Goal: Task Accomplishment & Management: Contribute content

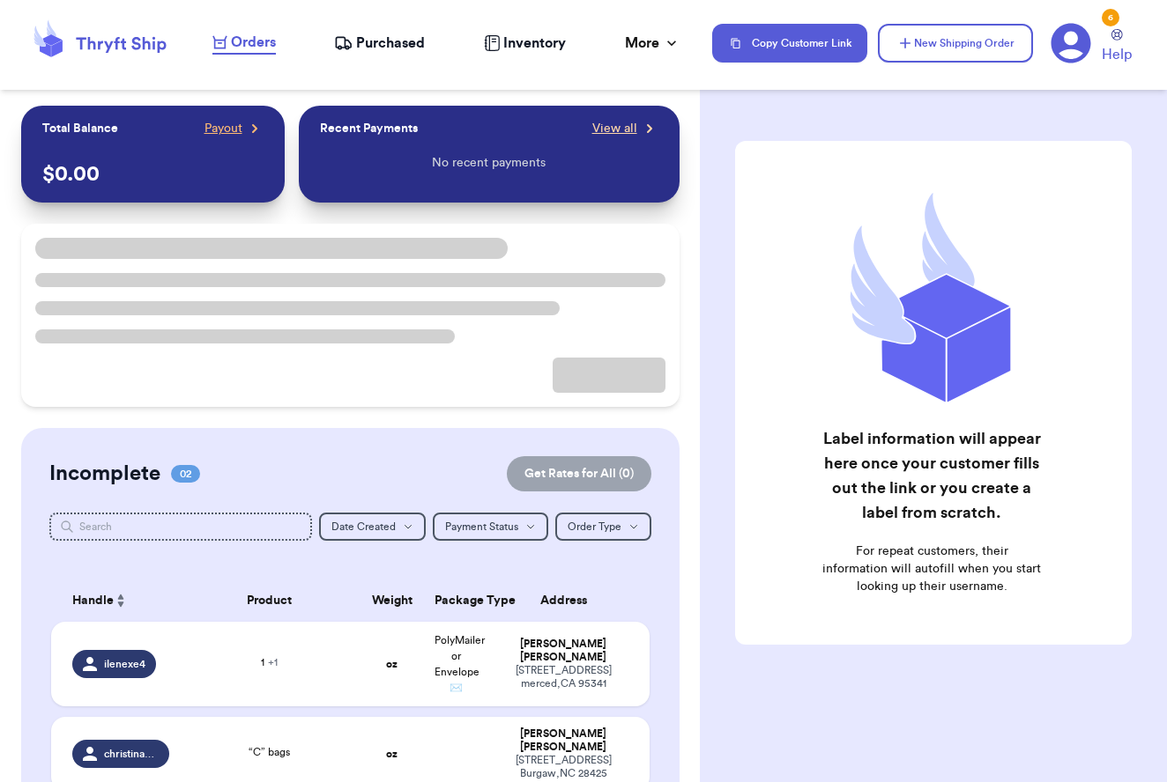
click at [641, 137] on icon at bounding box center [650, 129] width 18 height 18
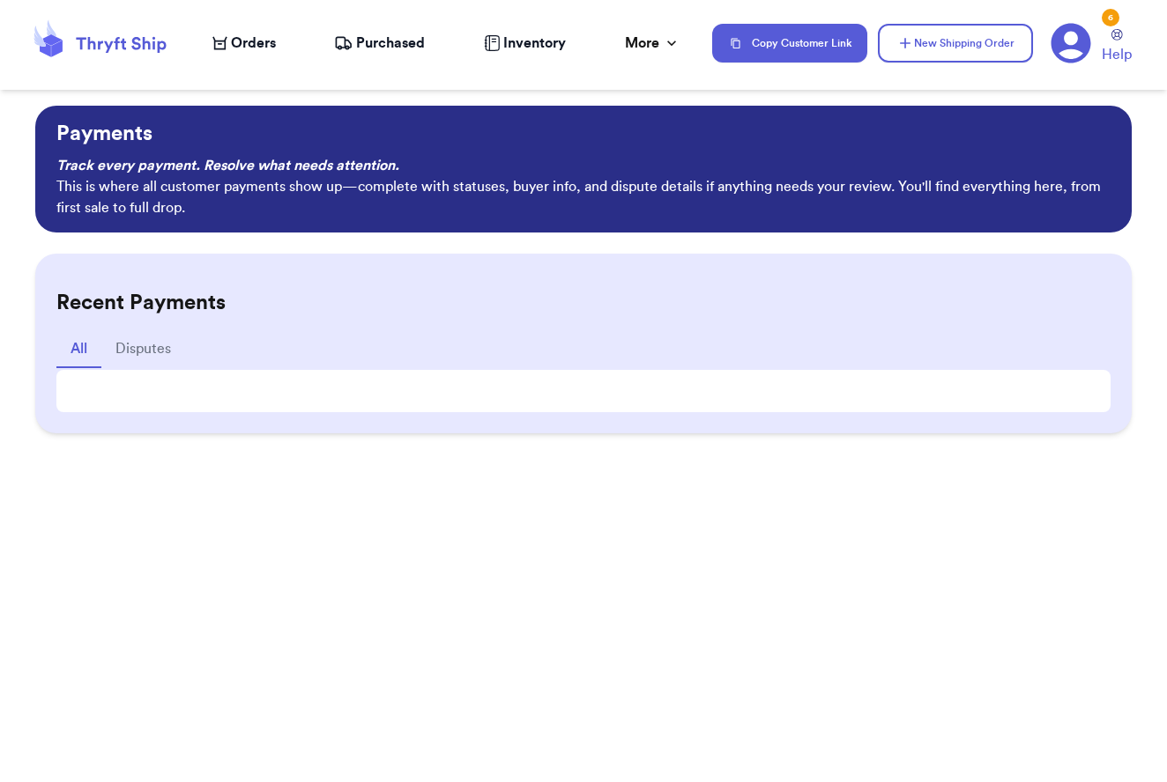
click at [152, 192] on p "This is where all customer payments show up—complete with statuses, buyer info,…" at bounding box center [583, 197] width 1055 height 42
click at [124, 42] on icon at bounding box center [121, 45] width 90 height 16
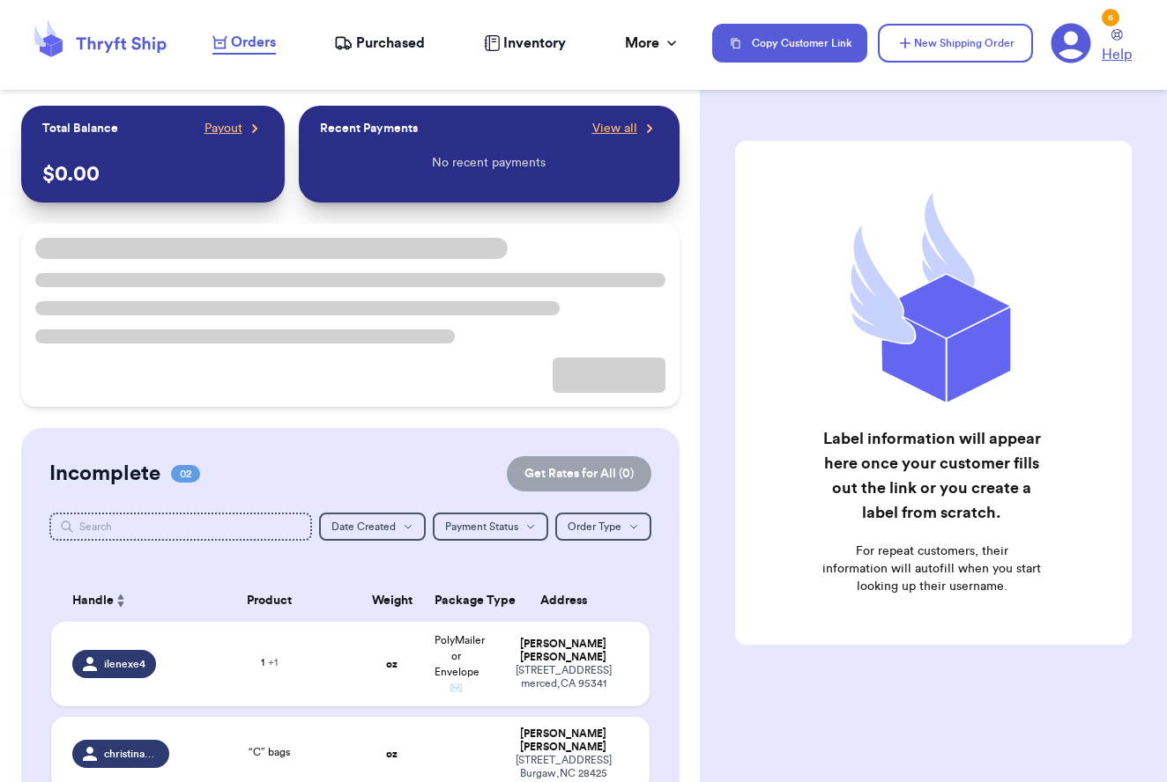
click at [1108, 47] on span "Help" at bounding box center [1116, 54] width 30 height 21
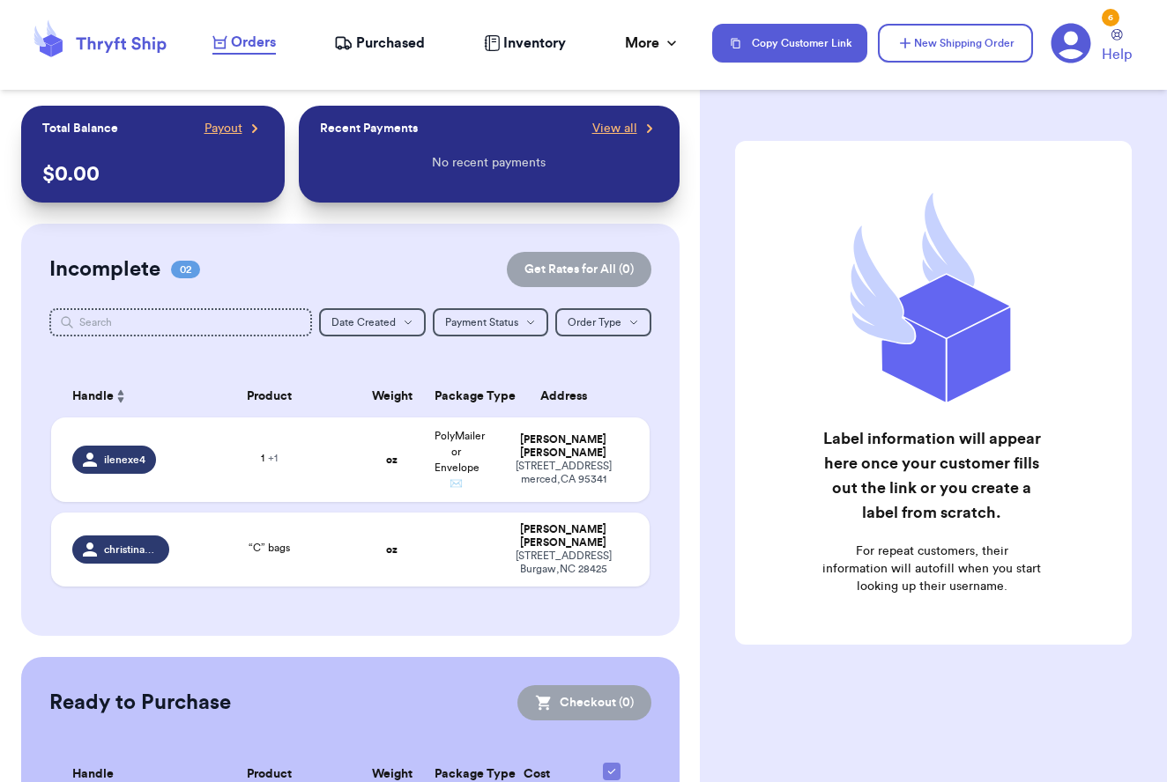
click at [1108, 15] on div "6" at bounding box center [1110, 18] width 18 height 18
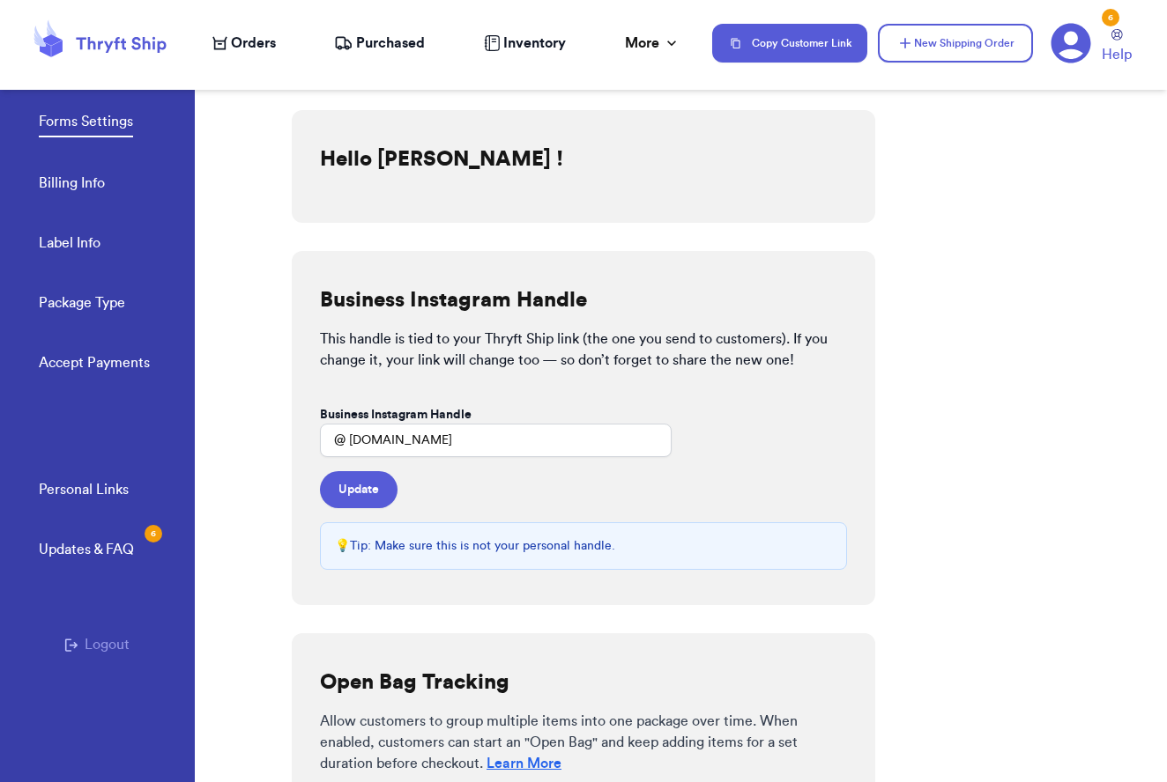
scroll to position [77, 0]
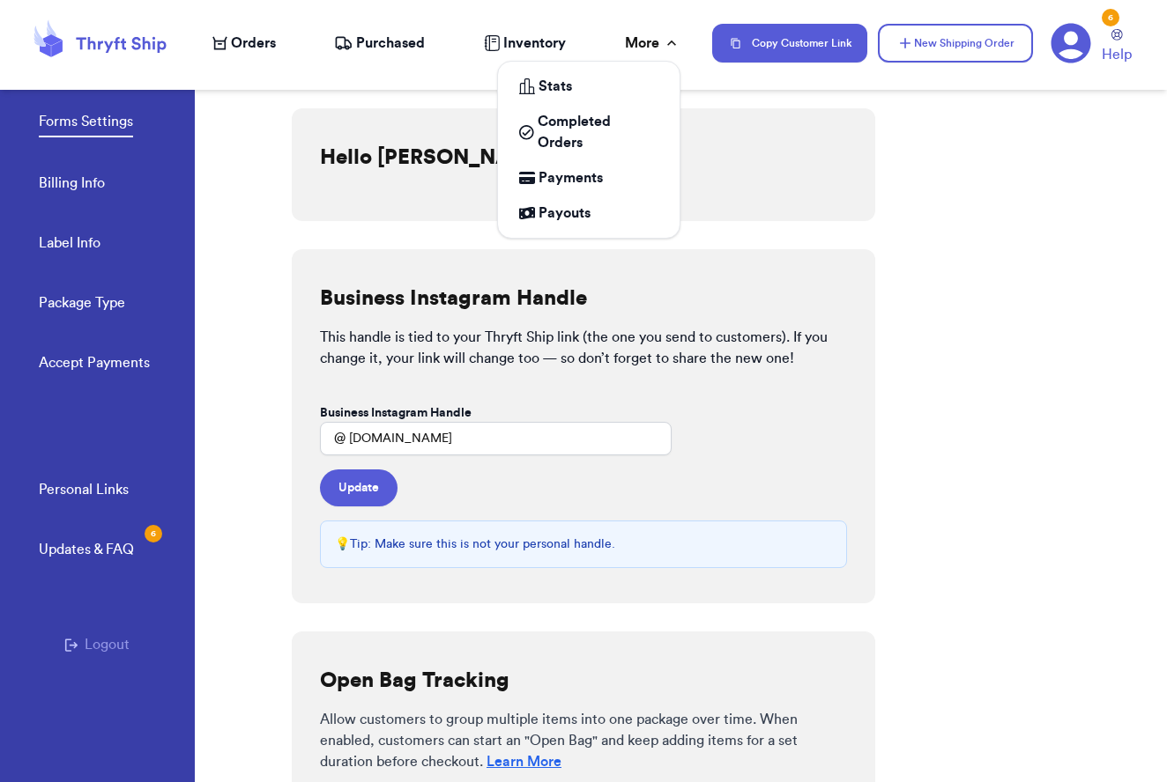
click at [639, 40] on div "More" at bounding box center [653, 43] width 56 height 21
click at [591, 175] on span "Payments" at bounding box center [570, 177] width 64 height 21
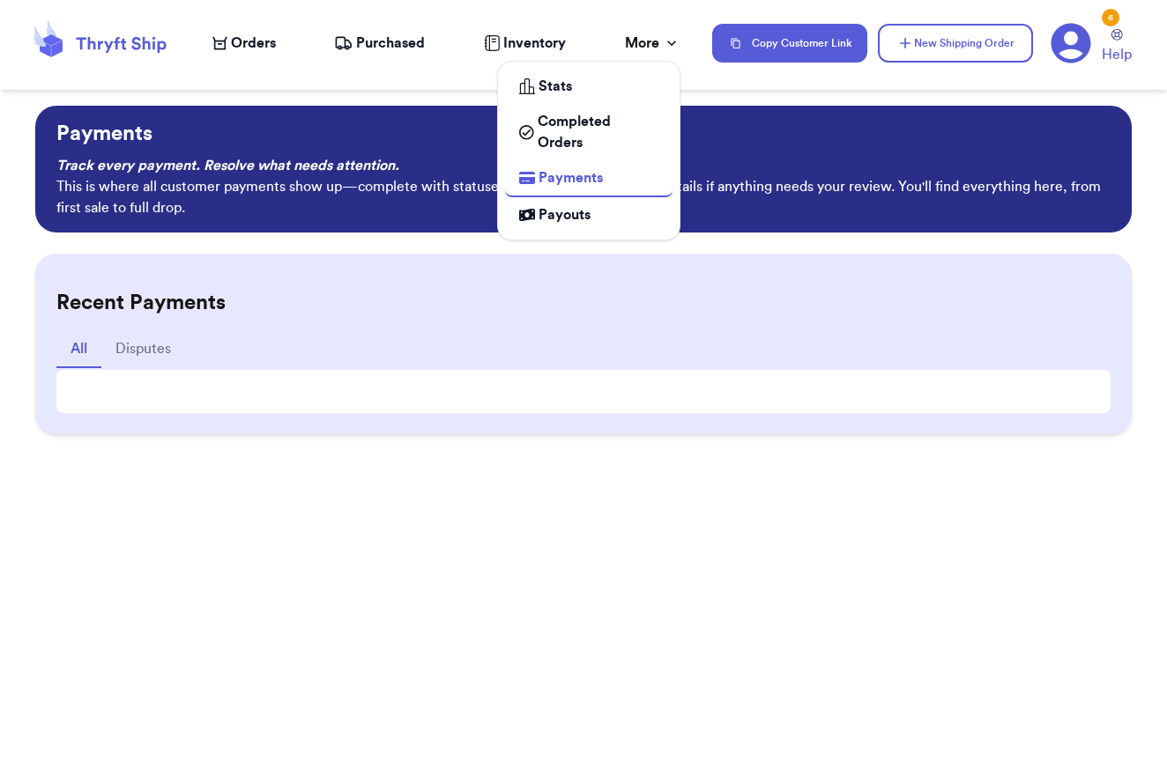
click at [605, 219] on div "Payouts" at bounding box center [588, 214] width 139 height 21
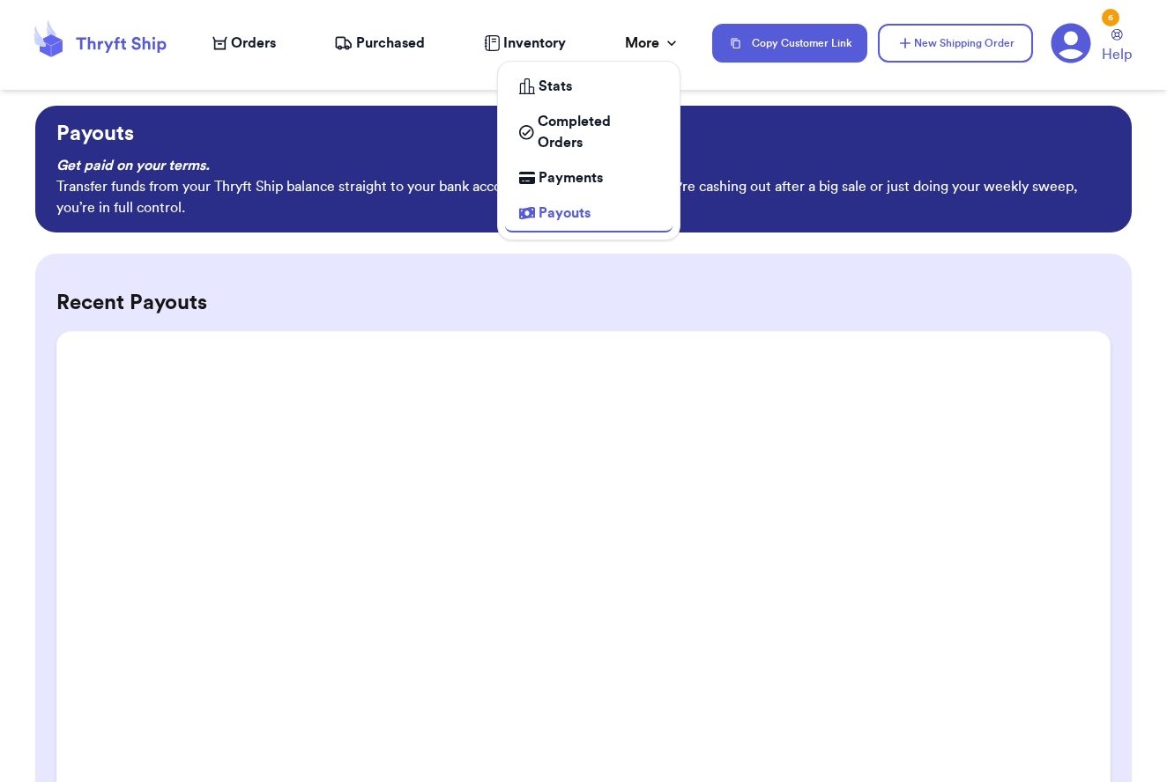
click at [591, 172] on span "Payments" at bounding box center [570, 177] width 64 height 21
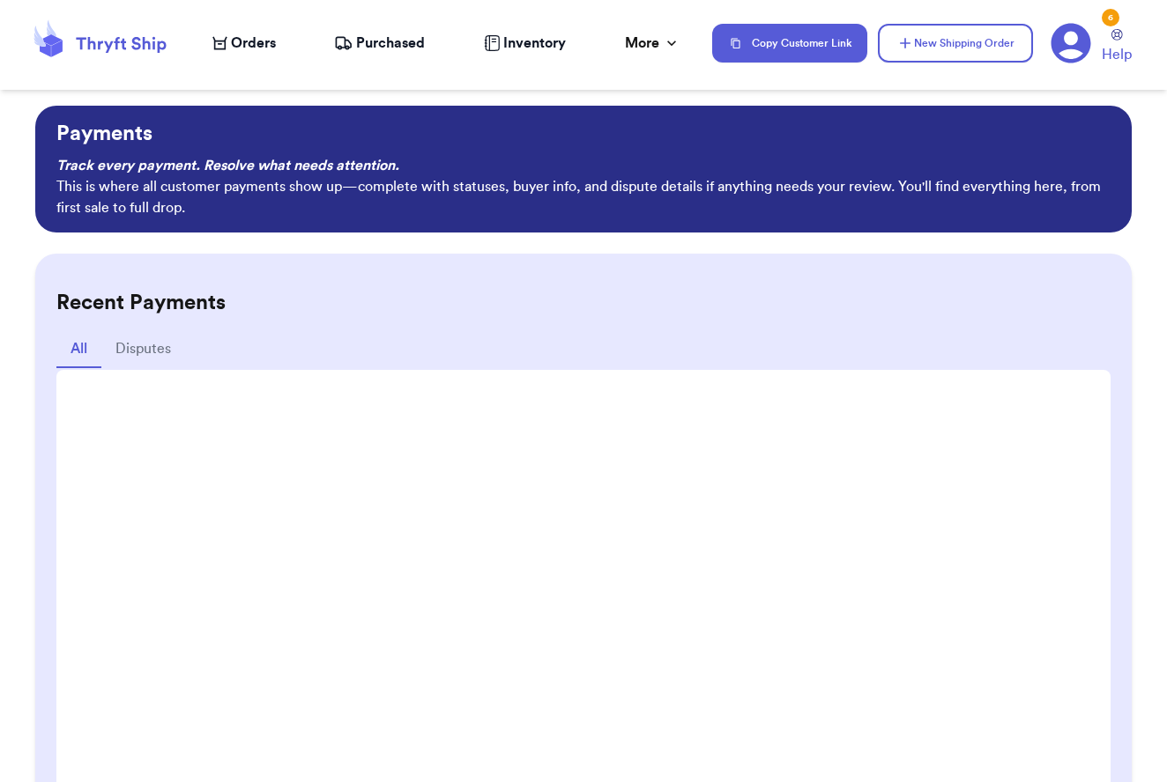
click at [526, 46] on span "Inventory" at bounding box center [534, 43] width 63 height 21
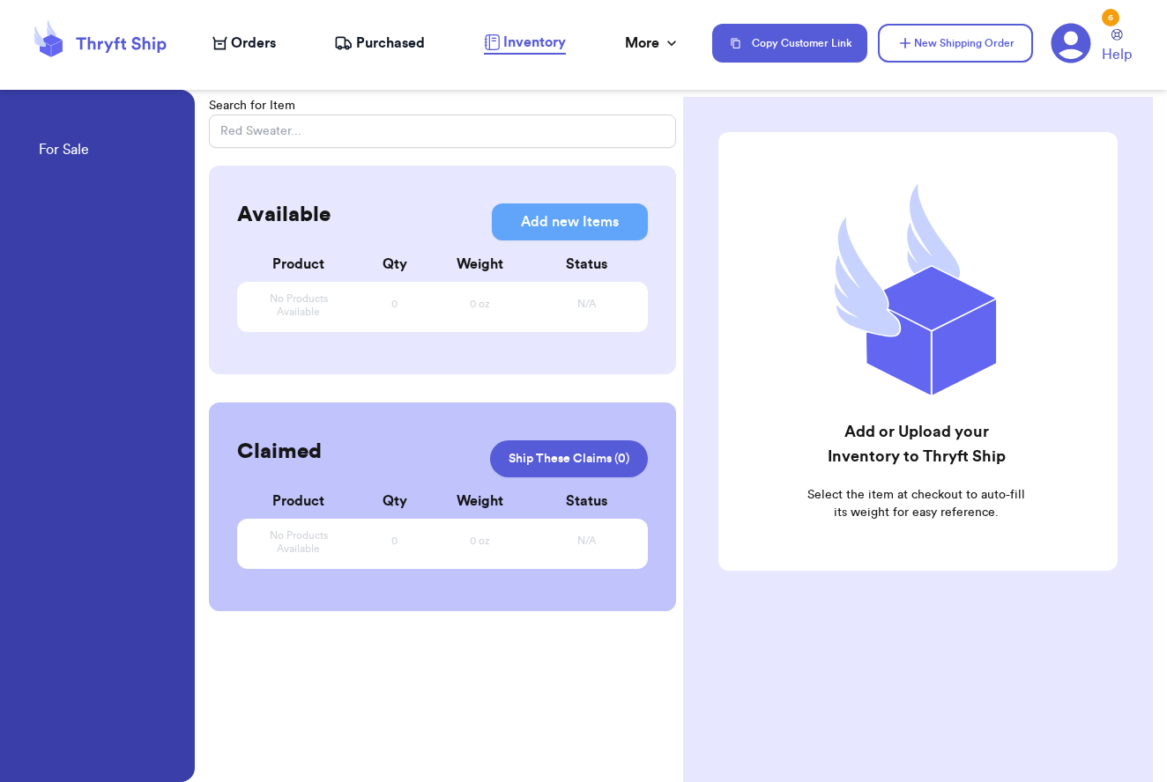
click at [391, 54] on div "Orders Purchased Inventory More Stats Completed Orders Payments Payouts" at bounding box center [453, 43] width 482 height 23
click at [384, 42] on span "Purchased" at bounding box center [390, 43] width 69 height 21
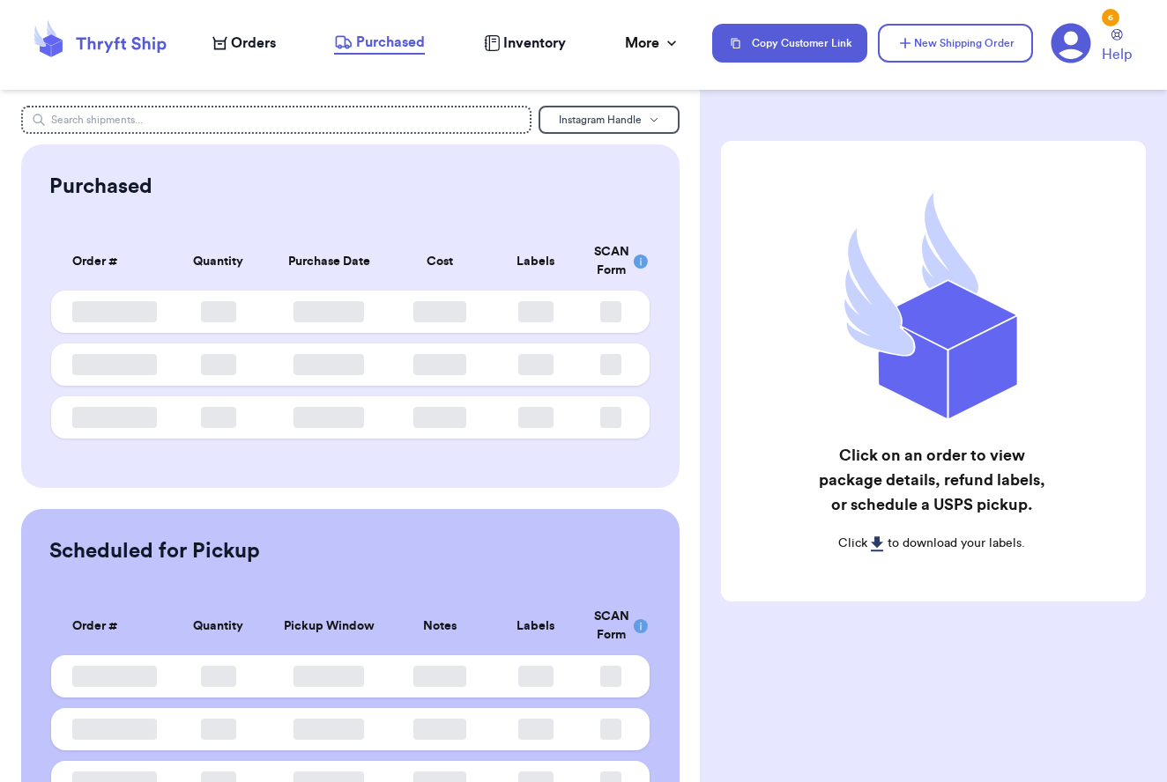
click at [246, 41] on span "Orders" at bounding box center [253, 43] width 45 height 21
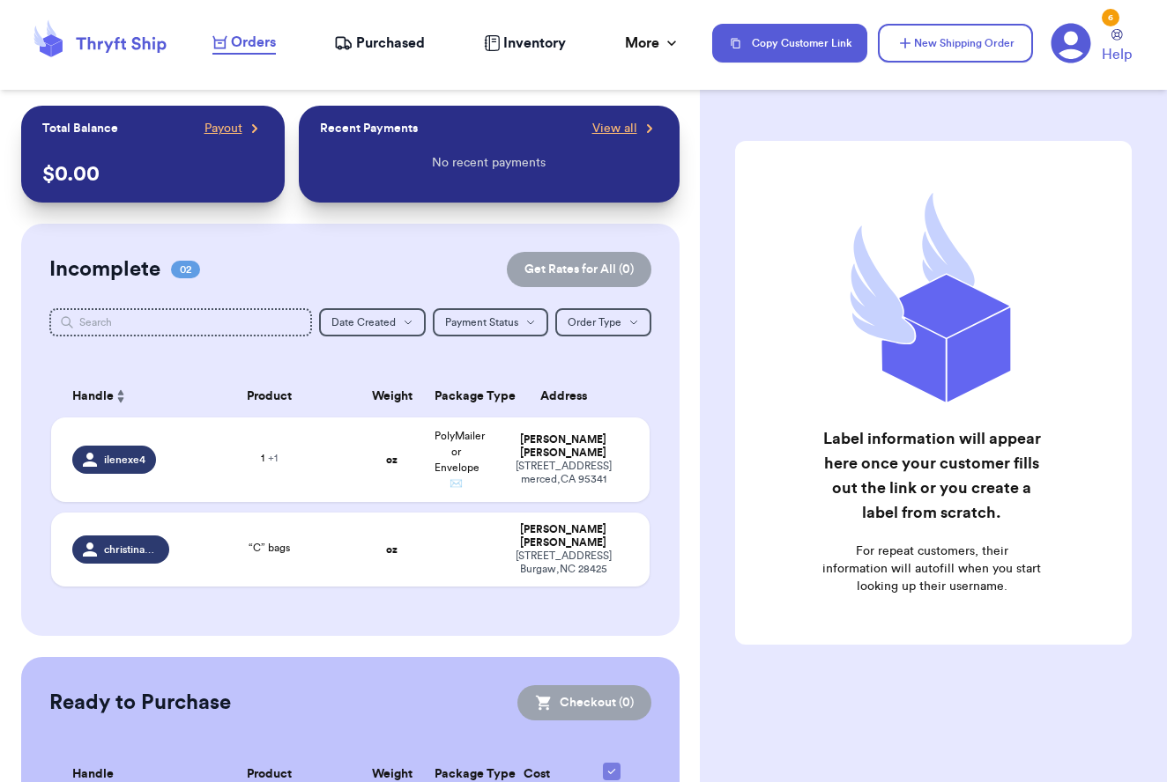
click at [1056, 39] on icon at bounding box center [1071, 44] width 40 height 40
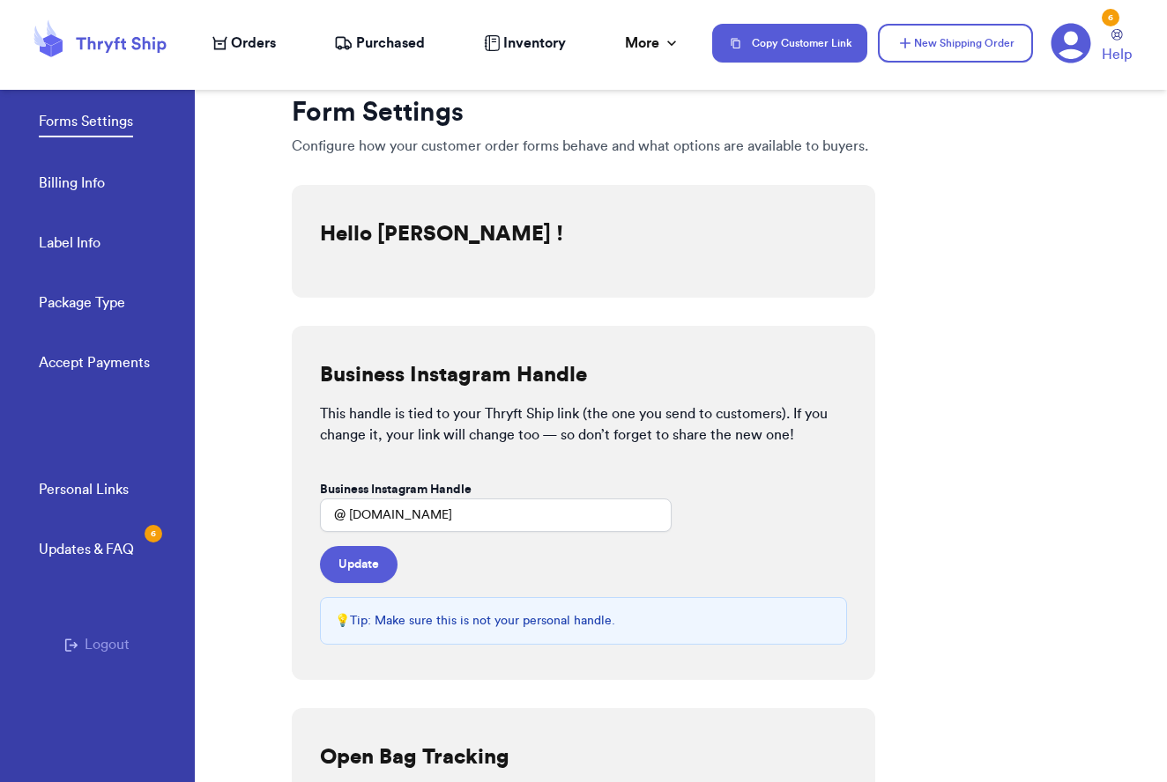
click at [65, 378] on div "Forms Settings Billing Info Label Info Package Type Accept Payments" at bounding box center [117, 237] width 156 height 351
click at [69, 364] on link "Accept Payments" at bounding box center [94, 364] width 111 height 25
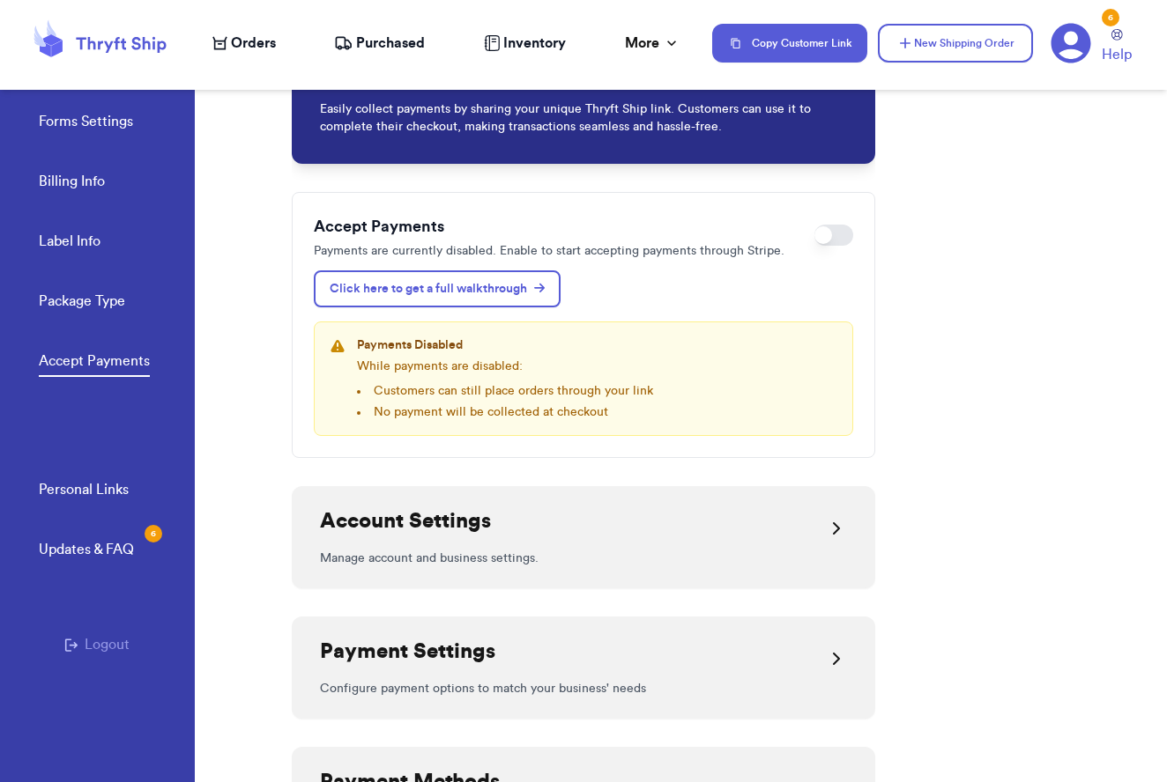
scroll to position [70, 0]
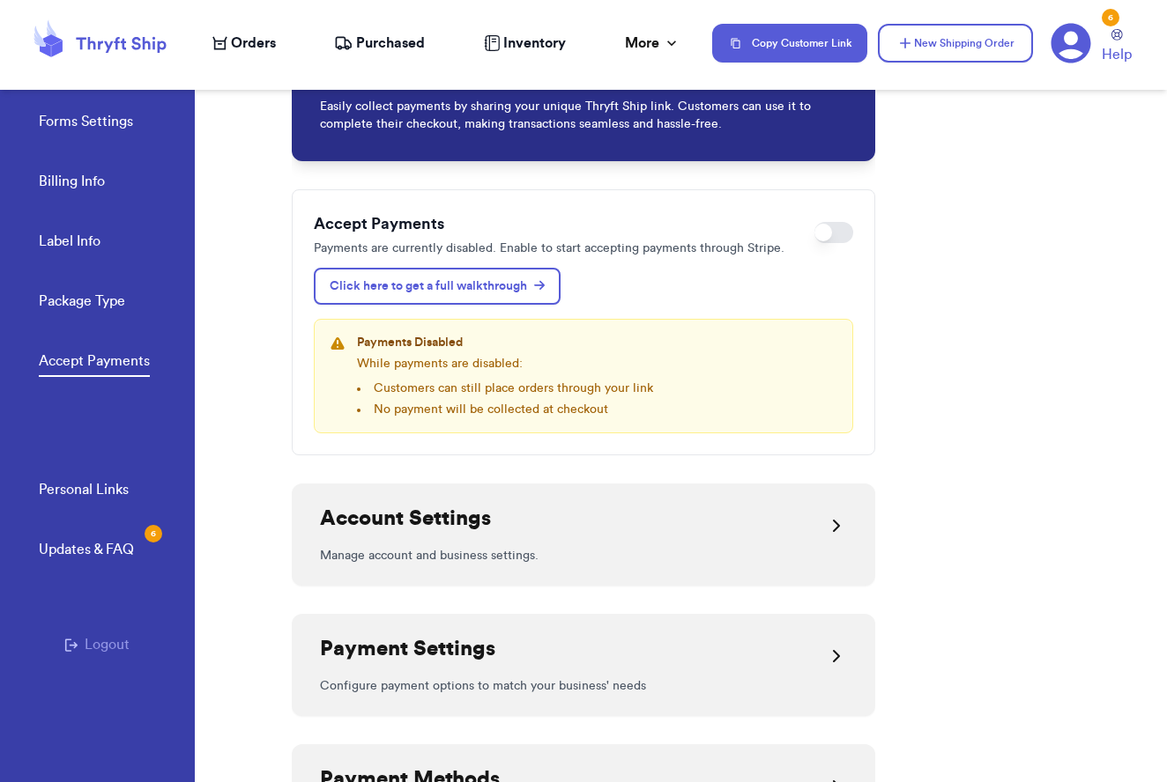
click at [837, 238] on button "Enable payments" at bounding box center [833, 232] width 39 height 21
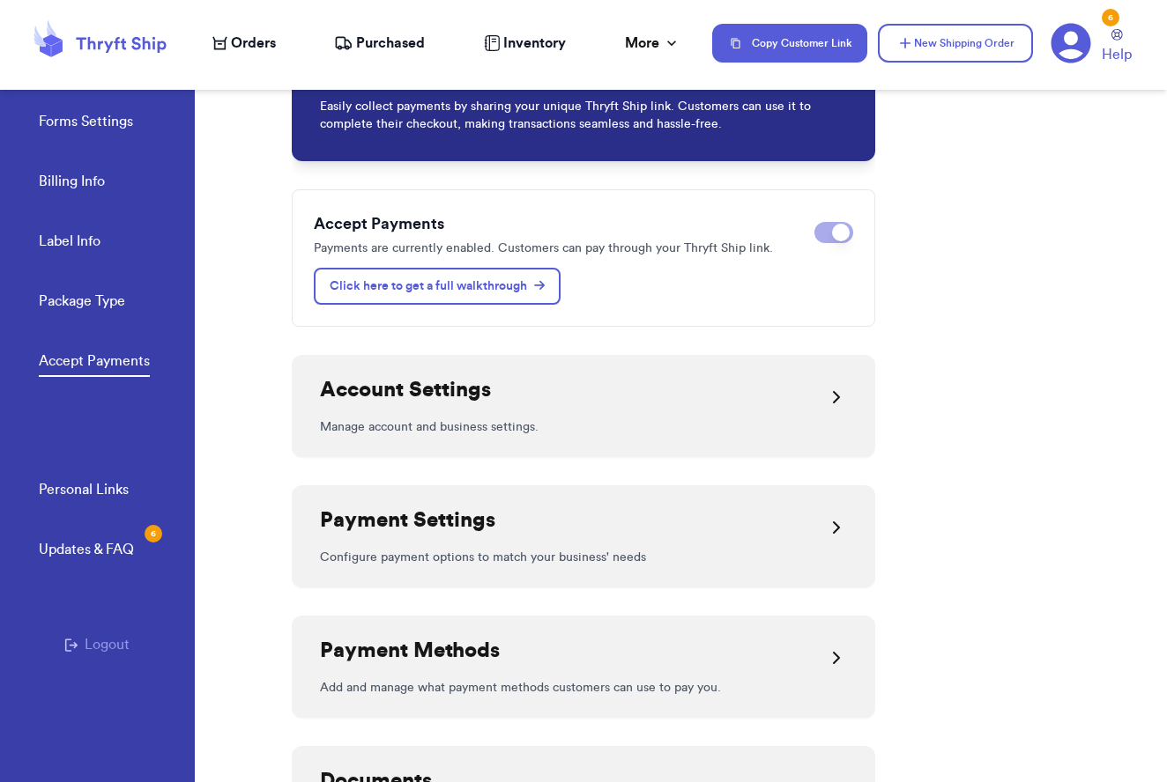
click at [487, 419] on div "Account Settings" at bounding box center [405, 397] width 171 height 42
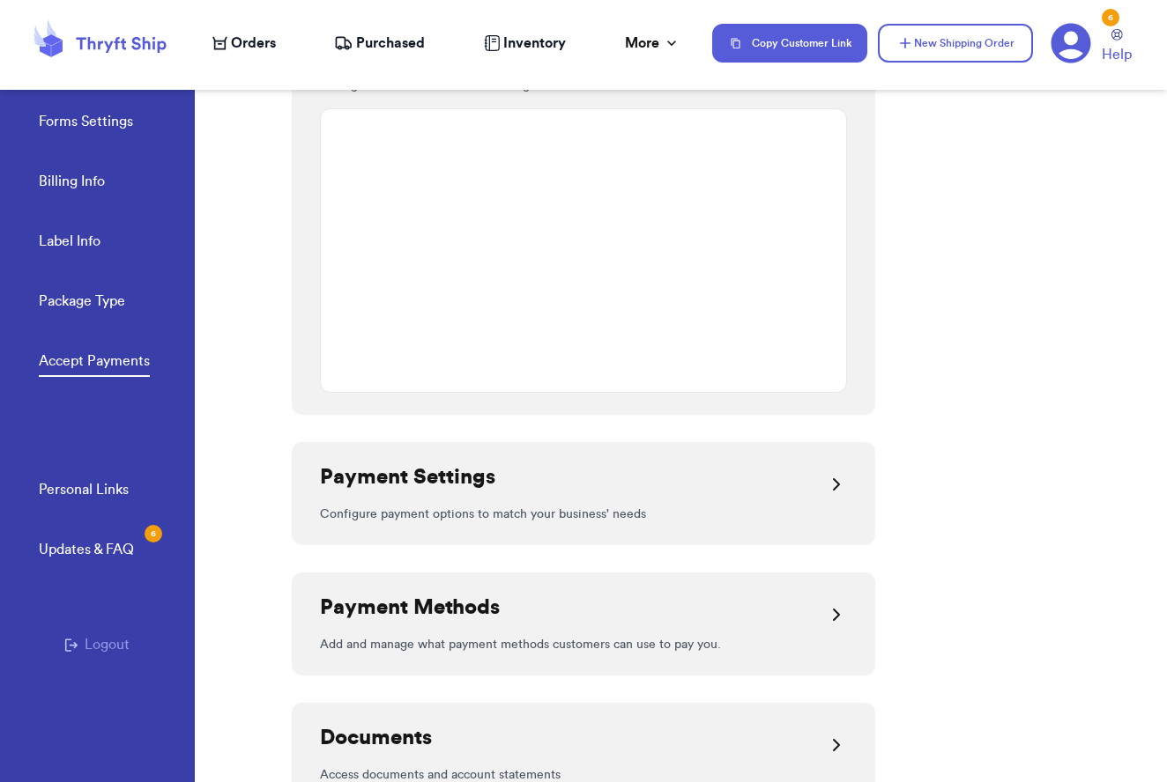
scroll to position [424, 0]
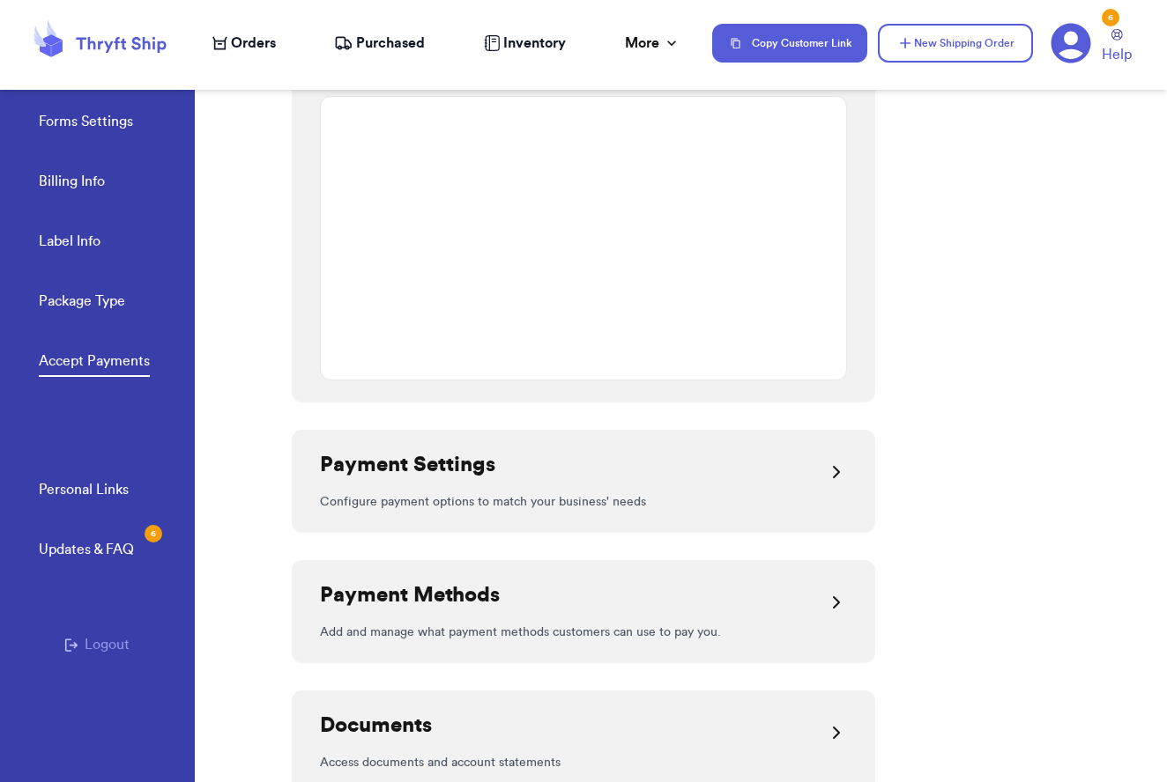
click at [574, 477] on div "Payment Settings" at bounding box center [583, 472] width 527 height 42
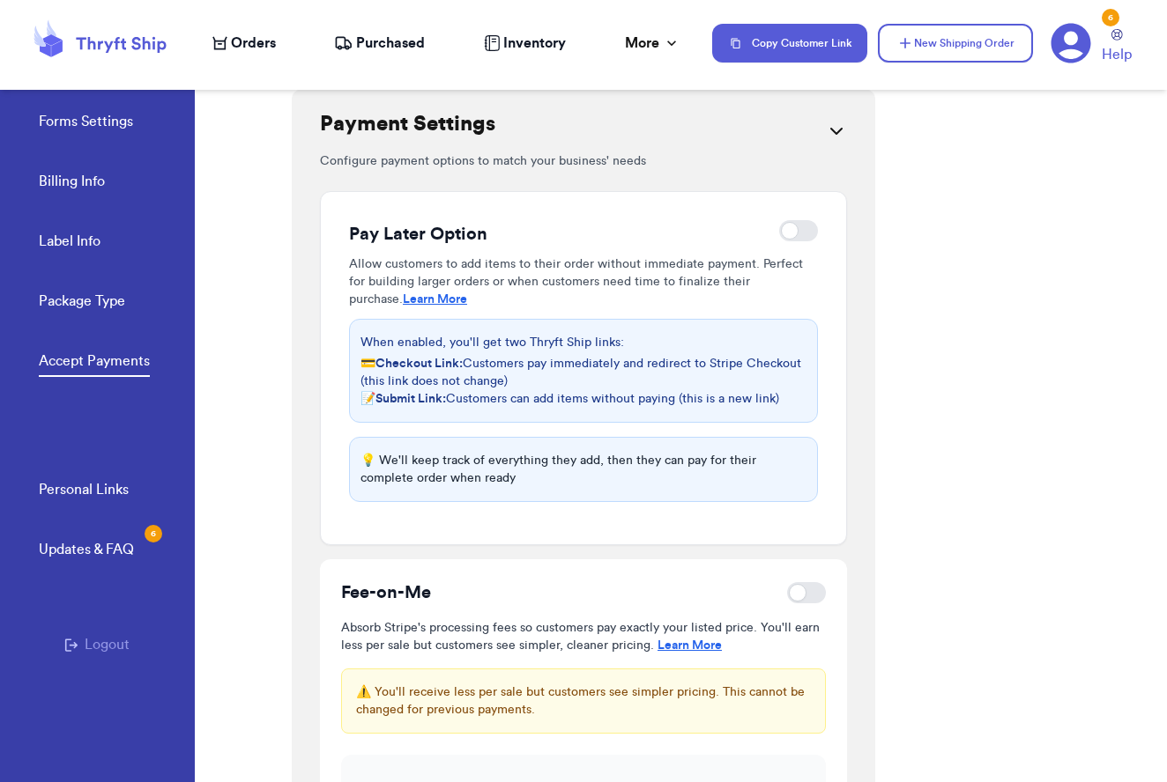
scroll to position [763, 0]
click at [797, 243] on div at bounding box center [798, 232] width 39 height 21
click at [779, 233] on input "checkbox" at bounding box center [778, 233] width 1 height 1
checkbox input "true"
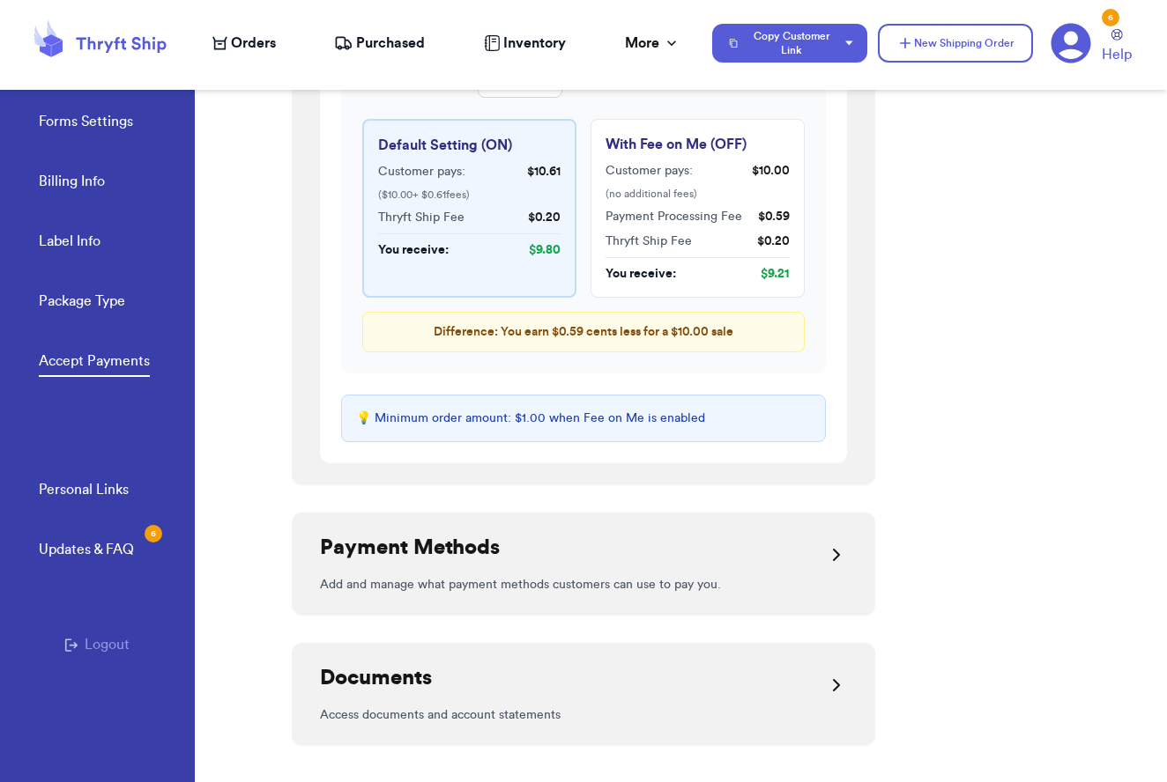
scroll to position [1522, 0]
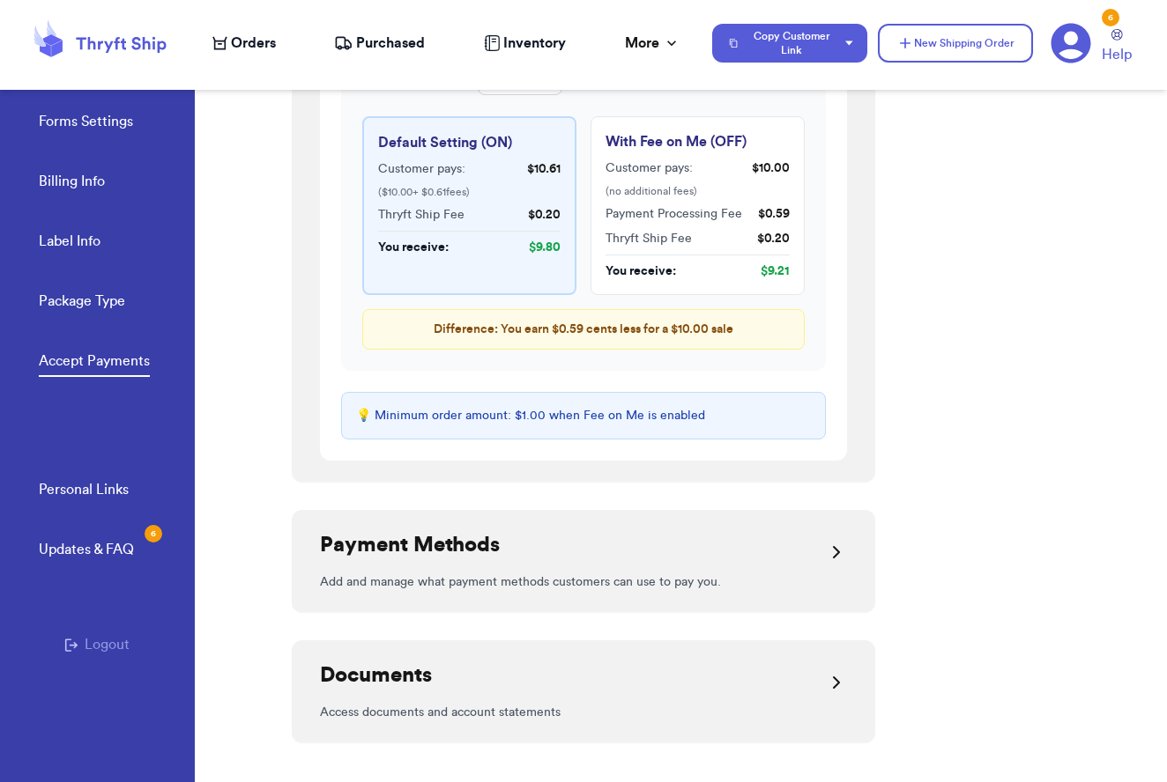
click at [779, 566] on div "Payment Methods" at bounding box center [583, 552] width 527 height 42
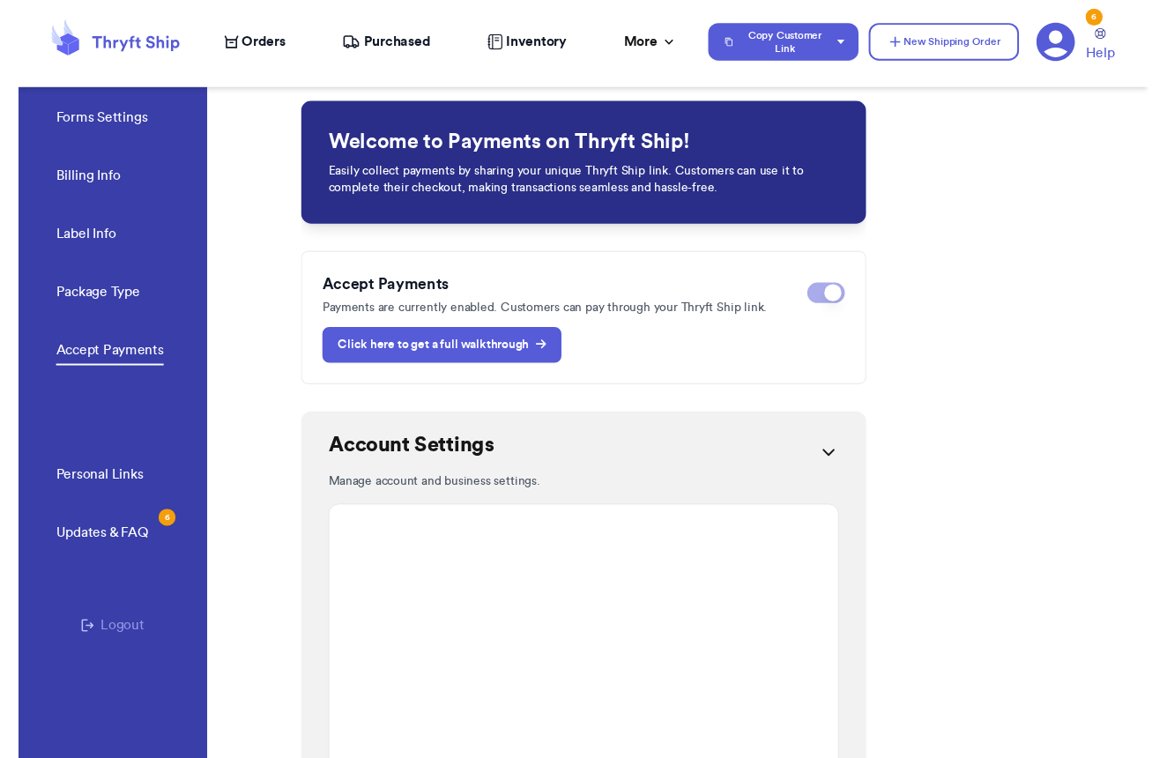
scroll to position [0, 0]
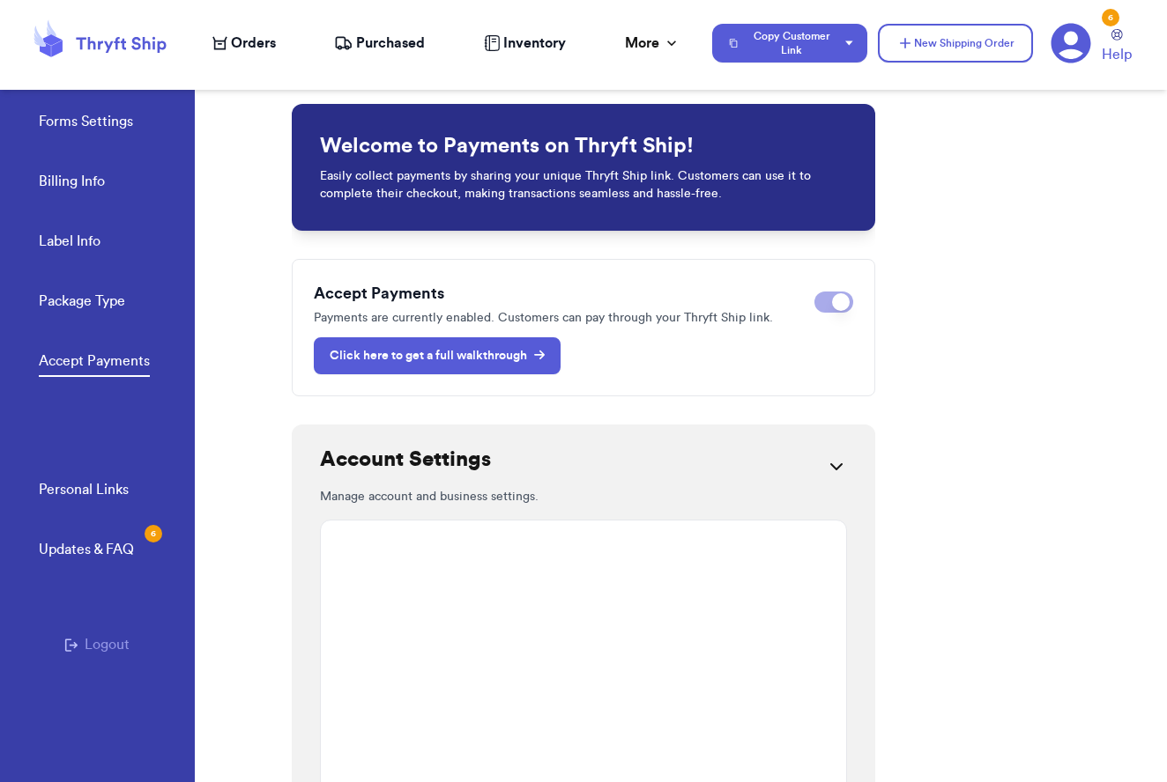
click at [469, 374] on link "Click here to get a full walkthrough" at bounding box center [437, 355] width 247 height 37
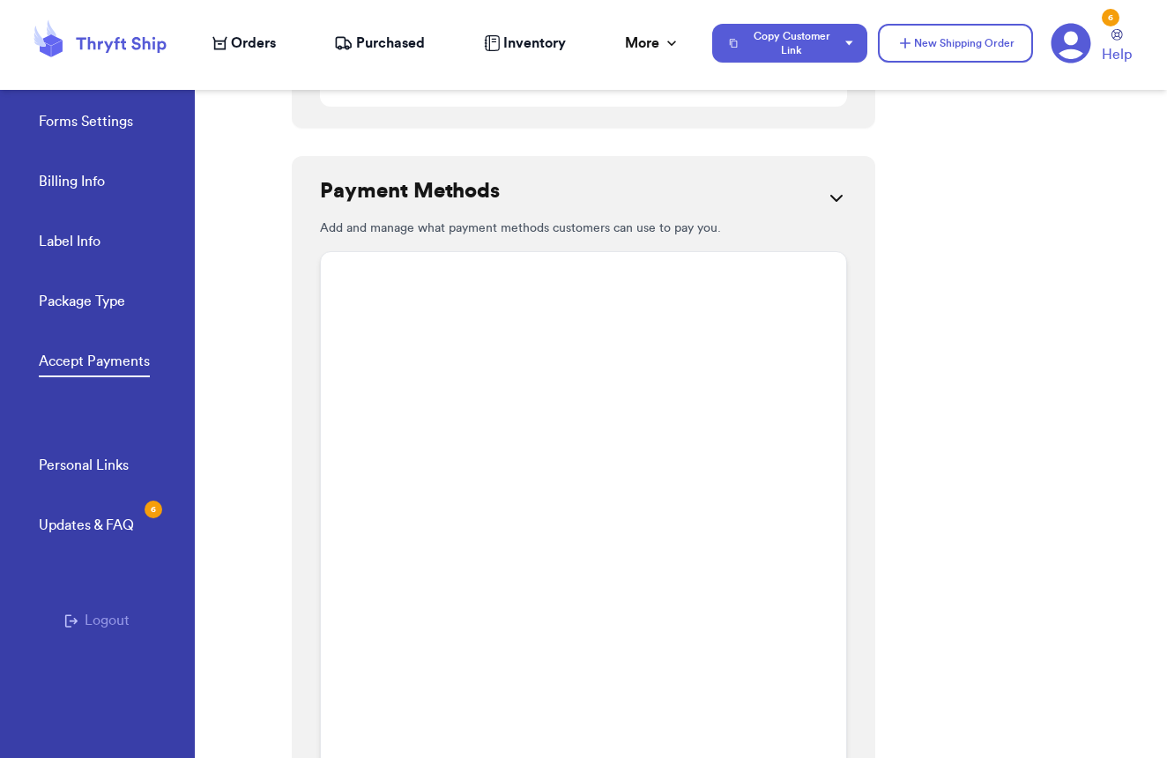
scroll to position [1887, 0]
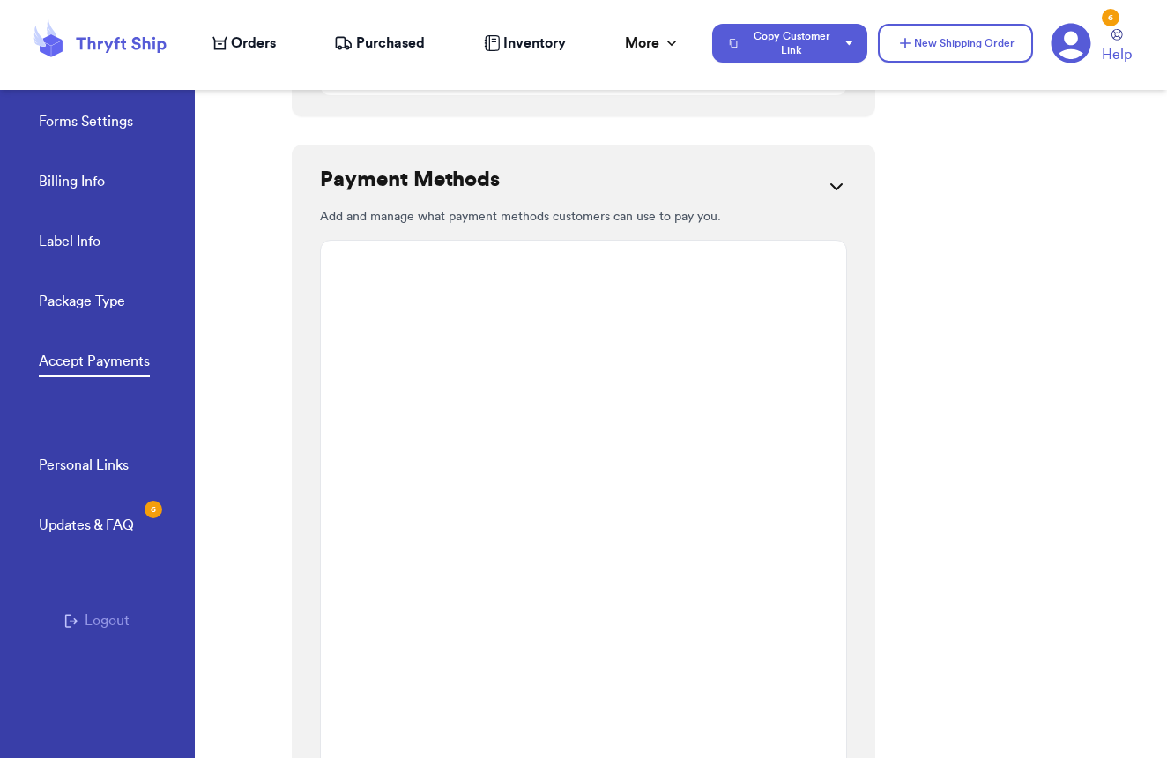
click at [115, 201] on div "Forms Settings Billing Info Label Info Package Type Accept Payments" at bounding box center [117, 237] width 156 height 351
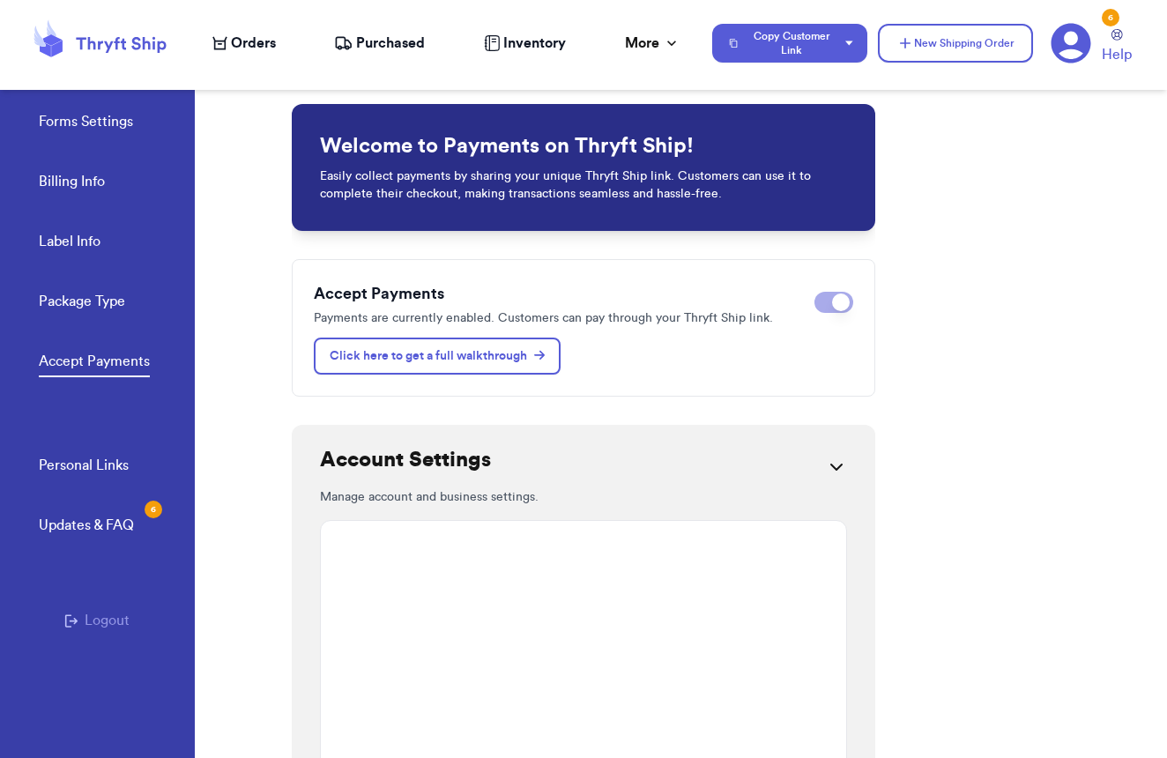
scroll to position [0, 0]
click at [567, 176] on p "Easily collect payments by sharing your unique Thryft Ship link. Customers can …" at bounding box center [583, 184] width 527 height 35
click at [671, 132] on h1 "Welcome to Payments on Thryft Ship!" at bounding box center [583, 146] width 527 height 28
click at [352, 187] on p "Easily collect payments by sharing your unique Thryft Ship link. Customers can …" at bounding box center [583, 184] width 527 height 35
click at [330, 160] on div "Welcome to Payments on Thryft Ship! Easily collect payments by sharing your uni…" at bounding box center [583, 167] width 583 height 127
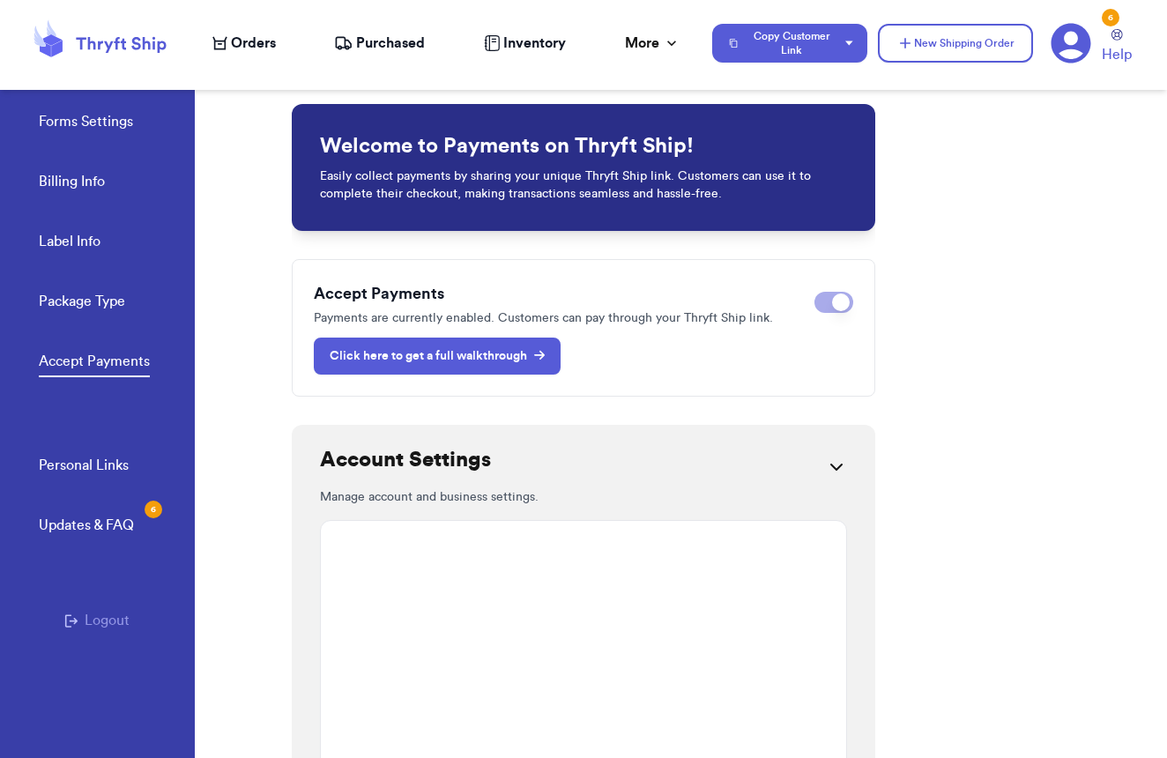
click at [500, 365] on p "Click here to get a full walkthrough" at bounding box center [437, 356] width 215 height 18
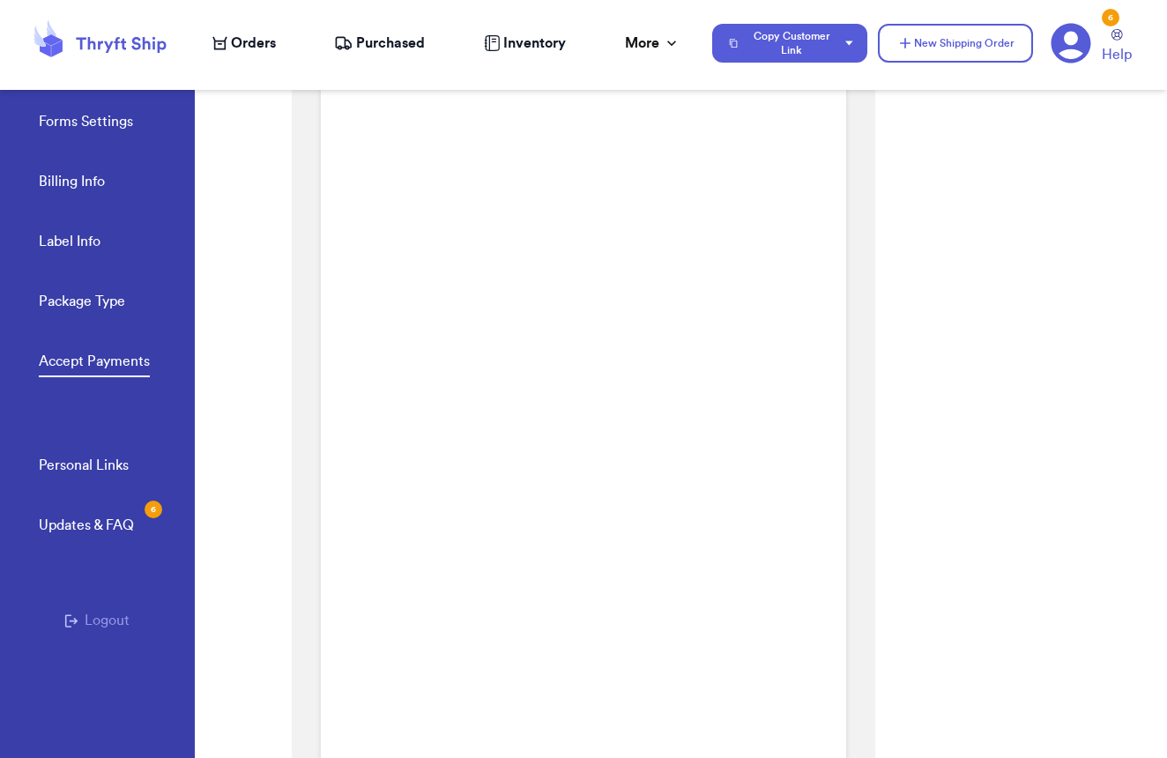
scroll to position [517, 0]
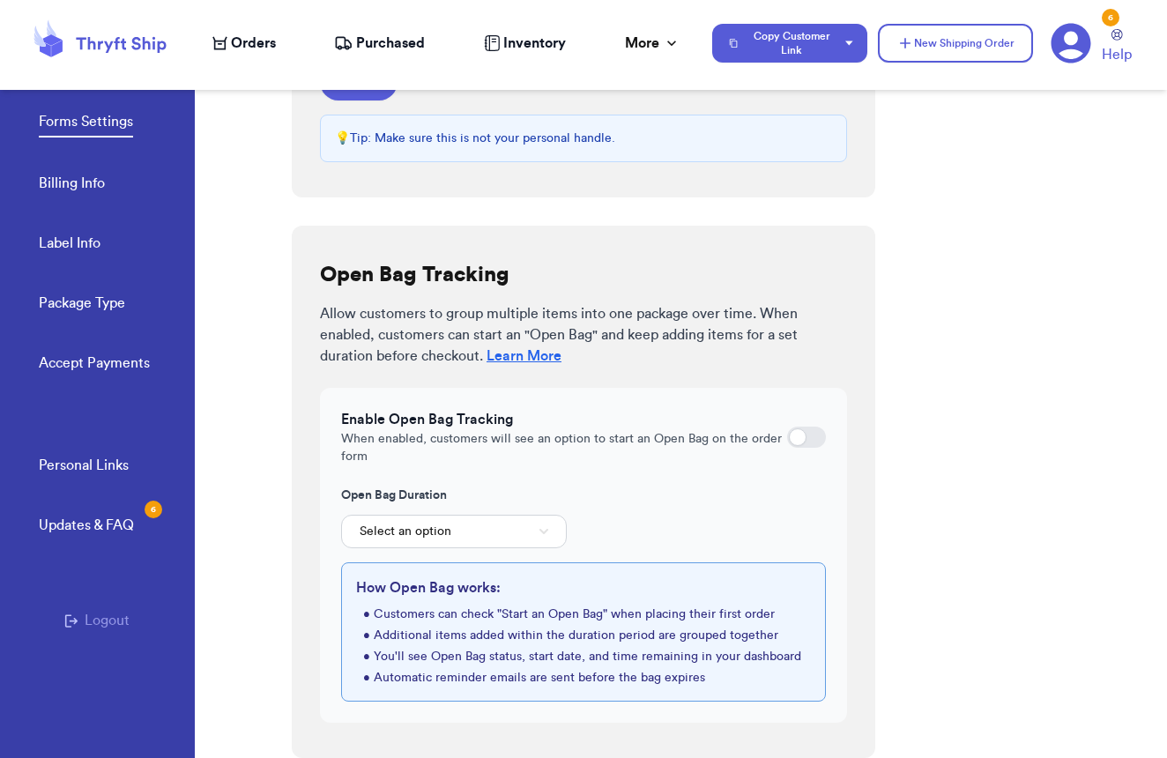
scroll to position [484, 0]
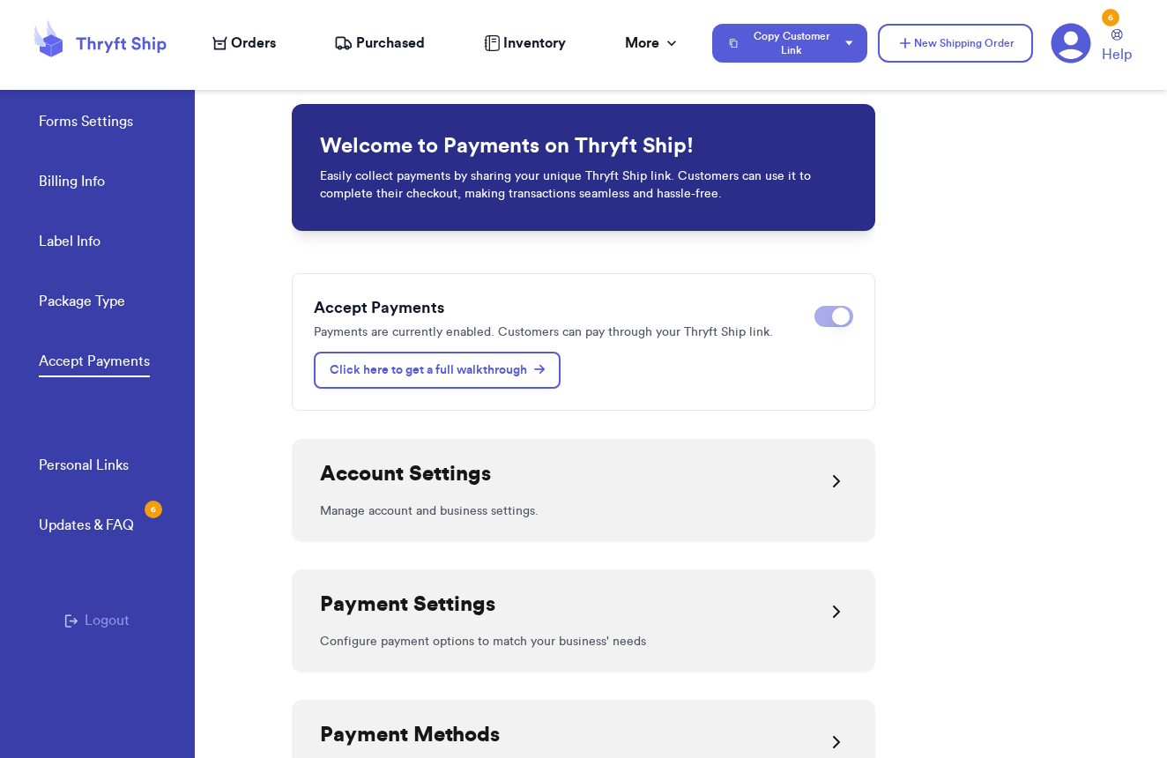
click at [472, 508] on p "Manage account and business settings." at bounding box center [583, 511] width 527 height 18
click at [781, 491] on div "Account Settings" at bounding box center [583, 481] width 527 height 42
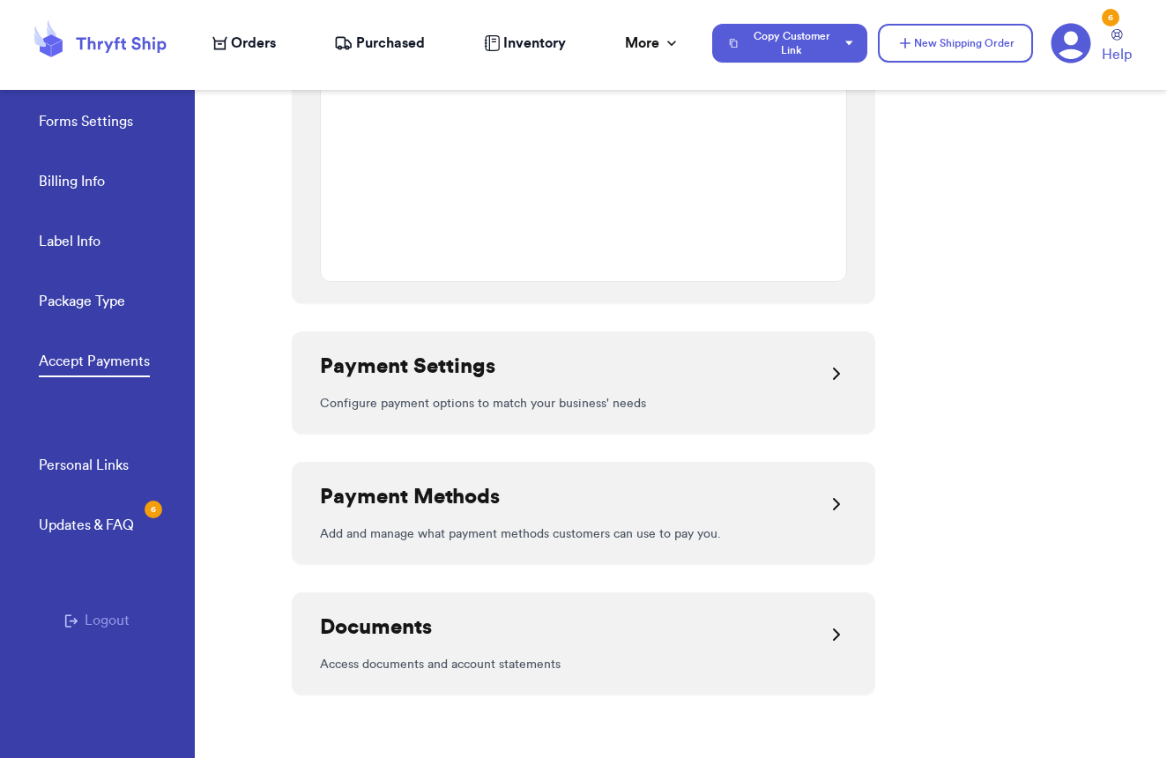
scroll to position [1366, 0]
click at [651, 373] on div "Payment Settings" at bounding box center [583, 373] width 527 height 42
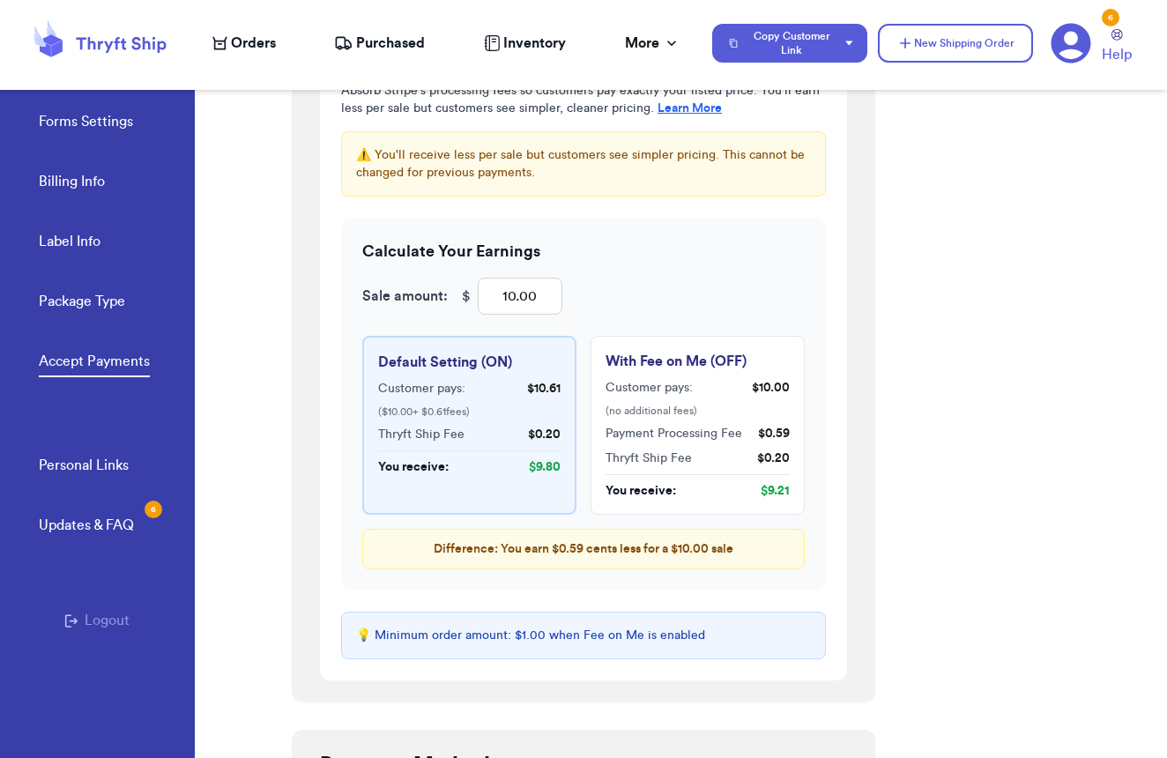
scroll to position [2130, 0]
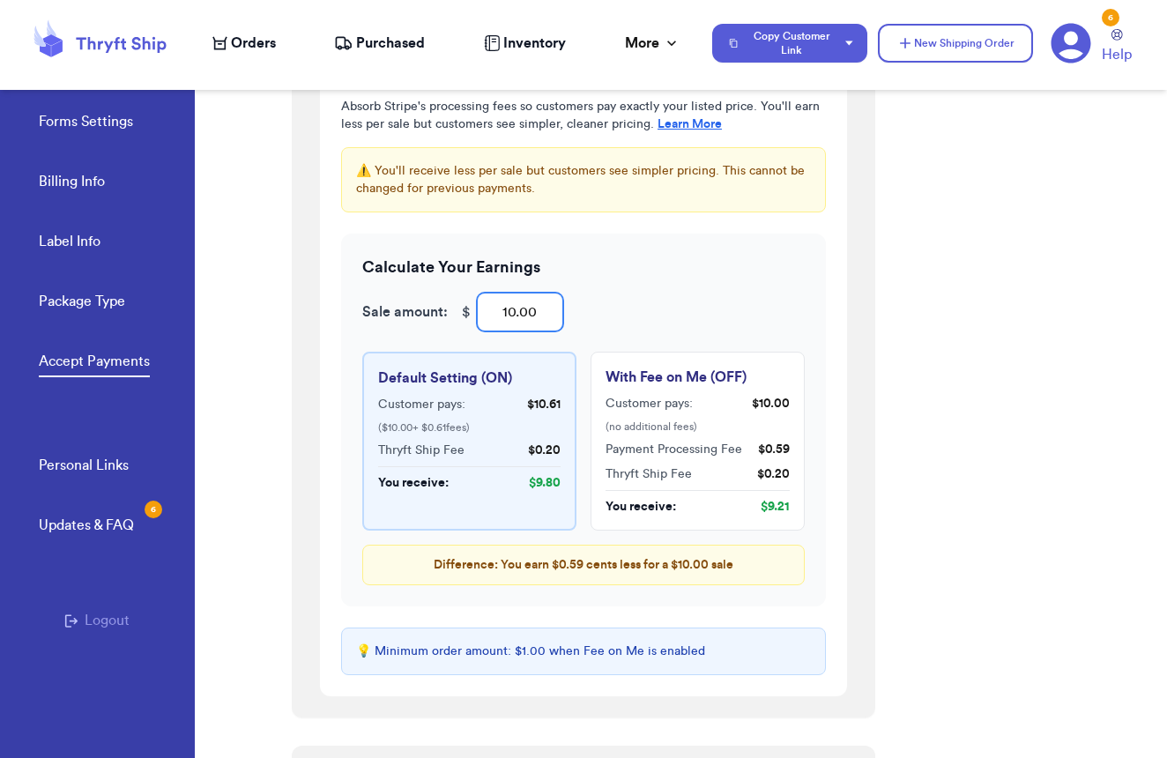
drag, startPoint x: 517, startPoint y: 312, endPoint x: 457, endPoint y: 320, distance: 60.4
click at [544, 319] on input "10.00" at bounding box center [520, 311] width 85 height 37
drag, startPoint x: 544, startPoint y: 319, endPoint x: 463, endPoint y: 319, distance: 81.1
click at [463, 319] on div "$ 10.00" at bounding box center [512, 311] width 100 height 37
type input "3"
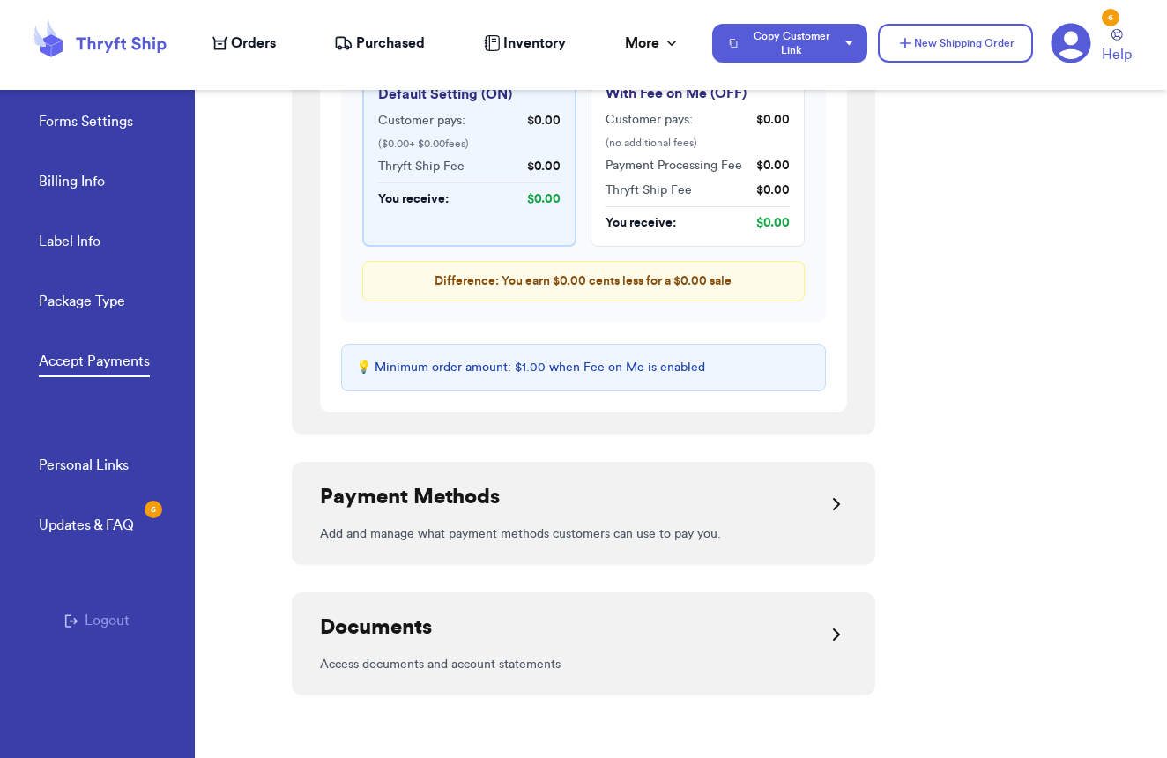
scroll to position [2418, 0]
click at [485, 545] on div "Payment Methods Add and manage what payment methods customers can use to pay yo…" at bounding box center [583, 513] width 583 height 102
click at [830, 503] on icon at bounding box center [836, 503] width 21 height 21
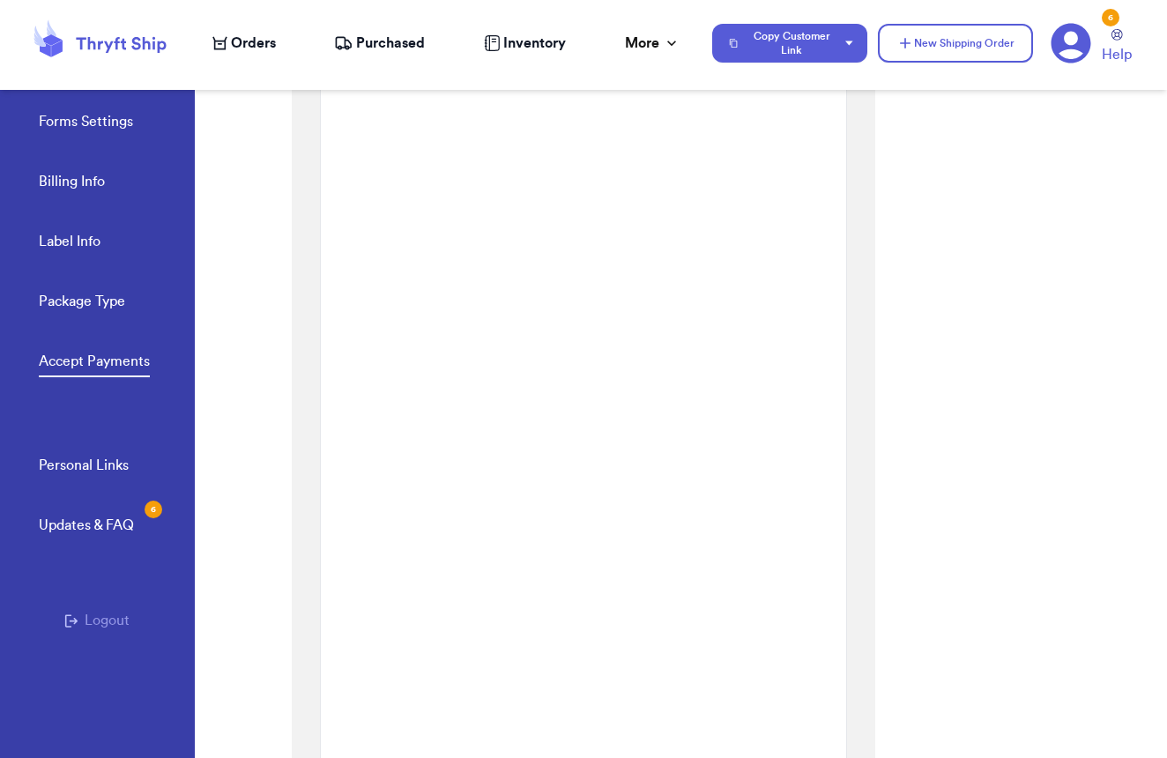
scroll to position [403, 0]
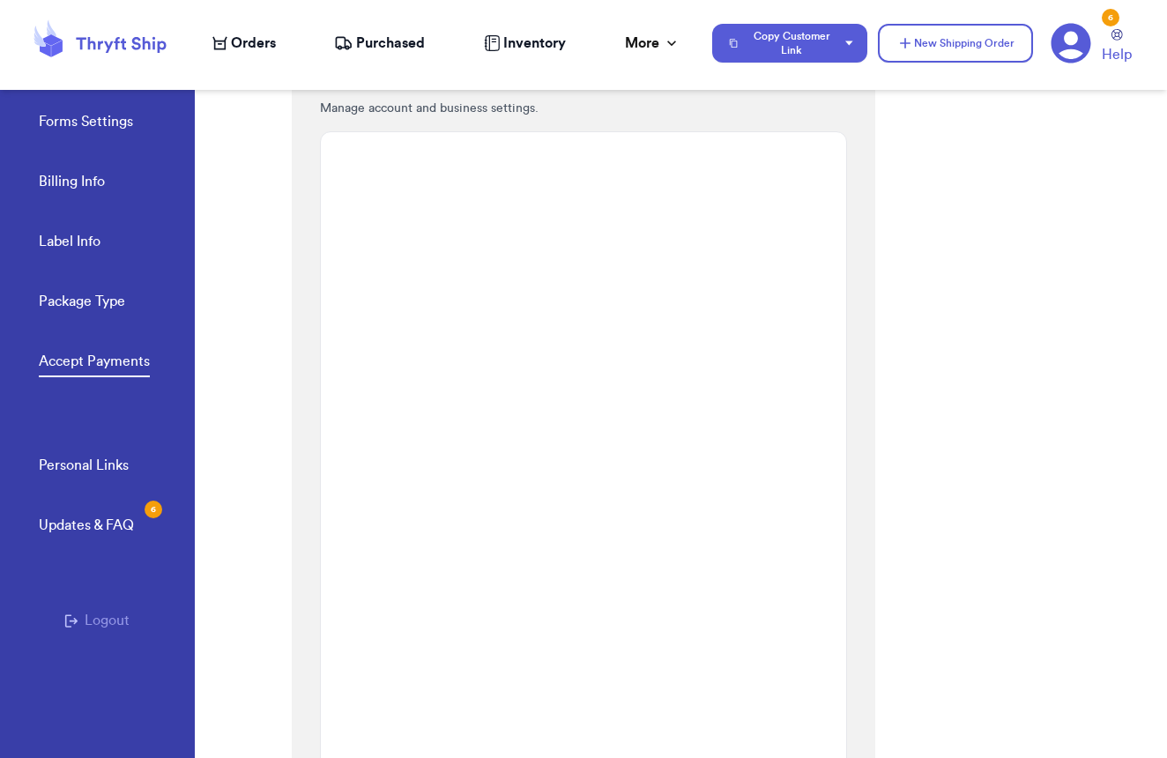
click at [88, 535] on div "Updates & FAQ 6" at bounding box center [86, 525] width 95 height 21
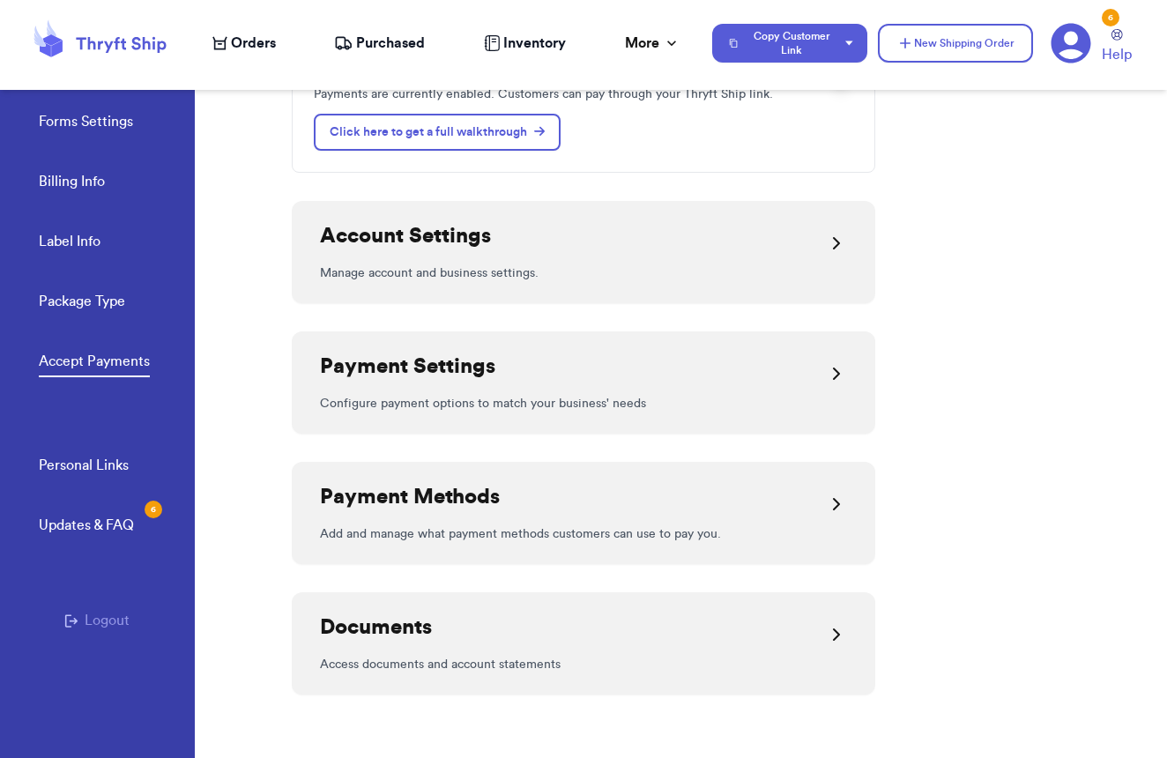
click at [435, 622] on div "Documents" at bounding box center [583, 634] width 527 height 42
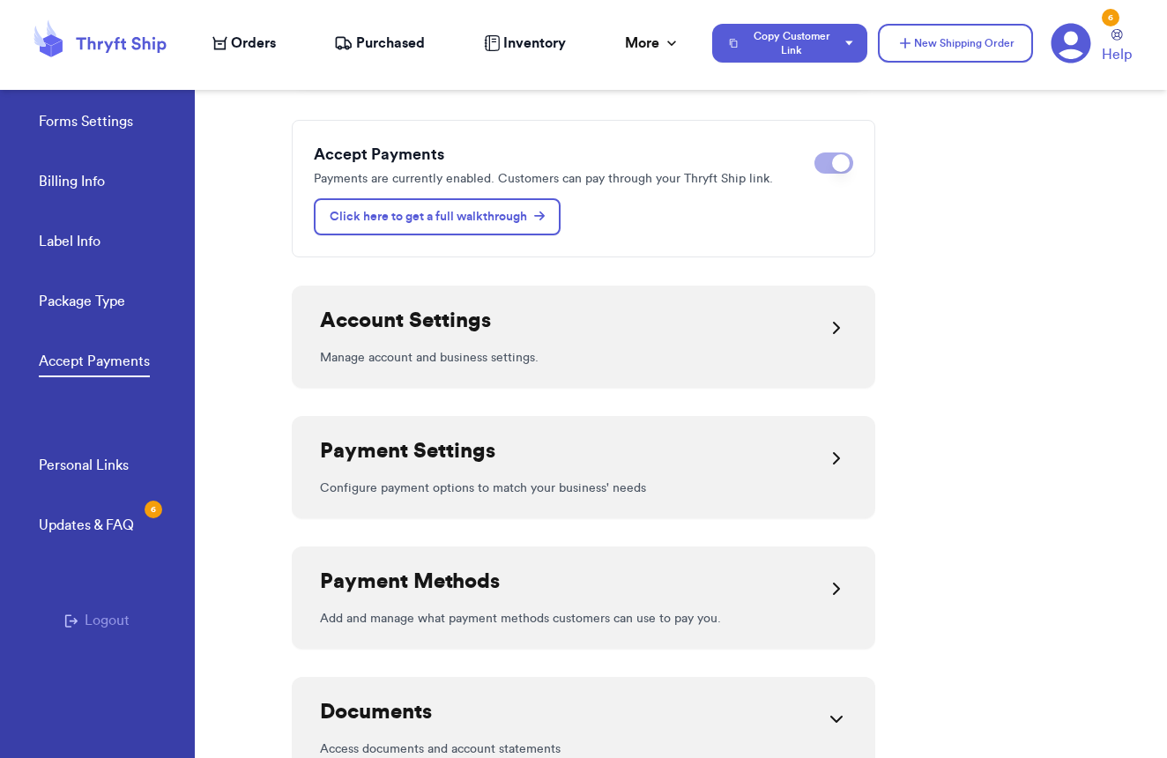
scroll to position [163, 0]
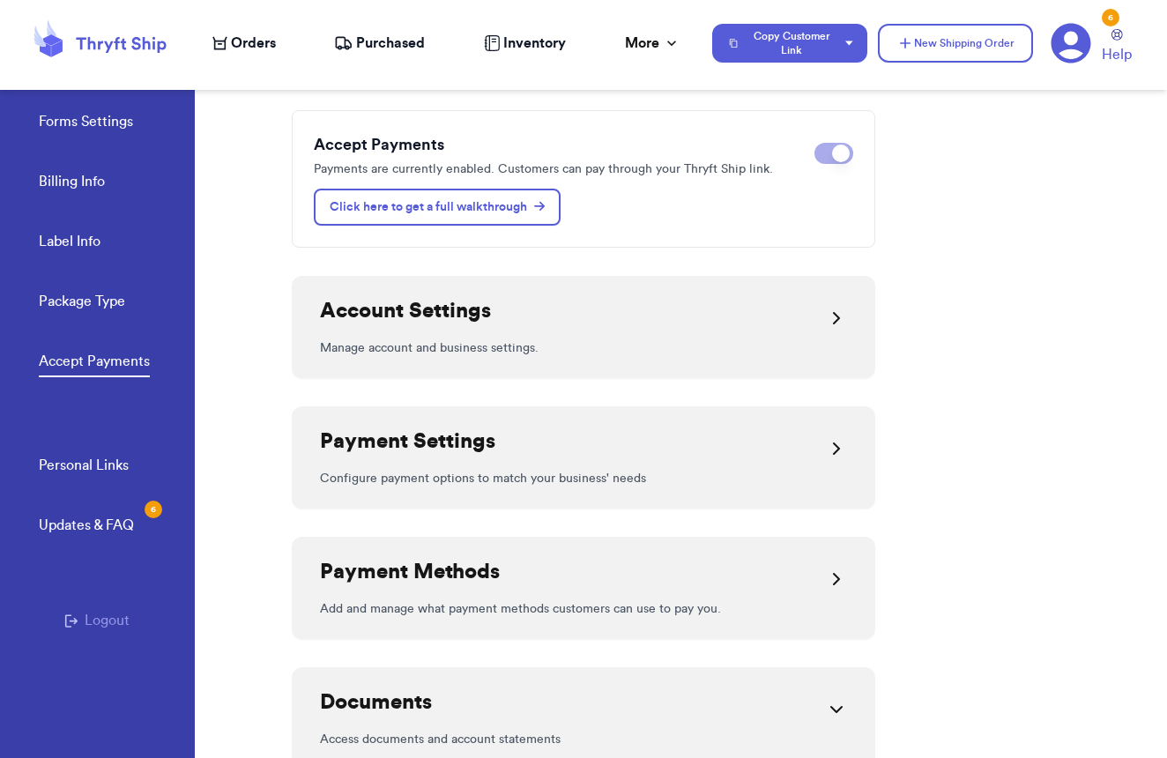
click at [561, 329] on div "Account Settings" at bounding box center [583, 318] width 527 height 42
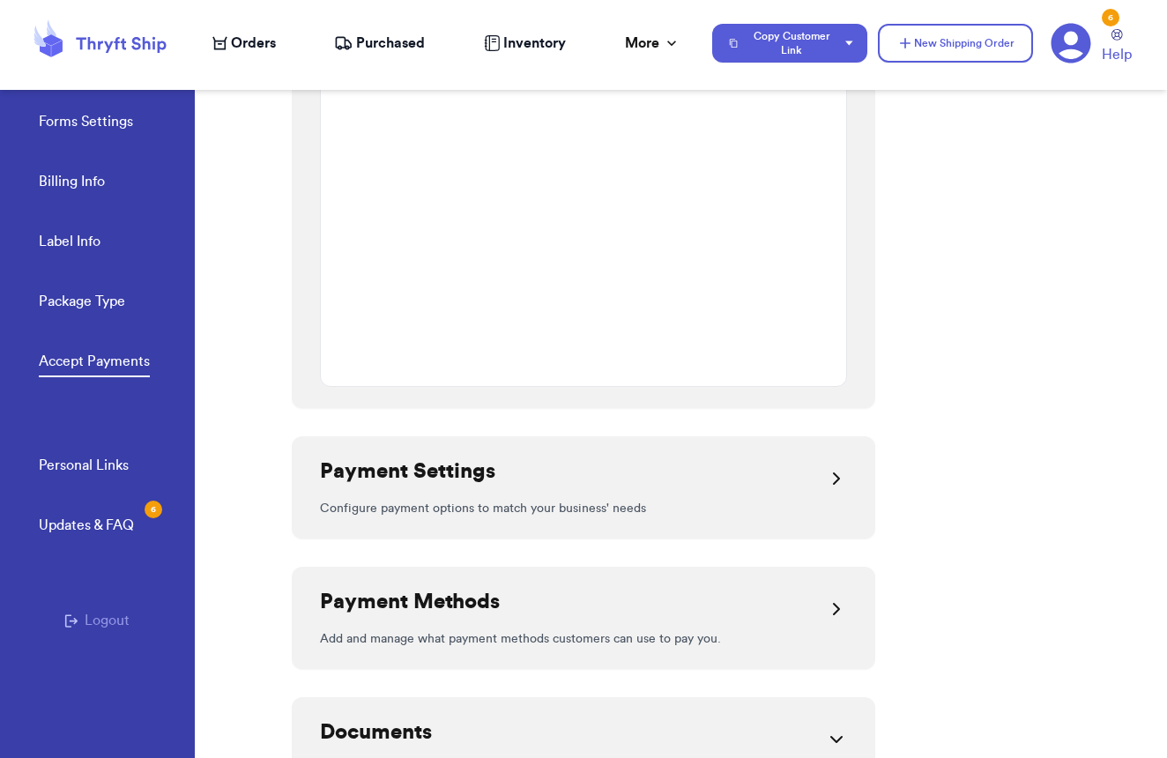
scroll to position [1262, 0]
click at [497, 476] on div "Payment Settings" at bounding box center [583, 476] width 527 height 42
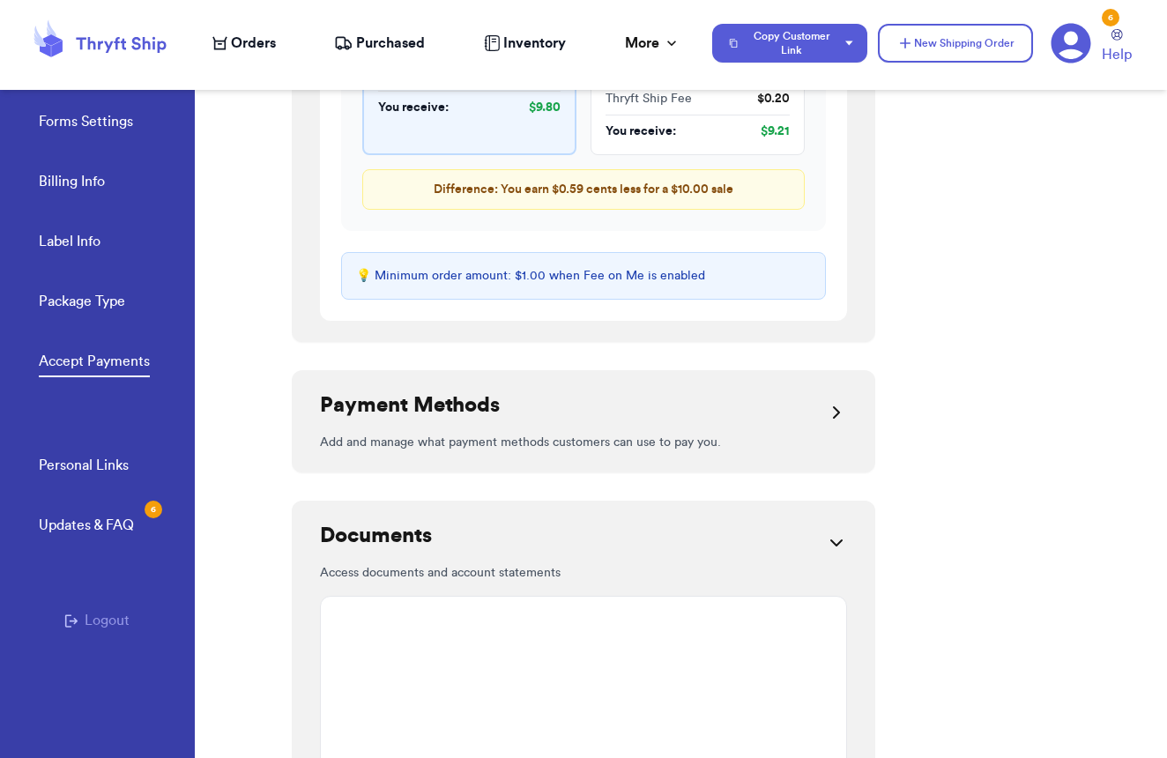
scroll to position [2504, 0]
click at [507, 440] on p "Add and manage what payment methods customers can use to pay you." at bounding box center [583, 442] width 527 height 18
click at [833, 415] on icon at bounding box center [836, 411] width 21 height 21
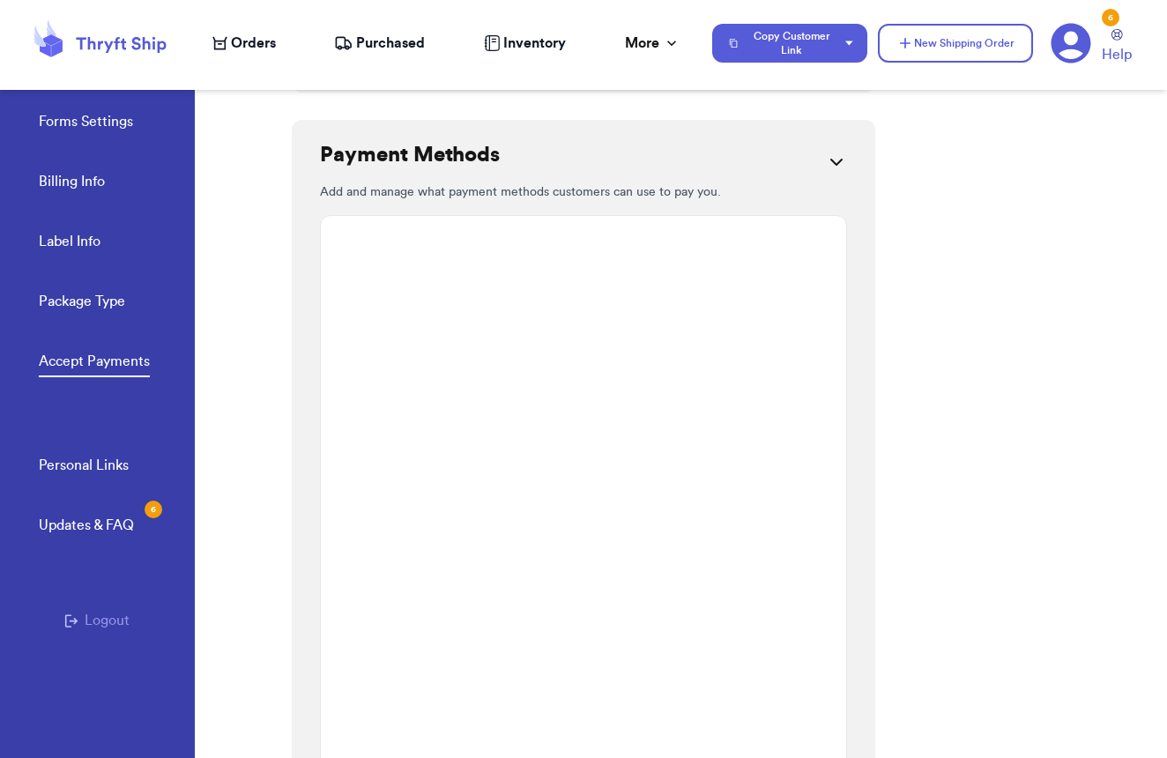
scroll to position [2751, 0]
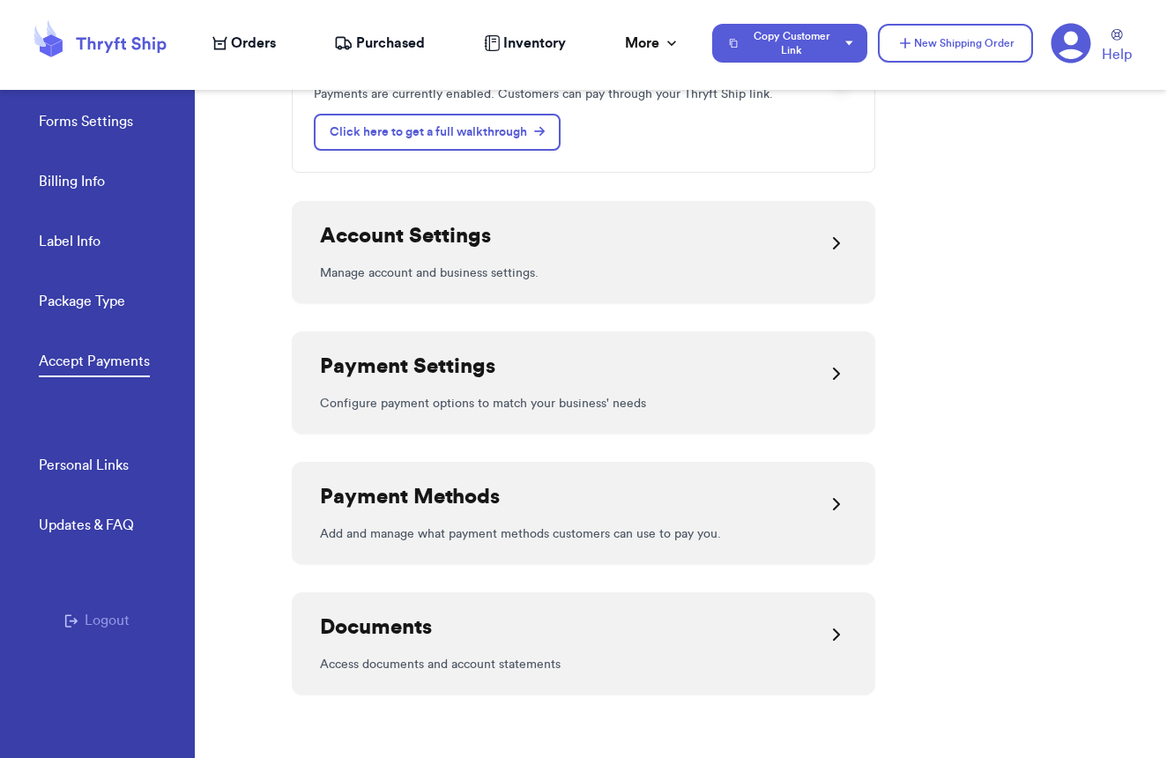
scroll to position [426, 0]
click at [497, 515] on div "Payment Methods" at bounding box center [410, 504] width 180 height 42
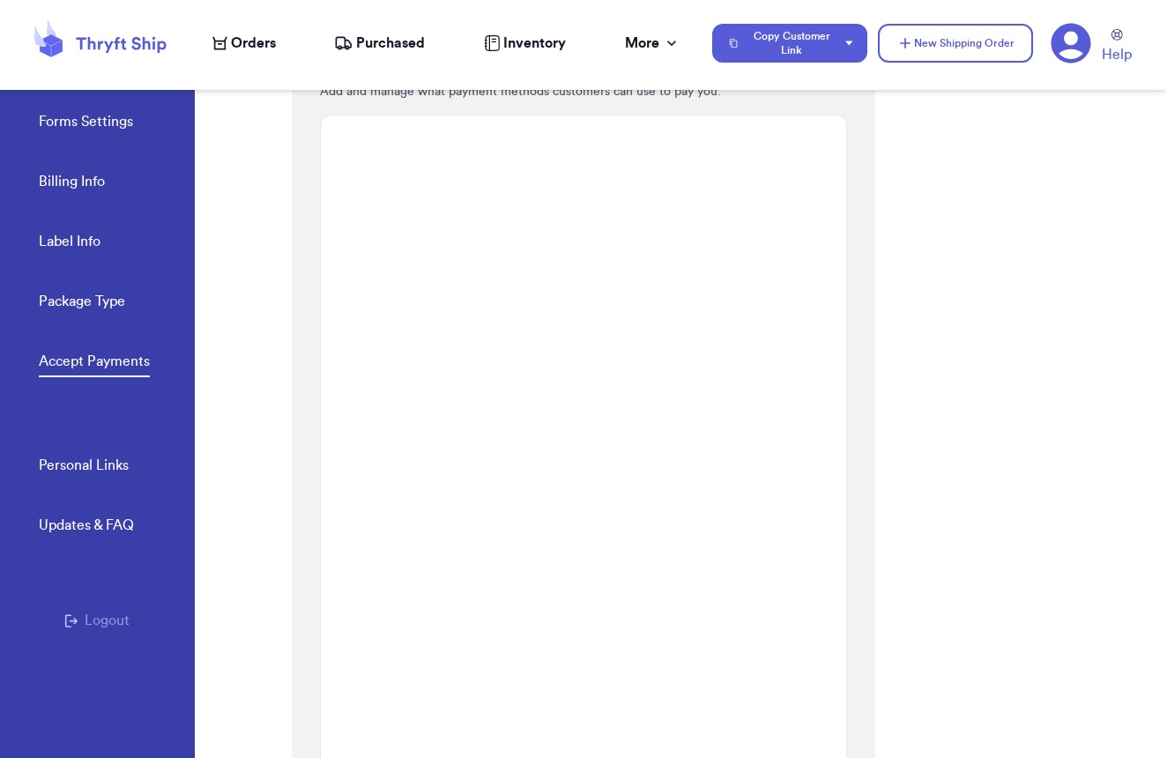
scroll to position [0, 0]
click at [106, 127] on link "Forms Settings" at bounding box center [86, 123] width 94 height 25
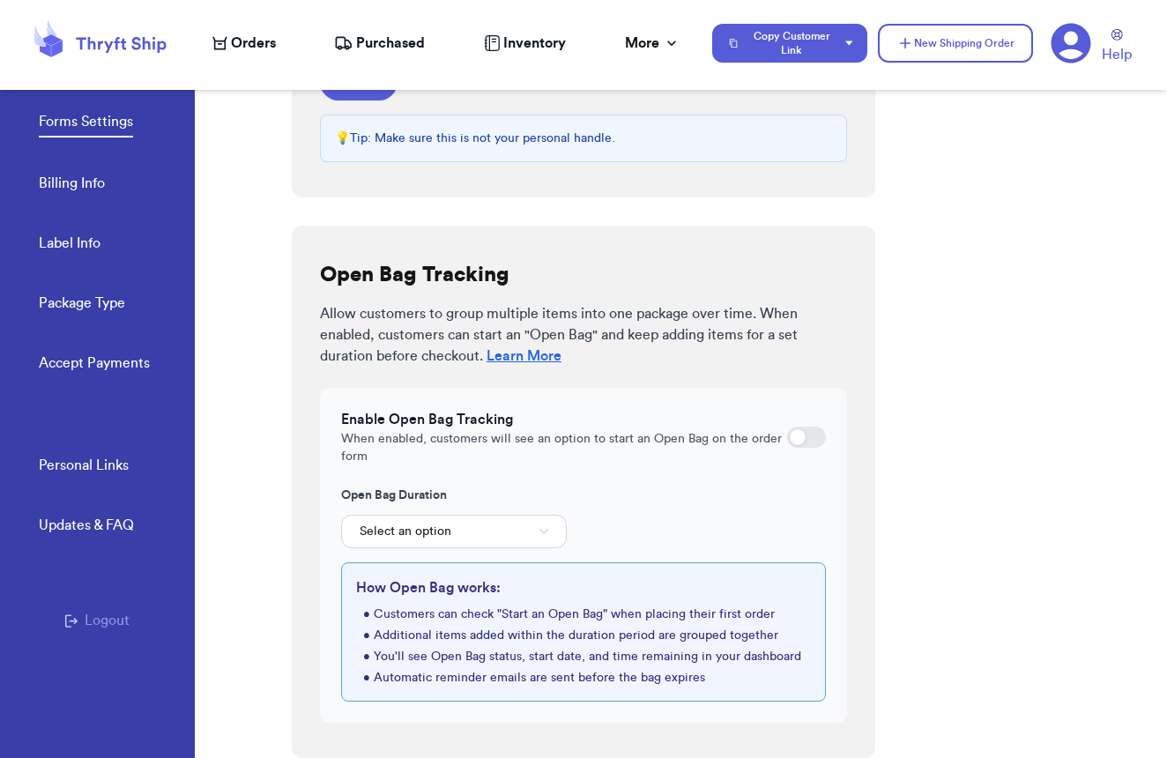
scroll to position [484, 0]
click at [798, 433] on div at bounding box center [798, 437] width 18 height 18
click at [787, 437] on input "checkbox" at bounding box center [786, 437] width 1 height 1
checkbox input "true"
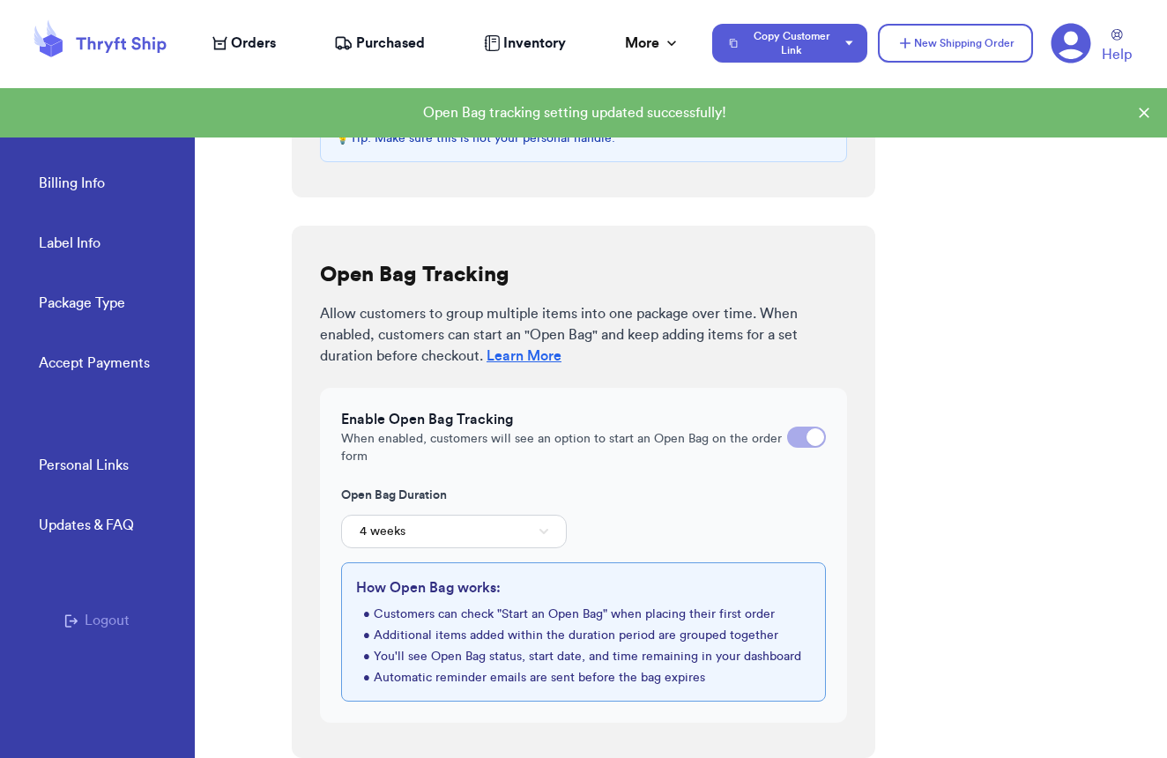
click at [494, 532] on button "4 weeks" at bounding box center [454, 531] width 226 height 33
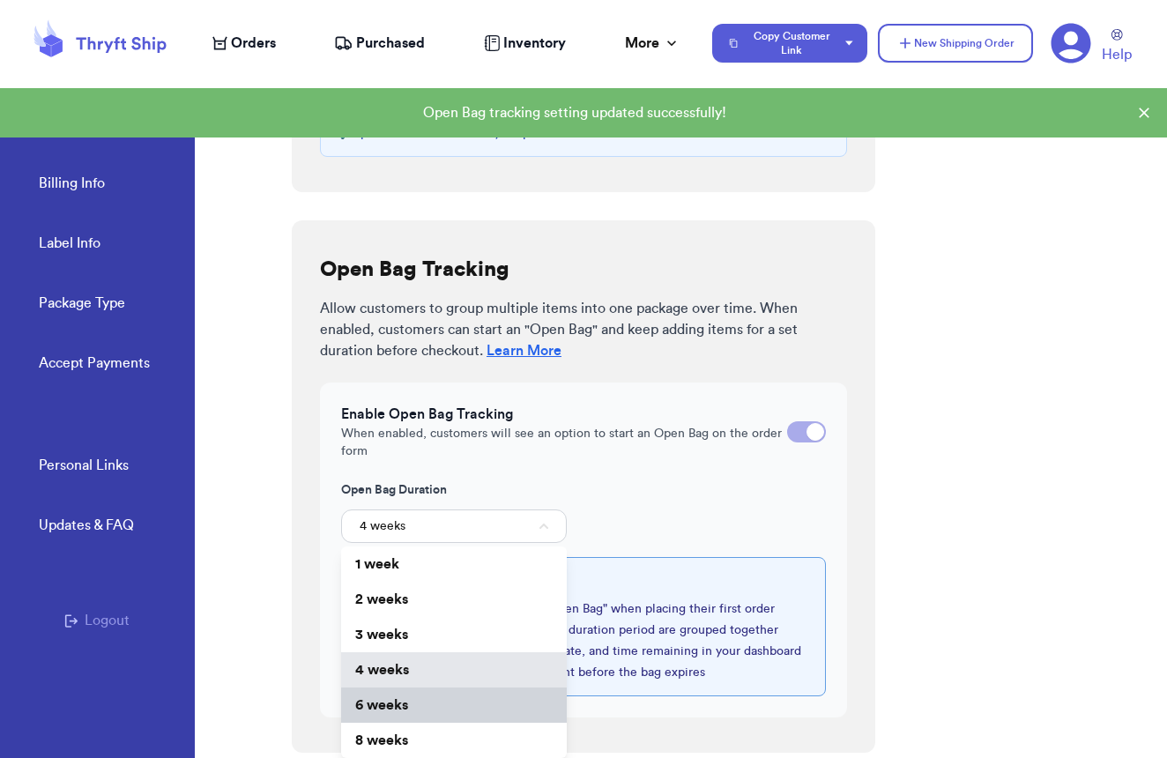
scroll to position [494, 0]
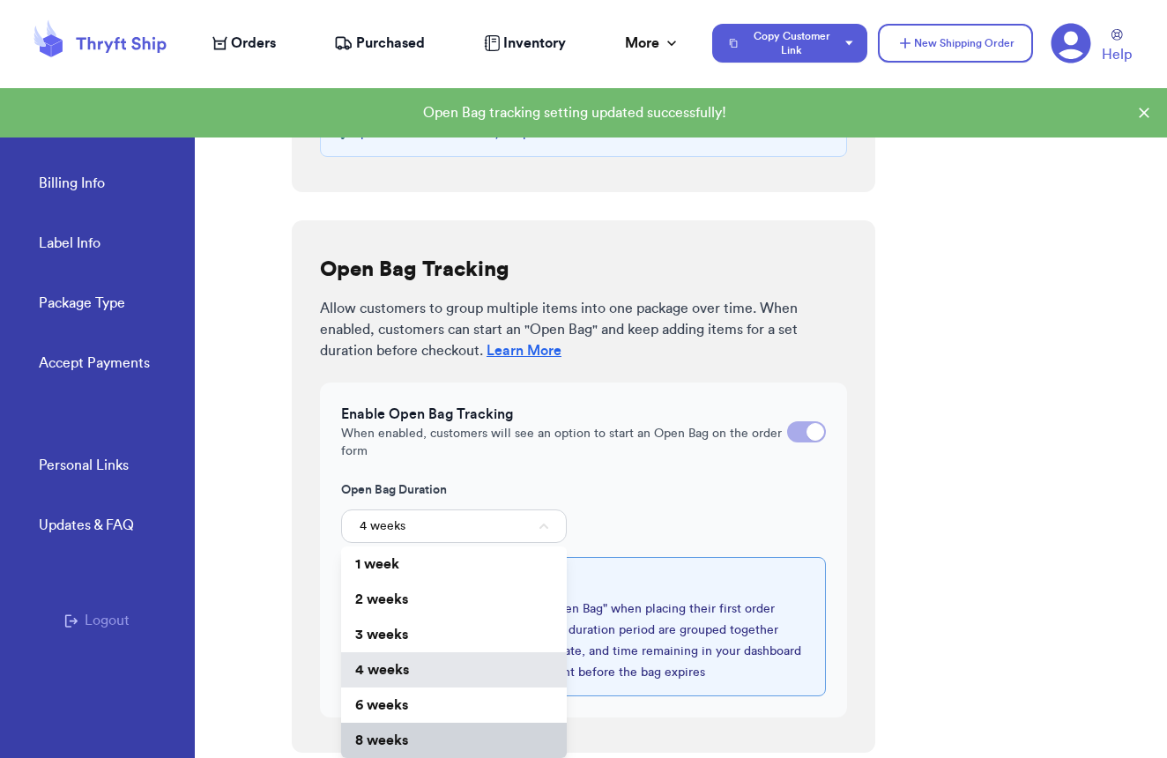
click at [442, 730] on li "8 weeks" at bounding box center [454, 739] width 226 height 35
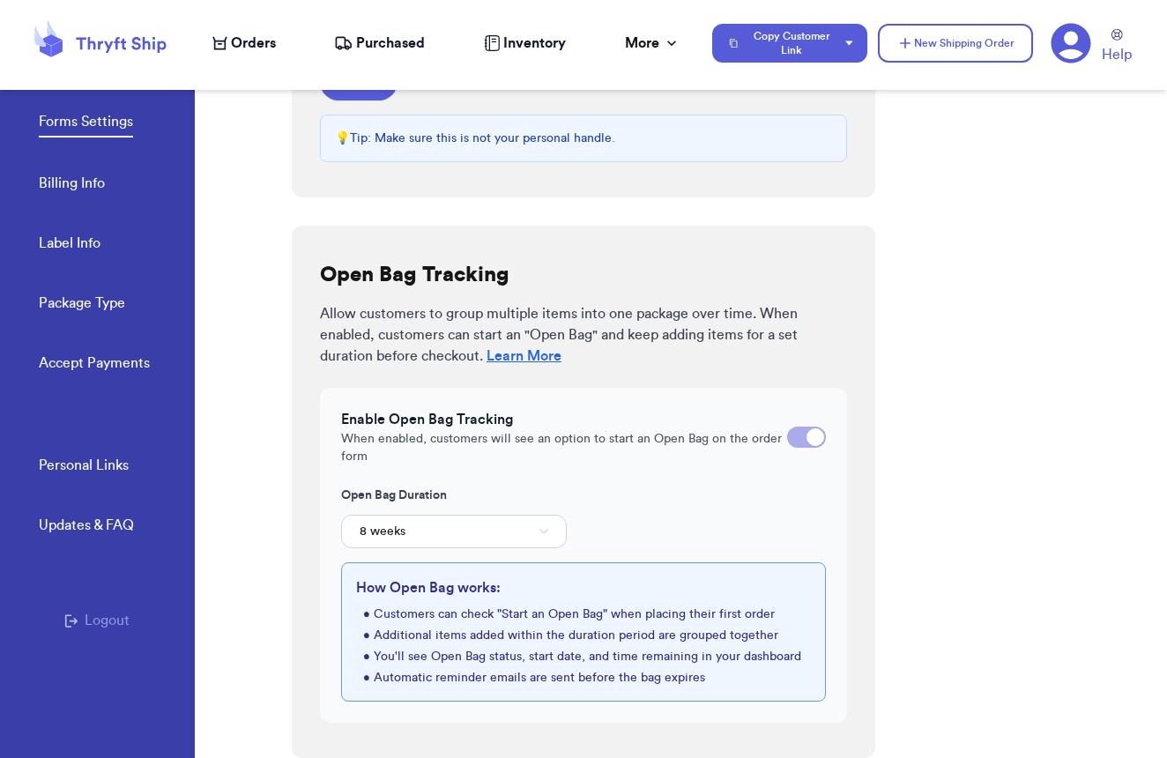
click at [440, 543] on button "8 weeks" at bounding box center [454, 531] width 226 height 33
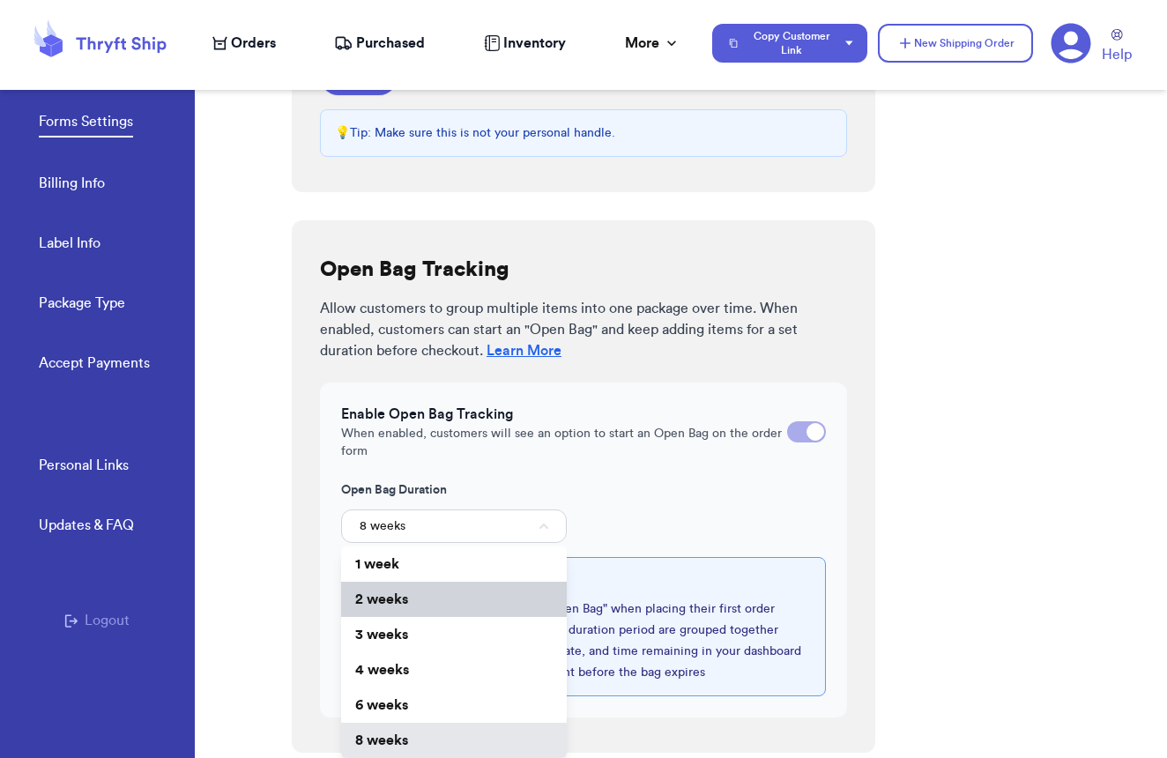
scroll to position [494, 0]
click at [508, 522] on button "8 weeks" at bounding box center [454, 525] width 226 height 33
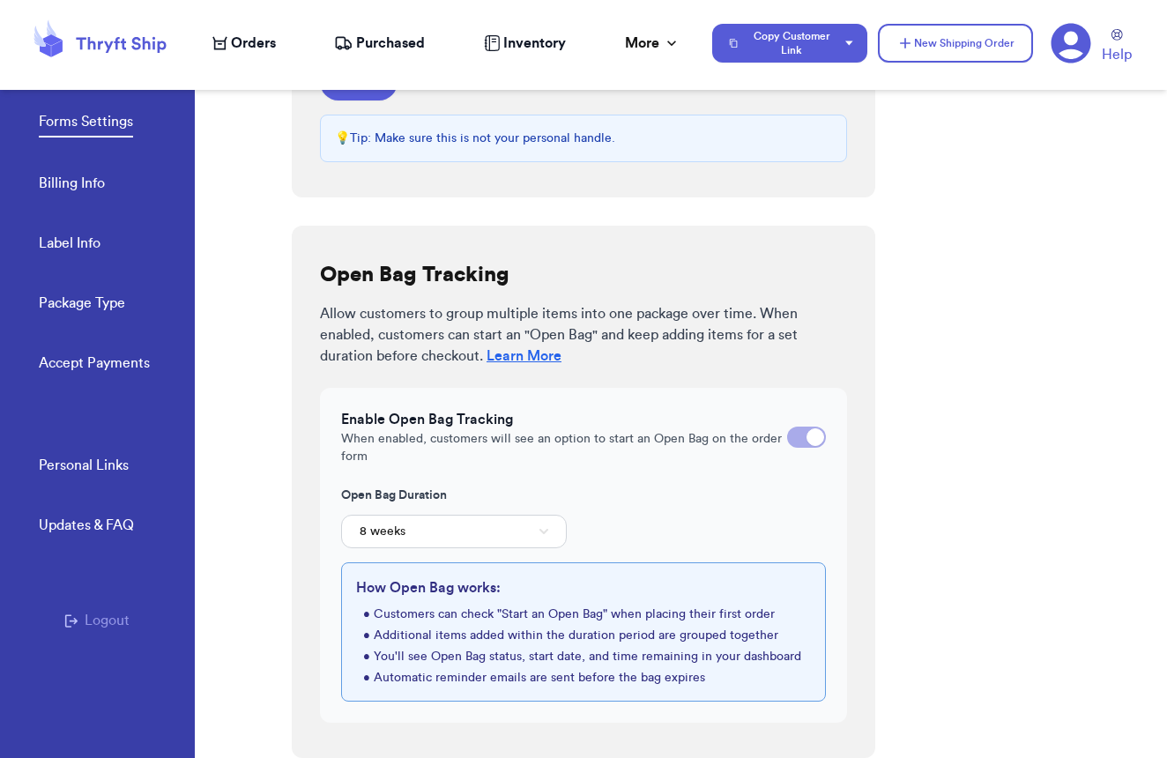
scroll to position [0, 0]
click at [514, 361] on link "Learn More" at bounding box center [523, 356] width 75 height 14
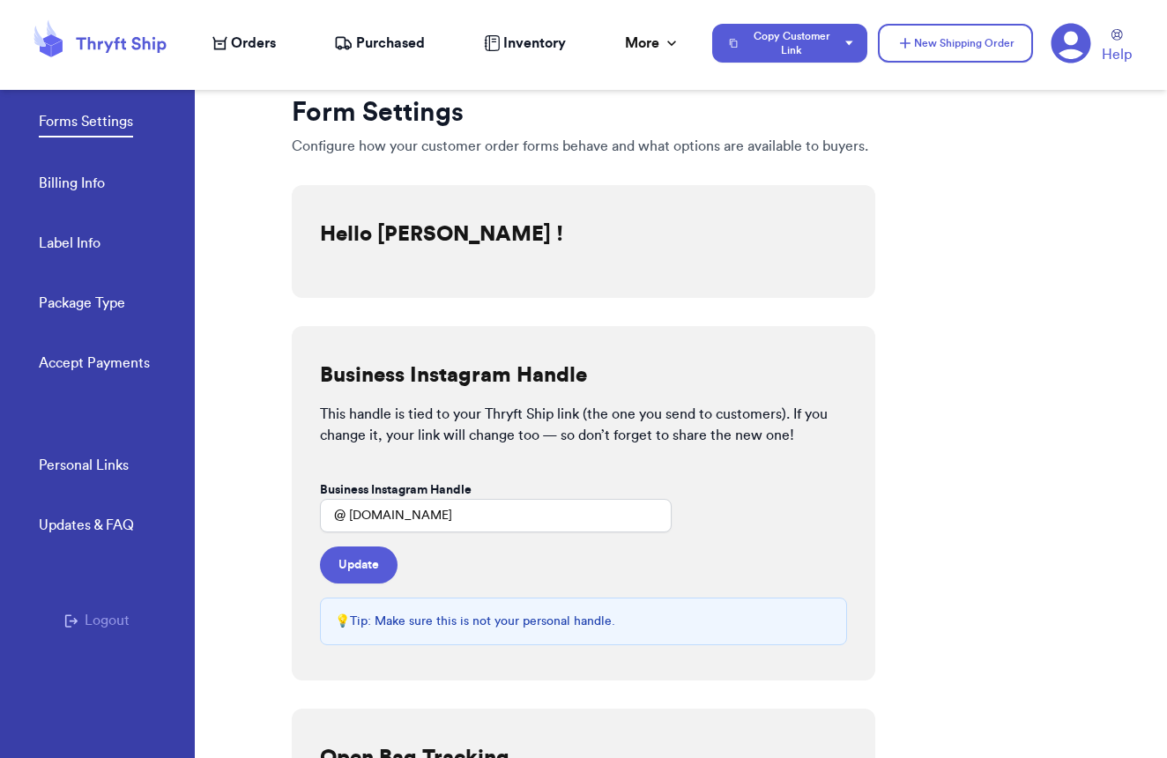
click at [107, 186] on div "Forms Settings Billing Info Label Info Package Type Accept Payments" at bounding box center [117, 237] width 156 height 351
click at [80, 182] on link "Billing Info" at bounding box center [72, 185] width 66 height 25
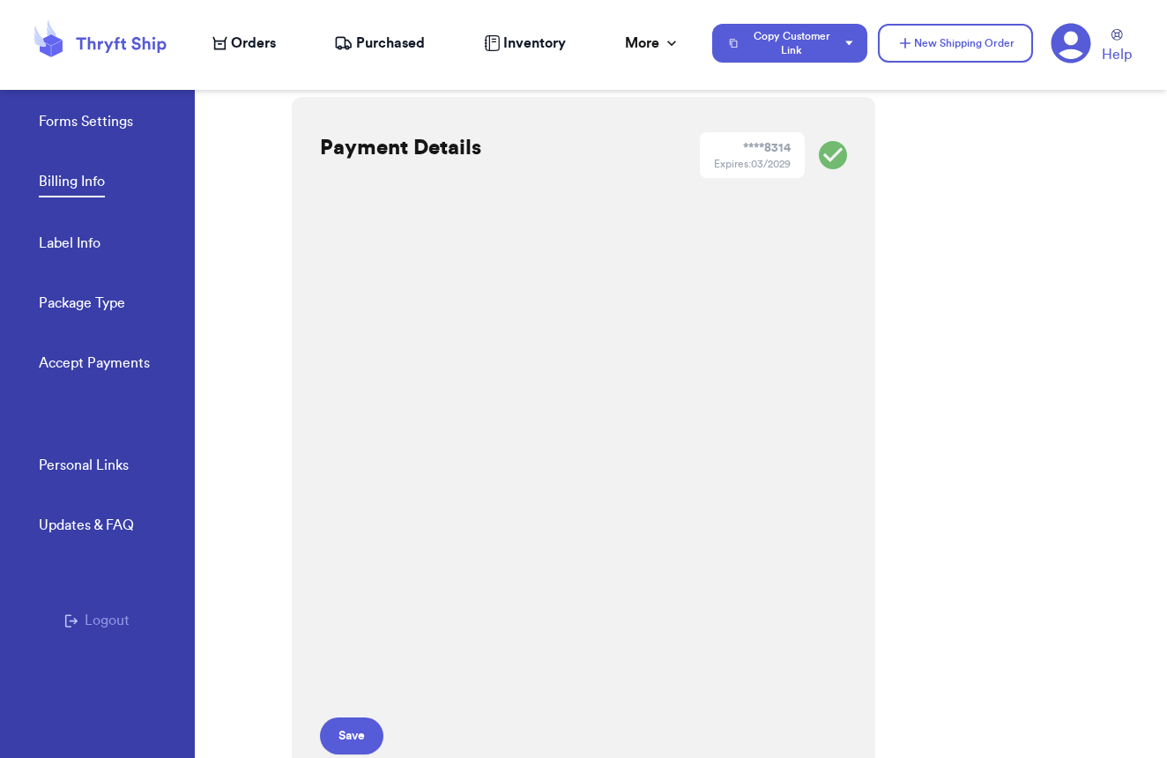
click at [48, 242] on link "Label Info" at bounding box center [70, 245] width 62 height 25
select select "NV"
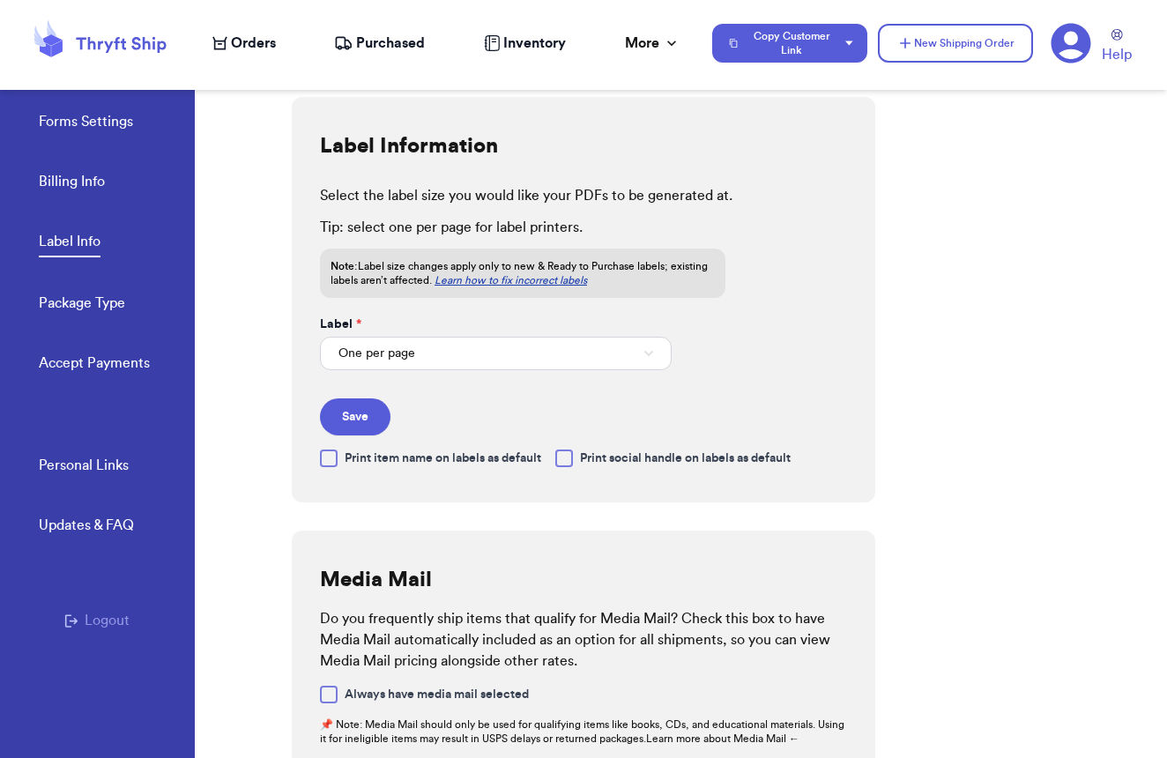
click at [460, 344] on button "One per page" at bounding box center [496, 353] width 352 height 33
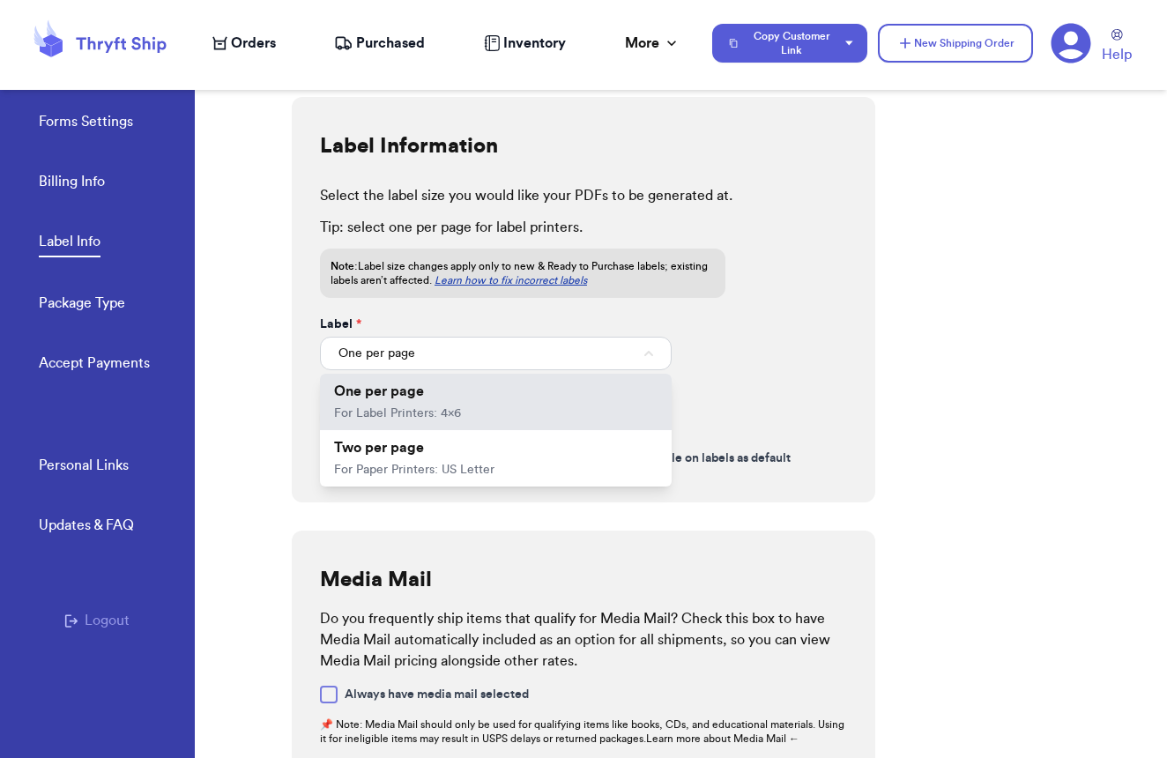
click at [464, 350] on button "One per page" at bounding box center [496, 353] width 352 height 33
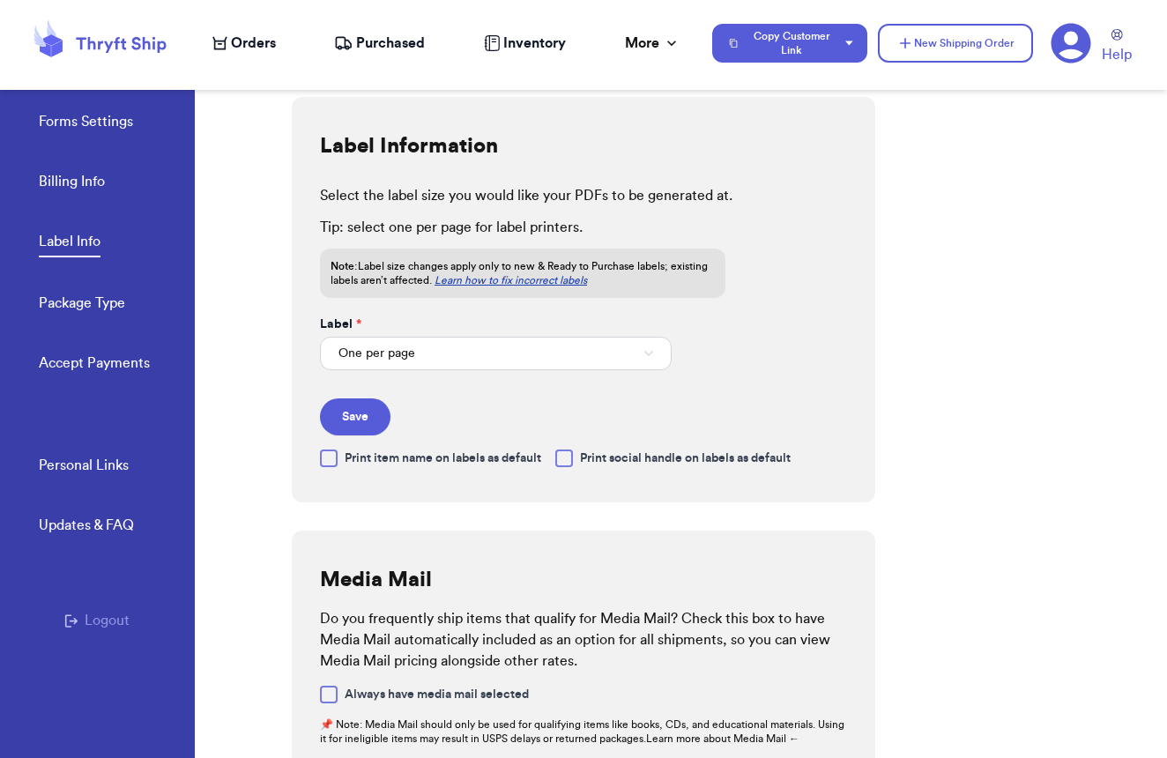
click at [325, 456] on div at bounding box center [329, 458] width 18 height 18
click at [0, 0] on input "Print item name on labels as default" at bounding box center [0, 0] width 0 height 0
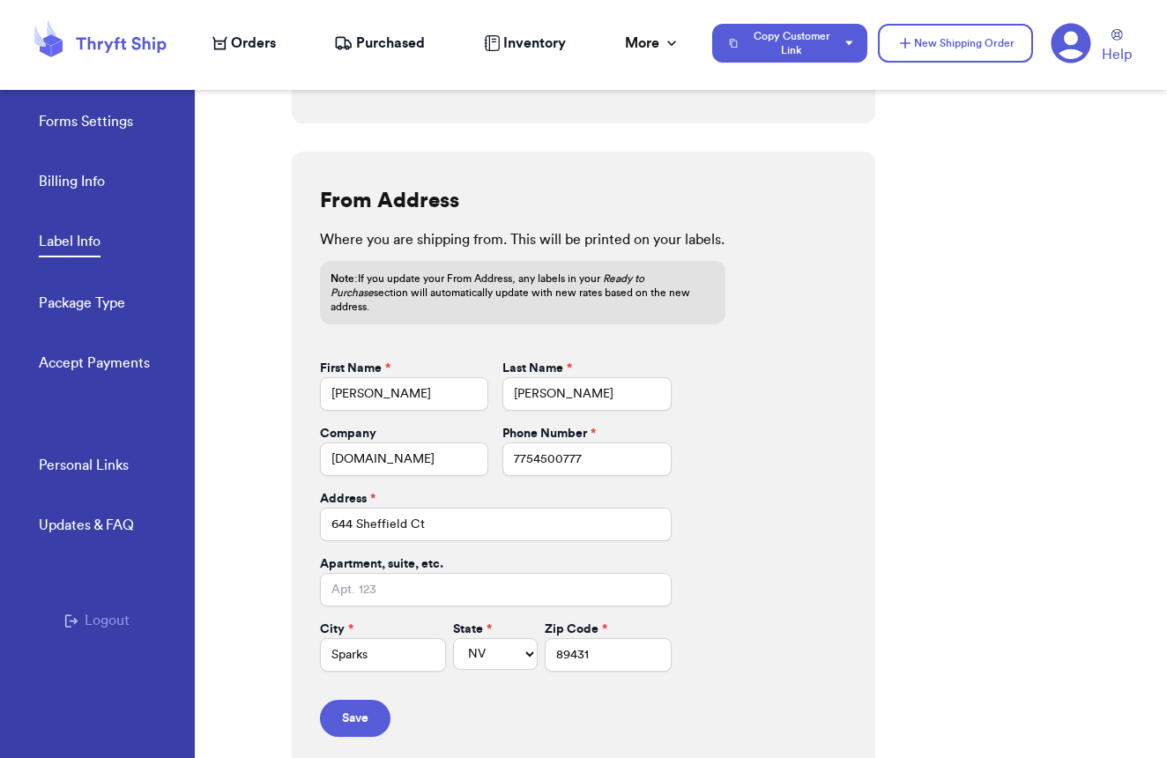
click at [85, 306] on link "Package Type" at bounding box center [82, 305] width 86 height 25
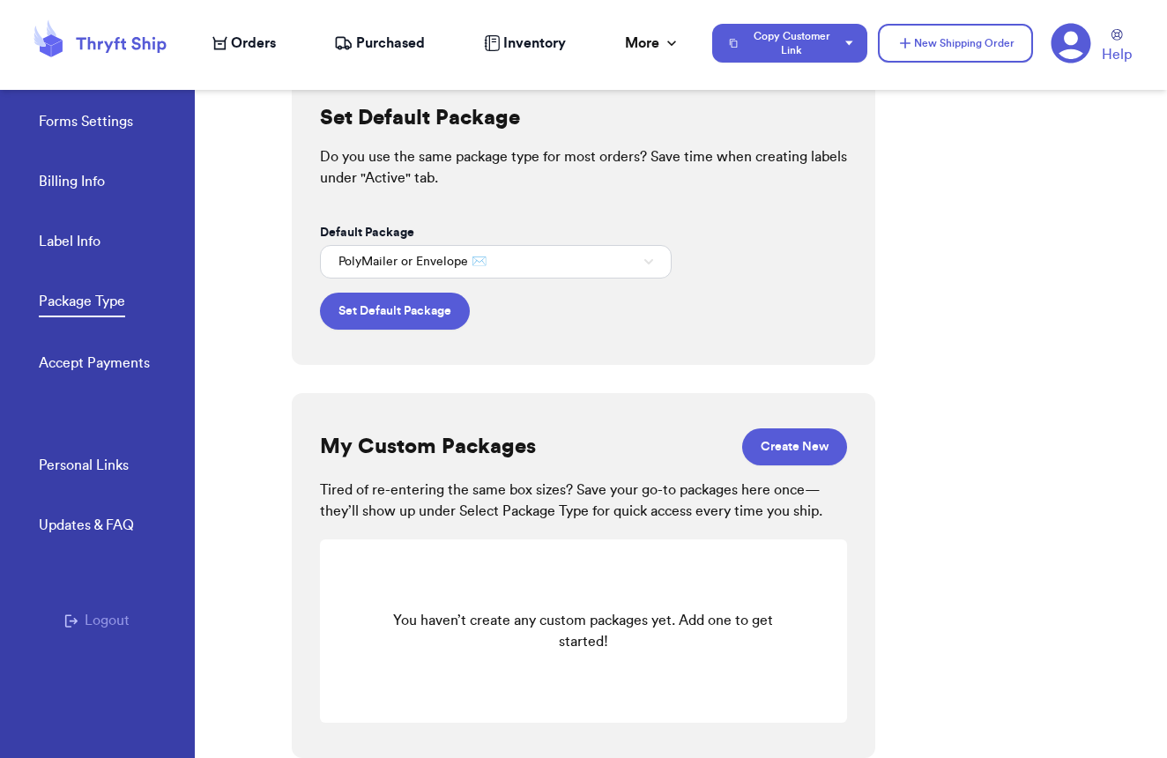
click at [128, 362] on link "Accept Payments" at bounding box center [94, 364] width 111 height 25
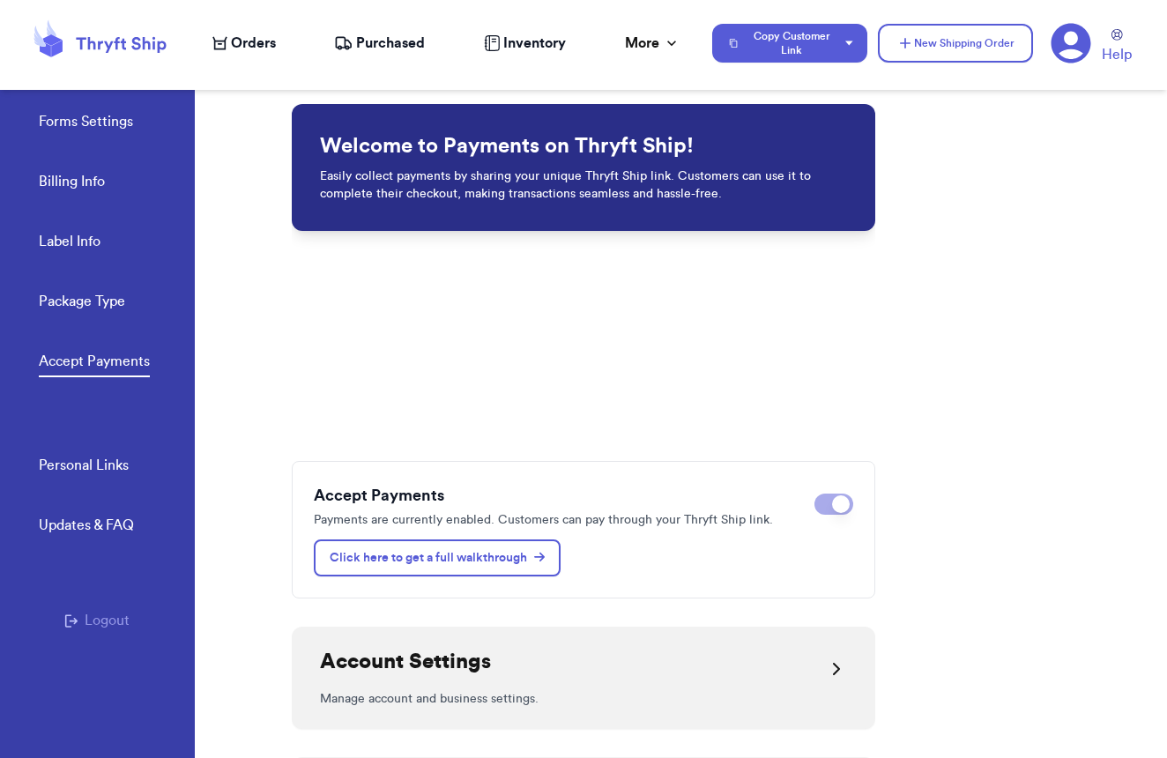
click at [510, 57] on nav "Orders Purchased Inventory More Stats Completed Orders Payments Payouts Copy Cu…" at bounding box center [681, 43] width 972 height 58
click at [514, 46] on span "Inventory" at bounding box center [534, 43] width 63 height 21
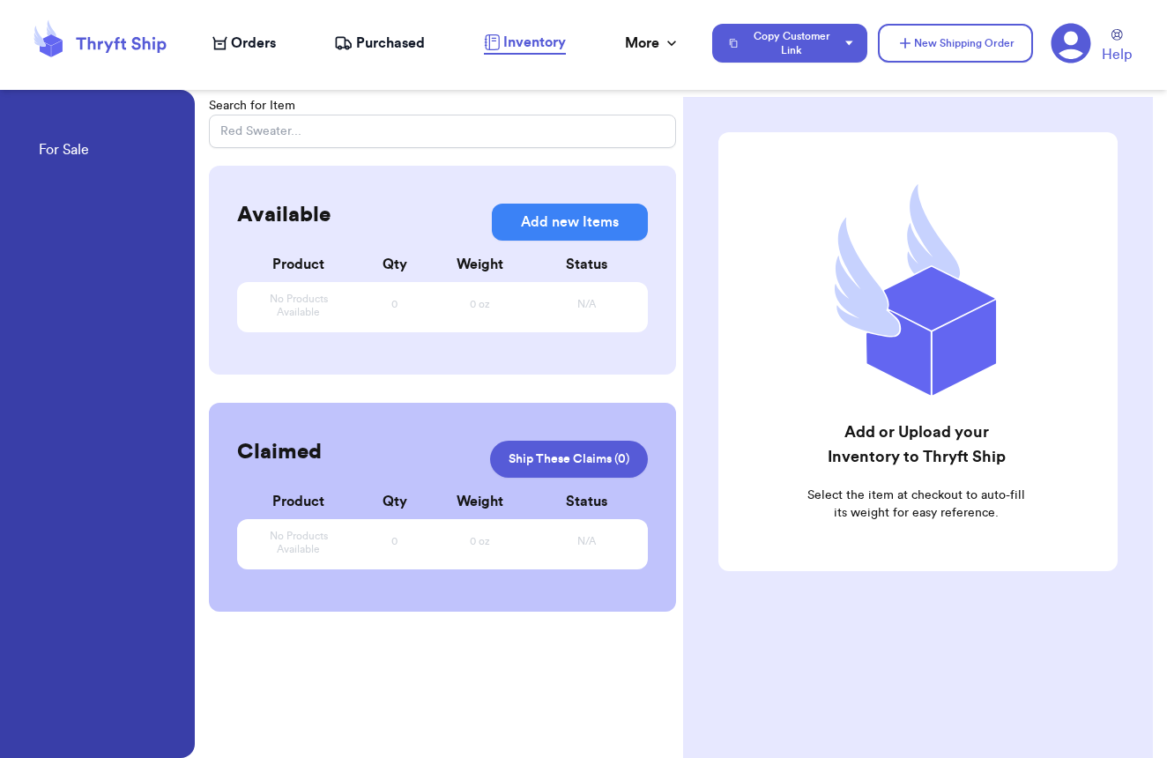
click at [562, 225] on button "Add new Items" at bounding box center [570, 222] width 156 height 37
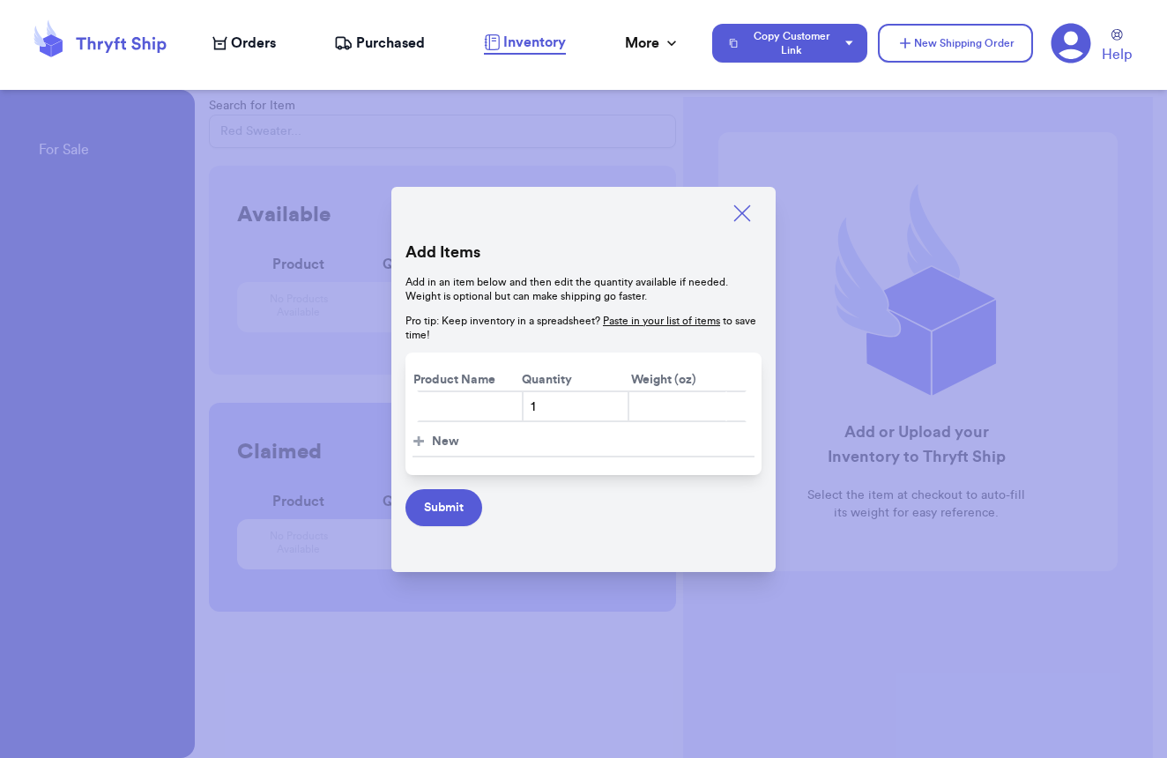
click at [470, 400] on input "text" at bounding box center [470, 406] width 107 height 32
click at [900, 191] on div at bounding box center [583, 379] width 1167 height 758
click at [900, 192] on div at bounding box center [583, 379] width 1167 height 758
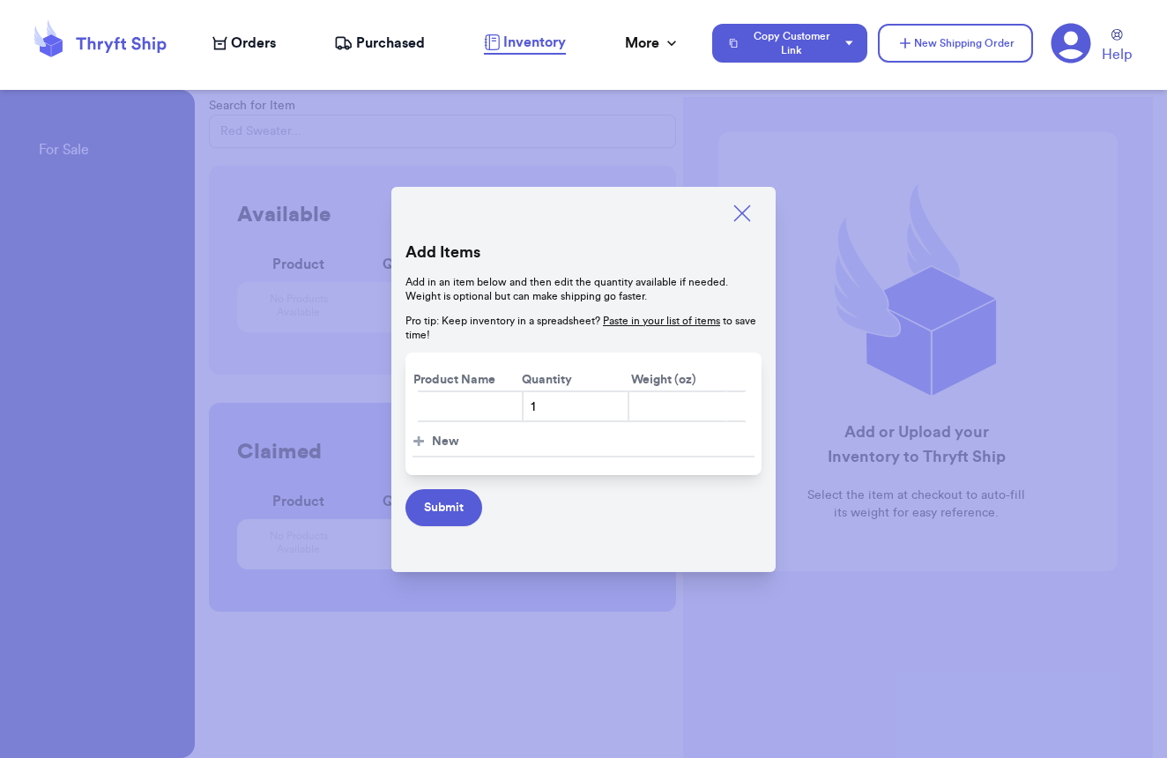
click at [900, 192] on div at bounding box center [583, 379] width 1167 height 758
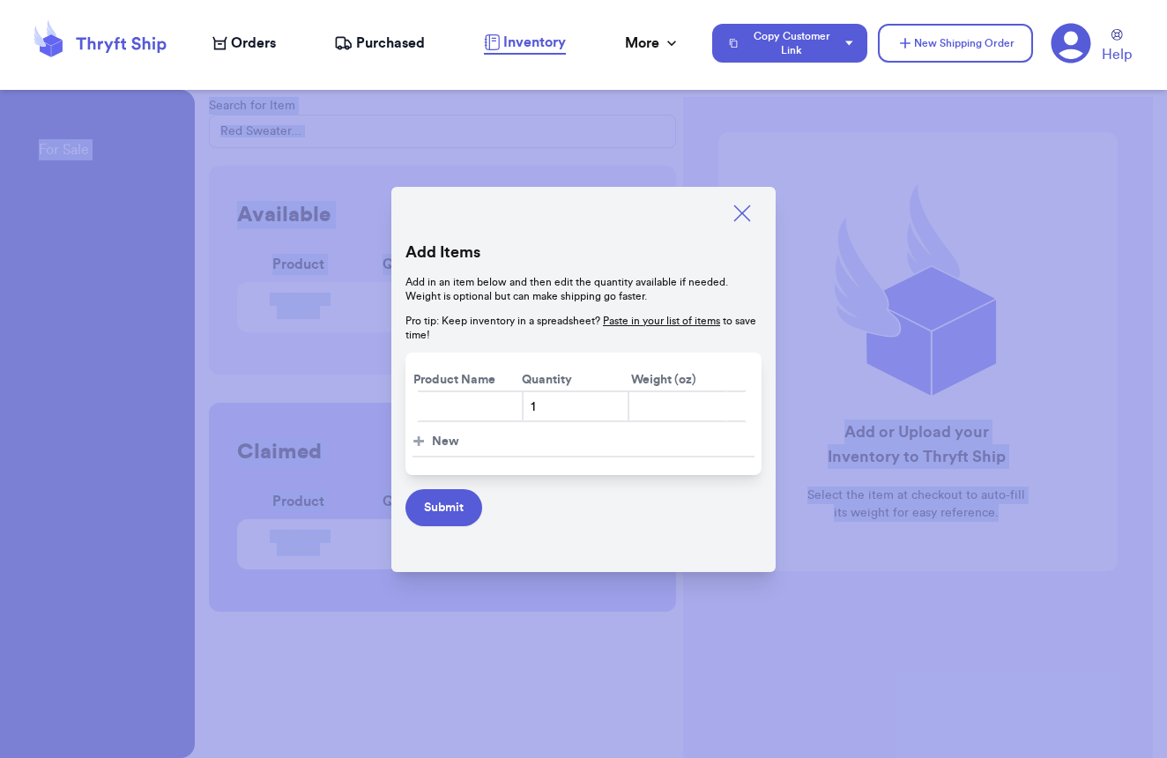
drag, startPoint x: 246, startPoint y: 188, endPoint x: -100, endPoint y: 127, distance: 351.6
click at [0, 127] on html "Orders Purchased Inventory More Stats Completed Orders Payments Payouts Copy Cu…" at bounding box center [583, 379] width 1167 height 758
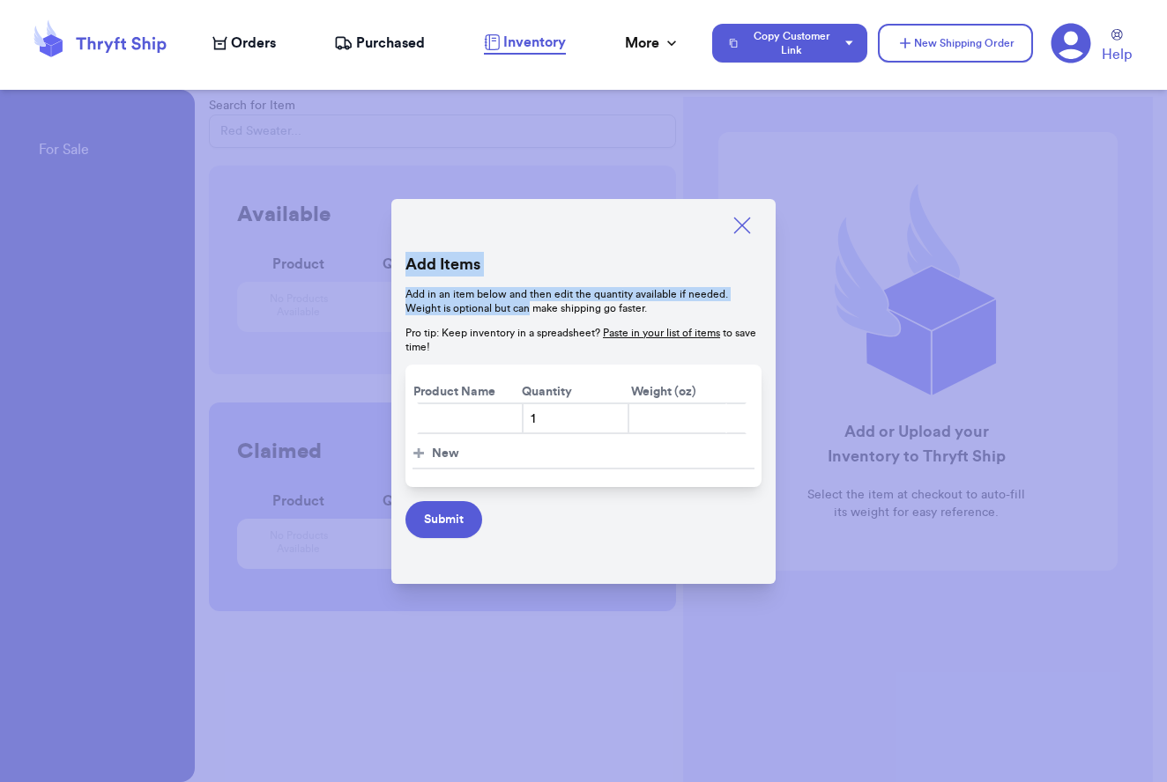
drag, startPoint x: 112, startPoint y: 270, endPoint x: 498, endPoint y: 270, distance: 385.9
click at [517, 295] on div "Add Items Add in an item below and then edit the quantity available if needed. …" at bounding box center [583, 391] width 1167 height 782
drag, startPoint x: 86, startPoint y: 403, endPoint x: 368, endPoint y: 393, distance: 282.1
click at [368, 393] on div at bounding box center [583, 391] width 1167 height 782
drag, startPoint x: 392, startPoint y: 139, endPoint x: 374, endPoint y: 72, distance: 69.5
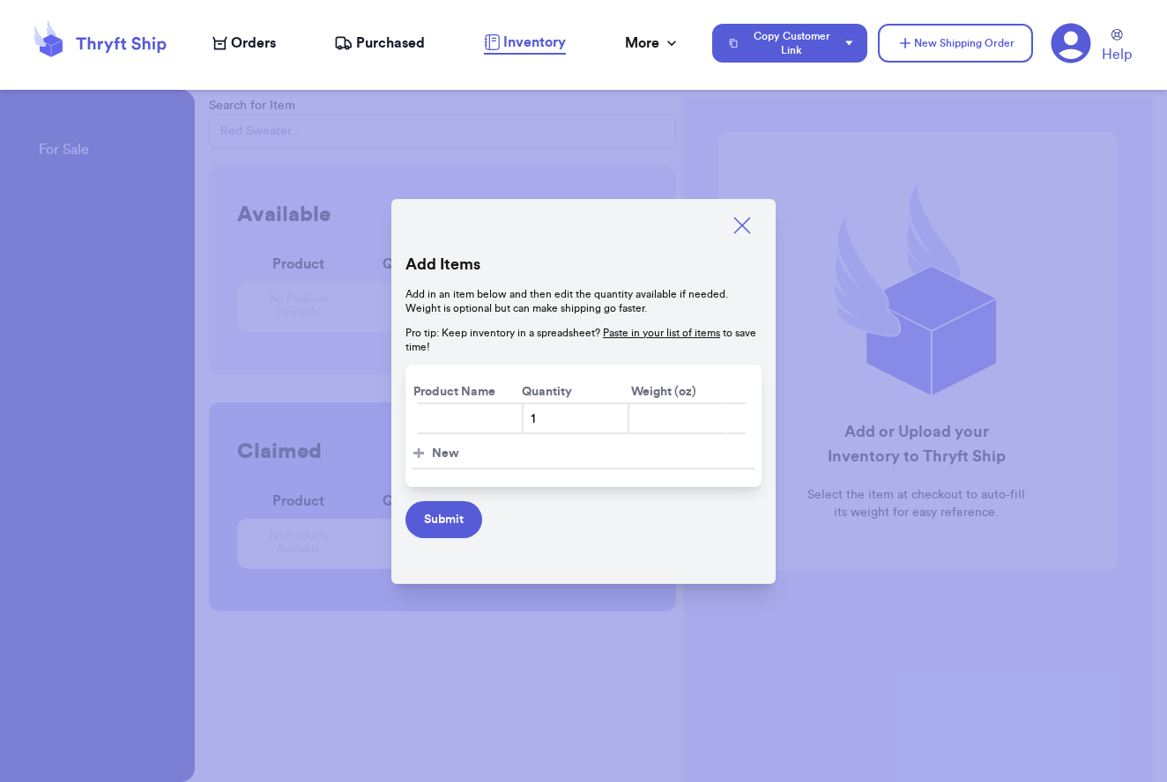
click at [387, 128] on div at bounding box center [583, 391] width 1167 height 782
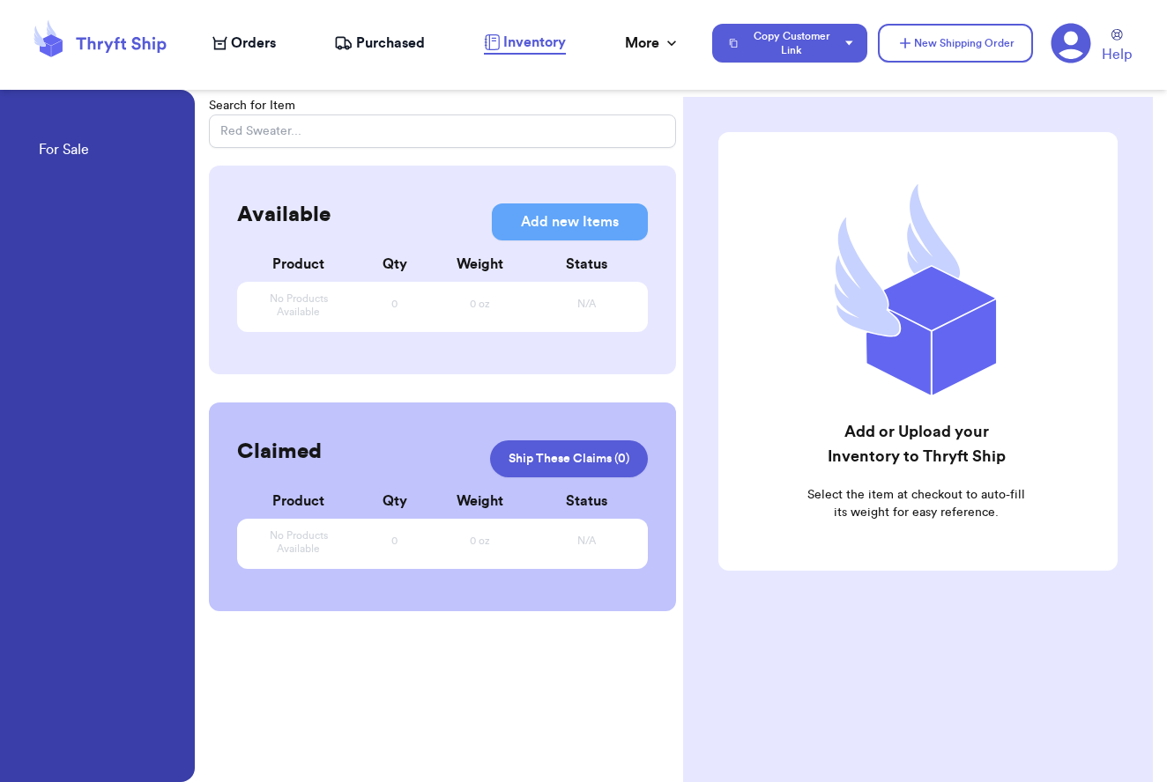
click at [497, 53] on link "Inventory" at bounding box center [525, 43] width 82 height 23
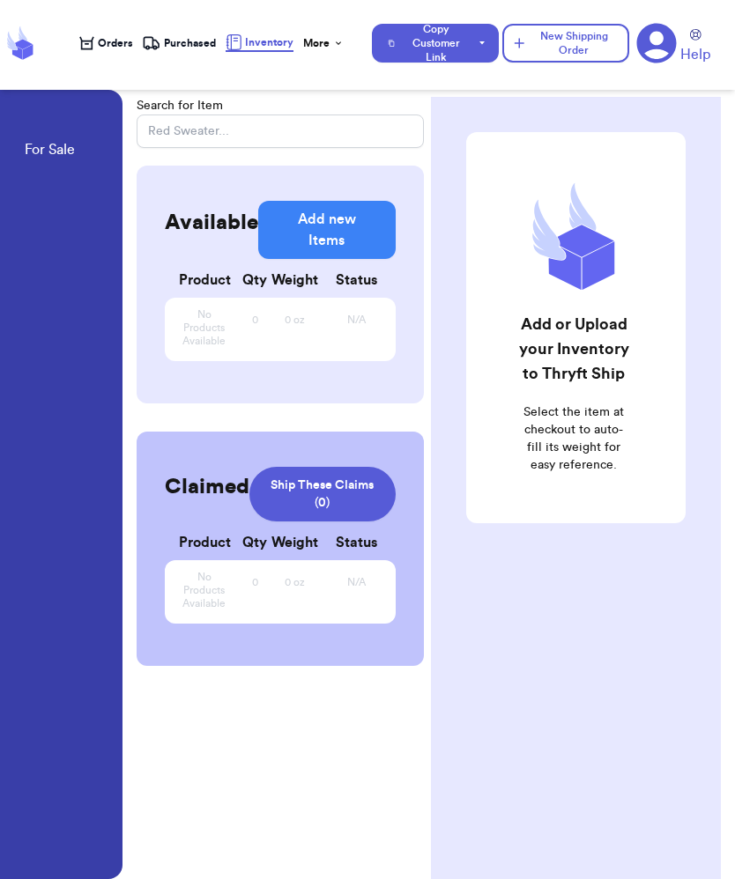
click at [318, 233] on button "Add new Items" at bounding box center [326, 230] width 137 height 58
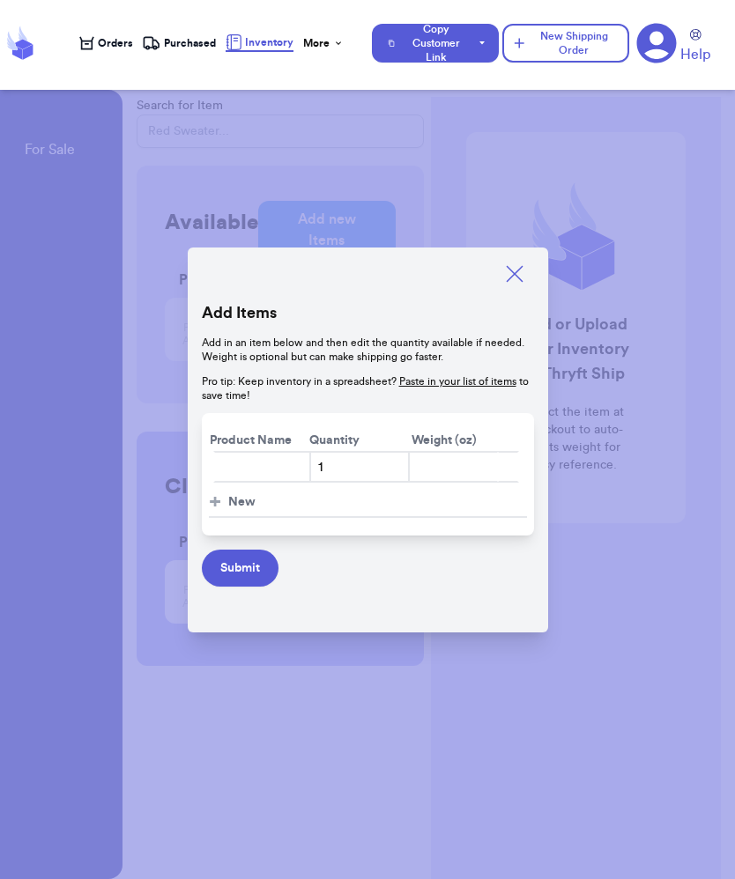
click at [256, 476] on input "text" at bounding box center [262, 467] width 99 height 32
type input "A"
type input "Black Abercrombie jeans Sz 24'"
click at [440, 464] on input "number" at bounding box center [454, 467] width 92 height 32
type input "1"
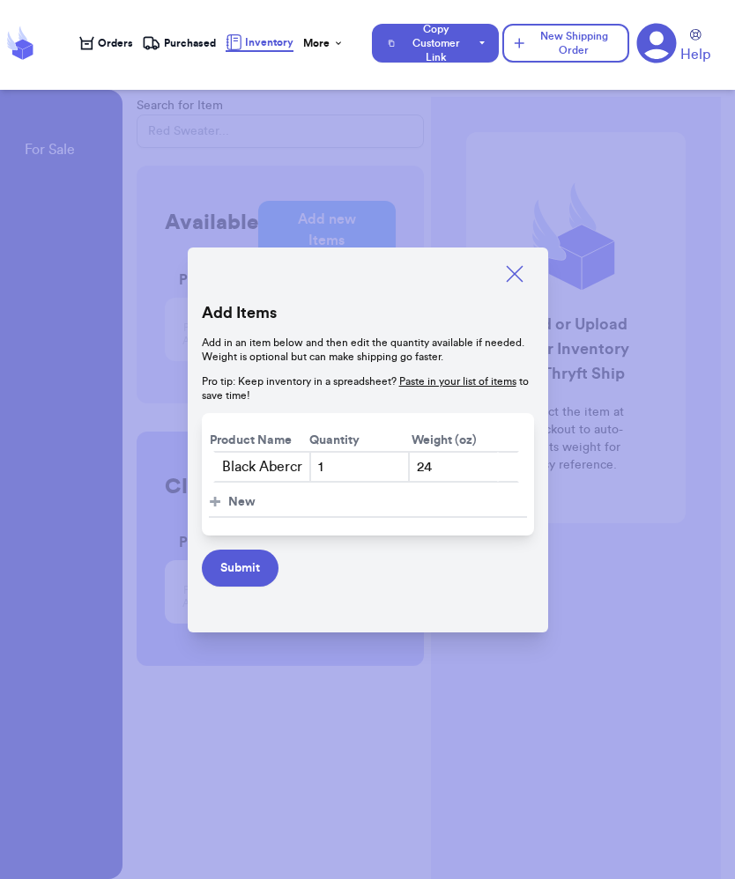
type input "24"
click at [366, 493] on button "+ New" at bounding box center [368, 503] width 318 height 30
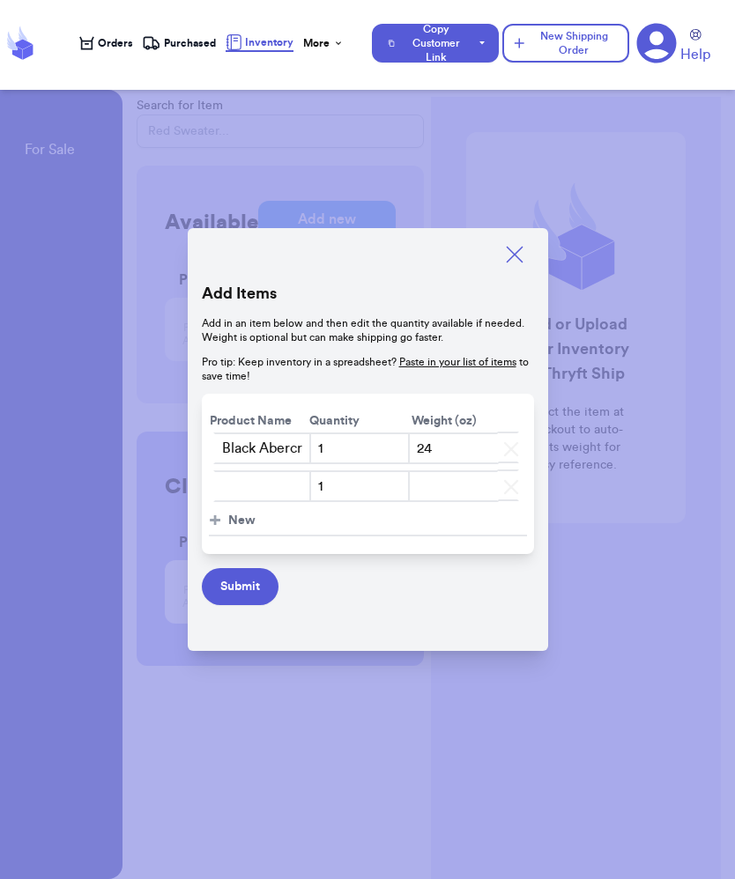
click at [253, 488] on input "text" at bounding box center [262, 486] width 99 height 32
type input "l"
type input "Loft Mom Jeans SZ 10"
click at [436, 495] on input "number" at bounding box center [454, 486] width 92 height 32
type input "24"
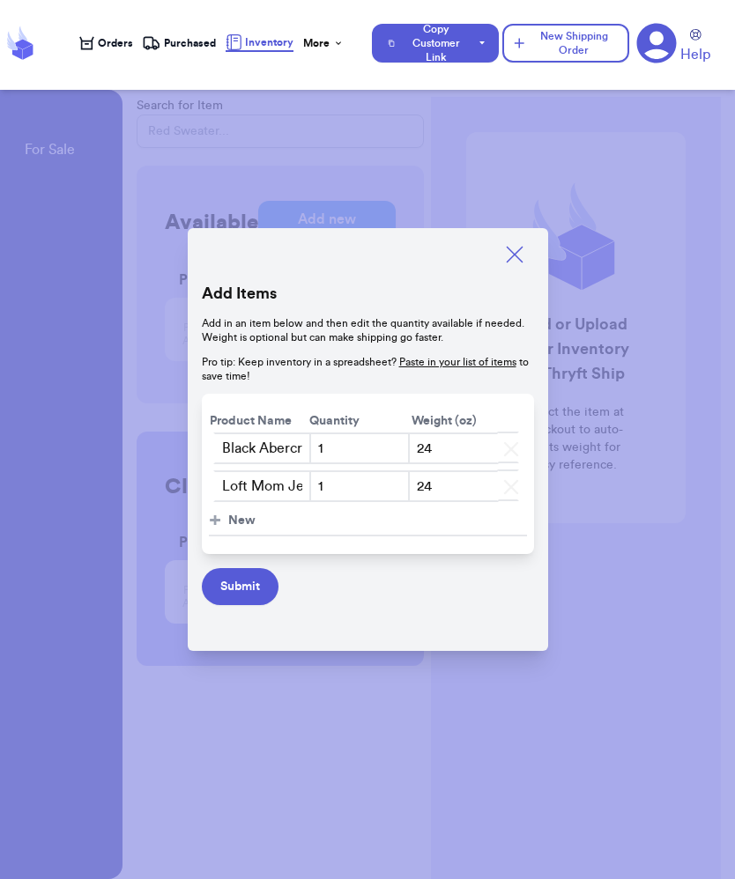
click at [247, 517] on span "New" at bounding box center [241, 521] width 27 height 18
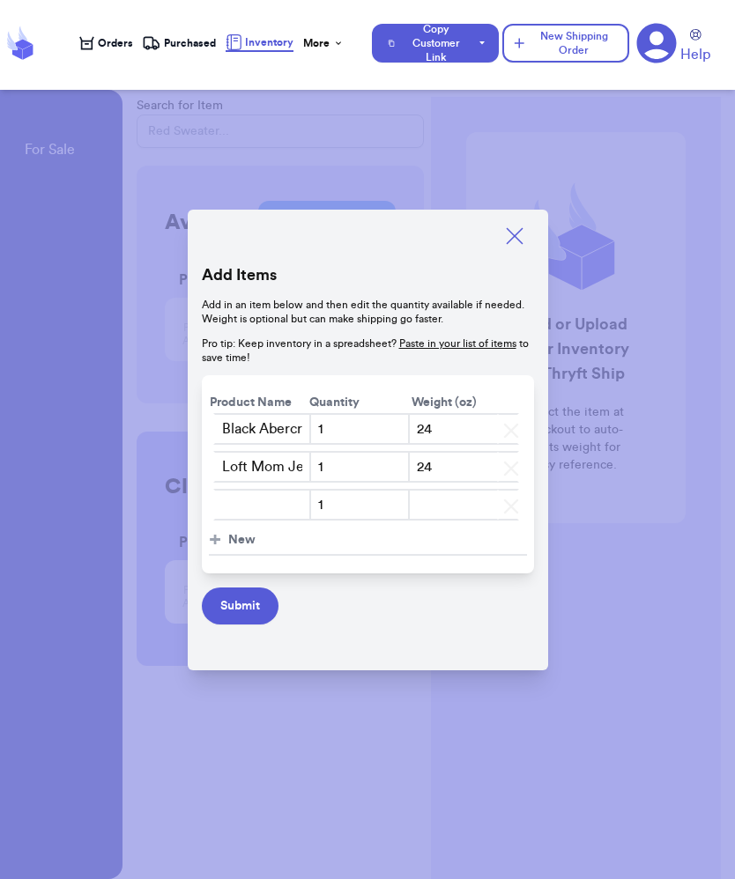
click at [257, 505] on input "text" at bounding box center [262, 505] width 99 height 32
type input "Black Nike Joggers SZ M/L"
click at [456, 505] on input "number" at bounding box center [454, 505] width 92 height 32
type input "10"
click at [228, 545] on span "New" at bounding box center [241, 540] width 27 height 18
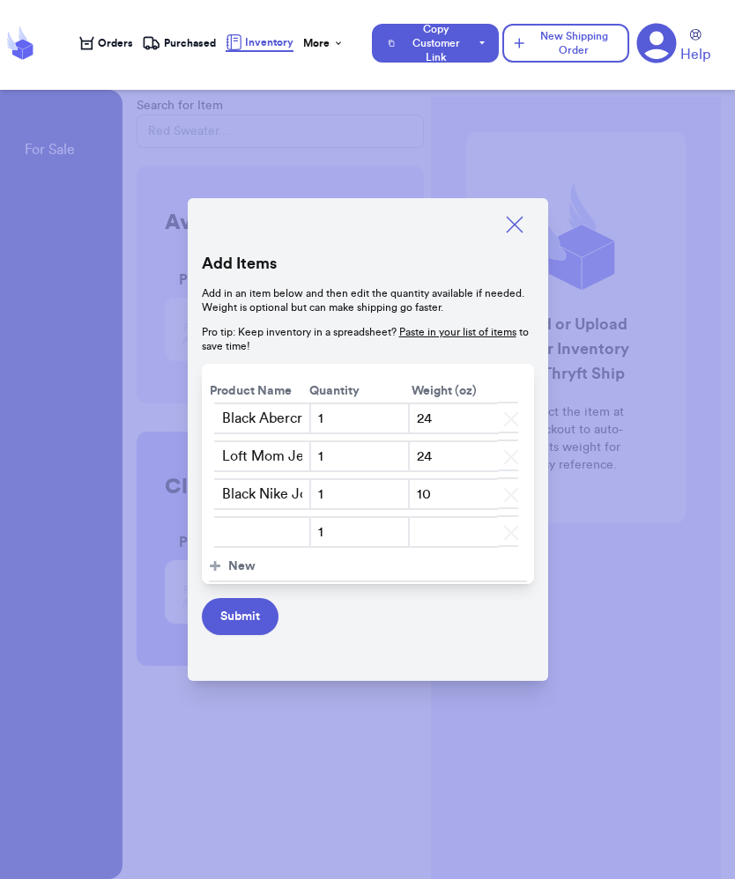
click at [260, 532] on input "text" at bounding box center [262, 532] width 99 height 32
click at [300, 530] on input "Halara Dress NWT SZ" at bounding box center [262, 532] width 99 height 32
type input "Halara Dress NWT SZ L"
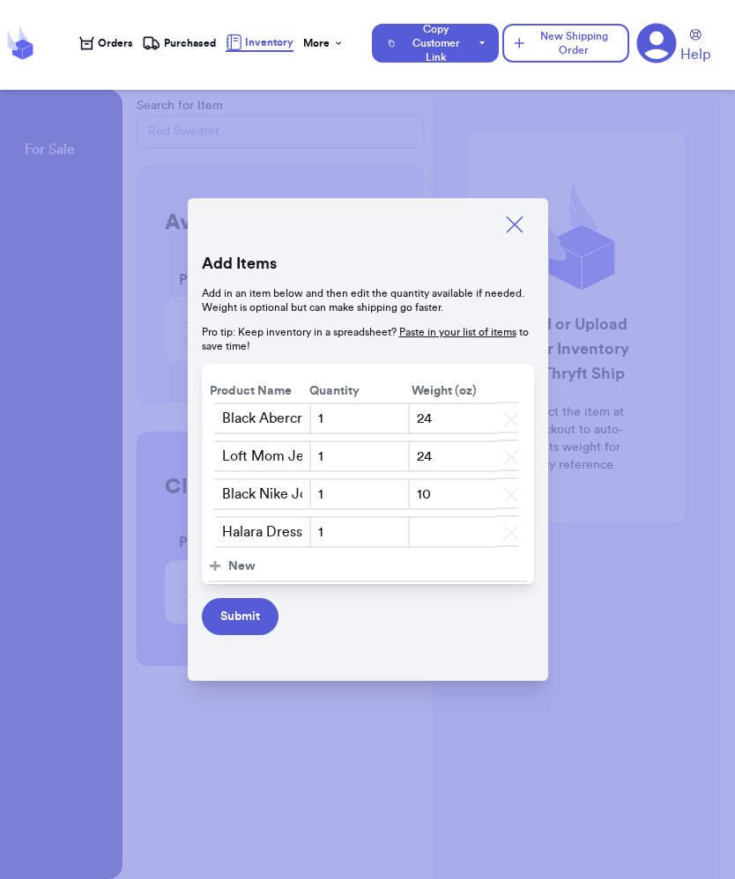
click at [441, 532] on input "number" at bounding box center [454, 532] width 92 height 32
type input "10"
click at [239, 567] on span "New" at bounding box center [241, 567] width 27 height 18
click at [248, 568] on input "text" at bounding box center [262, 570] width 99 height 32
type input "Free People Pants SZ 27'/4"
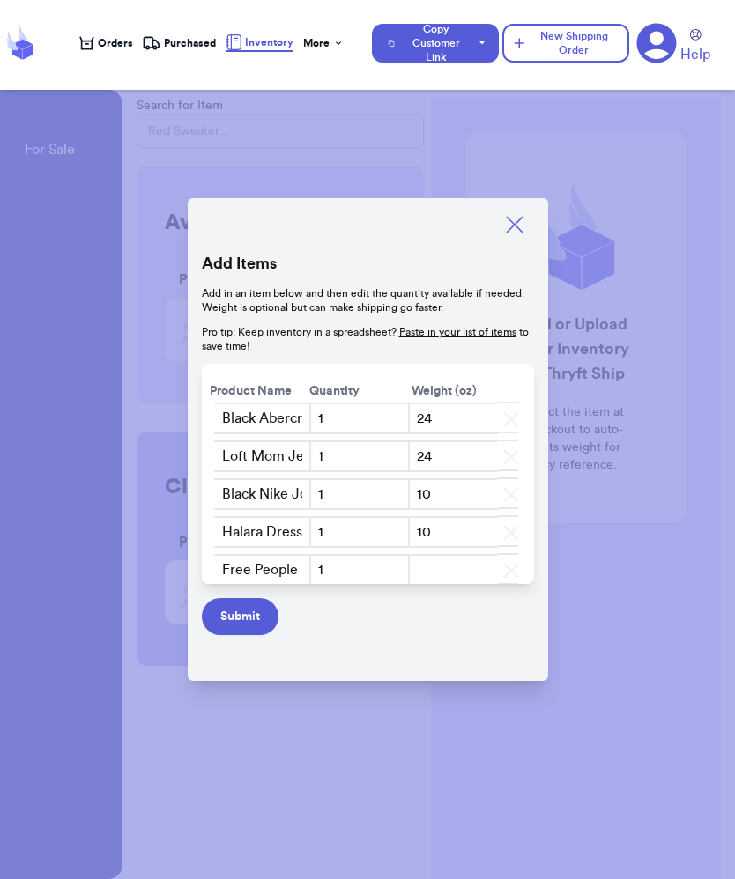
click at [427, 567] on input "number" at bounding box center [454, 570] width 92 height 32
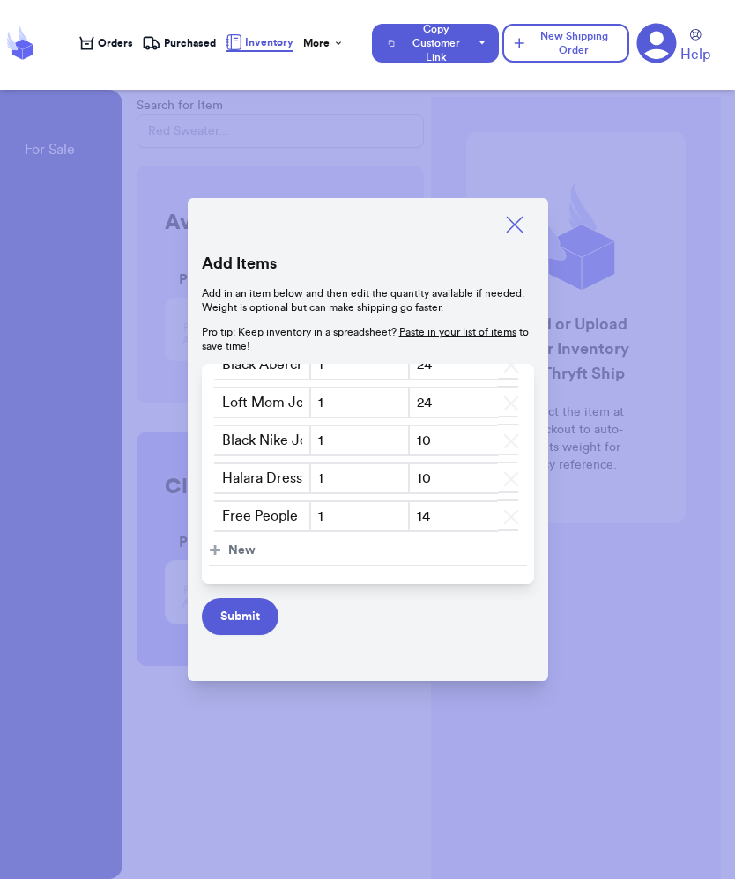
scroll to position [54, 0]
click at [229, 549] on span "New" at bounding box center [241, 551] width 27 height 18
click at [451, 527] on input "14" at bounding box center [454, 516] width 92 height 32
click at [267, 558] on input "text" at bounding box center [262, 554] width 99 height 32
click at [450, 513] on input "16" at bounding box center [454, 516] width 92 height 32
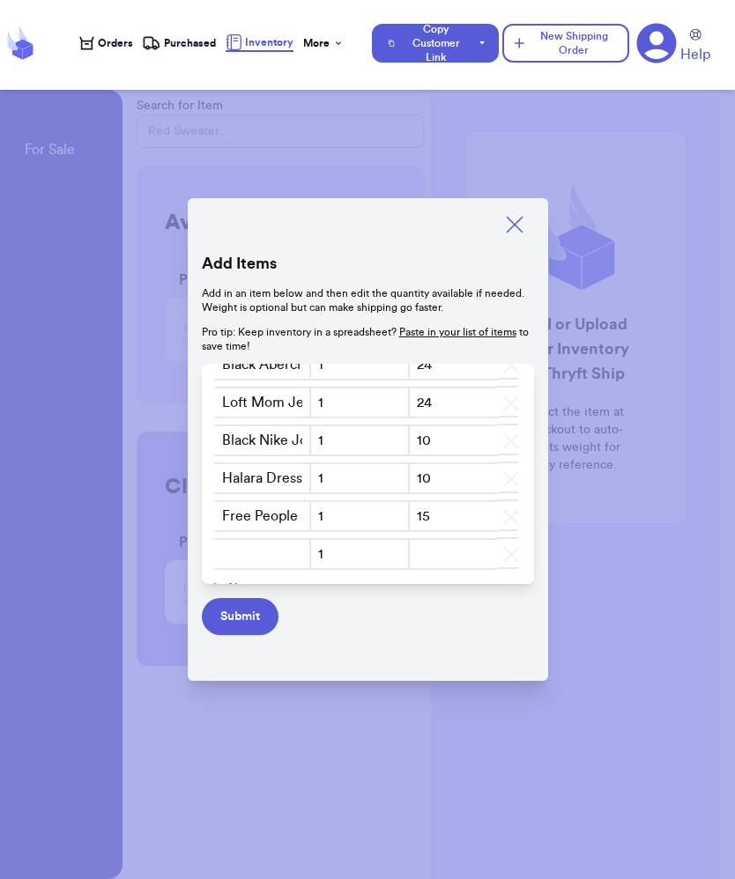
type input "15"
click at [279, 555] on input "text" at bounding box center [262, 554] width 99 height 32
type input "NWT Fashion Nova skinny jeans SZ 1/25""
click at [360, 559] on input "1" at bounding box center [359, 554] width 100 height 32
click at [446, 547] on input "number" at bounding box center [454, 554] width 92 height 32
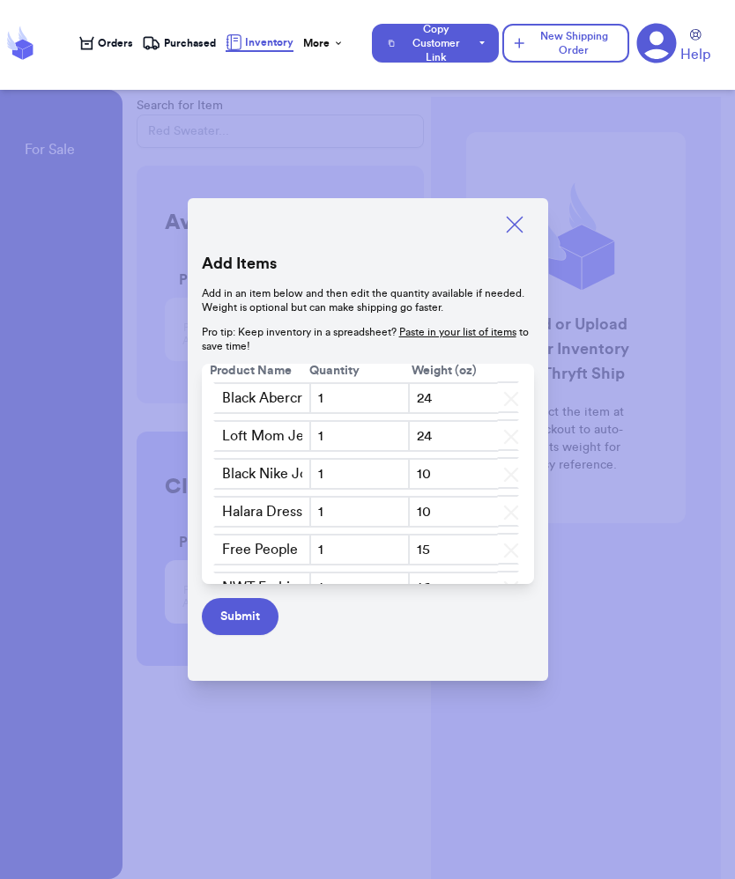
scroll to position [19, 0]
type input "16"
click at [459, 433] on input "24" at bounding box center [454, 438] width 92 height 32
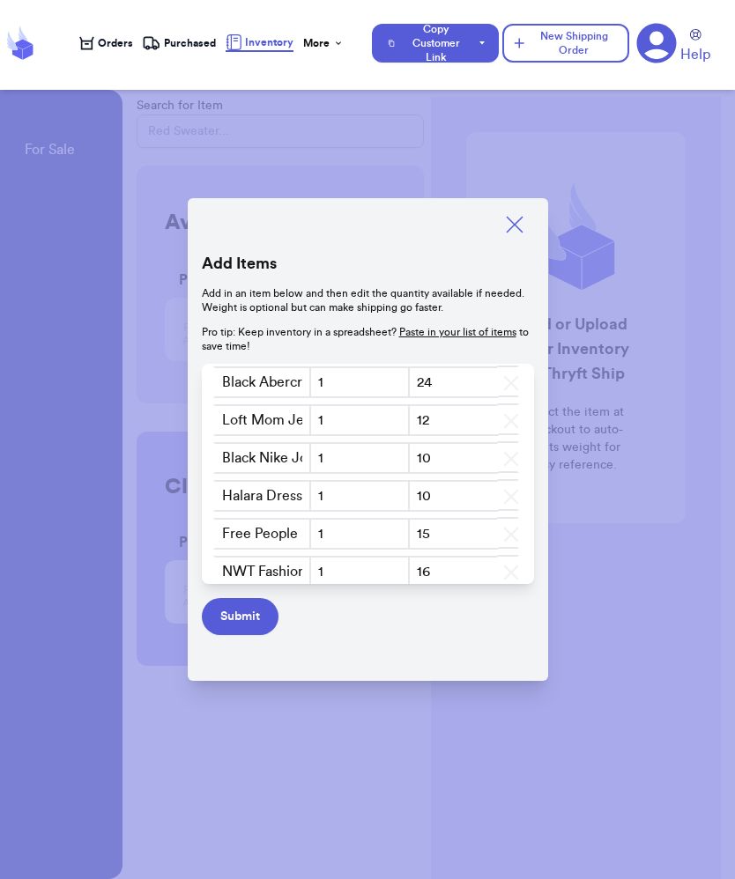
scroll to position [49, 0]
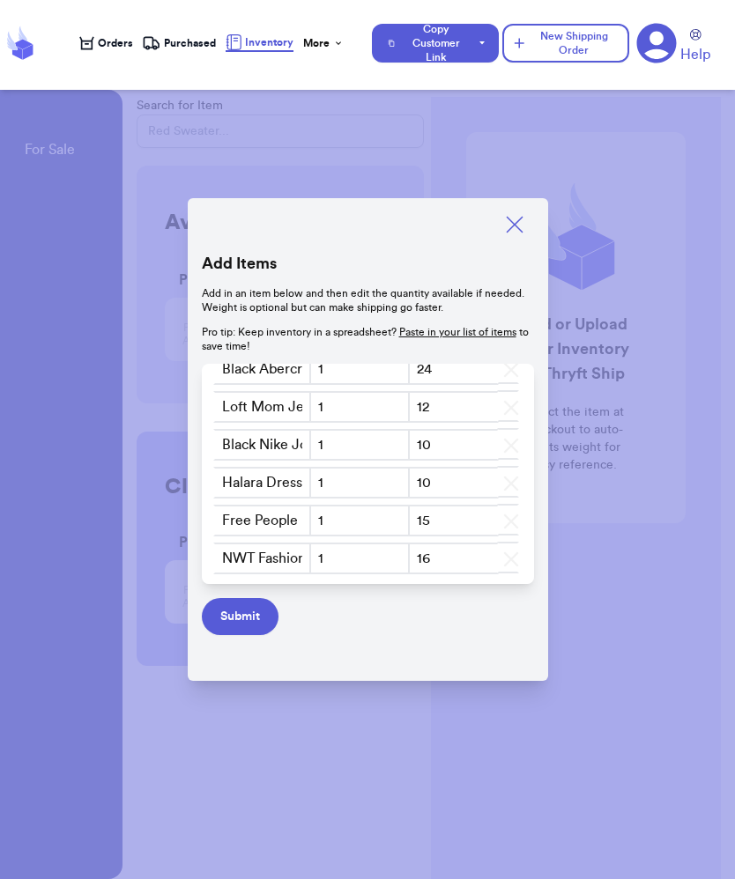
type input "1"
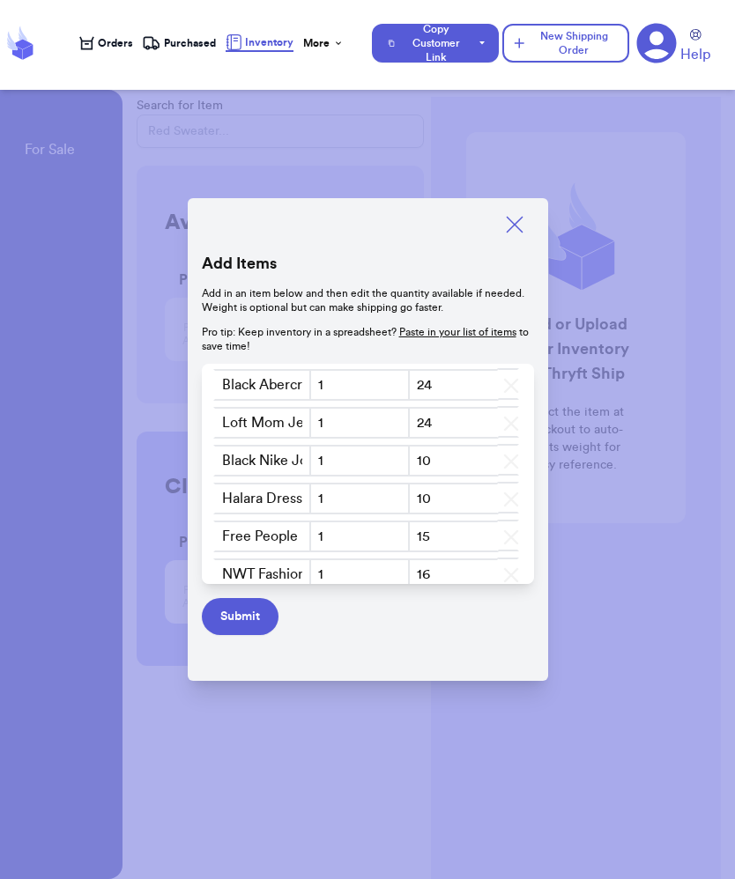
scroll to position [35, 0]
type input "20"
click at [448, 382] on input "24" at bounding box center [454, 383] width 92 height 32
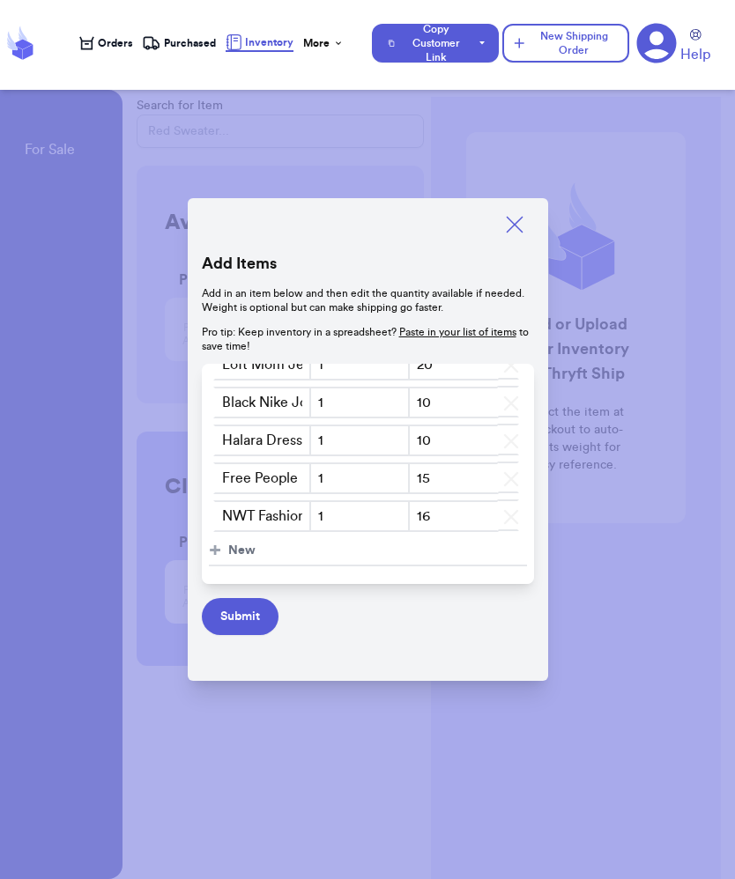
type input "-5"
click at [232, 548] on span "New" at bounding box center [241, 551] width 27 height 18
click at [259, 552] on input "text" at bounding box center [262, 554] width 99 height 32
click at [222, 557] on input "NWT Windsor Dress" at bounding box center [262, 554] width 99 height 32
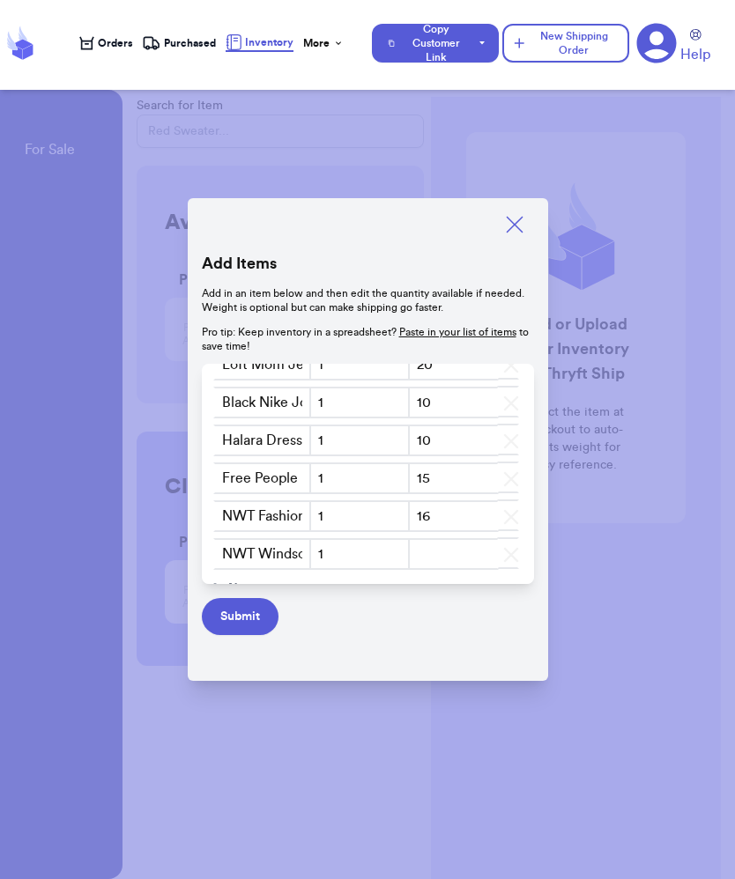
click at [230, 551] on input "NWT Windsor Dress" at bounding box center [262, 554] width 99 height 32
click at [299, 555] on input "NWT Blue Windsor Dress" at bounding box center [262, 554] width 99 height 32
drag, startPoint x: 276, startPoint y: 552, endPoint x: 316, endPoint y: 557, distance: 40.9
click at [316, 557] on tr "NWT Blue Windsor Dress 1" at bounding box center [368, 556] width 318 height 38
click at [291, 551] on input "NWT Blue Windsor Dress" at bounding box center [262, 554] width 99 height 32
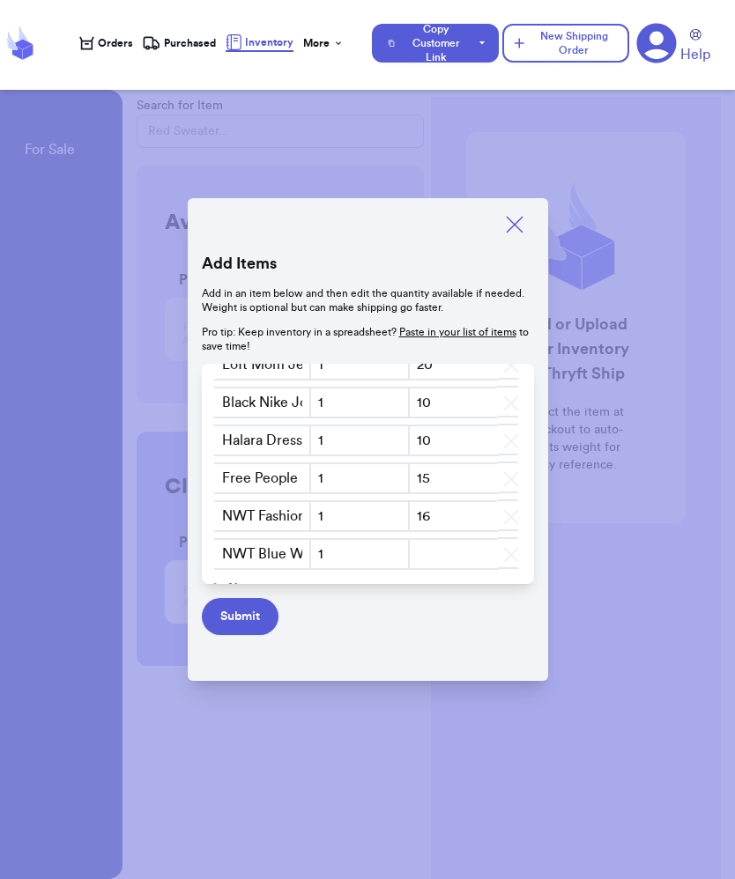
drag, startPoint x: 302, startPoint y: 551, endPoint x: 316, endPoint y: 551, distance: 14.1
click at [305, 551] on input "NWT Blue Windsor Dress" at bounding box center [262, 554] width 99 height 32
type input "NWT Blue Windsor Dress SZ S/M"
click at [442, 544] on input "number" at bounding box center [454, 554] width 92 height 32
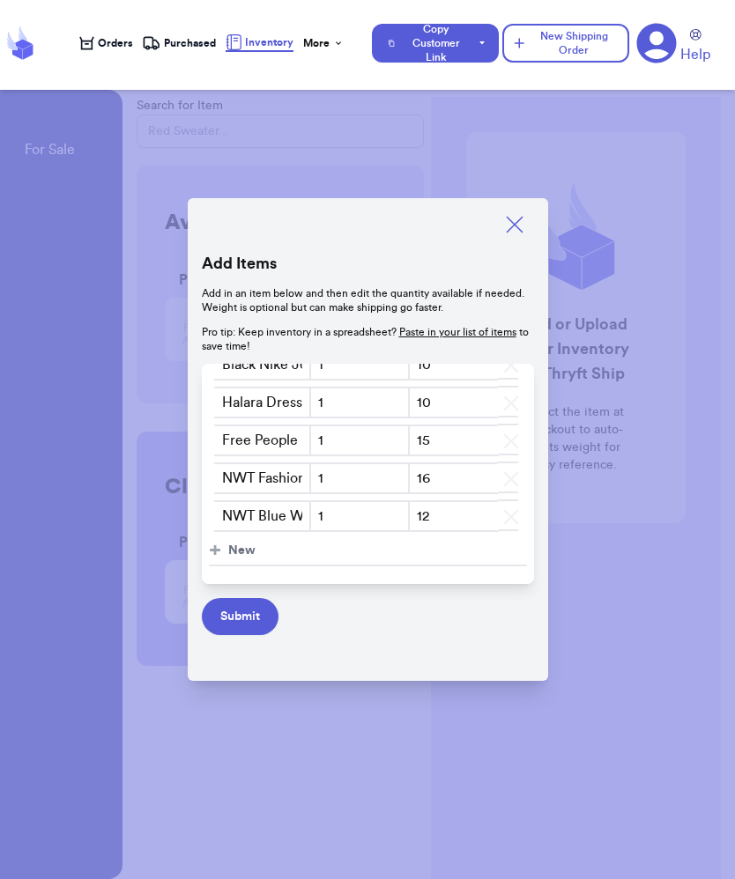
type input "12"
click at [246, 548] on span "New" at bounding box center [241, 551] width 27 height 18
click at [267, 553] on input "text" at bounding box center [262, 554] width 99 height 32
type input "Black Seamless Papaya Tank SZ S"
click at [441, 544] on input "number" at bounding box center [454, 554] width 92 height 32
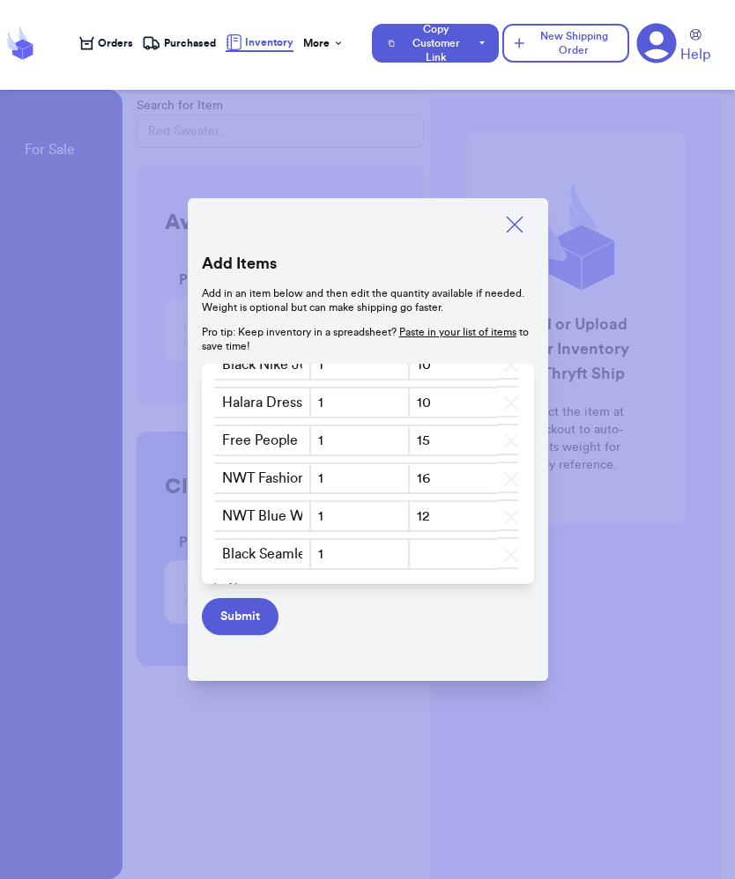
type input "7"
type input "6"
click at [228, 552] on span "New" at bounding box center [241, 551] width 27 height 18
click at [248, 550] on input "text" at bounding box center [262, 554] width 99 height 32
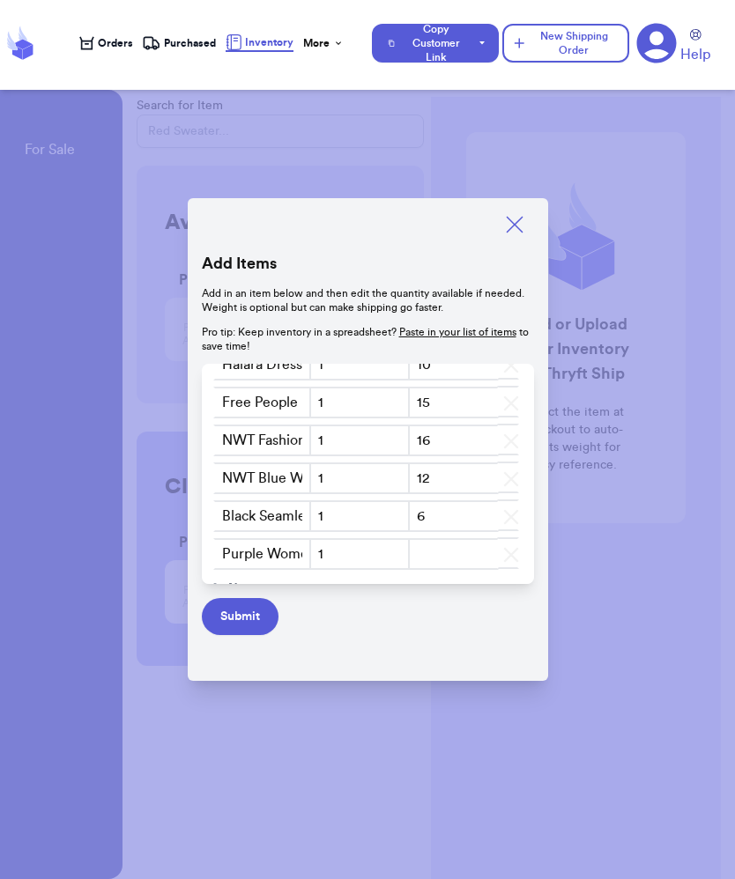
type input "Purple Womens Best Biker Shorts SZ S"
click at [428, 561] on input "number" at bounding box center [454, 554] width 92 height 32
click at [241, 549] on span "New" at bounding box center [241, 551] width 27 height 18
click at [246, 562] on input "text" at bounding box center [262, 554] width 99 height 32
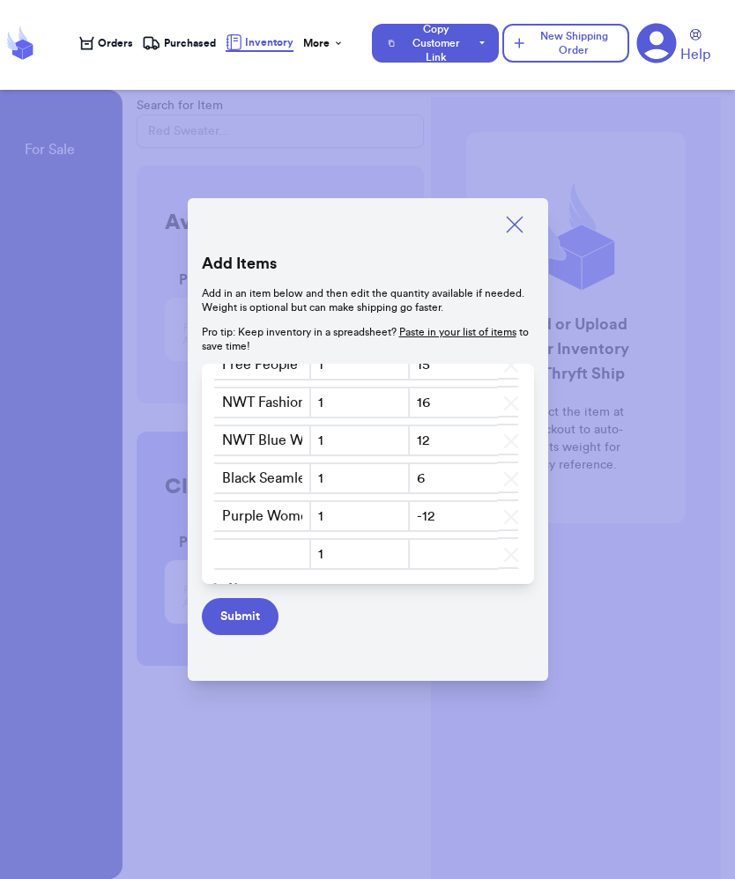
click at [447, 521] on input "-12" at bounding box center [454, 516] width 92 height 32
type input "-1"
type input "1"
type input "8"
click at [257, 554] on input "text" at bounding box center [262, 554] width 99 height 32
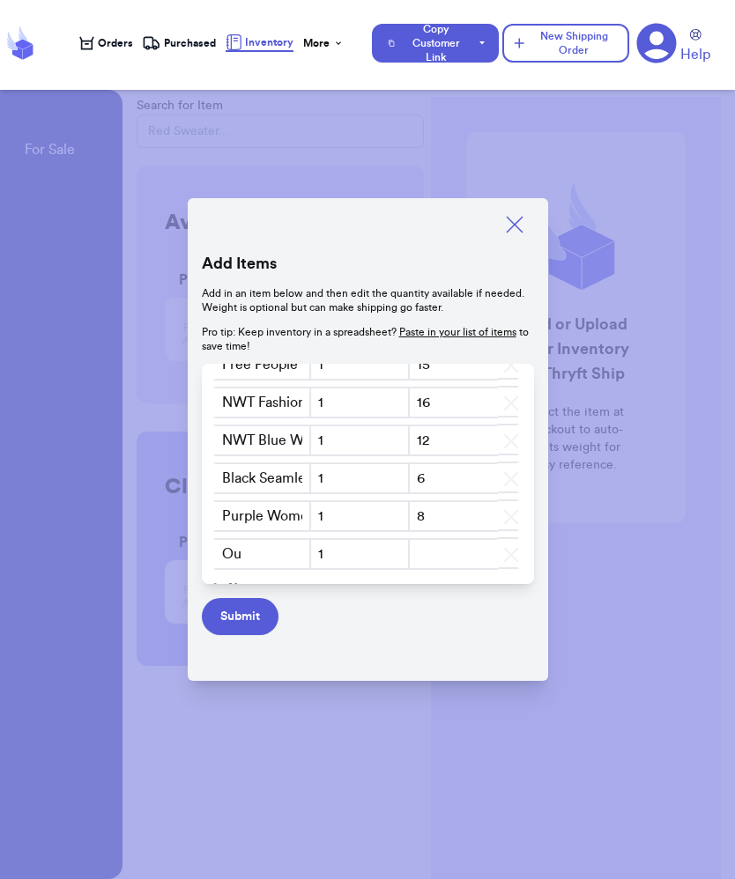
type input "O"
type input "Purple TNA Aritzia Biker Shorts SZ S"
click at [441, 556] on input "number" at bounding box center [454, 554] width 92 height 32
type input "-1"
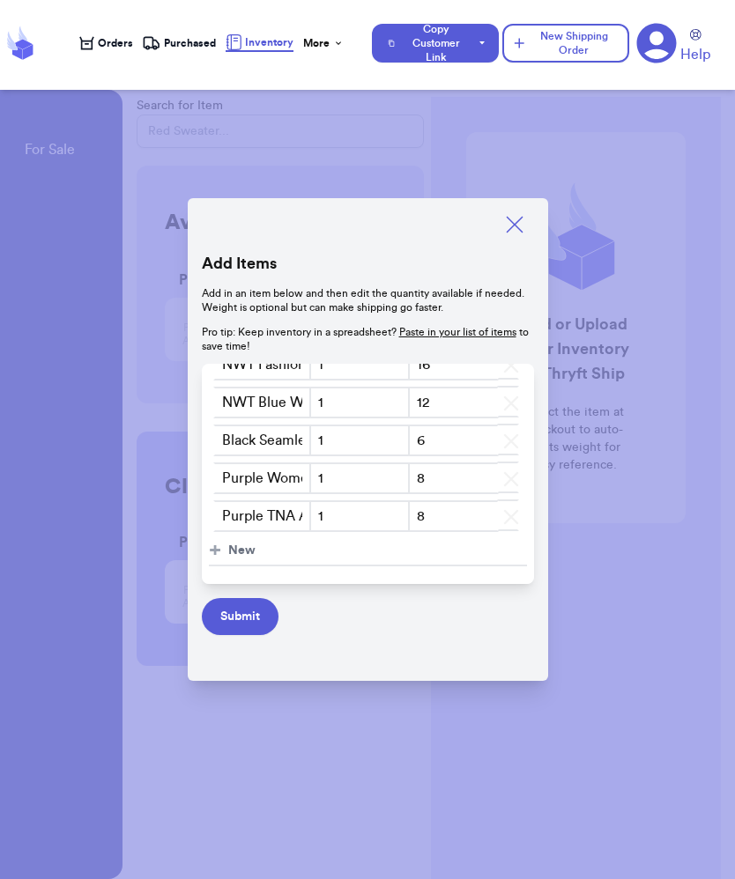
type input "8"
click at [228, 547] on span "New" at bounding box center [241, 551] width 27 height 18
click at [256, 556] on input "text" at bounding box center [262, 554] width 99 height 32
type input "N"
type input "NWT Black House of Harlow Bodysuit SZ S"
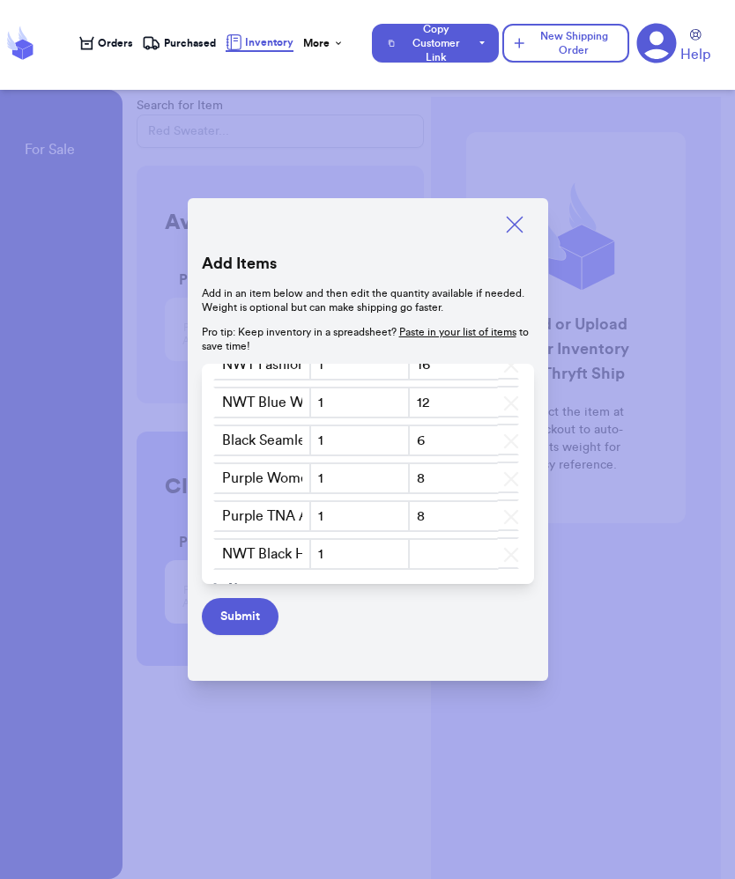
click at [465, 556] on input "number" at bounding box center [454, 554] width 92 height 32
type input "12"
click at [234, 552] on span "New" at bounding box center [241, 551] width 27 height 18
click at [254, 556] on input "text" at bounding box center [262, 554] width 99 height 32
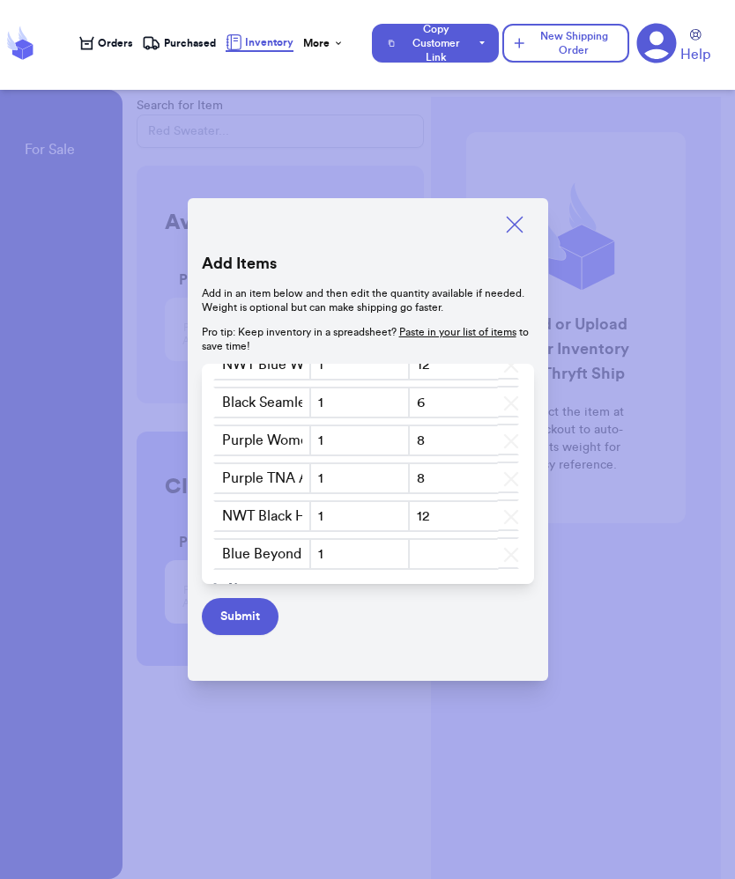
type input "Blue Beyond Yoga Biker Shorts SZ S"
click at [463, 556] on input "number" at bounding box center [454, 554] width 92 height 32
type input "8"
click at [247, 555] on span "New" at bounding box center [241, 551] width 27 height 18
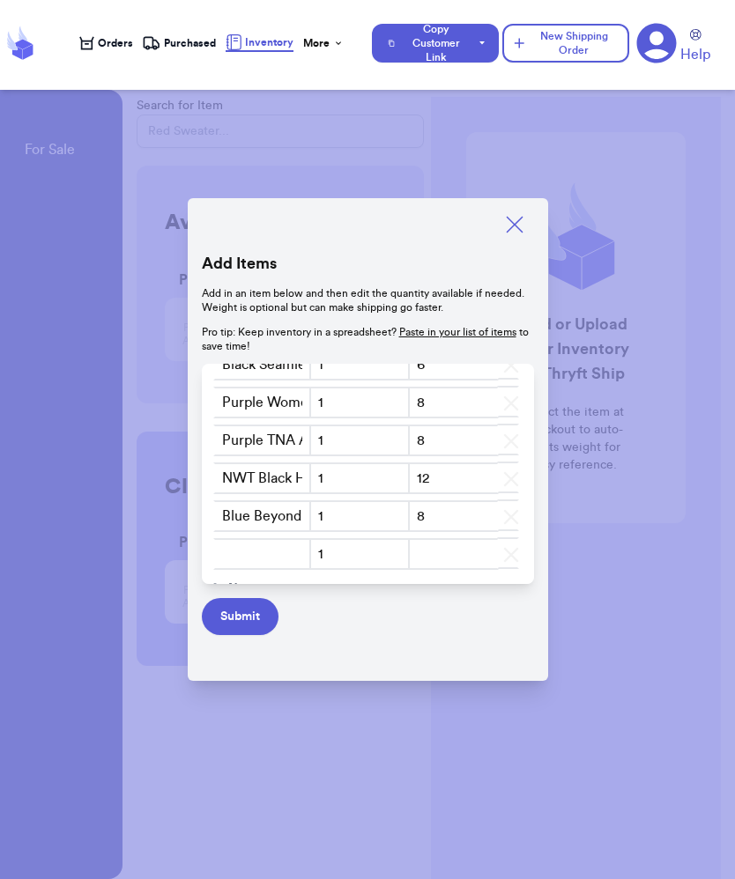
click at [246, 555] on input "text" at bounding box center [262, 554] width 99 height 32
type input "Tan American Eagle Bodysuit SZ S"
click at [450, 560] on input "number" at bounding box center [454, 554] width 92 height 32
type input "-1"
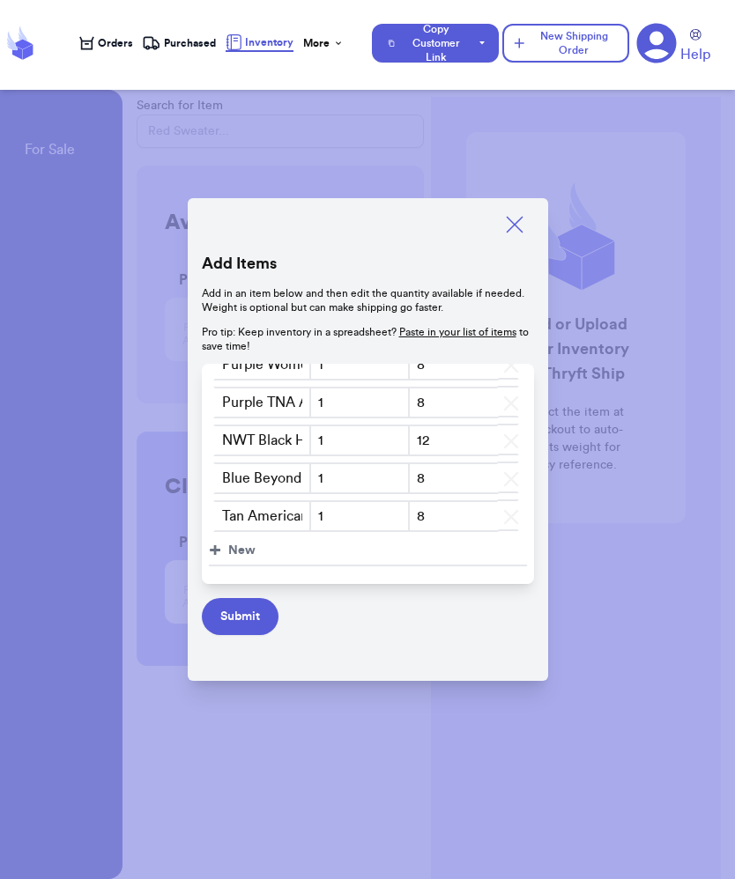
type input "8"
click at [213, 546] on span "+" at bounding box center [215, 551] width 12 height 28
click at [253, 561] on input "text" at bounding box center [262, 554] width 99 height 32
type input "Salmon Pink Free People Crewneck SZ M-XL"
click at [446, 552] on input "number" at bounding box center [454, 554] width 92 height 32
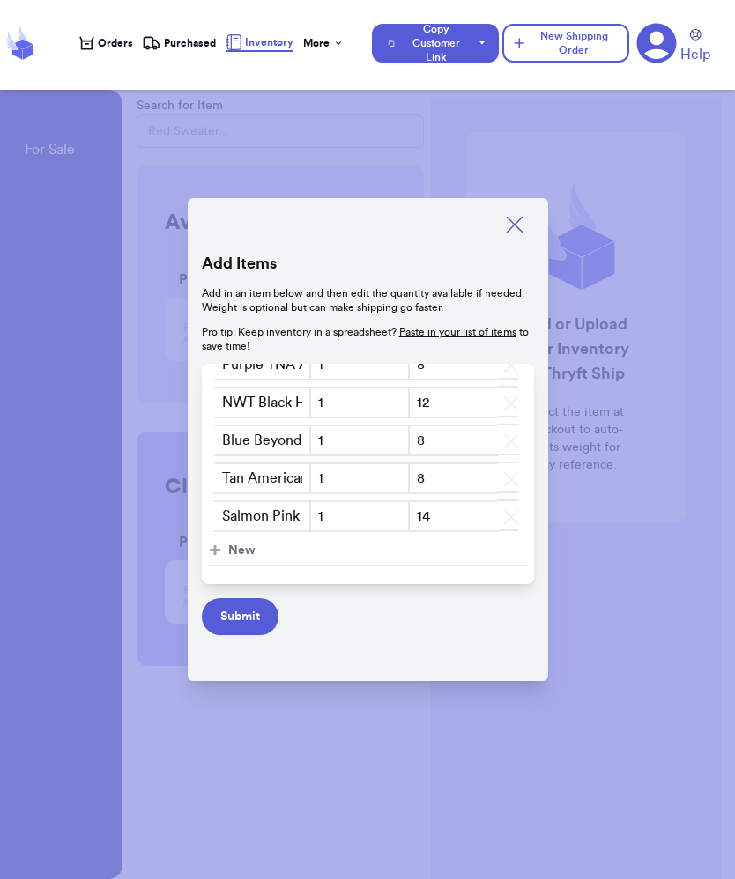
scroll to position [395, 0]
type input "14"
click at [245, 551] on span "New" at bounding box center [241, 551] width 27 height 18
click at [244, 553] on input "text" at bounding box center [262, 554] width 99 height 32
type input "Chaps Flannel SZ L"
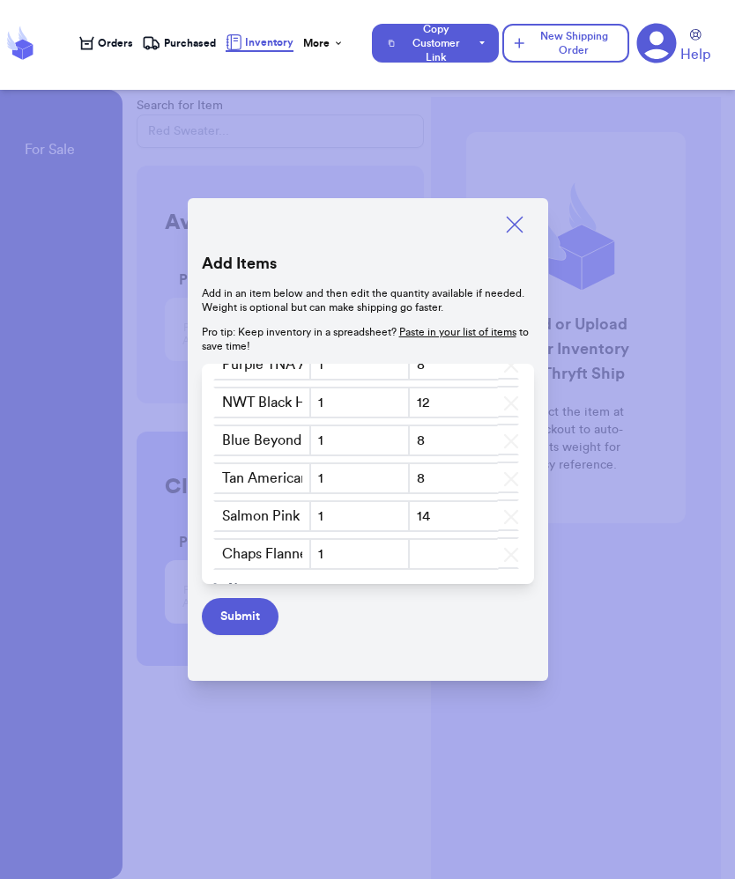
click at [462, 562] on input "number" at bounding box center [454, 554] width 92 height 32
type input "10"
click at [248, 548] on span "New" at bounding box center [241, 551] width 27 height 18
click at [246, 548] on input "text" at bounding box center [262, 554] width 99 height 32
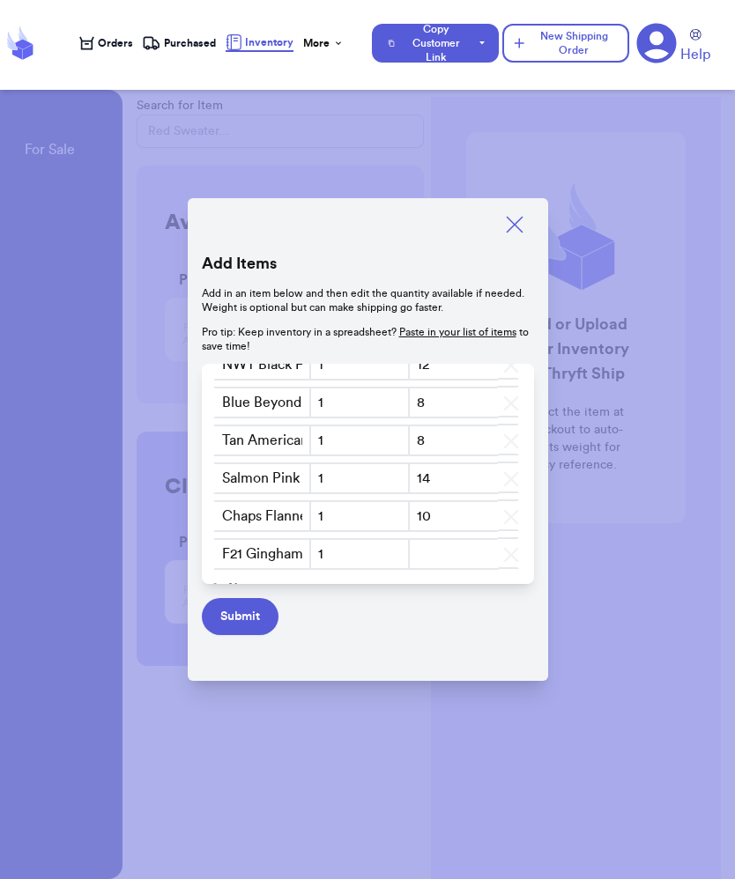
type input "F21 Gingham Cropped Cardigan SZ L"
click at [449, 559] on input "number" at bounding box center [454, 554] width 92 height 32
type input "-1"
type input "12"
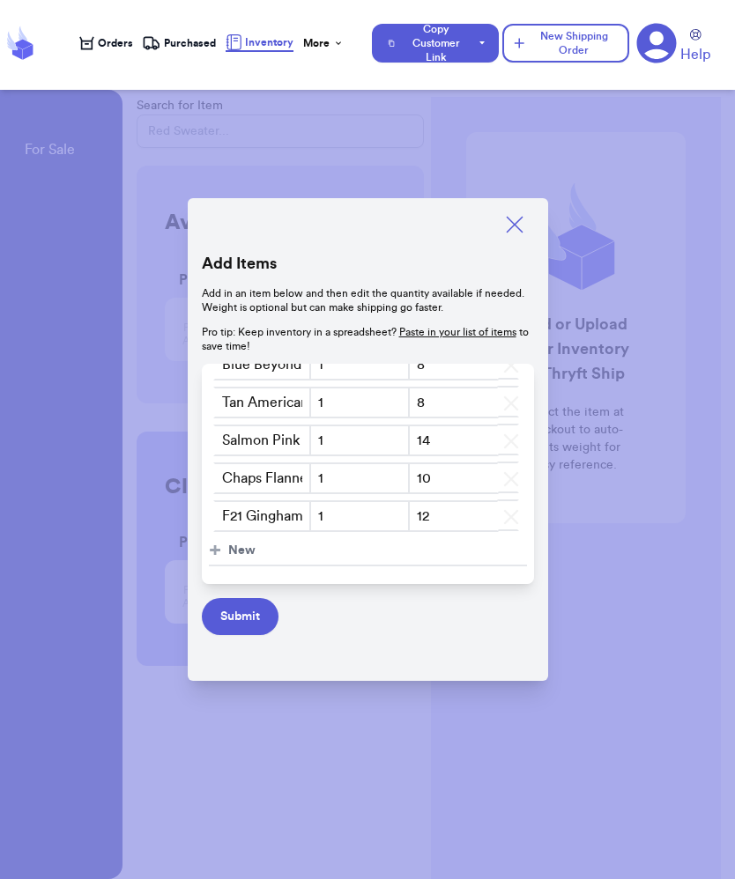
click at [223, 549] on button "+ New" at bounding box center [368, 552] width 318 height 30
click at [236, 552] on input "text" at bounding box center [262, 554] width 99 height 32
type input "Anthropoloie Floral Tank"
click at [429, 552] on input "number" at bounding box center [454, 554] width 92 height 32
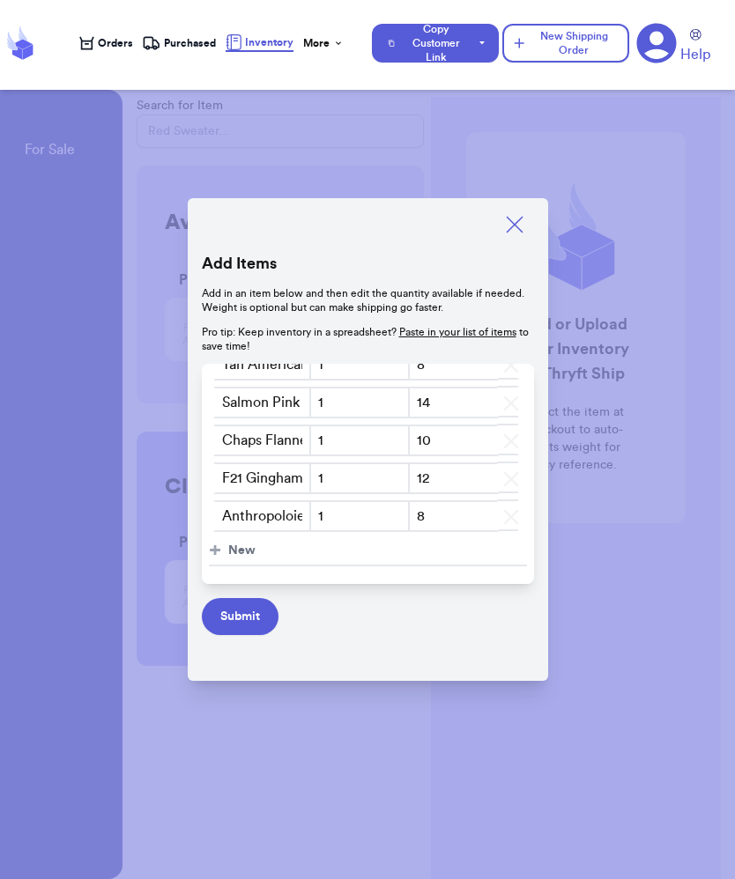
type input "8"
click at [242, 551] on span "New" at bounding box center [241, 551] width 27 height 18
click at [252, 555] on input "text" at bounding box center [262, 554] width 99 height 32
type input "Top Shop Jeans SZ 16/34""
click at [425, 566] on input "number" at bounding box center [454, 554] width 92 height 32
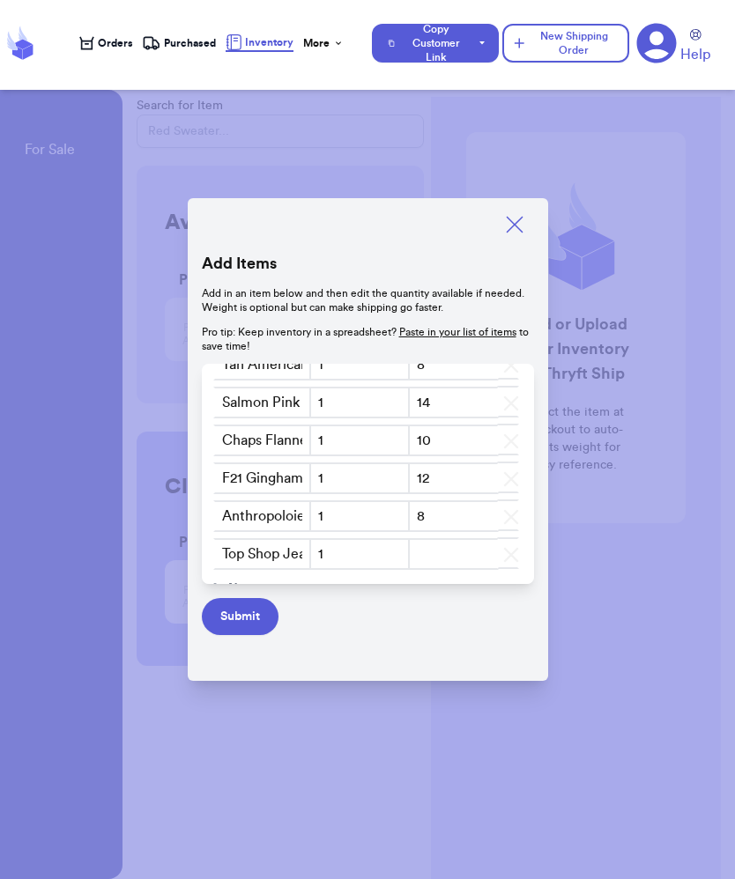
type input "2"
type input "32"
click at [231, 552] on span "New" at bounding box center [241, 551] width 27 height 18
click at [257, 558] on input "text" at bounding box center [262, 554] width 99 height 32
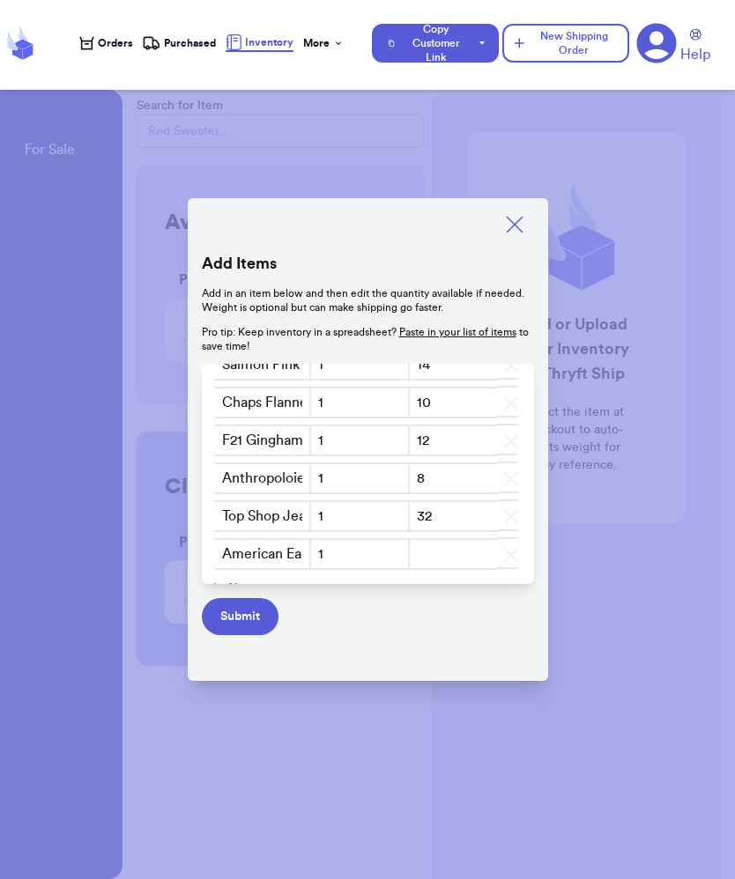
type input "American Eagle Baggy straight Jeans SZ 4"
click at [432, 554] on input "number" at bounding box center [454, 554] width 92 height 32
type input "20"
click at [237, 557] on span "New" at bounding box center [241, 551] width 27 height 18
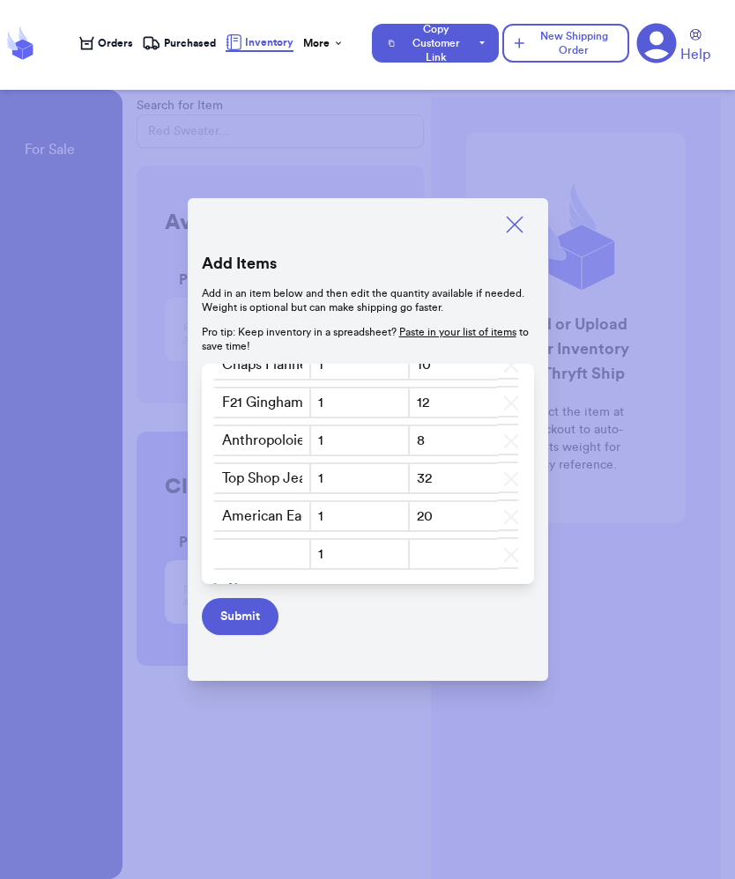
click at [259, 556] on input "text" at bounding box center [262, 554] width 99 height 32
type input "A"
type input "NWT American Eagle Hoodie SZ XXL"
click at [439, 558] on input "number" at bounding box center [454, 554] width 92 height 32
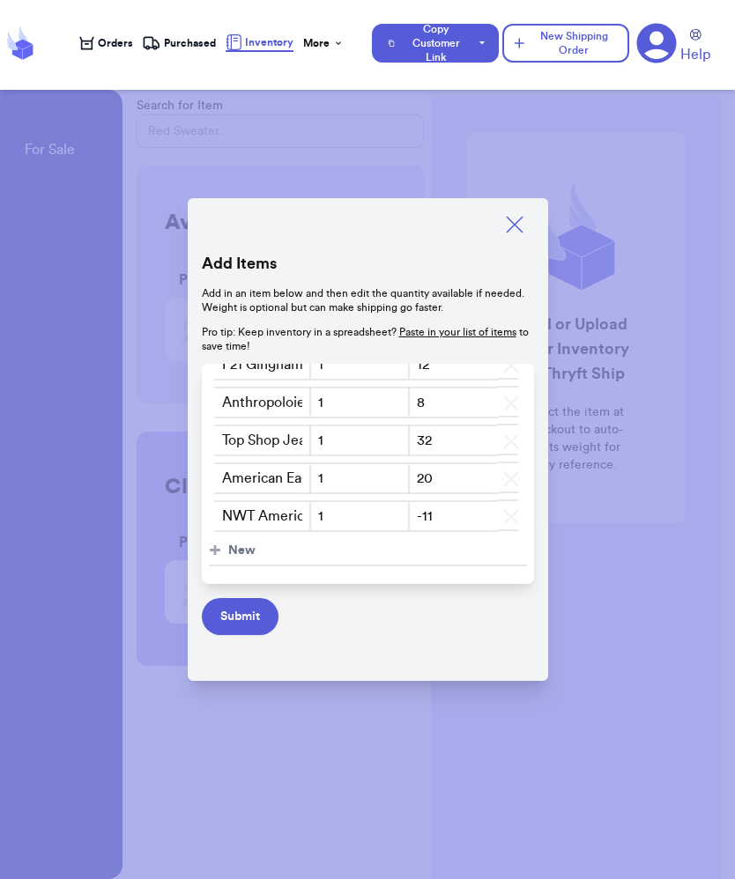
type input "-1"
type input "24"
click at [239, 552] on span "New" at bounding box center [241, 551] width 27 height 18
click at [285, 559] on input "text" at bounding box center [262, 554] width 99 height 32
type input "Details Sherpa Peacoat SZ L"
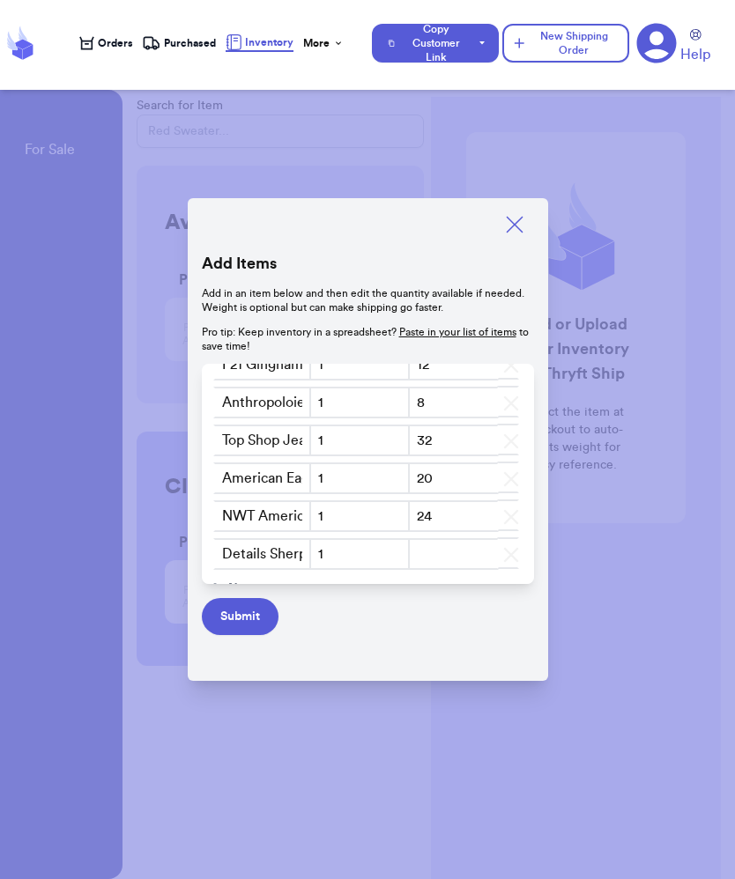
click at [455, 562] on input "number" at bounding box center [454, 554] width 92 height 32
type input "38"
click at [233, 552] on span "New" at bounding box center [241, 551] width 27 height 18
click at [252, 550] on input "text" at bounding box center [262, 554] width 99 height 32
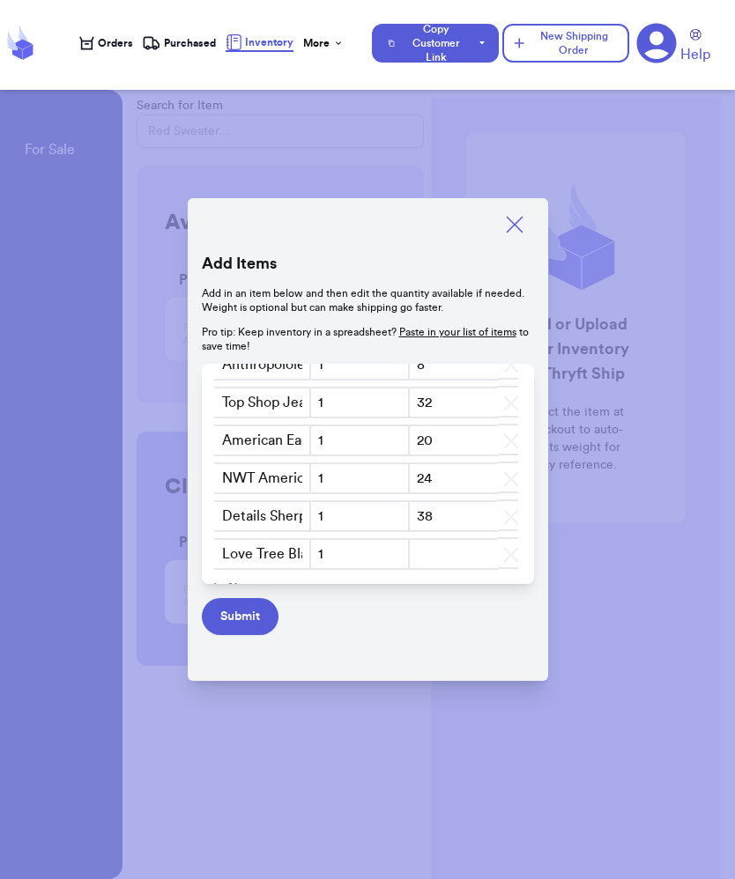
type input "Love Tree Black Peacoat"
click at [219, 517] on input "Details Sherpa Peacoat SZ L" at bounding box center [262, 516] width 99 height 32
type input "Black Details Sherpa Peacoat SZ L"
click at [439, 549] on input "number" at bounding box center [454, 554] width 92 height 32
type input "2"
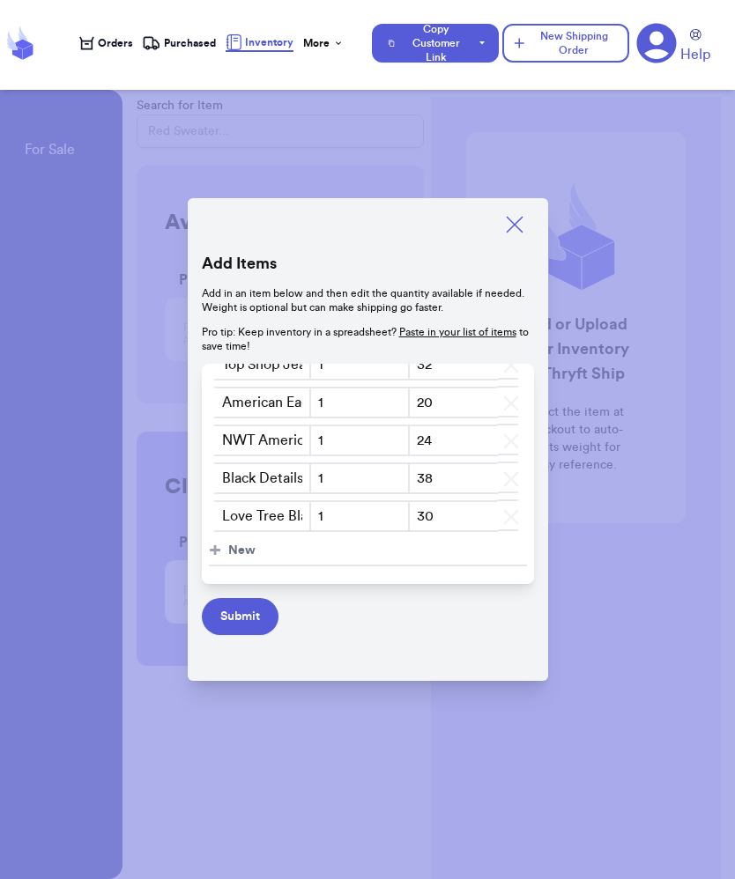
scroll to position [698, 0]
type input "30"
click at [253, 545] on span "New" at bounding box center [241, 551] width 27 height 18
click at [250, 557] on input "text" at bounding box center [262, 554] width 99 height 32
click at [249, 552] on input "Love Tree Peacoat" at bounding box center [262, 554] width 99 height 32
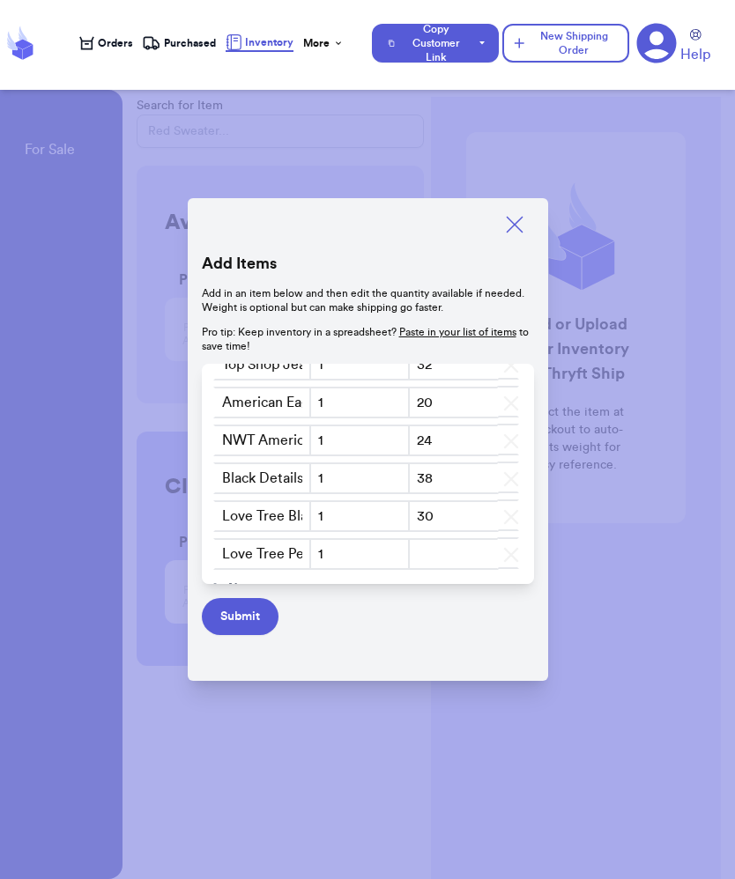
drag, startPoint x: 237, startPoint y: 556, endPoint x: 182, endPoint y: 552, distance: 55.7
click at [182, 552] on div "Add Items Add in an item below and then edit the quantity available if needed. …" at bounding box center [367, 439] width 735 height 879
click at [226, 552] on input "Love Tree Peacoat" at bounding box center [262, 554] width 99 height 32
type input "Tan Love Tree Peacoat"
drag, startPoint x: 256, startPoint y: 515, endPoint x: 175, endPoint y: 524, distance: 81.6
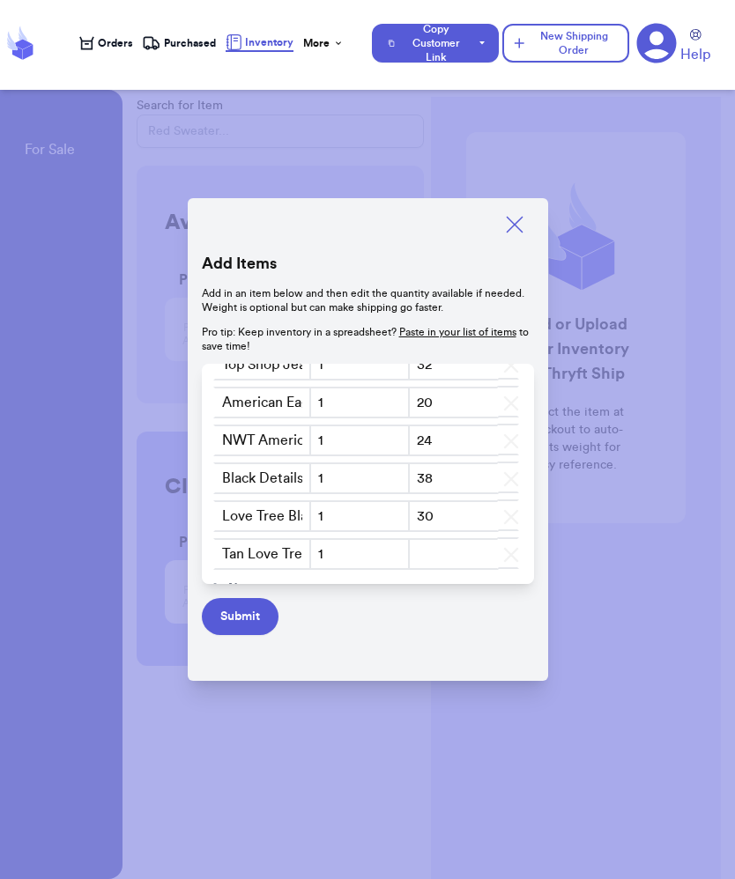
click at [249, 505] on input "Love Tree Black Peacoat" at bounding box center [262, 516] width 99 height 32
drag, startPoint x: 253, startPoint y: 511, endPoint x: 163, endPoint y: 511, distance: 89.9
click at [163, 511] on div "Add Items Add in an item below and then edit the quantity available if needed. …" at bounding box center [367, 439] width 735 height 879
click at [306, 521] on input "Love Tree Black Peacoat" at bounding box center [262, 516] width 99 height 32
click at [306, 522] on input "Love Tree Black Peacoat" at bounding box center [262, 516] width 99 height 32
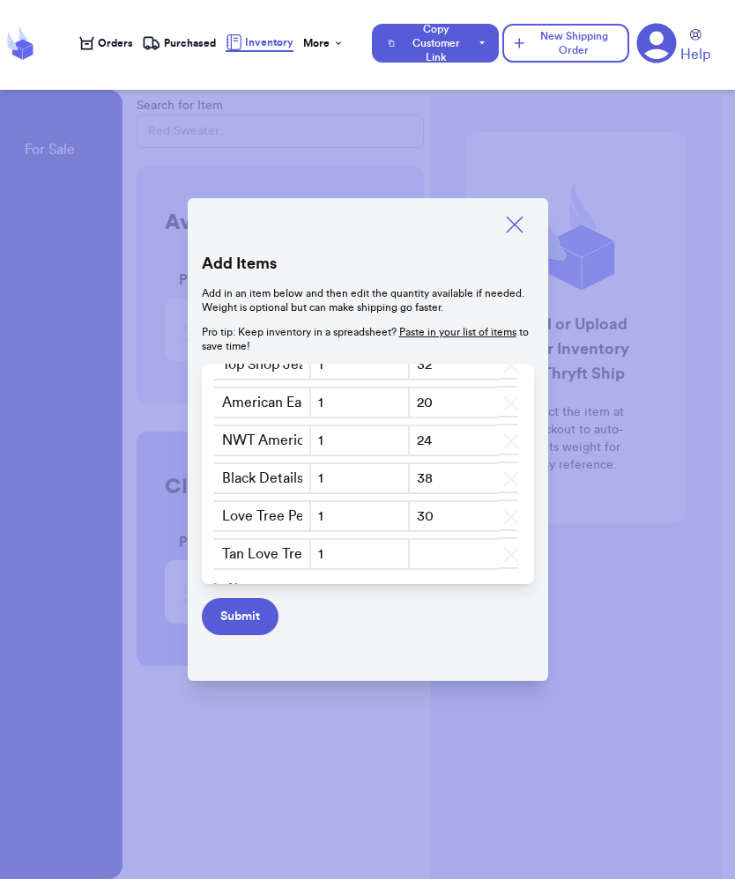
drag, startPoint x: 219, startPoint y: 515, endPoint x: 209, endPoint y: 515, distance: 10.6
click at [209, 515] on td "Love Tree Peacoat" at bounding box center [259, 518] width 100 height 38
click at [219, 515] on input "Love Tree Peacoat" at bounding box center [262, 516] width 99 height 32
type input "Black Love Tree Peacoat"
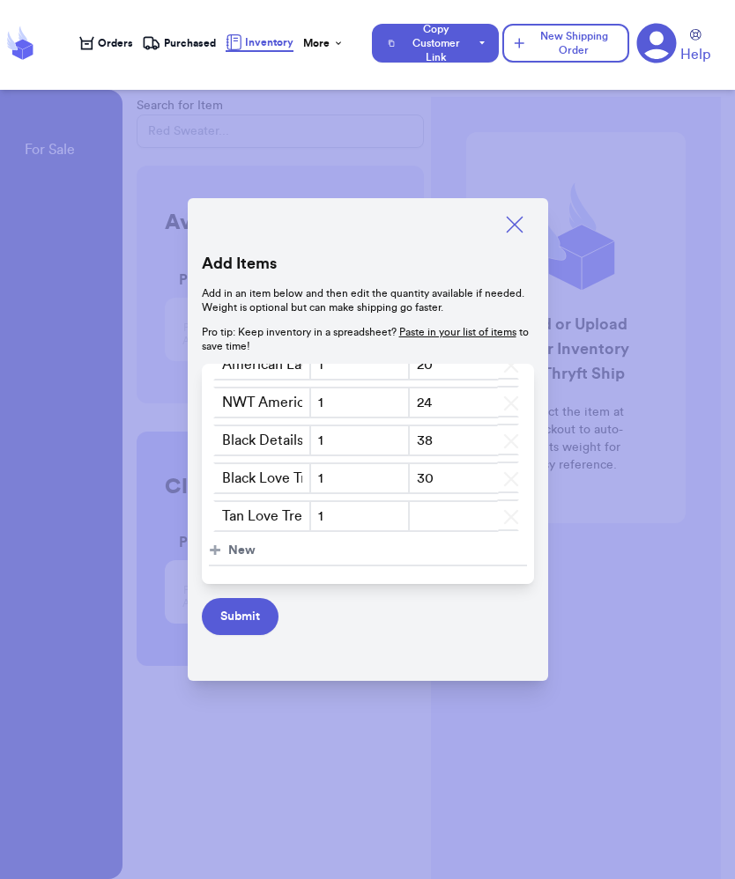
click at [242, 549] on span "New" at bounding box center [241, 551] width 27 height 18
click at [434, 515] on input "number" at bounding box center [454, 516] width 92 height 32
type input "32"
click at [238, 559] on input "text" at bounding box center [262, 554] width 99 height 32
type input "Abercrombie Mom Jeans SZ 6"
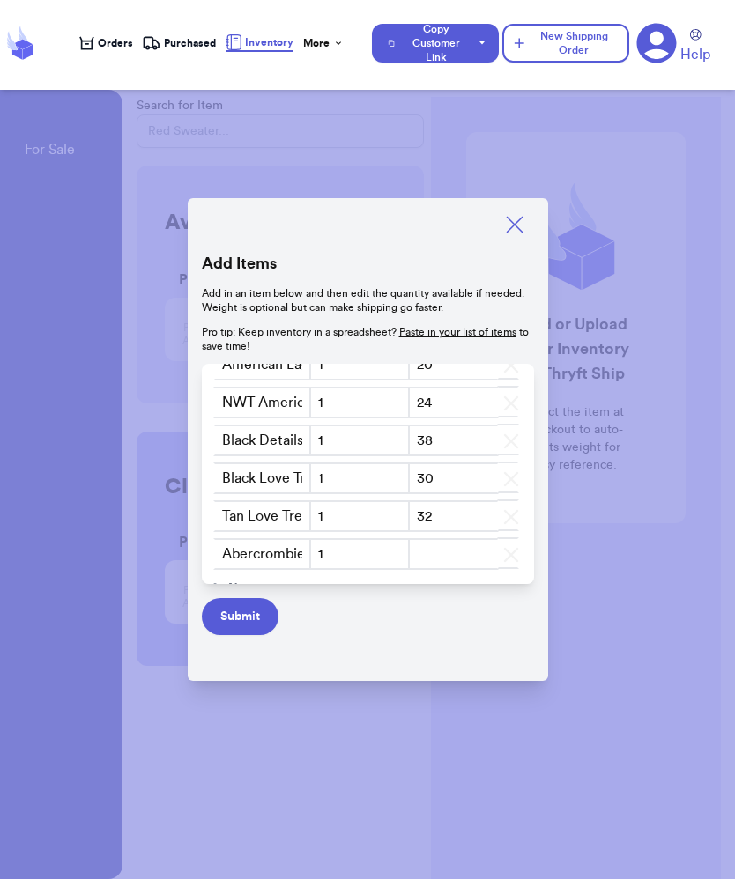
click at [460, 552] on input "number" at bounding box center [454, 554] width 92 height 32
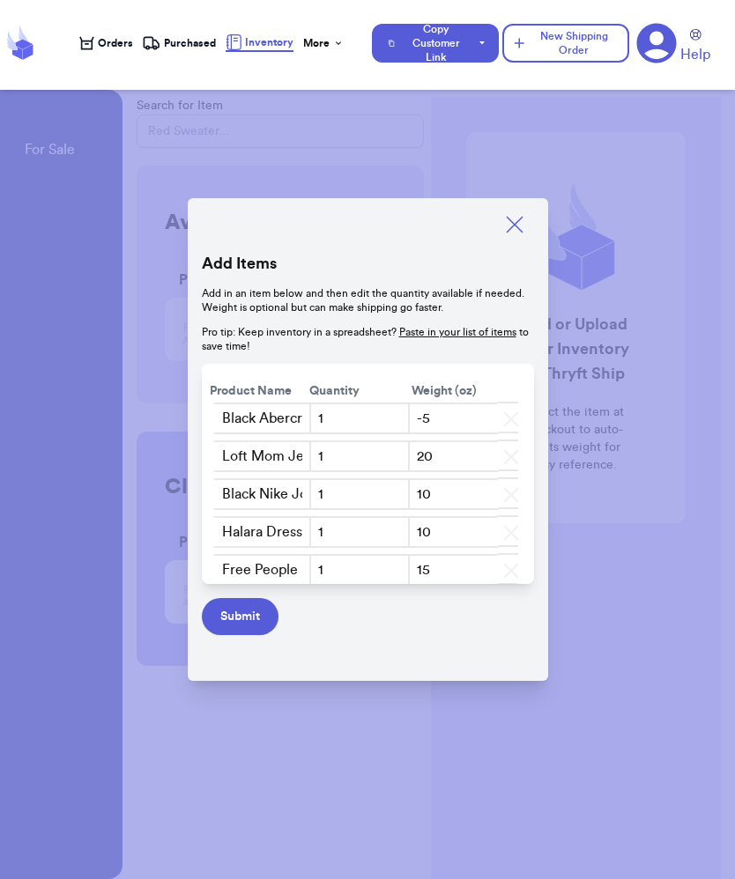
scroll to position [0, 0]
click at [454, 419] on input "-5" at bounding box center [454, 419] width 92 height 32
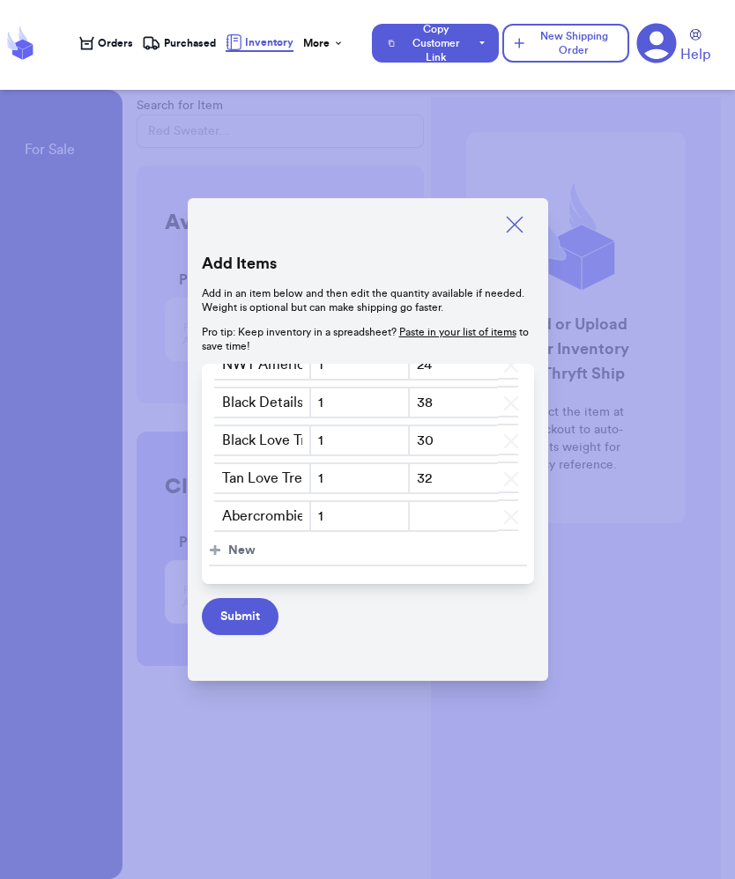
type input "-10"
click at [434, 511] on input "number" at bounding box center [454, 516] width 92 height 32
type input "20"
click at [231, 550] on span "New" at bounding box center [241, 551] width 27 height 18
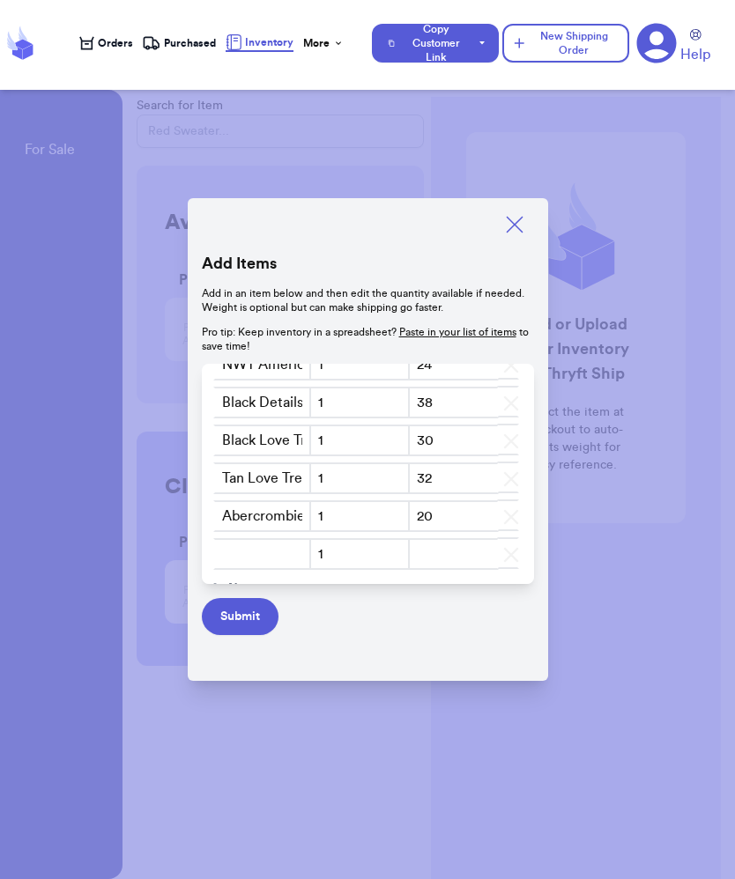
click at [252, 552] on input "text" at bounding box center [262, 554] width 99 height 32
type input "Vintage [PERSON_NAME] Jeans SZ 6"
click at [281, 490] on input "Tan Love Tree Peacoat" at bounding box center [262, 479] width 99 height 32
drag, startPoint x: 304, startPoint y: 480, endPoint x: 325, endPoint y: 480, distance: 21.1
click at [325, 480] on tr "Tan Love Tree Peacoat 1 32" at bounding box center [368, 480] width 318 height 38
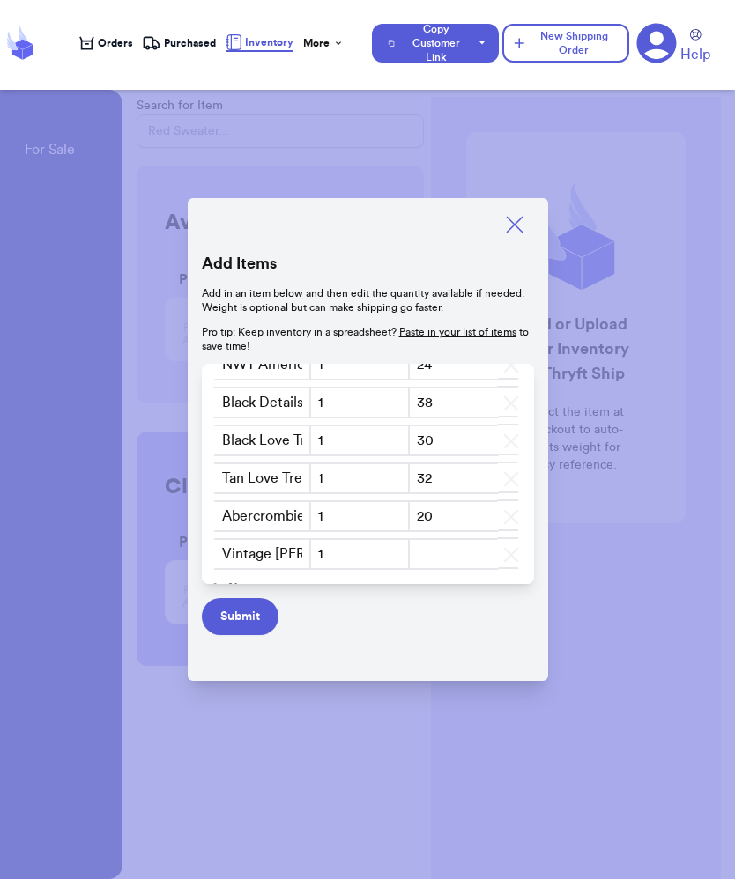
click at [302, 480] on input "Tan Love Tree Peacoat" at bounding box center [262, 479] width 99 height 32
type input "Tan Love Tree Peacoat SZ L"
click at [272, 449] on input "Black Love Tree Peacoat" at bounding box center [262, 441] width 99 height 32
drag, startPoint x: 305, startPoint y: 446, endPoint x: 316, endPoint y: 446, distance: 11.5
click at [316, 446] on tr "Black Love Tree Peacoat 1 30" at bounding box center [368, 442] width 318 height 38
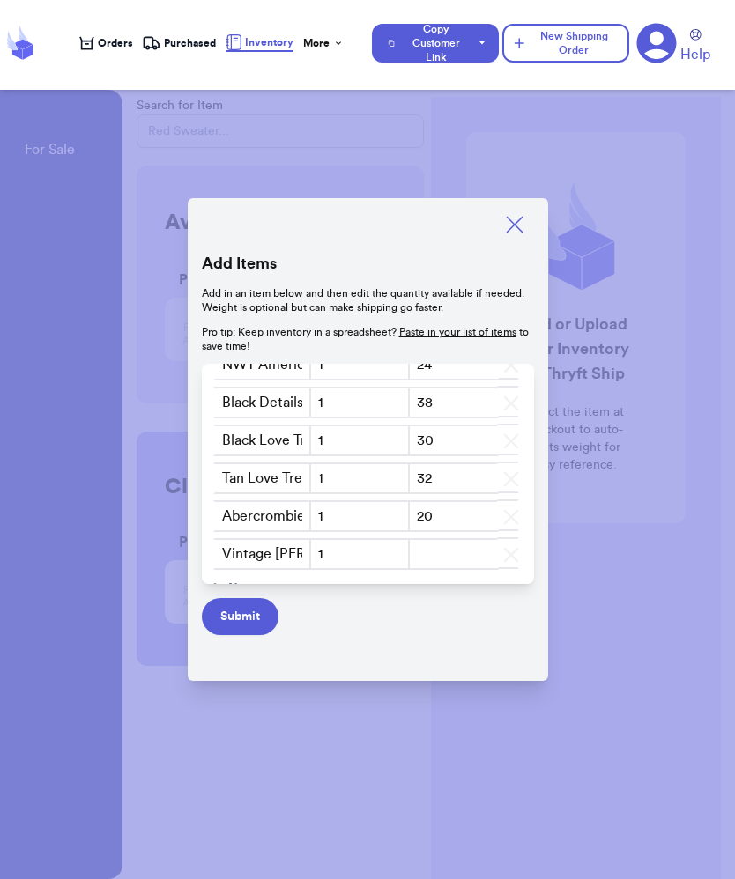
click at [305, 440] on input "Black Love Tree Peacoat" at bounding box center [262, 441] width 99 height 32
type input "Black Love Tree Peacoat SZ L"
click at [286, 397] on input "Black Details Sherpa Peacoat SZ L" at bounding box center [262, 403] width 99 height 32
drag, startPoint x: 300, startPoint y: 397, endPoint x: 320, endPoint y: 398, distance: 20.3
click at [320, 398] on tr "Black Details Sherpa Peacoat SZ L 1 38" at bounding box center [368, 404] width 318 height 38
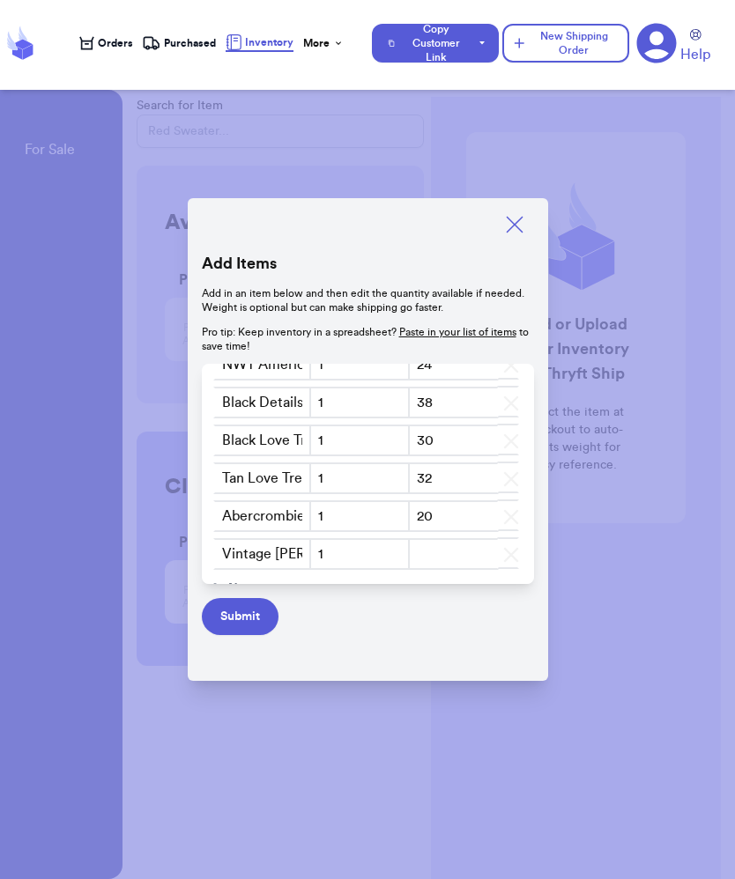
click at [305, 509] on input "Abercrombie Mom Jeans SZ 6" at bounding box center [262, 516] width 99 height 32
drag, startPoint x: 305, startPoint y: 509, endPoint x: 315, endPoint y: 510, distance: 9.7
click at [315, 510] on tr "Abercrombie Mom Jeans SZ 6 1 20" at bounding box center [368, 518] width 318 height 38
click at [297, 541] on input "Vintage [PERSON_NAME] Jeans SZ 6" at bounding box center [262, 554] width 99 height 32
click at [339, 554] on input "1" at bounding box center [359, 554] width 100 height 32
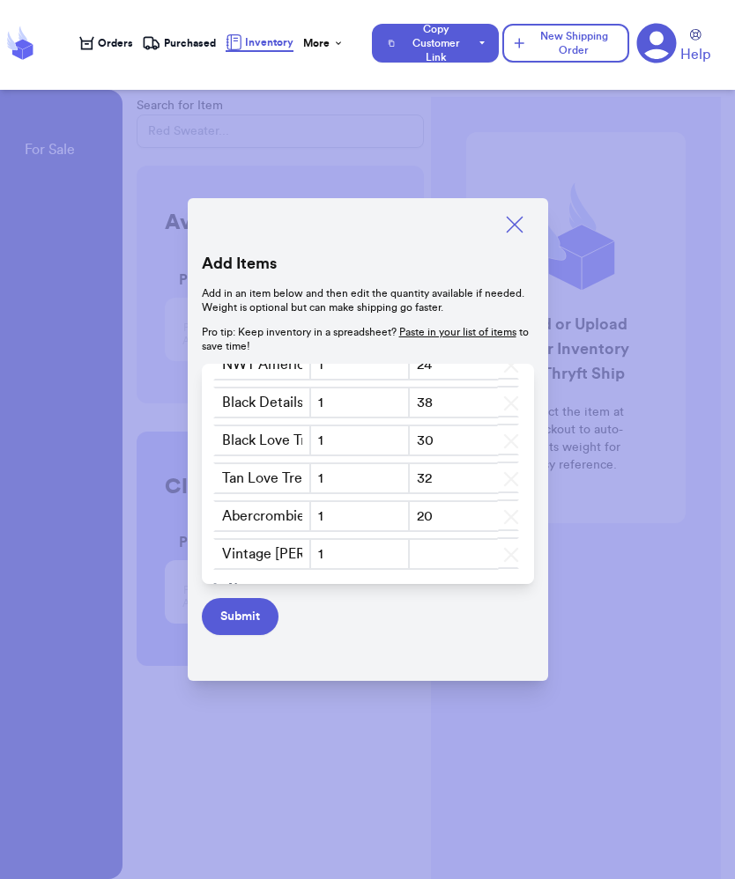
click at [445, 556] on input "number" at bounding box center [454, 554] width 92 height 32
type input "20"
click at [248, 549] on span "New" at bounding box center [241, 551] width 27 height 18
click at [289, 555] on input "text" at bounding box center [262, 554] width 99 height 32
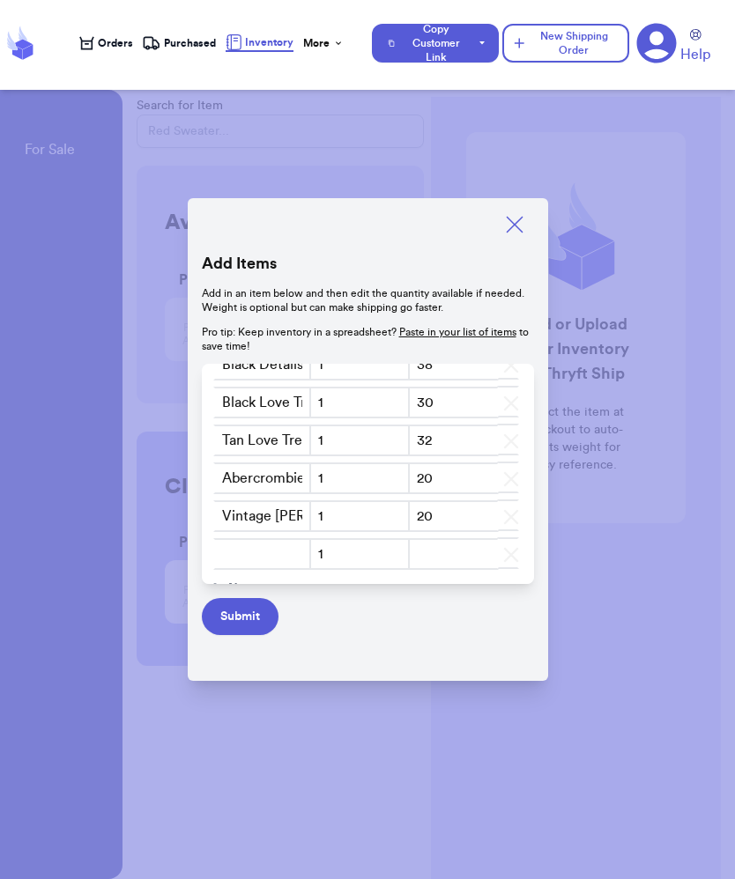
click at [248, 561] on input "text" at bounding box center [262, 554] width 99 height 32
type input "Luliulemon Power Y Tank SZ 8"
click at [446, 545] on input "number" at bounding box center [454, 554] width 92 height 32
type input "8"
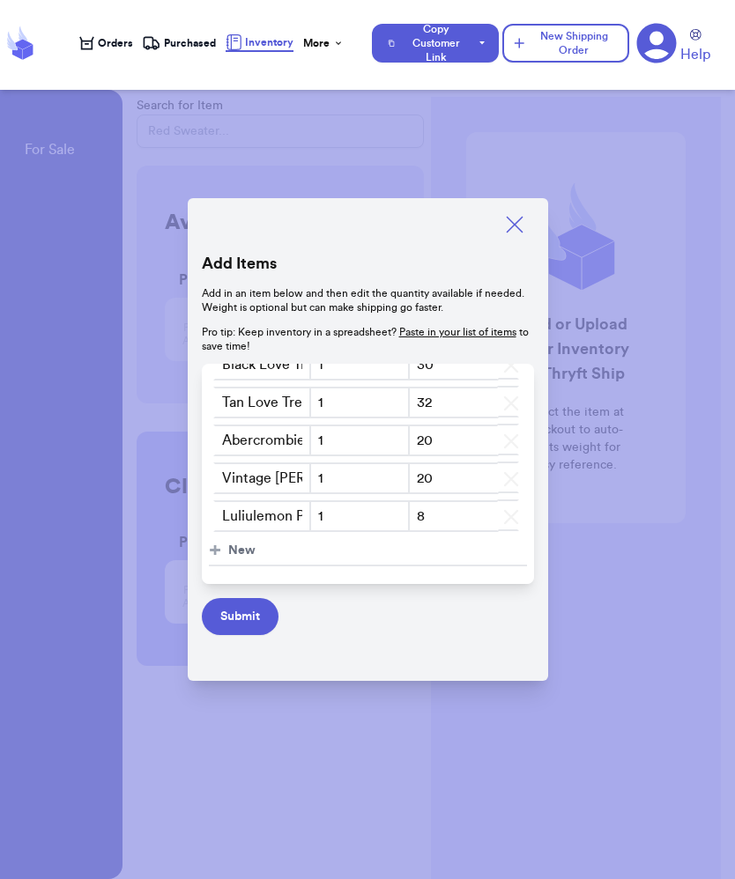
click at [245, 521] on input "Luliulemon Power Y Tank SZ 8" at bounding box center [262, 516] width 99 height 32
type input "Lululemon Power Y Tank SZ 8"
click at [237, 546] on span "New" at bounding box center [241, 551] width 27 height 18
click at [258, 556] on input "text" at bounding box center [262, 554] width 99 height 32
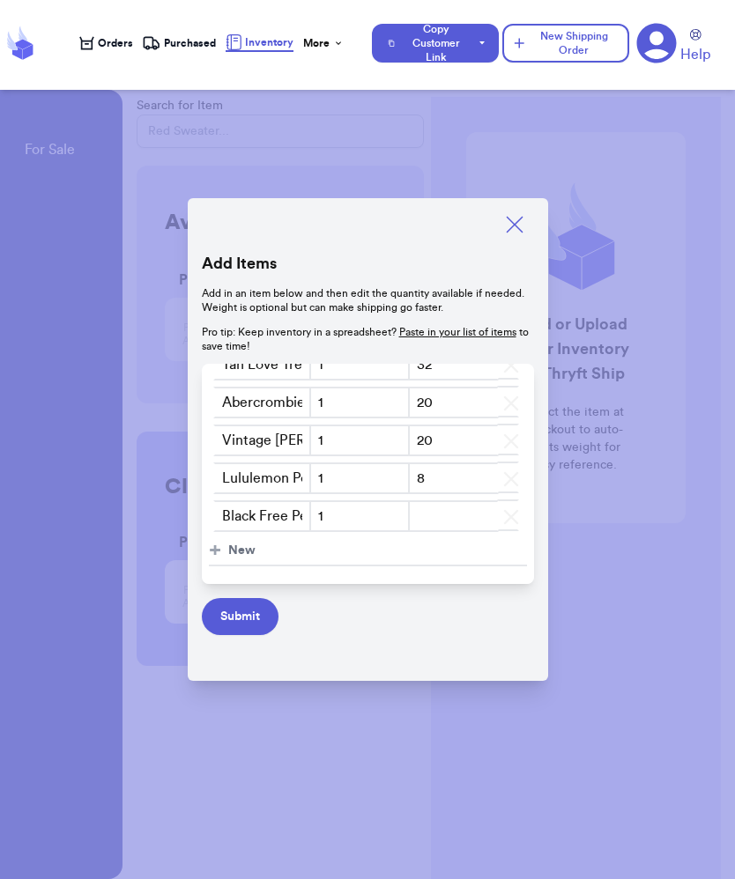
type input "Black Free People Tank SZ S/M"
click at [456, 510] on input "number" at bounding box center [454, 516] width 92 height 32
drag, startPoint x: 288, startPoint y: 514, endPoint x: 324, endPoint y: 515, distance: 36.2
click at [324, 515] on tr "Black Free People Tank SZ S/M 1" at bounding box center [368, 518] width 318 height 38
click at [456, 513] on input "number" at bounding box center [454, 516] width 92 height 32
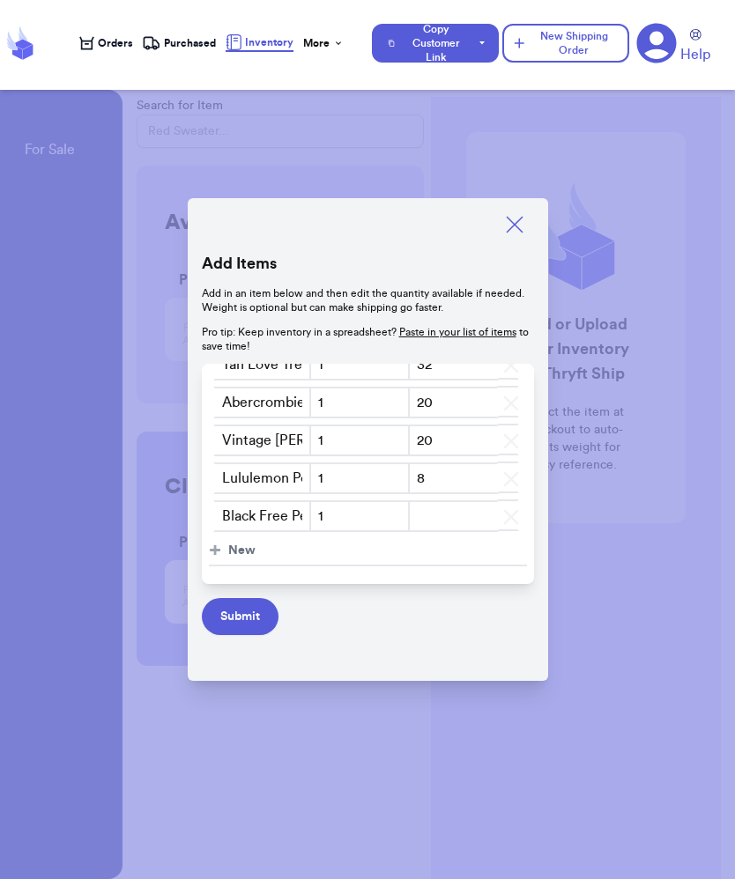
type input "8"
type input "6"
click at [223, 558] on button "+ New" at bounding box center [368, 552] width 318 height 30
click at [277, 563] on input "text" at bounding box center [262, 554] width 99 height 32
drag, startPoint x: 248, startPoint y: 562, endPoint x: 220, endPoint y: 561, distance: 27.3
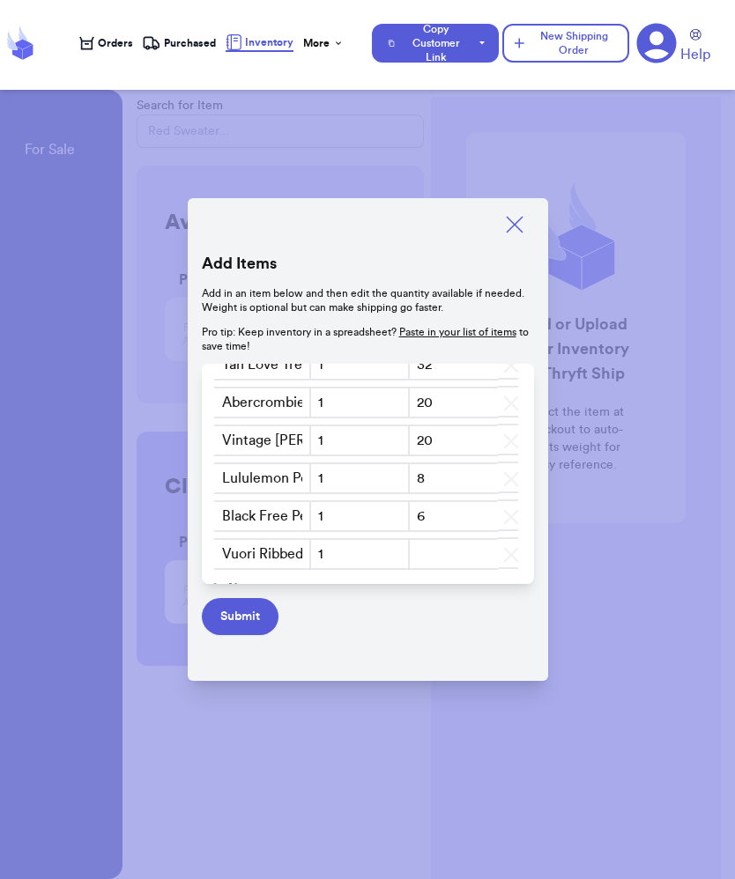
click at [219, 561] on input "Vuori Ribbed Tank" at bounding box center [262, 554] width 99 height 32
click at [226, 557] on input "Vuori Ribbed Tank" at bounding box center [262, 554] width 99 height 32
drag, startPoint x: 219, startPoint y: 548, endPoint x: 207, endPoint y: 549, distance: 11.5
click at [205, 549] on div "Product Name Quantity Weight (oz) Black Abercrombie jeans Sz 24' 1 -10 Loft Mom…" at bounding box center [368, 474] width 332 height 220
click at [225, 549] on input "Vuori Ribbed Tank" at bounding box center [262, 554] width 99 height 32
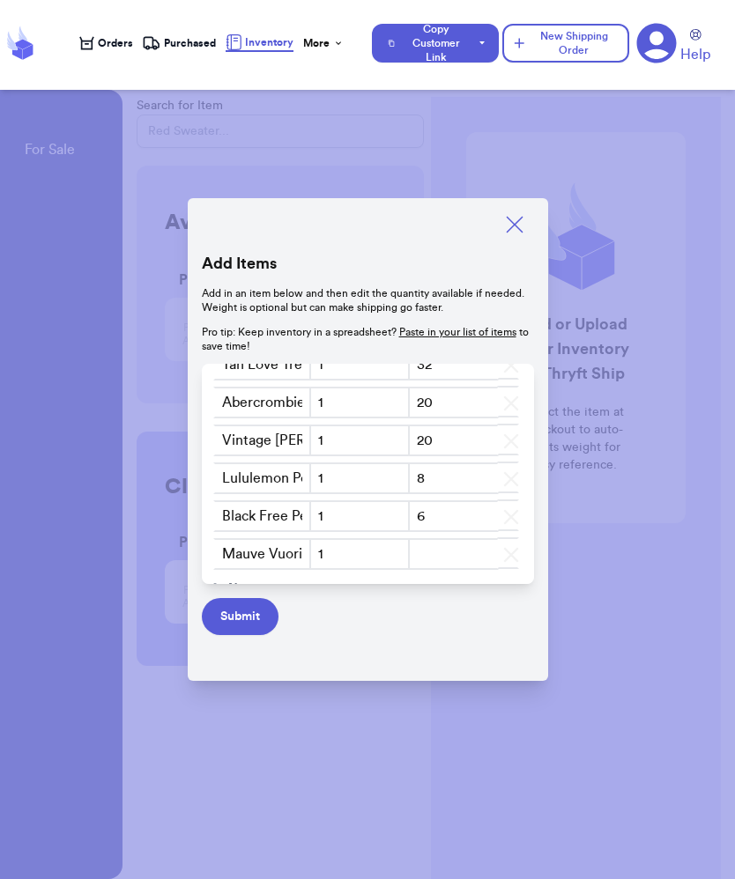
type input "Mauve Vuori Ribbed Tank"
click at [441, 559] on input "number" at bounding box center [454, 554] width 92 height 32
type input "6"
drag, startPoint x: 303, startPoint y: 546, endPoint x: 318, endPoint y: 550, distance: 15.4
click at [318, 550] on tr "Mauve Vuori Ribbed Tank 1 6" at bounding box center [368, 556] width 318 height 38
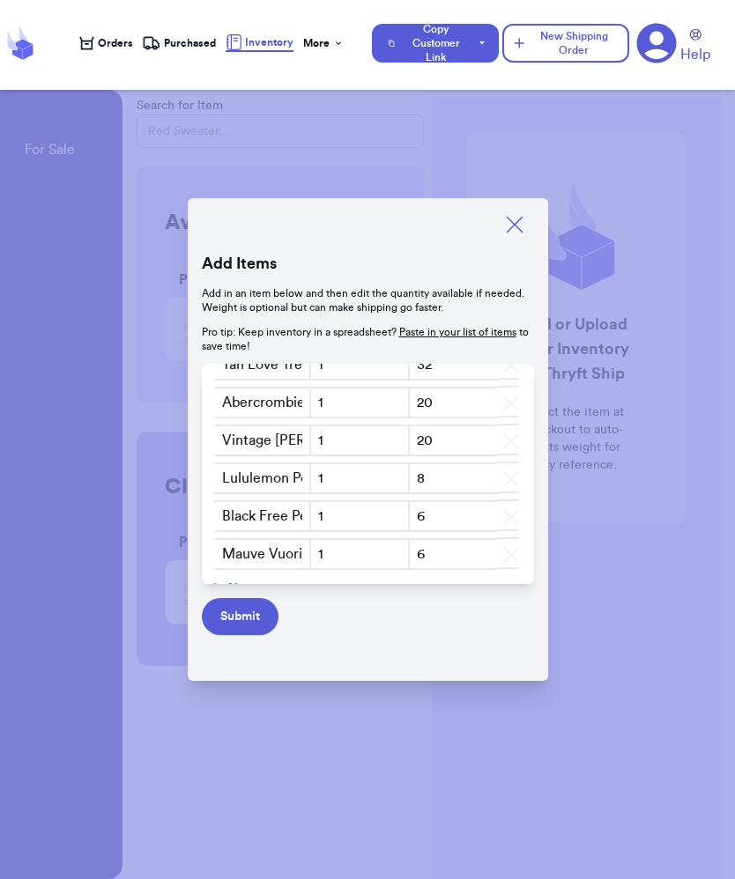
click at [307, 552] on input "Mauve Vuori Ribbed Tank" at bounding box center [262, 554] width 99 height 32
type input "Mauve Vuori Ribbed Tank SZ S"
click at [250, 550] on span "New" at bounding box center [241, 551] width 27 height 18
click at [270, 550] on input "text" at bounding box center [262, 554] width 99 height 32
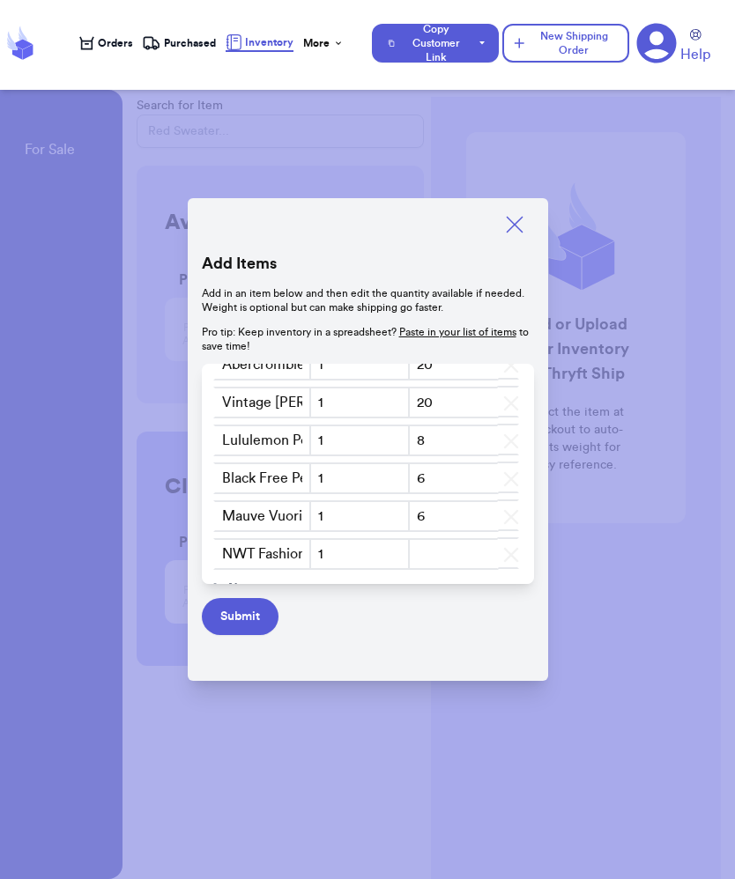
type input "NWT Fashion Nova Suede Corset Top SZ M"
click at [456, 566] on input "number" at bounding box center [454, 554] width 92 height 32
type input "8"
click at [247, 550] on span "New" at bounding box center [241, 551] width 27 height 18
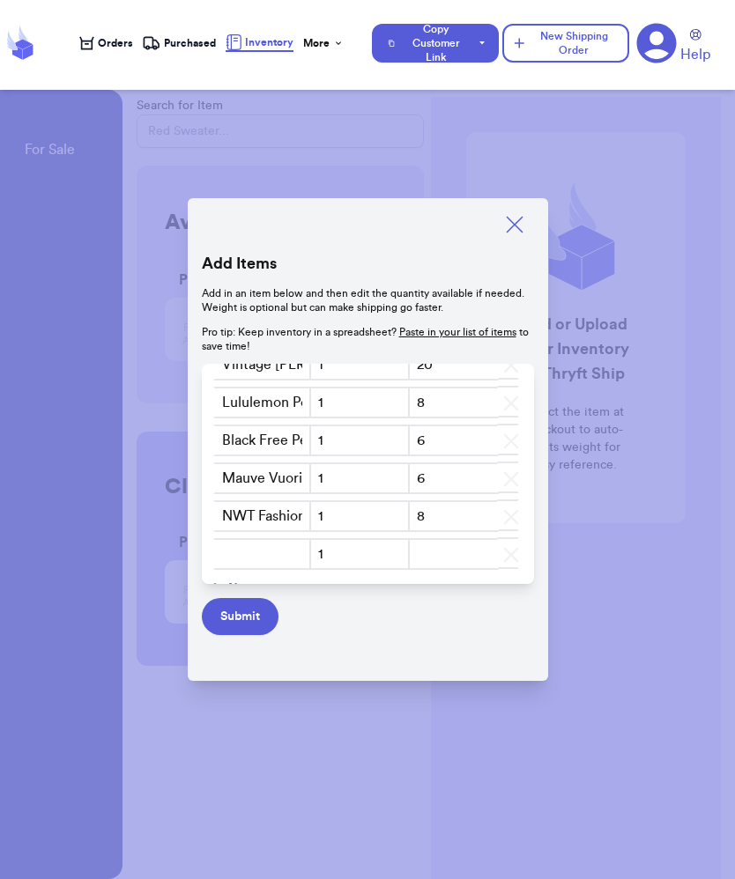
click at [258, 551] on input "text" at bounding box center [262, 554] width 99 height 32
type input "Black Fashion Nova Bustier tank SZ L/XL"
click at [459, 552] on input "number" at bounding box center [454, 554] width 92 height 32
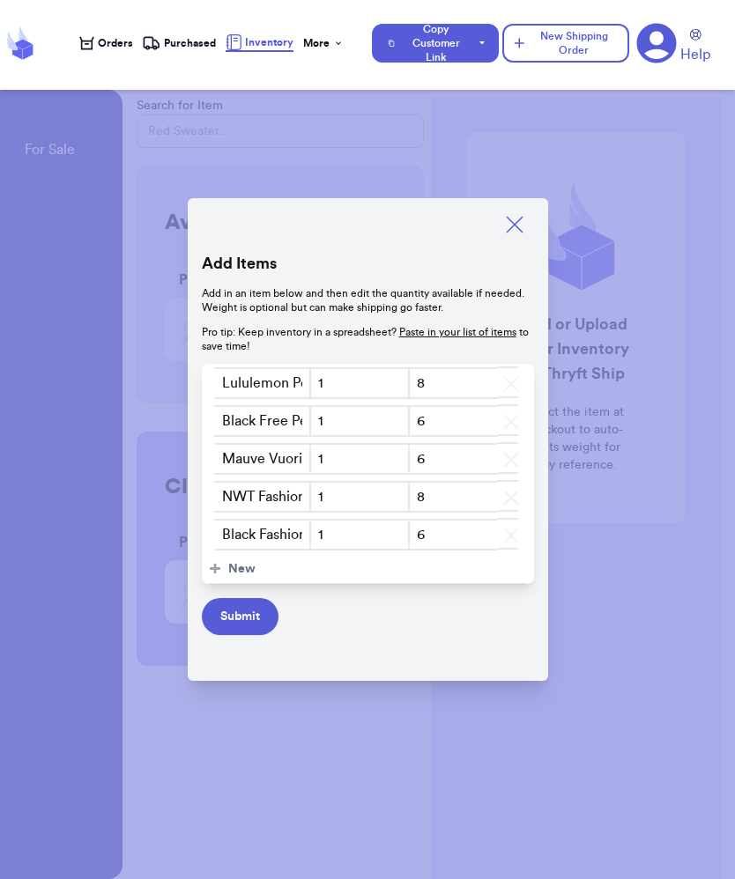
scroll to position [985, 0]
type input "6"
click at [238, 568] on span "New" at bounding box center [241, 567] width 27 height 18
click at [245, 568] on input "text" at bounding box center [262, 570] width 99 height 32
type input "NWT Fashion Nova Denim Skirt SZ M"
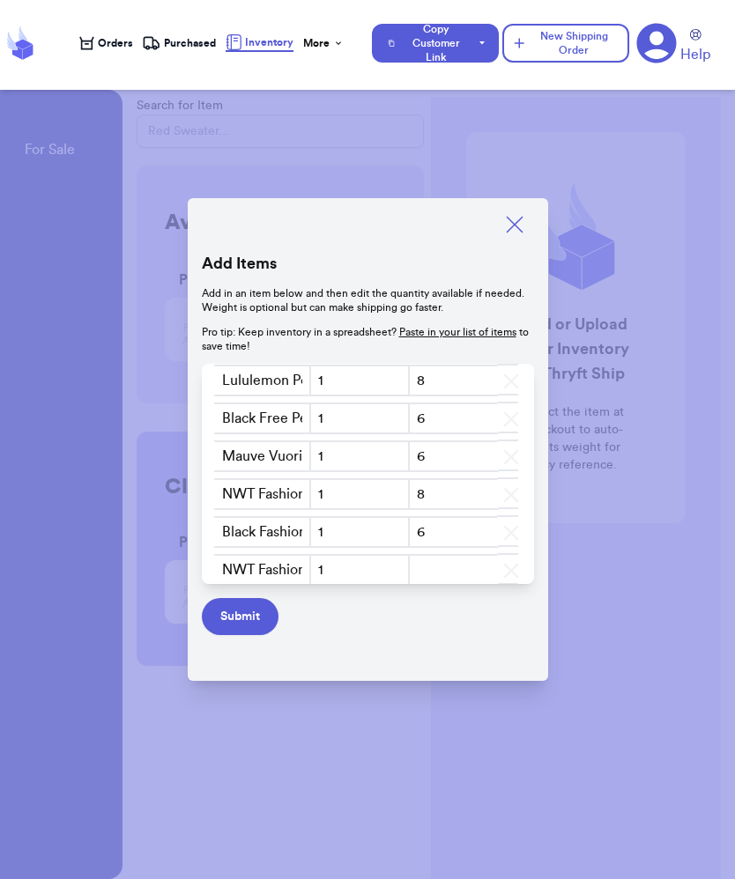
click at [456, 569] on input "number" at bounding box center [454, 570] width 92 height 32
type input "1"
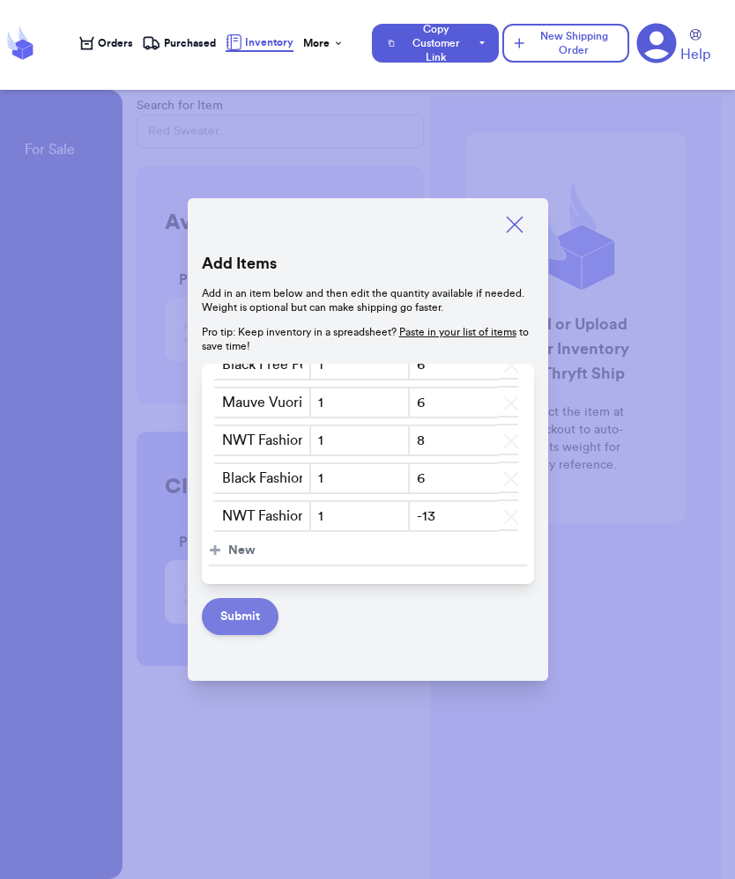
scroll to position [1039, 0]
type input "-1"
type input "10"
click at [228, 550] on span "New" at bounding box center [241, 551] width 27 height 18
click at [263, 557] on input "text" at bounding box center [262, 554] width 99 height 32
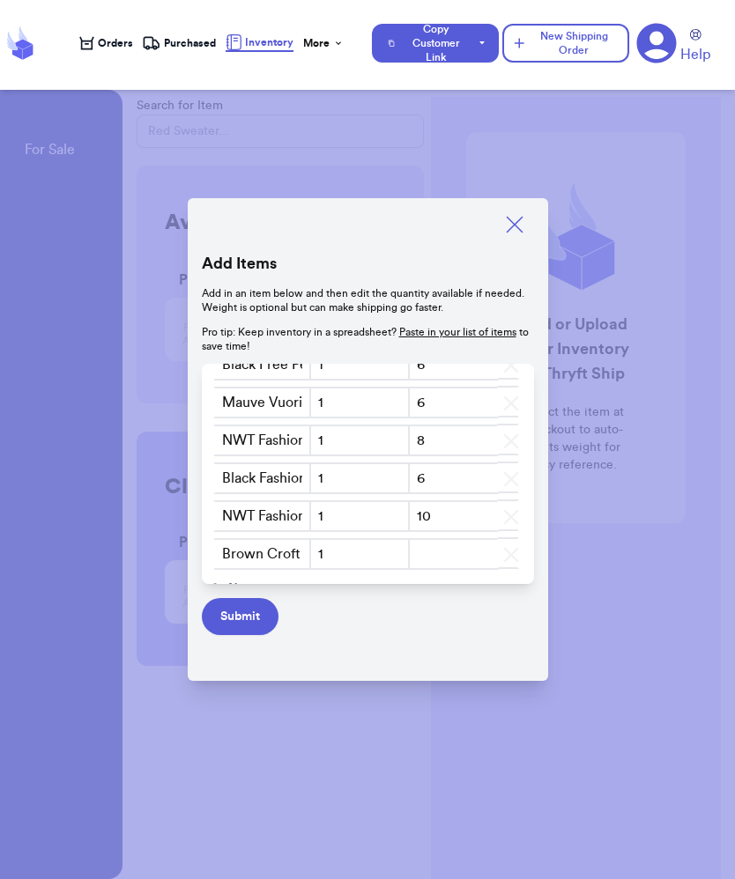
type input "Brown Croft & [PERSON_NAME] Cable knit SZ XXL"
click at [463, 574] on button "+ New" at bounding box center [368, 589] width 318 height 30
click at [463, 559] on input "number" at bounding box center [454, 554] width 92 height 32
type input "-7"
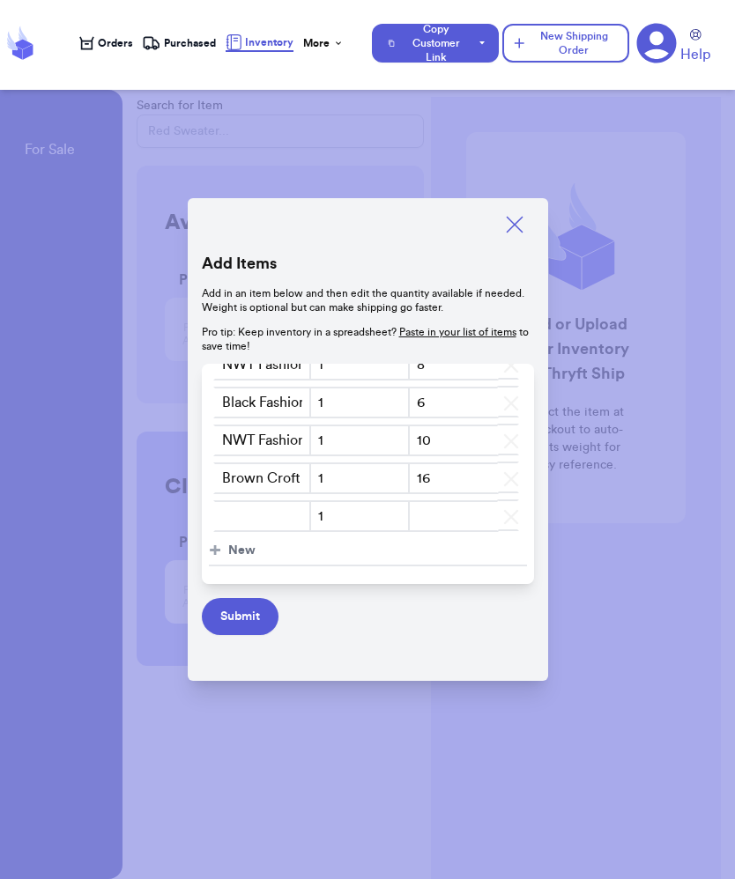
type input "16"
click at [247, 511] on input "text" at bounding box center [262, 516] width 99 height 32
type input "G"
type input "NWT Grey Abercrombie Sweater SZ XL"
click at [462, 515] on input "number" at bounding box center [454, 516] width 92 height 32
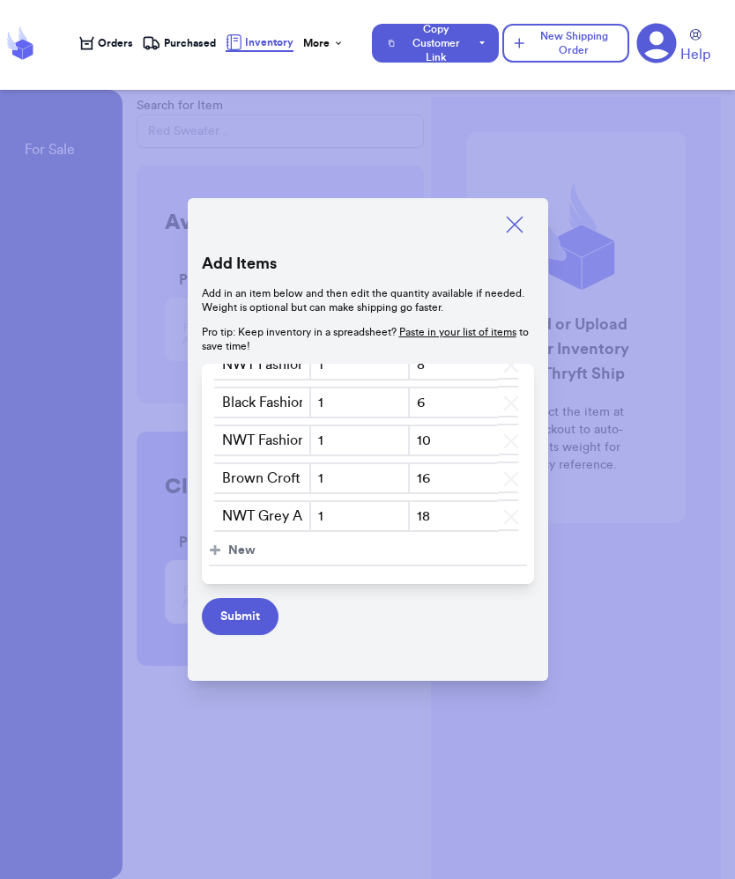
click at [228, 555] on span "New" at bounding box center [241, 551] width 27 height 18
click at [269, 559] on input "text" at bounding box center [262, 554] width 99 height 32
click at [471, 518] on input "18" at bounding box center [454, 516] width 92 height 32
type input "1"
type input "20"
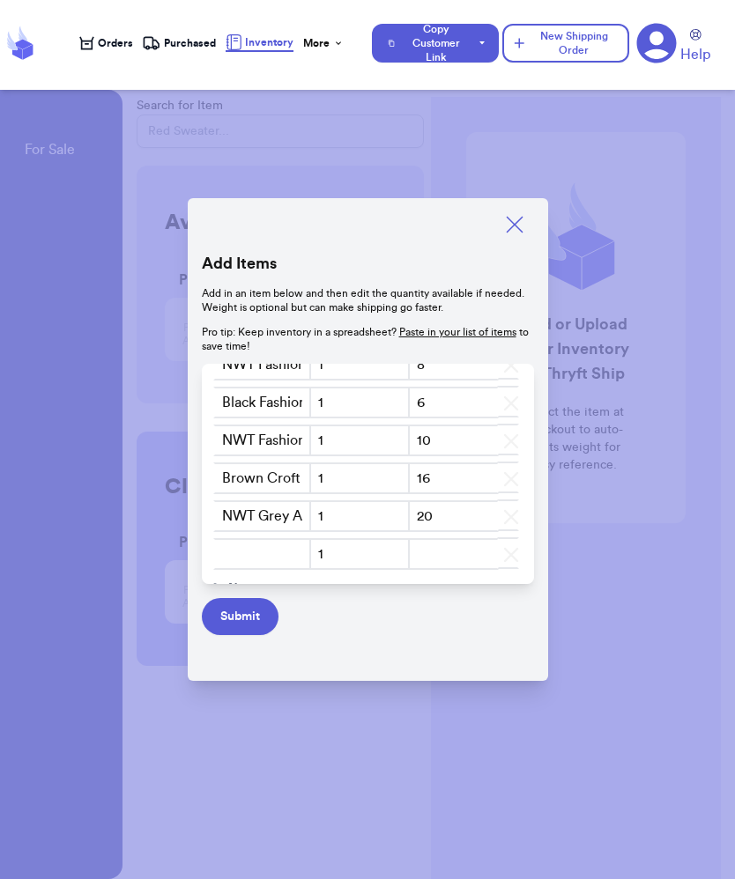
click at [262, 554] on input "text" at bounding box center [262, 554] width 99 height 32
type input "F"
type input "Q"
click at [244, 554] on input "White Free People Sports Bra SZ S" at bounding box center [262, 554] width 99 height 32
type input "White Free People Racer Back Bra SZ S"
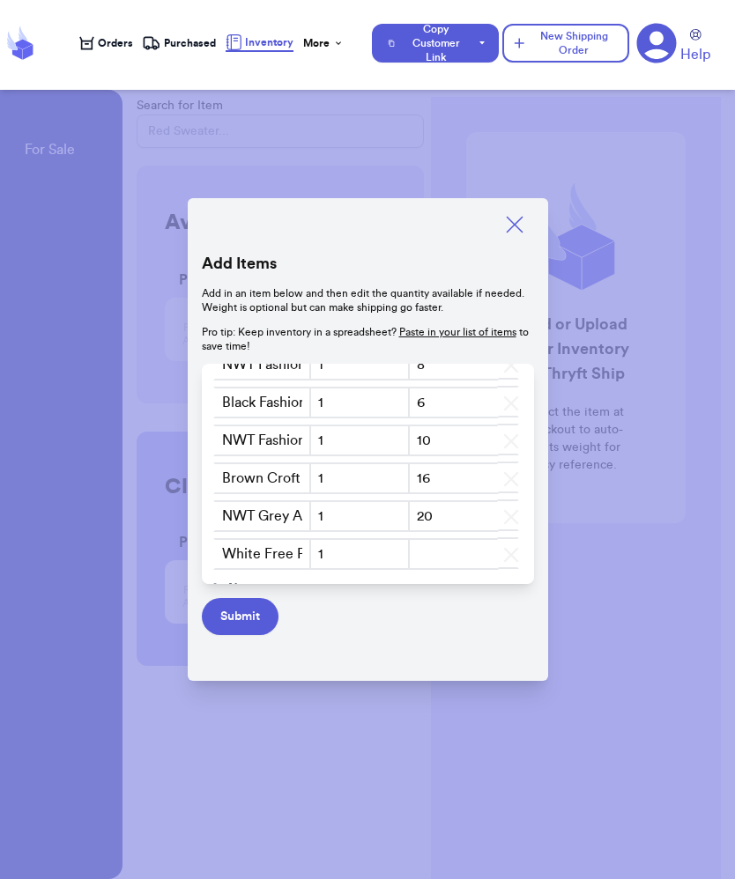
click at [425, 551] on input "number" at bounding box center [454, 554] width 92 height 32
type input "6"
click at [228, 549] on span "New" at bounding box center [241, 551] width 27 height 18
click at [262, 556] on input "text" at bounding box center [262, 554] width 99 height 32
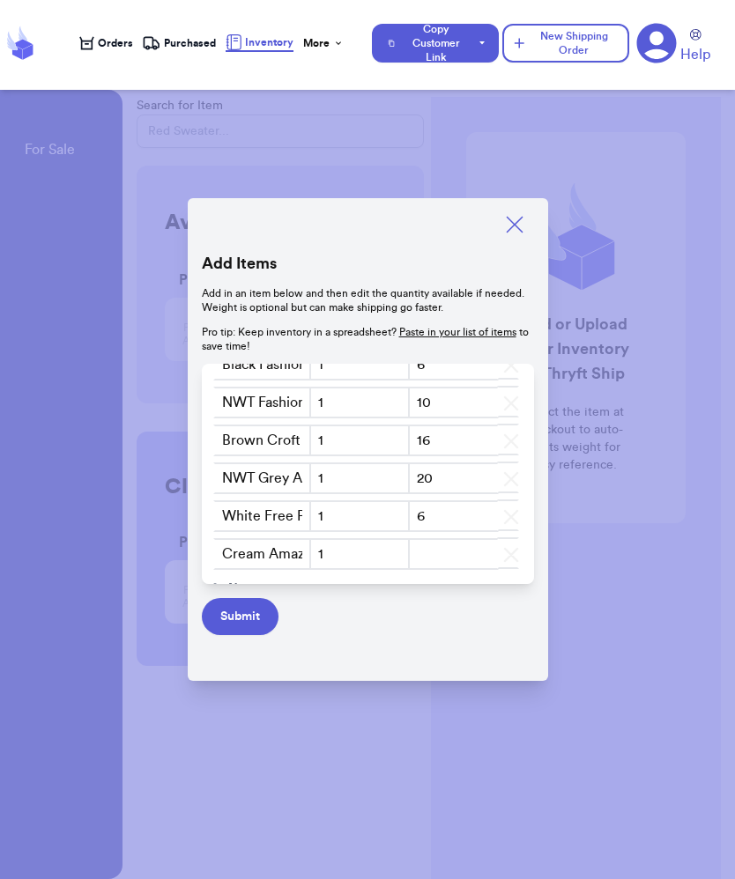
type input "Cream Amazon Dress SZ M/L"
click at [443, 555] on input "number" at bounding box center [454, 554] width 92 height 32
type input "10"
click at [239, 556] on span "New" at bounding box center [241, 551] width 27 height 18
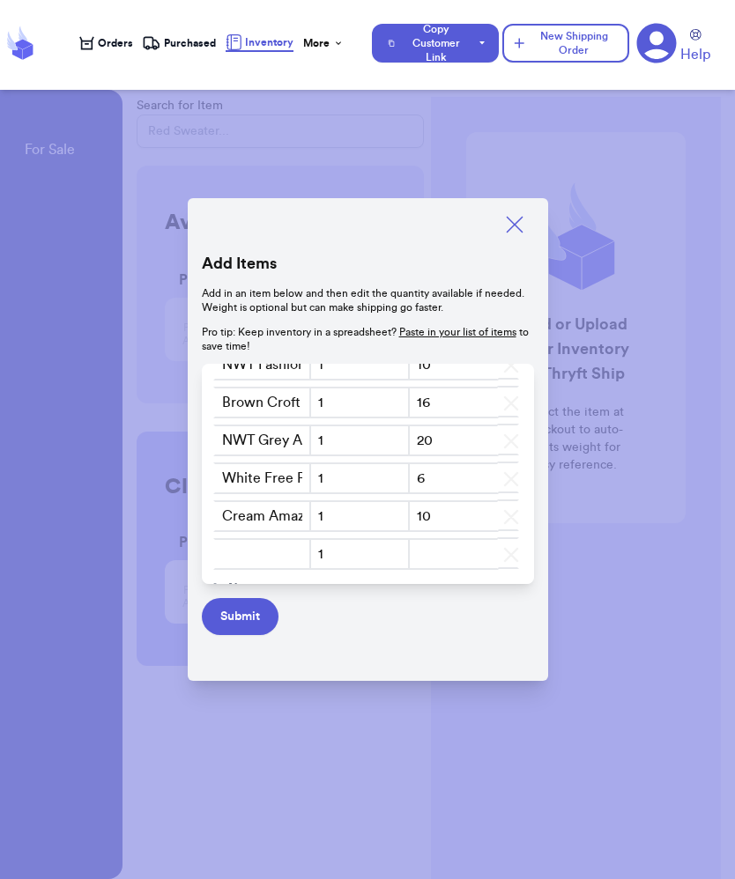
click at [260, 556] on input "text" at bounding box center [262, 554] width 99 height 32
type input "Green/Grey Basic Bodysuit SZ XL"
click at [477, 549] on input "number" at bounding box center [454, 554] width 92 height 32
type input "8"
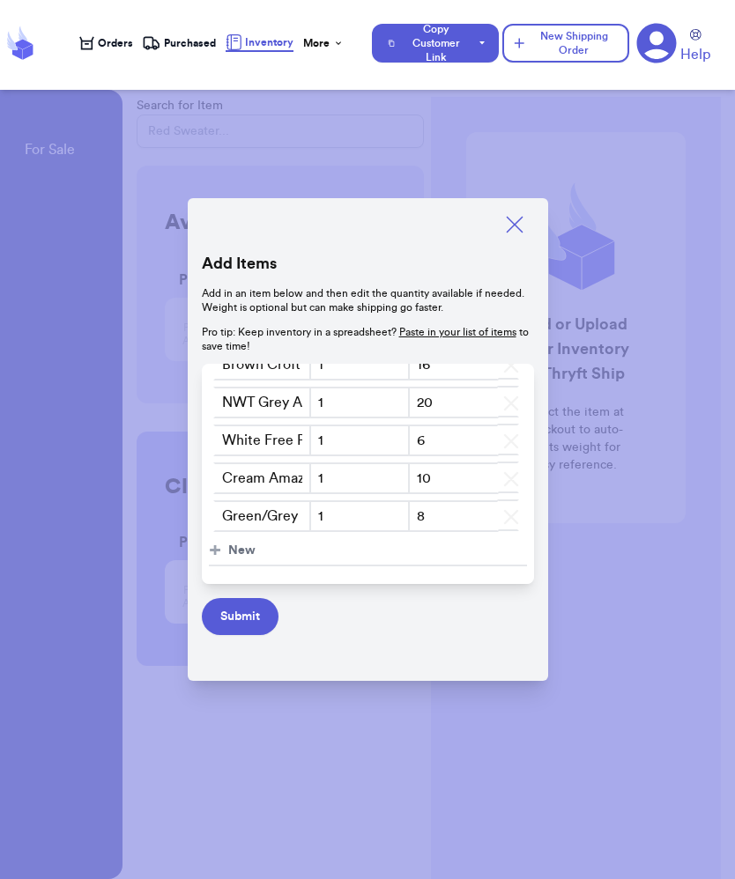
click at [230, 553] on span "New" at bounding box center [241, 551] width 27 height 18
click at [256, 552] on input "text" at bounding box center [262, 554] width 99 height 32
type input "Grey Bodysuit SZ XL"
click at [439, 546] on input "number" at bounding box center [454, 554] width 92 height 32
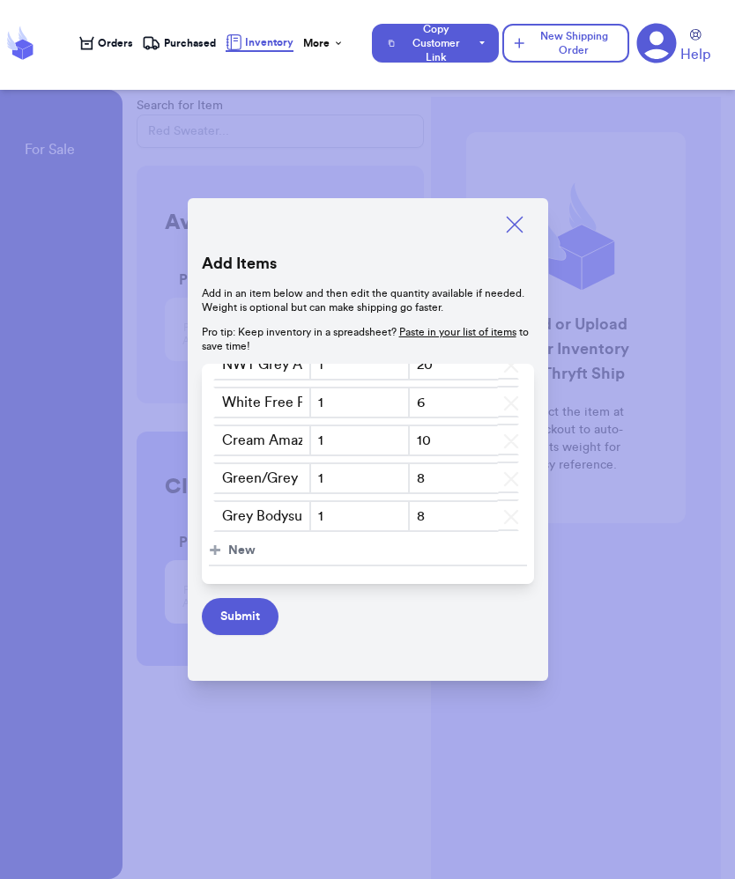
type input "8"
click at [233, 545] on span "New" at bounding box center [241, 551] width 27 height 18
click at [263, 552] on input "text" at bounding box center [262, 554] width 99 height 32
type input "Vintage Coach Satchel Bag"
click at [445, 559] on input "number" at bounding box center [454, 554] width 92 height 32
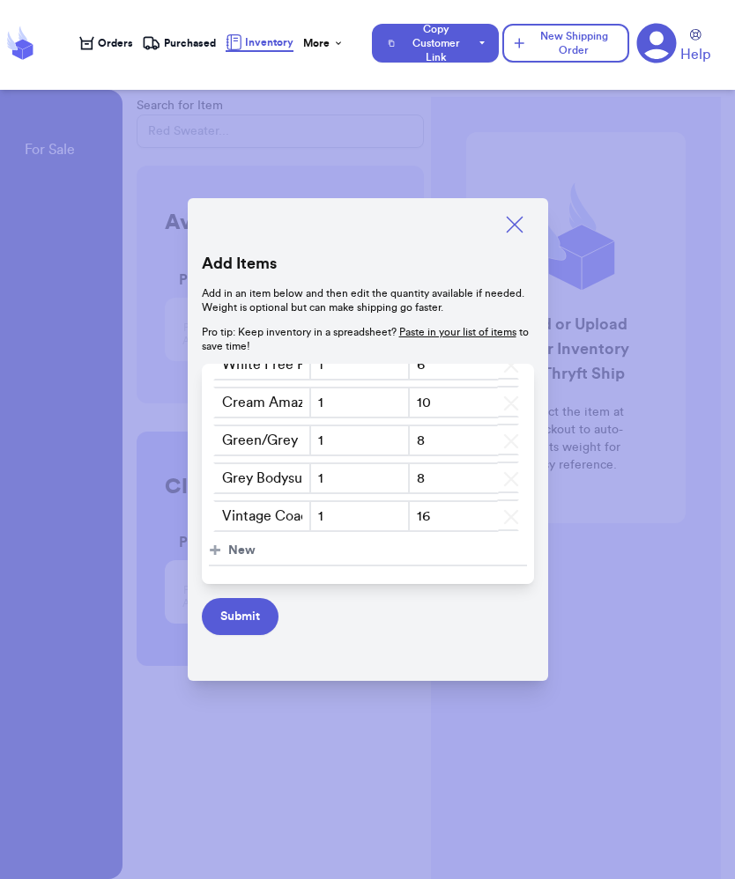
scroll to position [1304, 0]
type input "16"
click at [243, 545] on span "New" at bounding box center [241, 551] width 27 height 18
click at [259, 552] on input "text" at bounding box center [262, 554] width 99 height 32
type input "Large Fuax Leather Tote Bag"
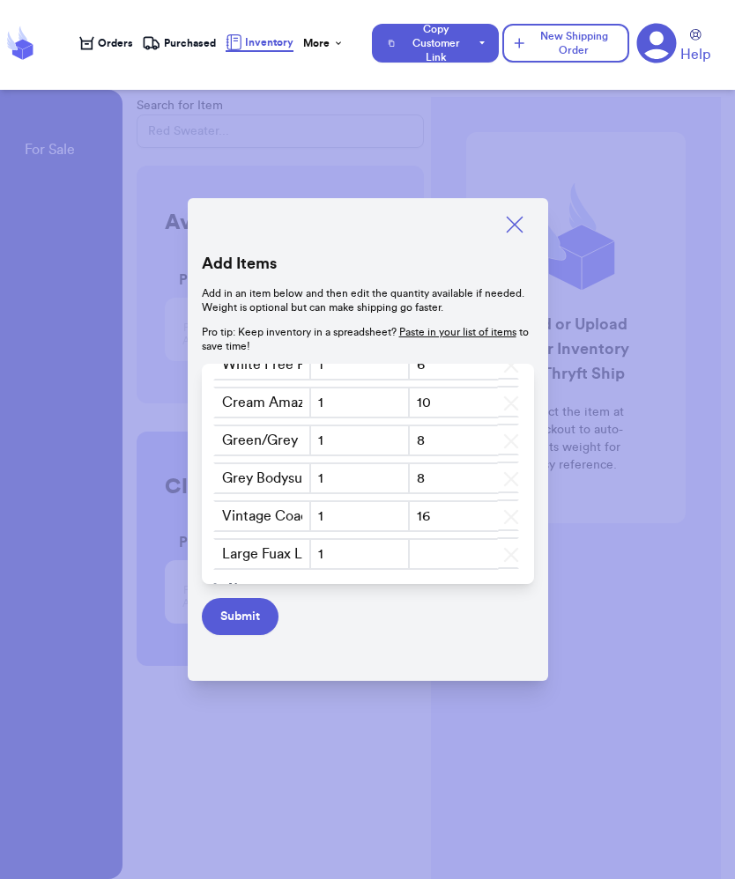
click at [385, 572] on td "1" at bounding box center [359, 556] width 102 height 38
click at [455, 545] on input "number" at bounding box center [454, 554] width 92 height 32
type input "14"
click at [236, 555] on span "New" at bounding box center [241, 551] width 27 height 18
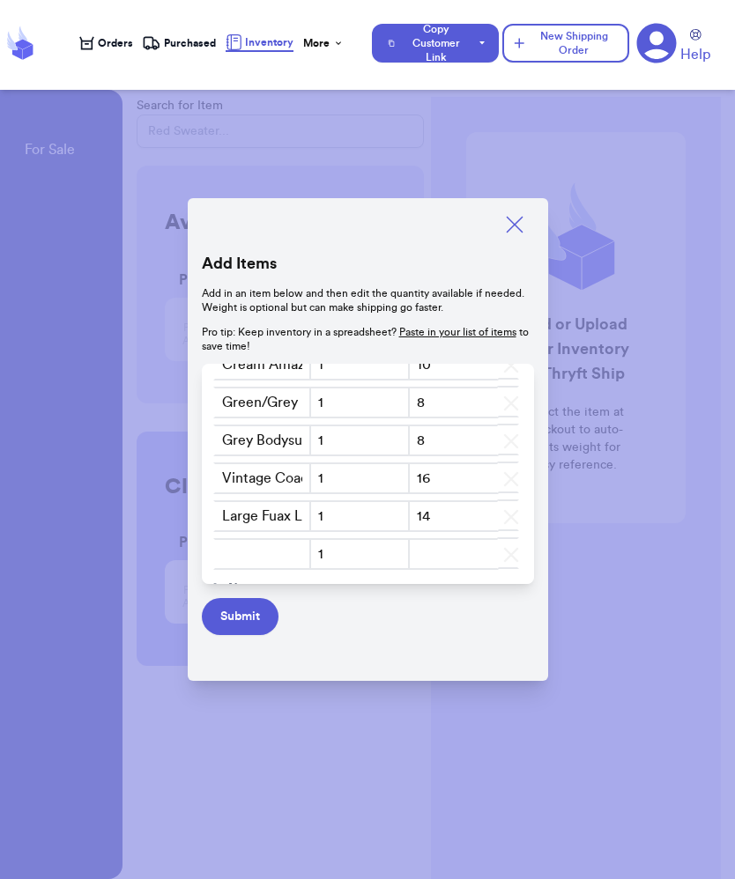
click at [261, 550] on input "text" at bounding box center [262, 554] width 99 height 32
click at [277, 515] on input "Large Fuax Leather Tote Bag" at bounding box center [262, 516] width 99 height 32
click at [285, 521] on input "Large Fqax Leather Tote Bag" at bounding box center [262, 516] width 99 height 32
type input "Large Faux Leather Tote Bag"
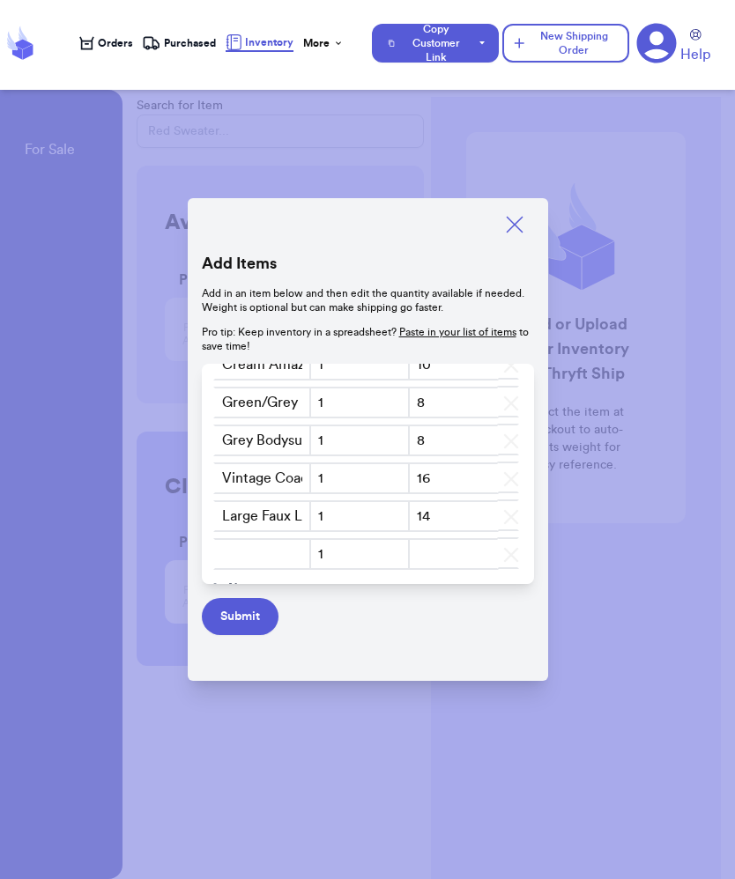
click at [274, 552] on input "text" at bounding box center [262, 554] width 99 height 32
type input "NWT [PERSON_NAME] Spade Purse"
click at [451, 551] on input "number" at bounding box center [454, 554] width 92 height 32
type input "16"
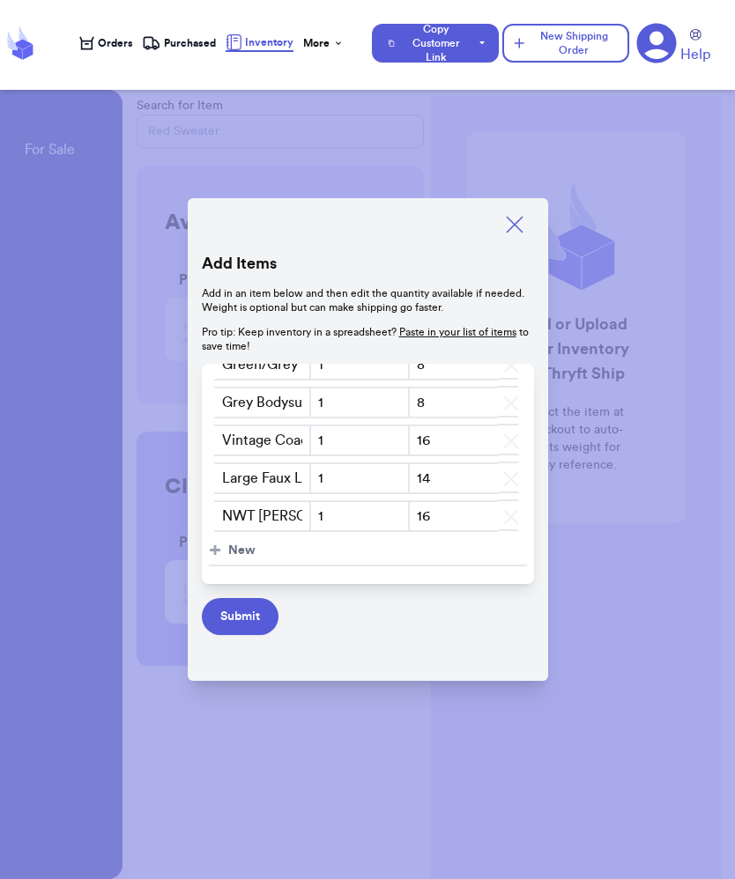
click at [236, 552] on span "New" at bounding box center [241, 551] width 27 height 18
click at [257, 557] on input "text" at bounding box center [262, 554] width 99 height 32
type input "F"
type input "Mauve Free People Turtle Neck Sweater SZ S-L"
click at [420, 559] on input "number" at bounding box center [454, 554] width 92 height 32
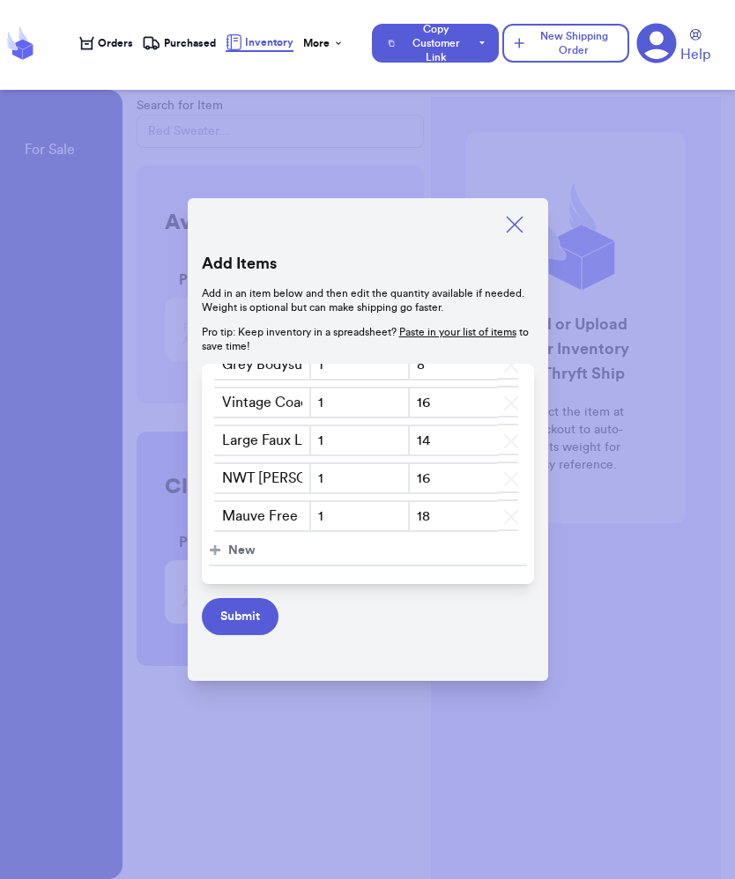
type input "18"
click at [246, 555] on span "New" at bounding box center [241, 551] width 27 height 18
click at [290, 561] on input "text" at bounding box center [262, 554] width 99 height 32
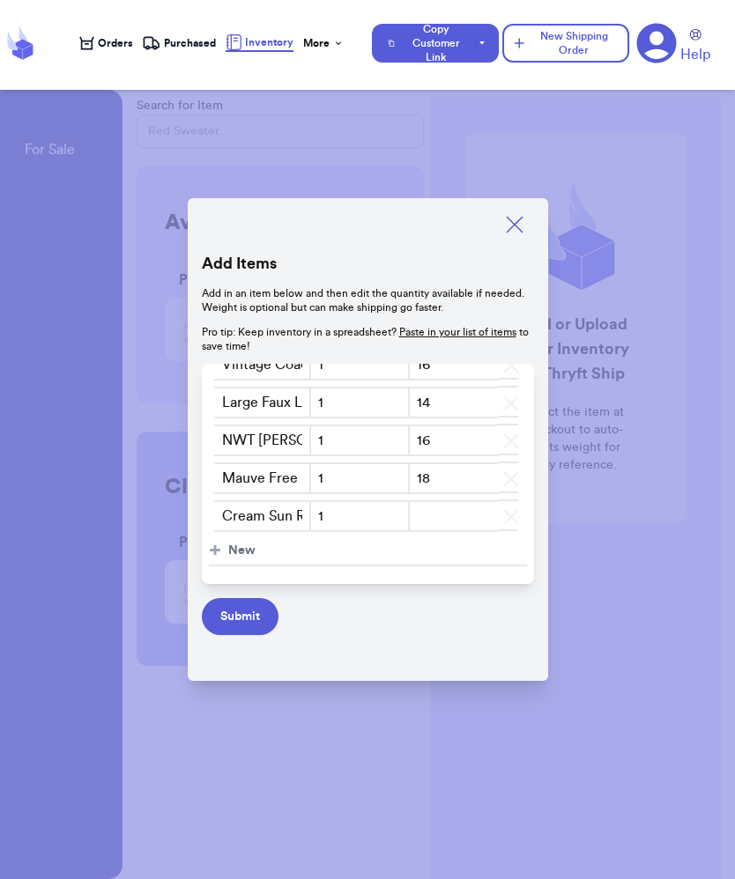
click at [274, 515] on input "Cream Sun River Sweater SZ l-XXL" at bounding box center [262, 516] width 99 height 32
type input "Cream Sun River Sweater SZ L-XXL"
click at [238, 552] on span "New" at bounding box center [241, 551] width 27 height 18
click at [238, 549] on input "text" at bounding box center [262, 554] width 99 height 32
type input "LPA/Revolve Set SZ M"
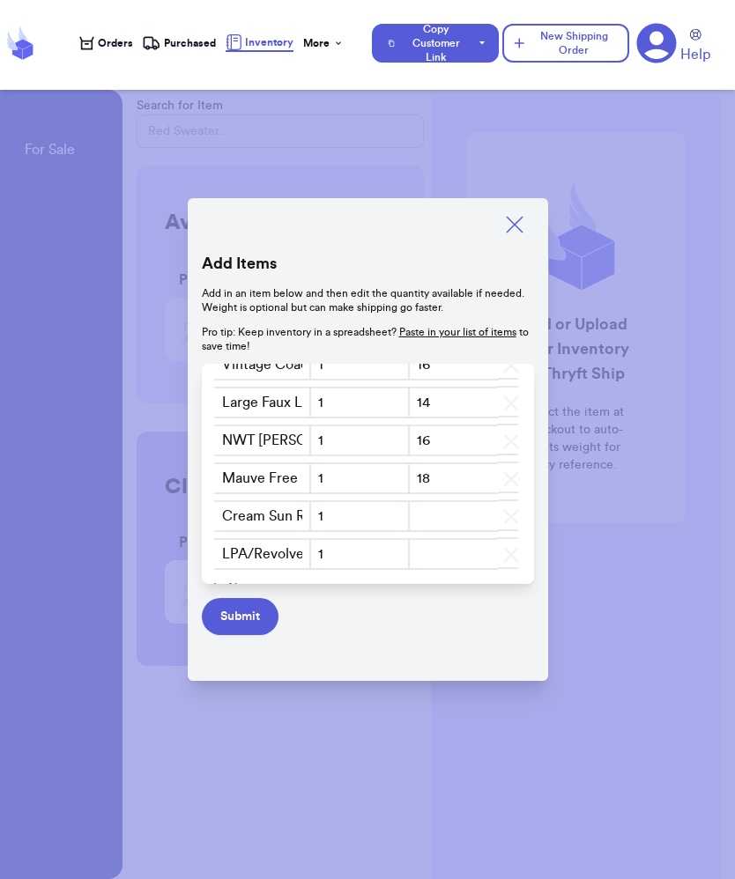
click at [440, 517] on input "number" at bounding box center [454, 516] width 92 height 32
type input "16"
click at [437, 562] on input "number" at bounding box center [454, 554] width 92 height 32
type input "14"
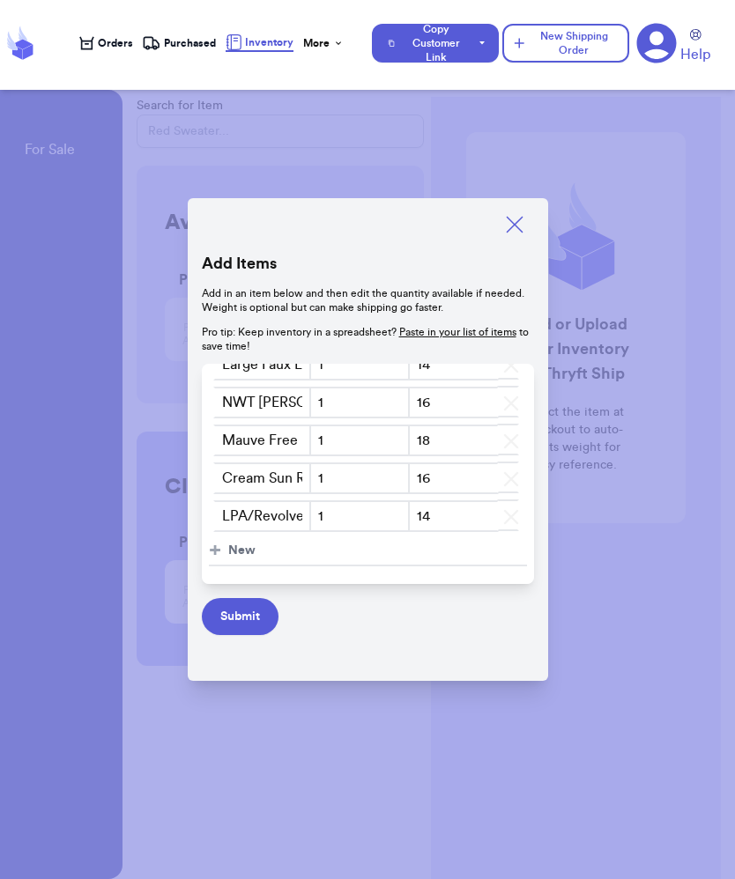
click at [239, 550] on span "New" at bounding box center [241, 551] width 27 height 18
click at [268, 552] on input "text" at bounding box center [262, 554] width 99 height 32
type input "Cider Floral corset tank"
click at [452, 567] on input "number" at bounding box center [454, 554] width 92 height 32
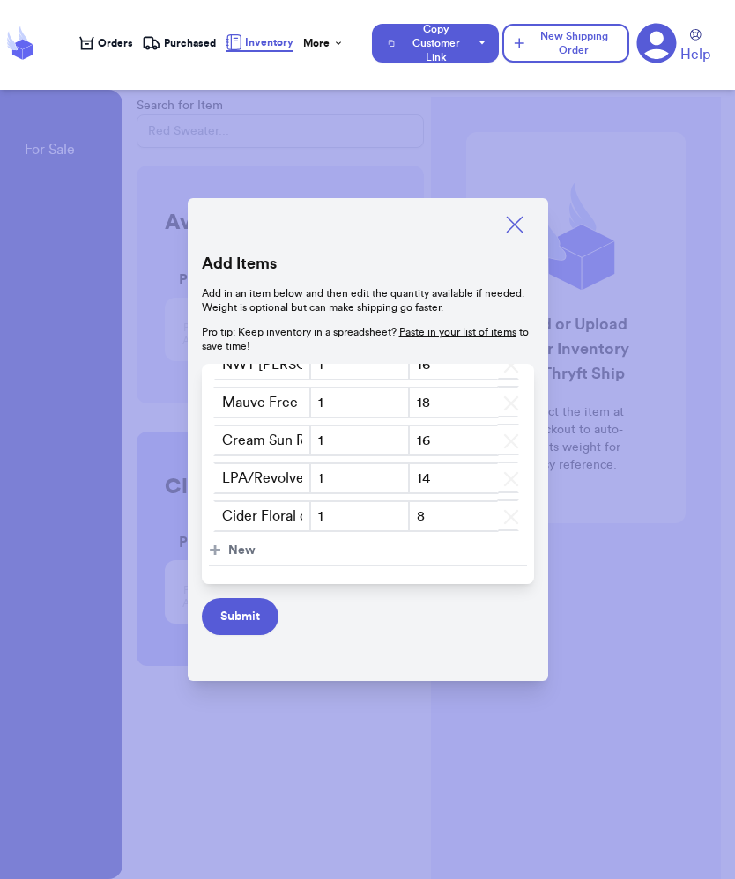
type input "8"
click at [233, 548] on span "New" at bounding box center [241, 551] width 27 height 18
click at [249, 516] on input "text" at bounding box center [262, 516] width 99 height 32
type input "V"
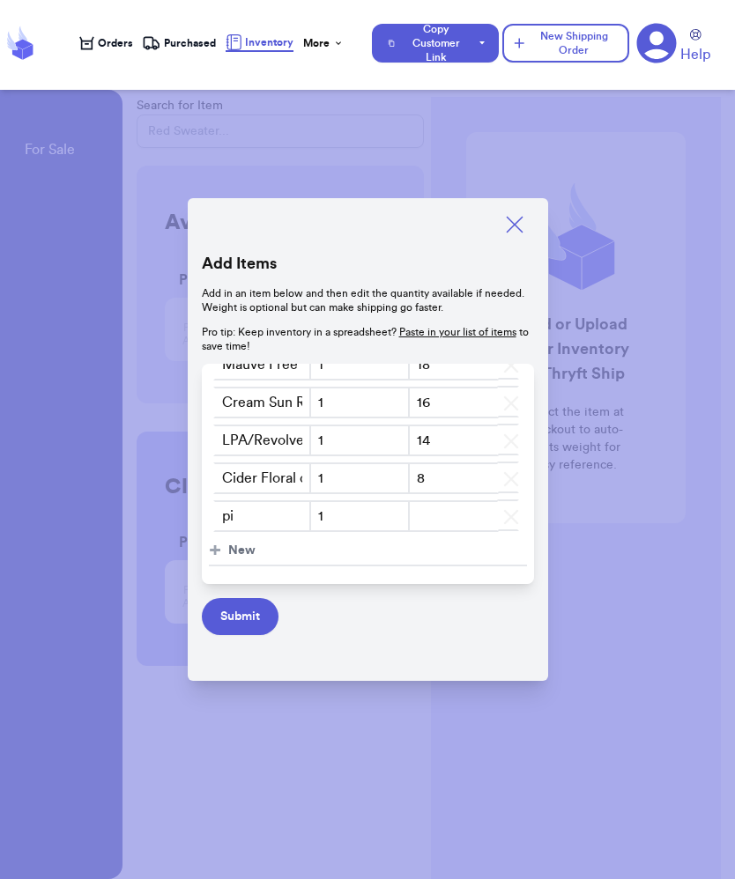
type input "p"
type input "Pink Vintage Nike Zip Up SZ L-XL"
click at [454, 507] on input "number" at bounding box center [454, 516] width 92 height 32
type input "16"
click at [226, 553] on button "+ New" at bounding box center [368, 552] width 318 height 30
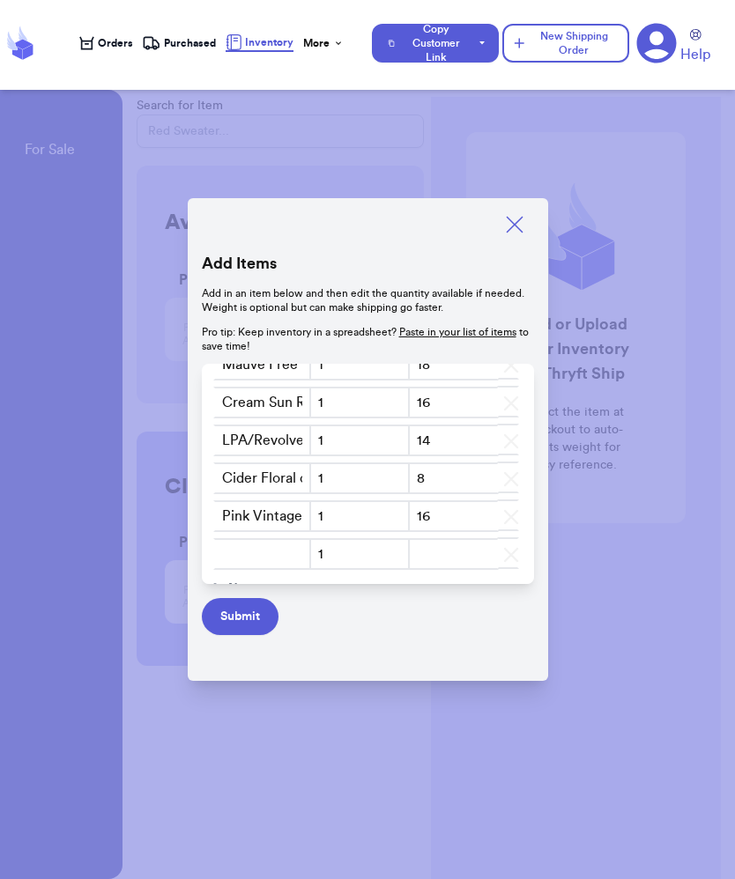
click at [231, 553] on input "text" at bounding box center [262, 554] width 99 height 32
type input "NWT House Of CB Dress SZ M/L"
click at [477, 563] on input "number" at bounding box center [454, 554] width 92 height 32
type input "16"
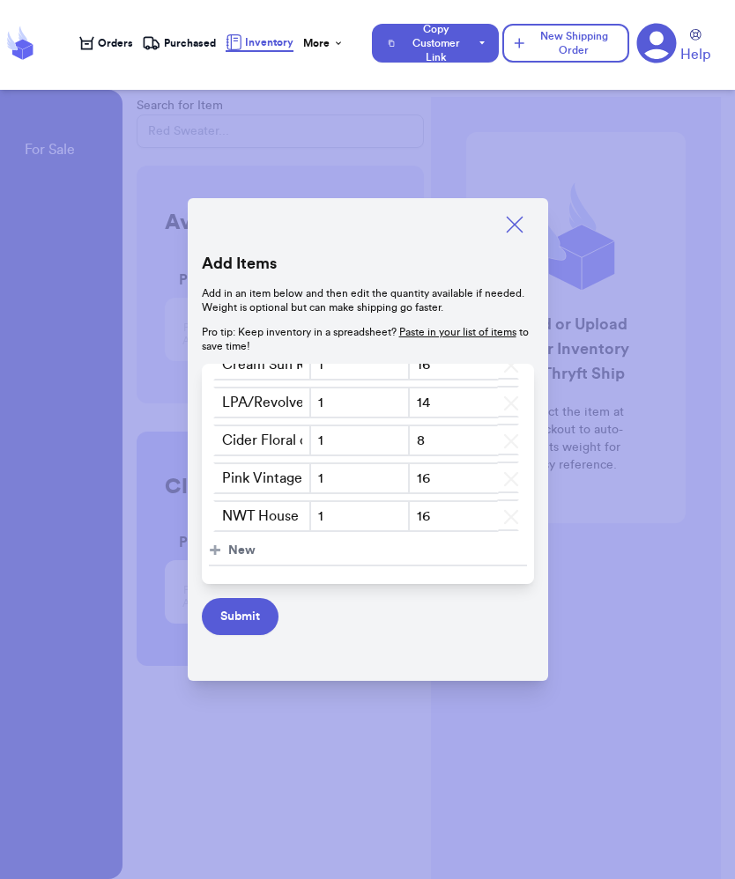
click at [231, 555] on span "New" at bounding box center [241, 551] width 27 height 18
click at [247, 562] on input "text" at bounding box center [262, 554] width 99 height 32
type input "NWT Black Fashion Nova Corset Top W Padding SZ L"
click at [486, 547] on input "number" at bounding box center [454, 554] width 92 height 32
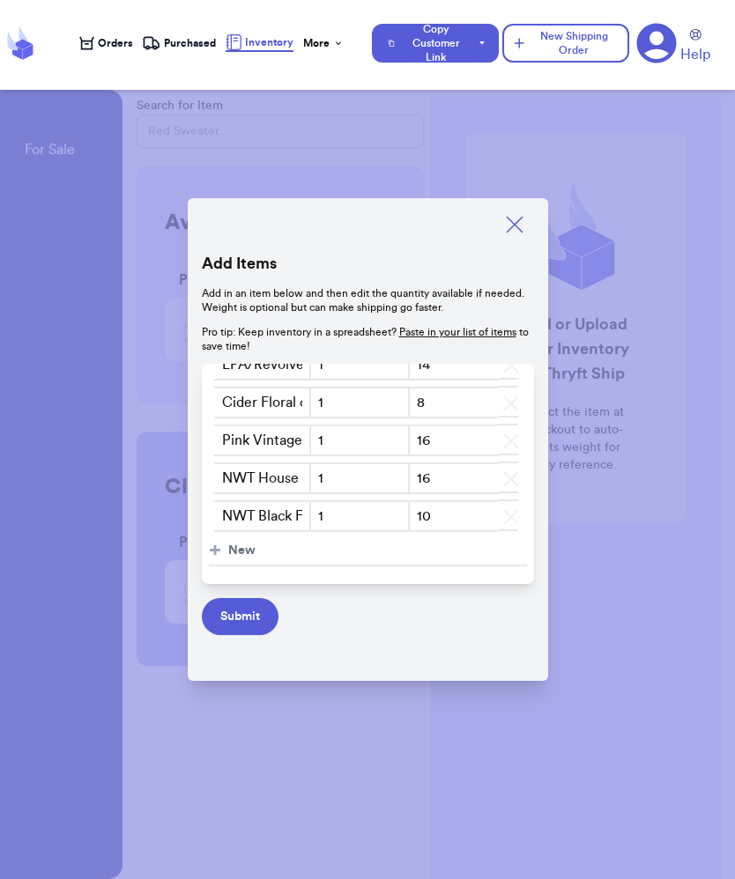
type input "10"
click at [247, 552] on span "New" at bounding box center [241, 551] width 27 height 18
click at [252, 555] on input "text" at bounding box center [262, 554] width 99 height 32
type input "Miss Me Bootcut Jeans SZ 27'/4"
click at [433, 555] on input "number" at bounding box center [454, 554] width 92 height 32
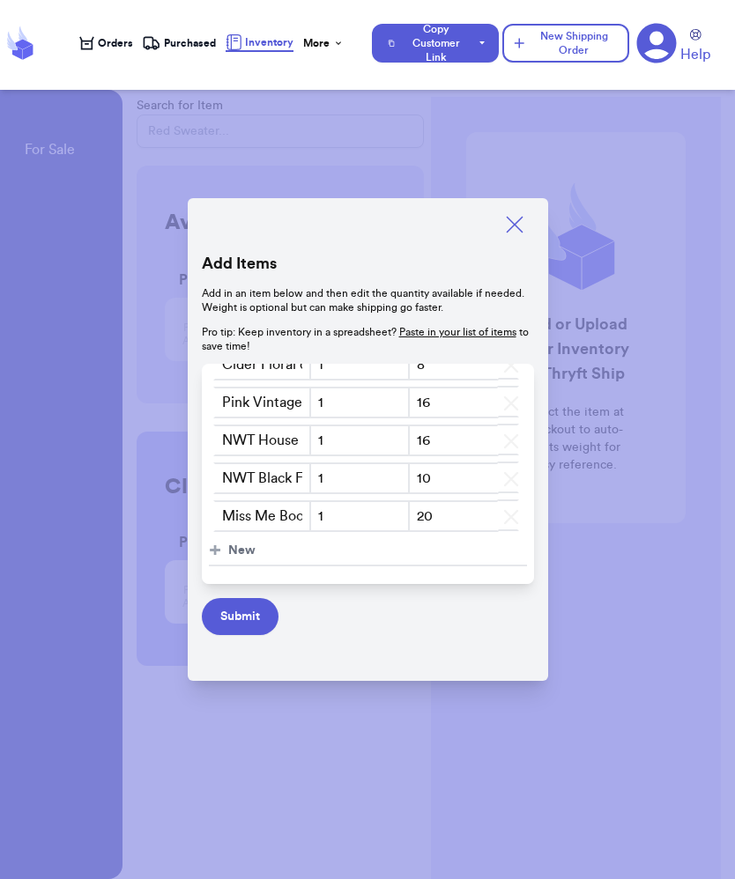
scroll to position [1683, 0]
type input "20"
click at [253, 551] on span "New" at bounding box center [241, 551] width 27 height 18
click at [253, 551] on input "text" at bounding box center [262, 554] width 99 height 32
type input "Blue Lululemon Align Leggings SZ 12-16"
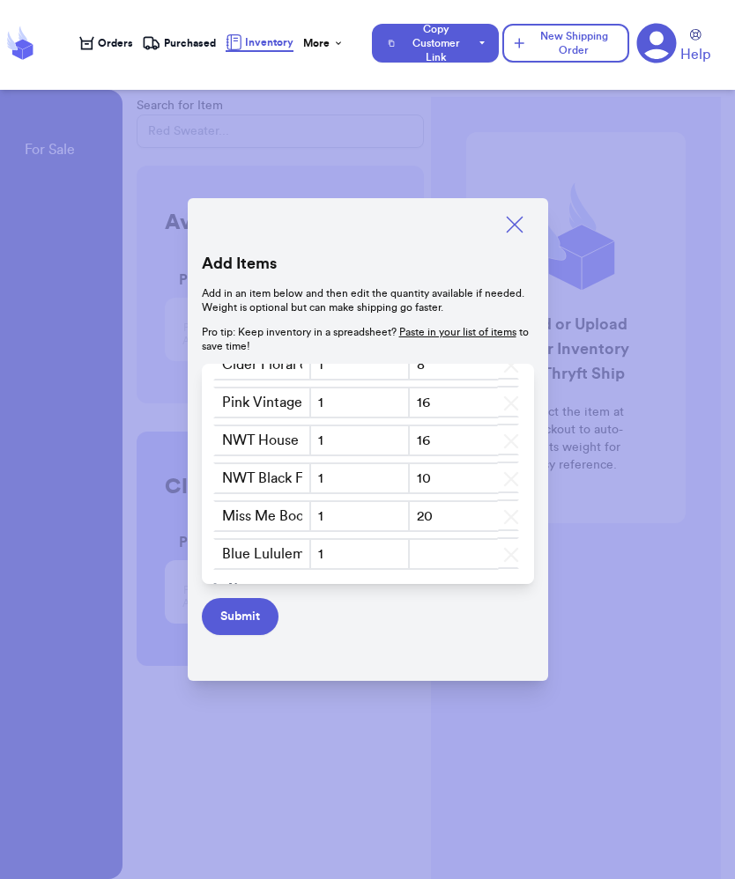
click at [441, 538] on input "number" at bounding box center [454, 554] width 92 height 32
type input "10"
click at [228, 552] on span "New" at bounding box center [241, 551] width 27 height 18
click at [253, 551] on input "text" at bounding box center [262, 554] width 99 height 32
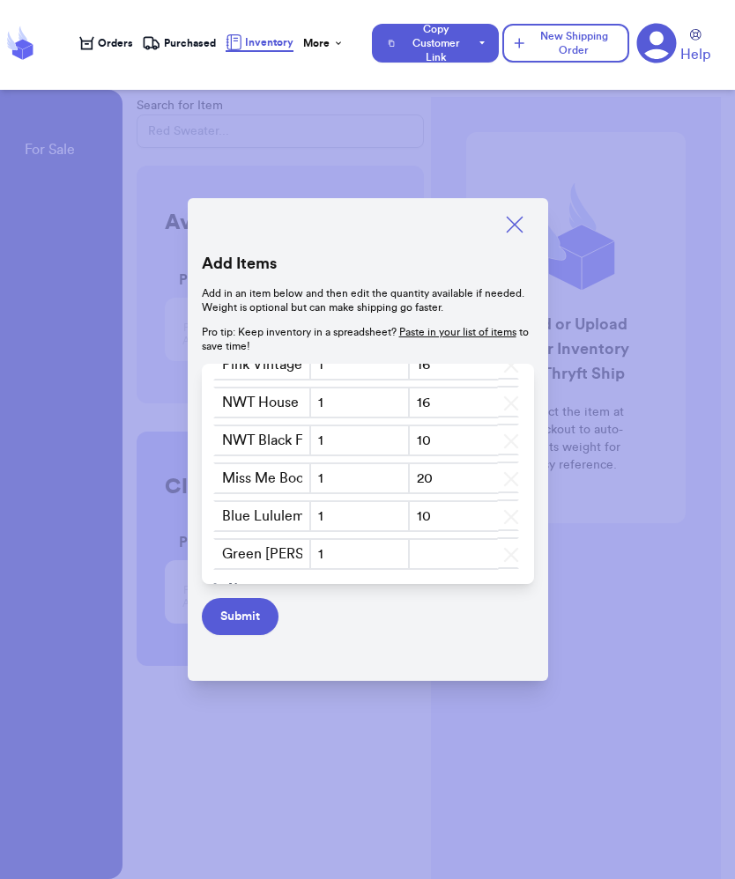
type input "Green [PERSON_NAME] Strapless Top SZ 2xl"
click at [426, 545] on input "number" at bounding box center [454, 554] width 92 height 32
type input "8"
click at [238, 547] on span "New" at bounding box center [241, 551] width 27 height 18
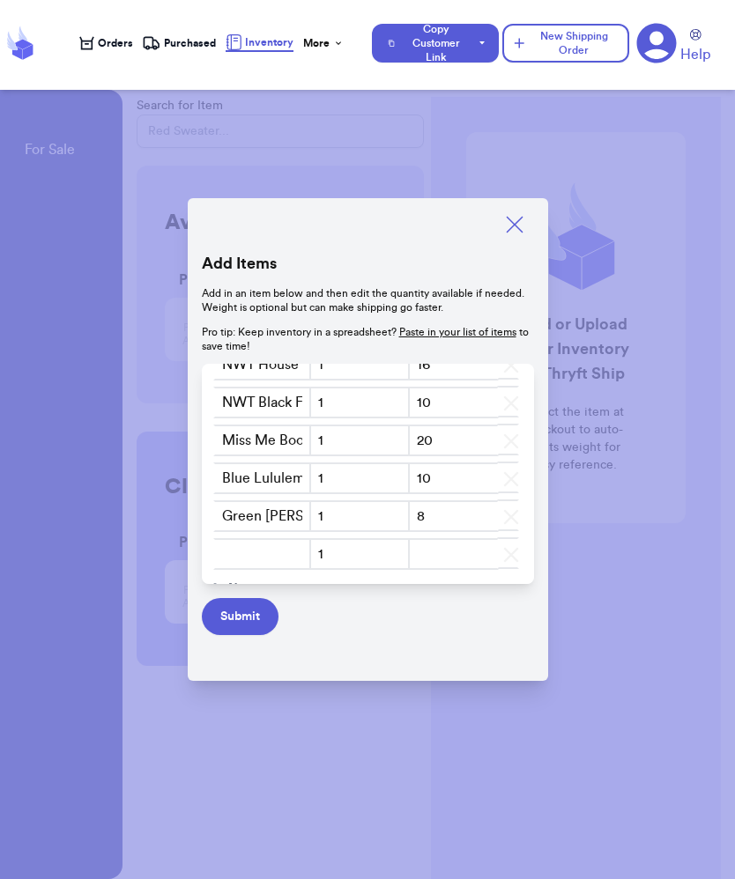
click at [257, 559] on input "text" at bounding box center [262, 554] width 99 height 32
type input "Grey [PERSON_NAME] [PERSON_NAME] Jeans SZ 16"
click at [454, 545] on input "number" at bounding box center [454, 554] width 92 height 32
click at [233, 549] on span "New" at bounding box center [241, 551] width 27 height 18
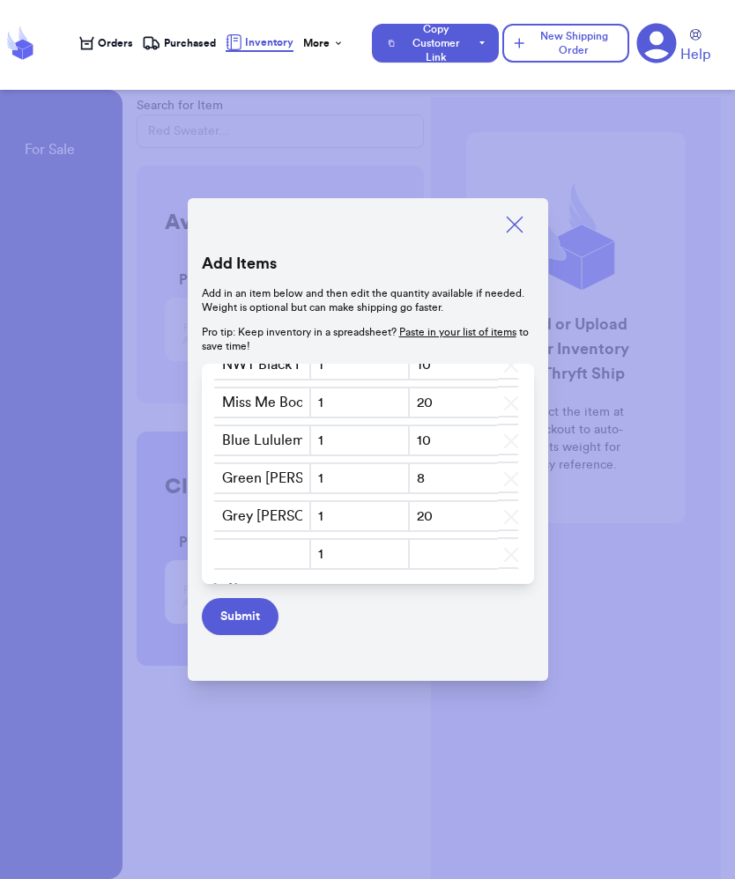
click at [251, 555] on input "text" at bounding box center [262, 554] width 99 height 32
click at [478, 508] on input "20" at bounding box center [454, 516] width 92 height 32
type input "24"
click at [237, 558] on input "text" at bounding box center [262, 554] width 99 height 32
type input "Blue St [PERSON_NAME] Bay Shacked Sz XL-XXL"
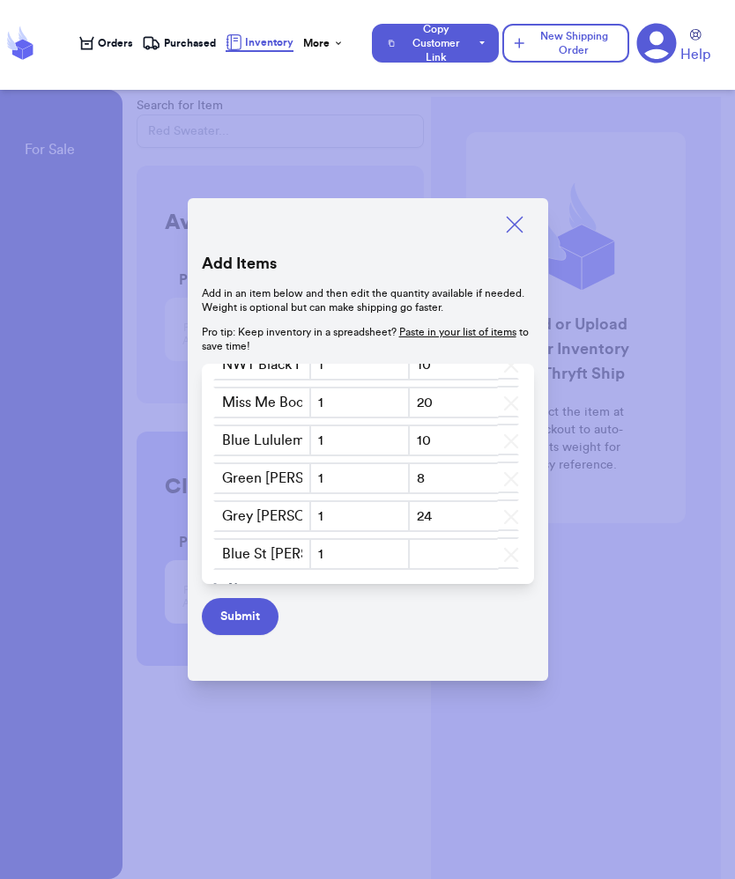
click at [436, 549] on input "number" at bounding box center [454, 554] width 92 height 32
type input "14"
click at [241, 552] on span "New" at bounding box center [241, 551] width 27 height 18
click at [241, 551] on input "text" at bounding box center [262, 554] width 99 height 32
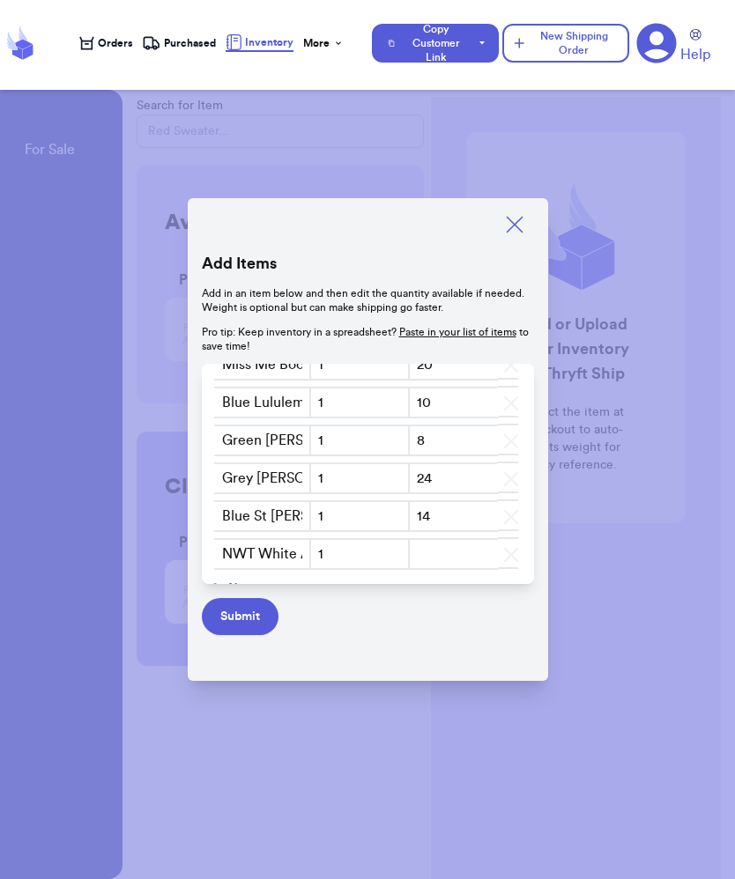
type input "NWT White Abercrombie Button Up SZ L-XL"
click at [433, 548] on input "number" at bounding box center [454, 554] width 92 height 32
type input "10"
click at [243, 552] on span "New" at bounding box center [241, 551] width 27 height 18
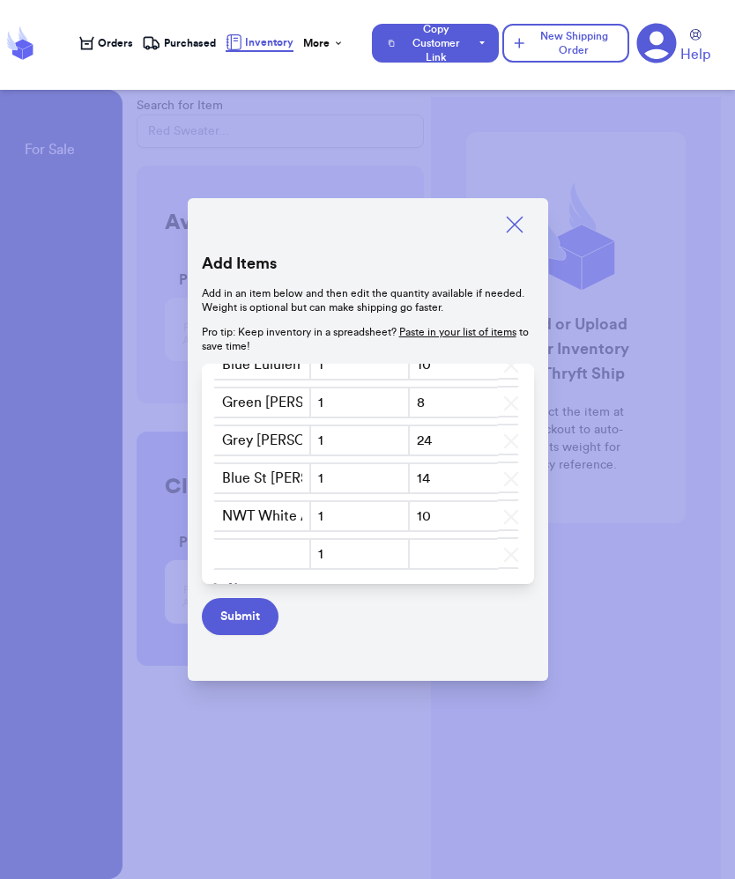
click at [253, 552] on input "text" at bounding box center [262, 554] width 99 height 32
type input "H&M Black Set SZ L-XL"
click at [491, 563] on input "number" at bounding box center [454, 554] width 92 height 32
type input "12"
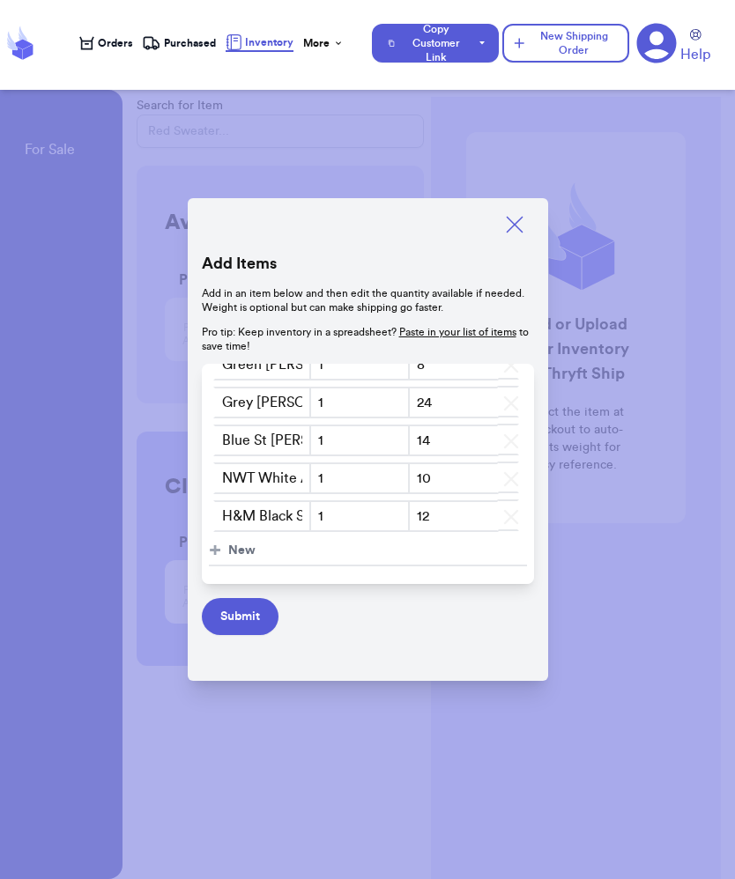
click at [254, 551] on span "New" at bounding box center [241, 551] width 27 height 18
click at [254, 551] on input "text" at bounding box center [262, 554] width 99 height 32
type input "H&M Tan Knit Vest SZ S-L"
click at [448, 549] on input "number" at bounding box center [454, 554] width 92 height 32
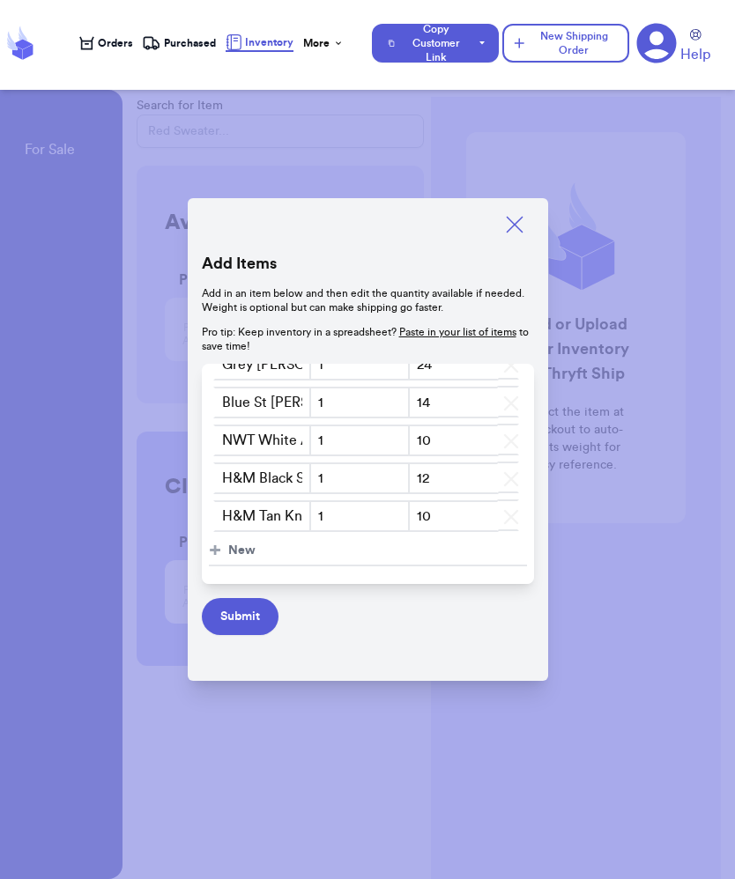
type input "10"
click at [255, 550] on button "+ New" at bounding box center [368, 552] width 318 height 30
click at [254, 550] on input "text" at bounding box center [262, 554] width 99 height 32
type input "H&M Colorful Sweater SZ XL"
click at [443, 556] on input "number" at bounding box center [454, 554] width 92 height 32
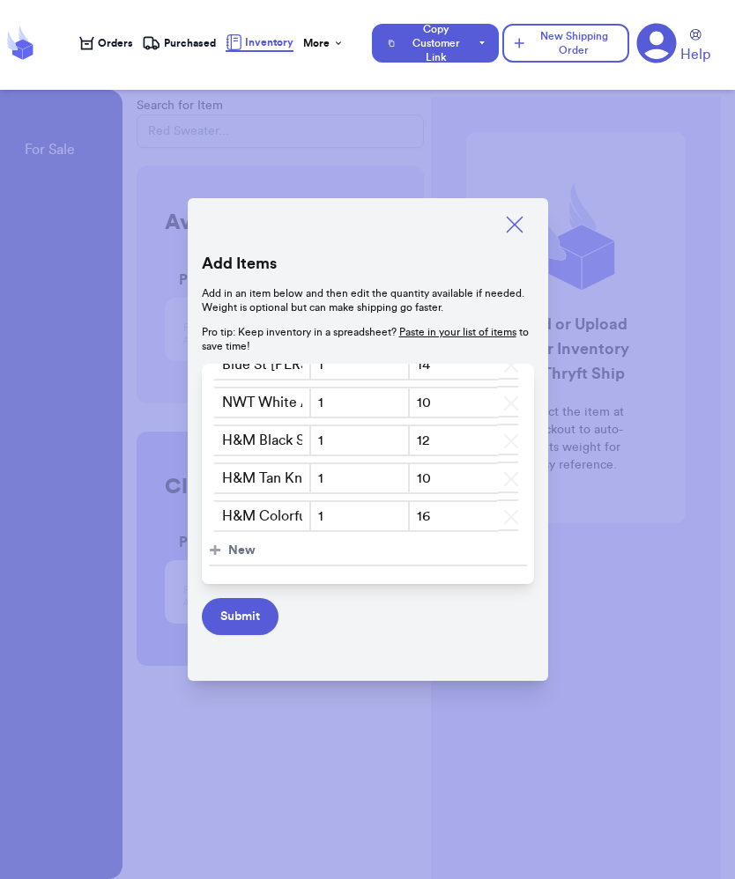
scroll to position [1986, 0]
type input "16"
click at [459, 487] on input "10" at bounding box center [454, 479] width 92 height 32
type input "12"
click at [242, 548] on span "New" at bounding box center [241, 551] width 27 height 18
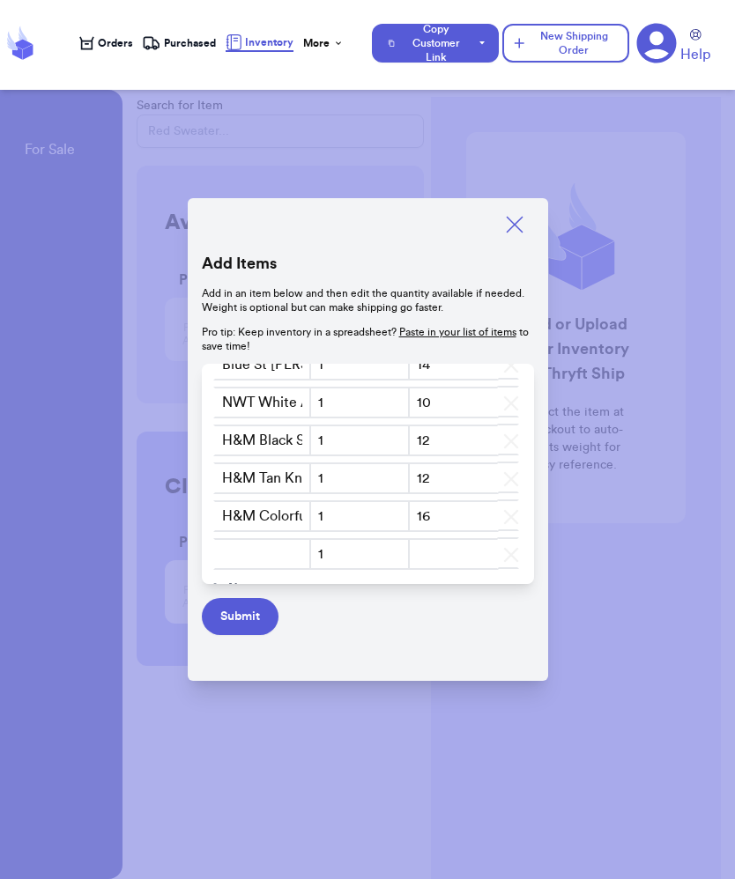
click at [252, 550] on input "text" at bounding box center [262, 554] width 99 height 32
type input "Slim Bootcut jeans SZ 14-16"
click at [478, 569] on input "number" at bounding box center [454, 554] width 92 height 32
type input "24"
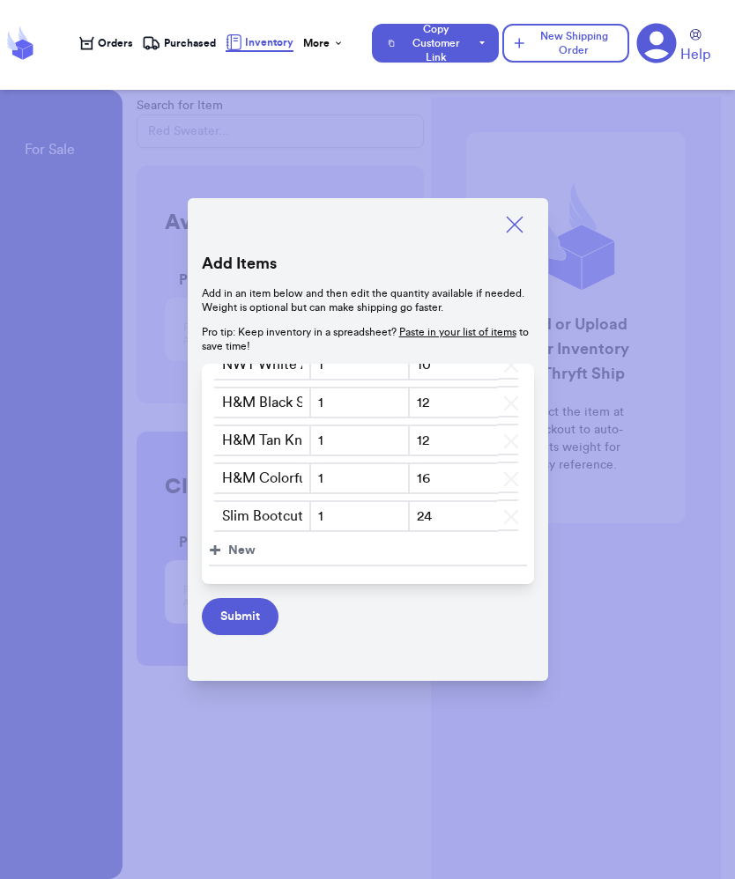
click at [218, 549] on span "+" at bounding box center [215, 551] width 12 height 28
click at [255, 558] on input "text" at bounding box center [262, 554] width 99 height 32
type input "Levi High Rise Jeans SZ 12"
click at [477, 558] on input "number" at bounding box center [454, 554] width 92 height 32
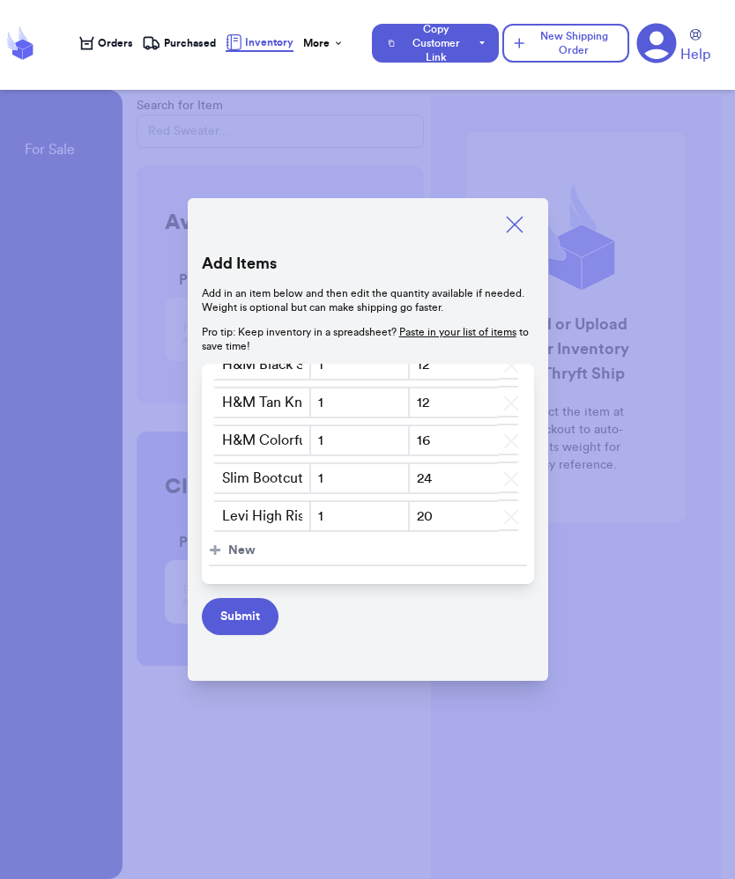
type input "20"
click at [251, 557] on span "New" at bounding box center [241, 551] width 27 height 18
click at [250, 556] on input "text" at bounding box center [262, 554] width 99 height 32
type input "Mauve PINK VS Sweater SZ S/M"
click at [472, 549] on input "number" at bounding box center [454, 554] width 92 height 32
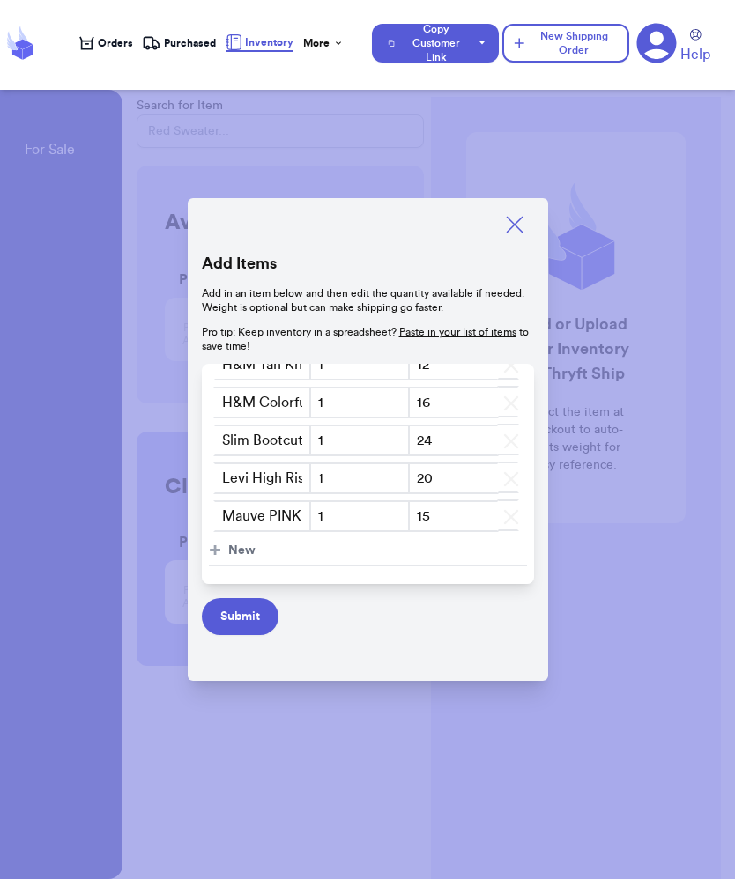
scroll to position [2100, 0]
type input "15"
click at [247, 548] on span "New" at bounding box center [241, 551] width 27 height 18
click at [247, 547] on input "text" at bounding box center [262, 554] width 99 height 32
type input "Lilac Chunky Sweater SZ XL-2x"
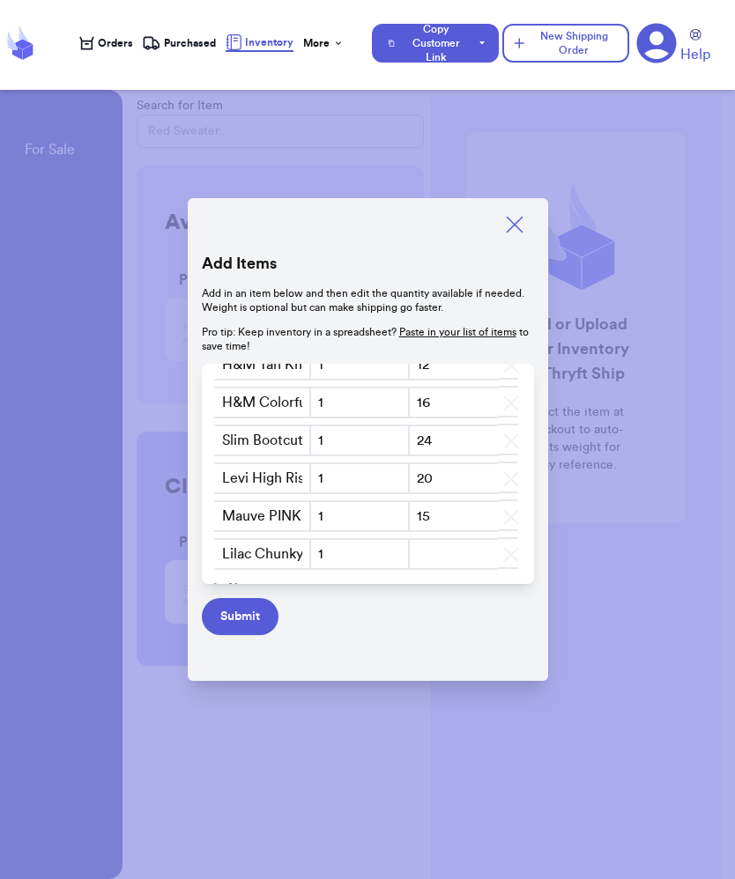
click at [474, 553] on input "number" at bounding box center [454, 554] width 92 height 32
type input "14"
click at [307, 524] on input "Lilac Chunky Sweater SZ XL-2x" at bounding box center [262, 516] width 99 height 32
click at [312, 524] on tr "Lilac Chunky Sweater SZ XL-2x 1 14" at bounding box center [368, 518] width 318 height 38
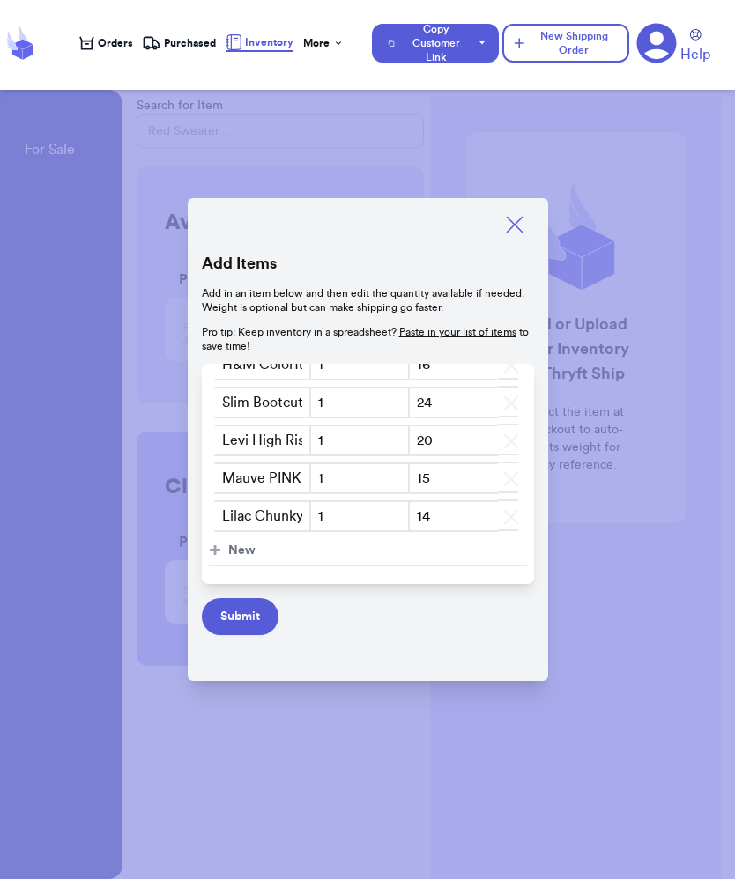
click at [233, 555] on span "New" at bounding box center [241, 551] width 27 height 18
click at [255, 551] on input "text" at bounding box center [262, 554] width 99 height 32
type input "S"
type input "Gymshark Seamless Leggings SZ XL"
click at [442, 555] on input "number" at bounding box center [454, 554] width 92 height 32
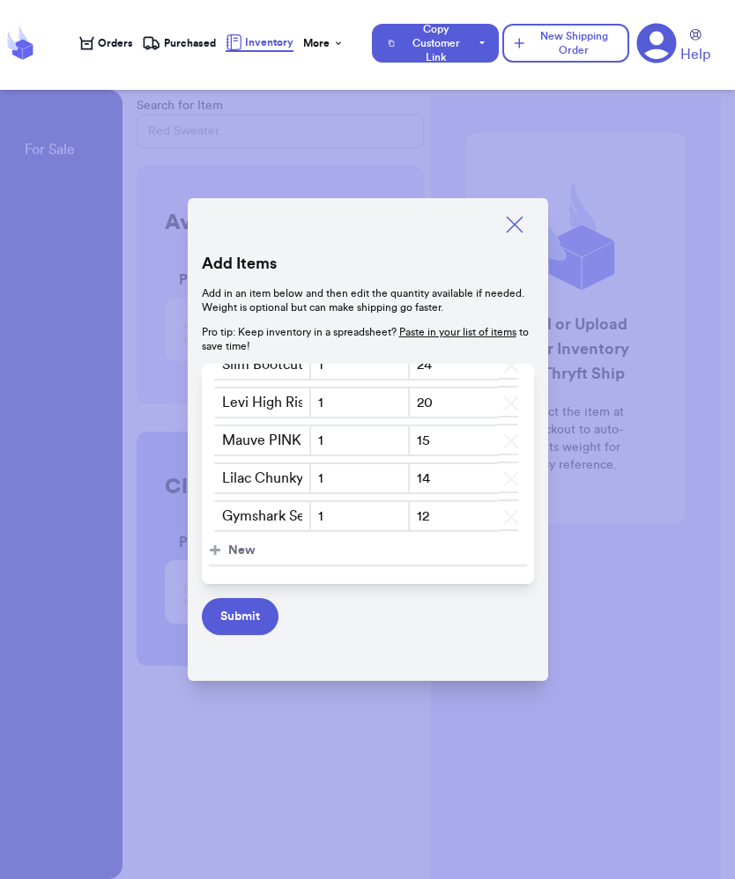
scroll to position [2175, 0]
type input "12"
click at [237, 548] on span "New" at bounding box center [241, 551] width 27 height 18
click at [248, 548] on input "text" at bounding box center [262, 554] width 99 height 32
click at [295, 552] on input "Grey Cour" at bounding box center [262, 554] width 99 height 32
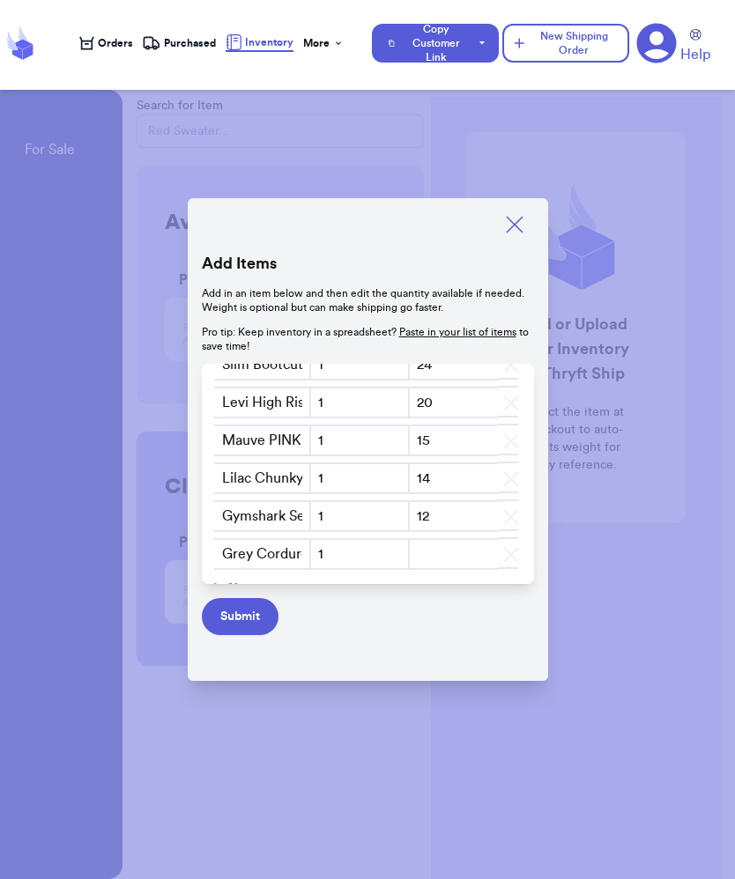
type input "Grey Corduroy Shacket SZ L-XL"
click at [443, 561] on input "number" at bounding box center [454, 554] width 92 height 32
type input "-1"
type input "12"
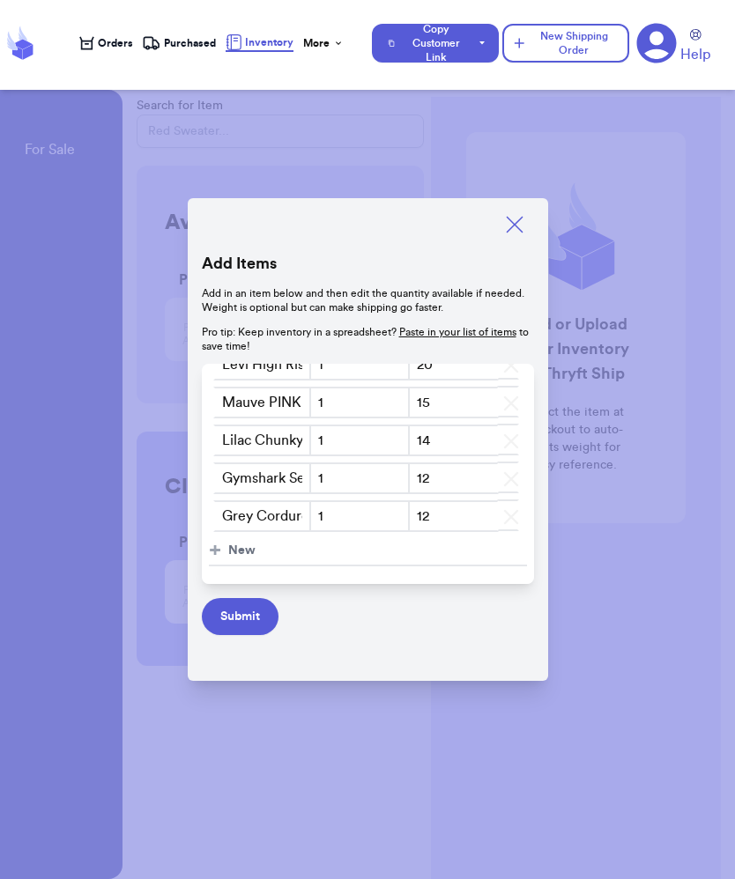
click at [250, 547] on span "New" at bounding box center [241, 551] width 27 height 18
click at [239, 552] on input "text" at bounding box center [262, 554] width 99 height 32
type input "A New Day Cropped Cardigan SZ M/L"
click at [436, 556] on input "number" at bounding box center [454, 554] width 92 height 32
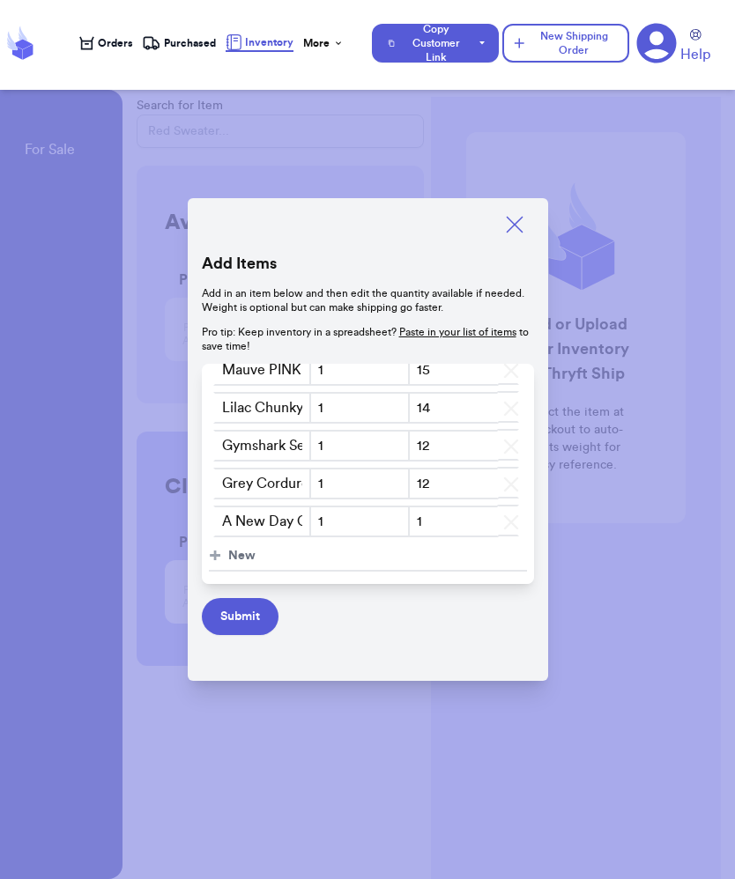
type input "0"
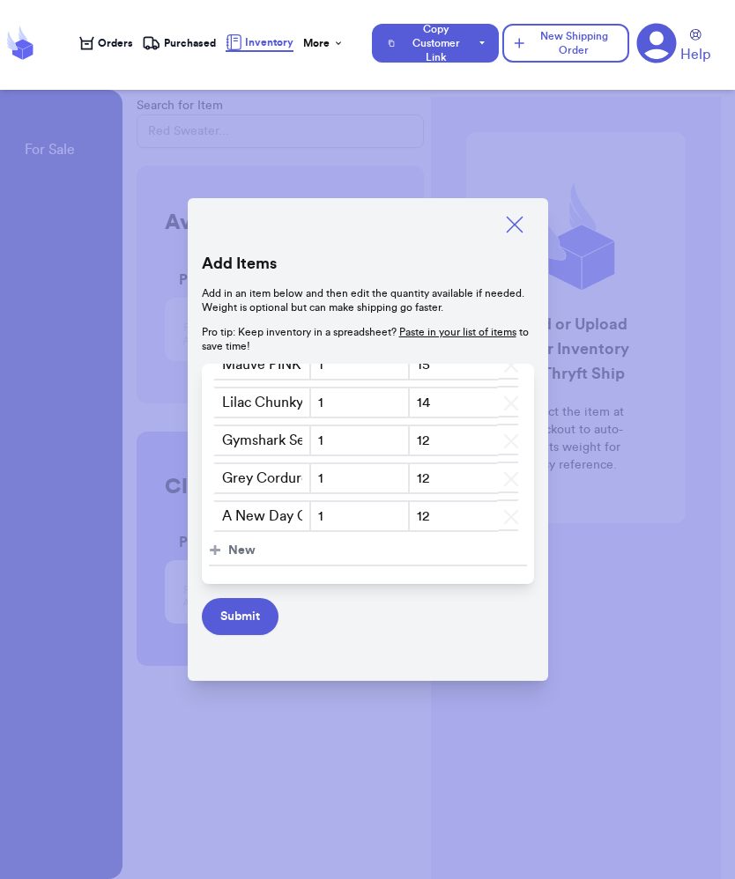
scroll to position [2251, 0]
click at [235, 553] on span "New" at bounding box center [241, 551] width 27 height 18
click at [267, 550] on input "text" at bounding box center [262, 554] width 99 height 32
click at [446, 516] on input "12" at bounding box center [454, 516] width 92 height 32
type input "13"
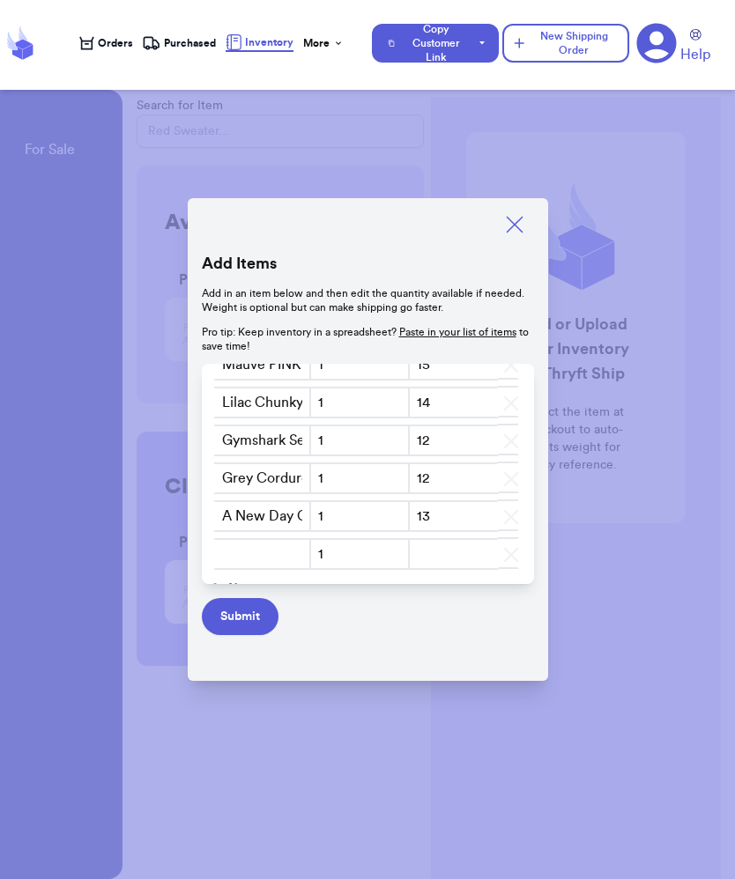
click at [262, 565] on input "text" at bounding box center [262, 554] width 99 height 32
